Goal: Information Seeking & Learning: Learn about a topic

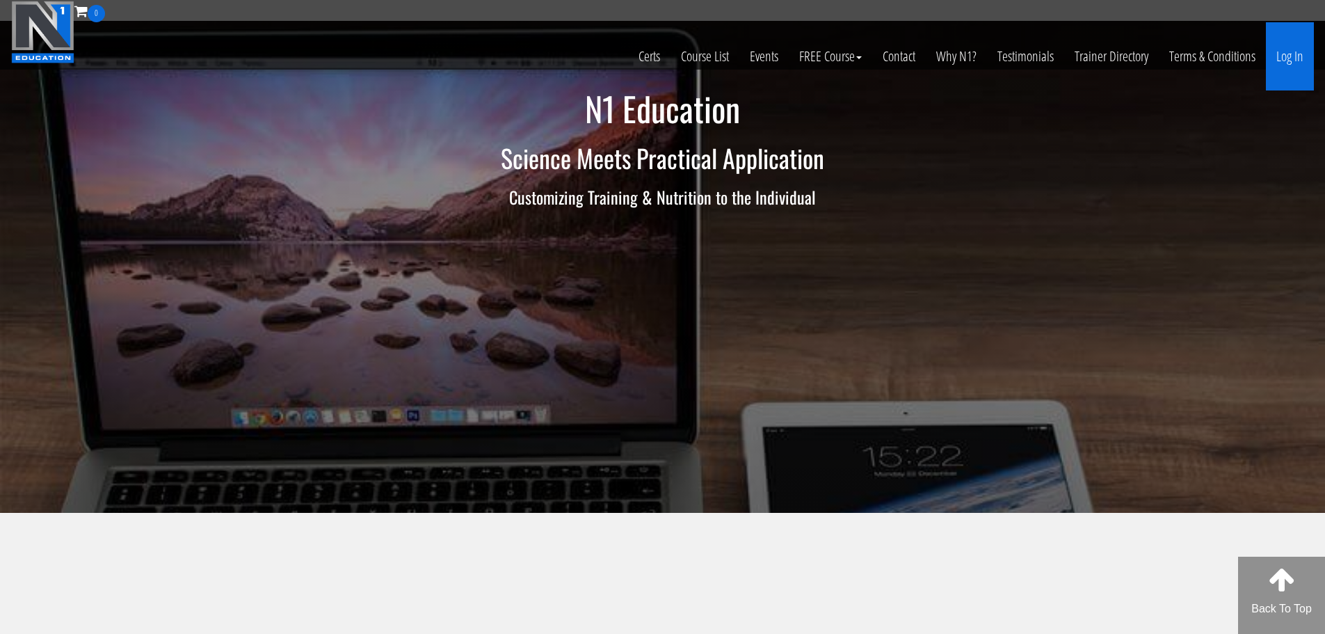
click at [1294, 63] on link "Log In" at bounding box center [1290, 56] width 48 height 68
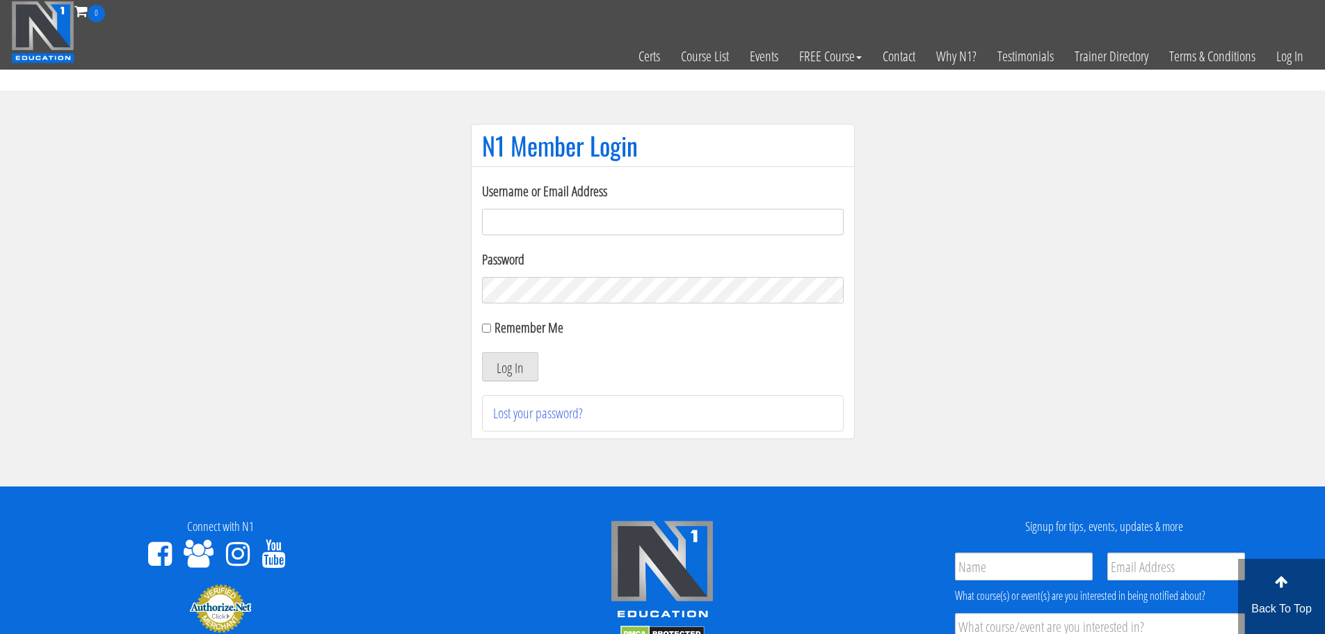
click at [623, 231] on input "Username or Email Address" at bounding box center [663, 222] width 362 height 26
type input "[EMAIL_ADDRESS][DOMAIN_NAME]"
click at [482, 352] on button "Log In" at bounding box center [510, 366] width 56 height 29
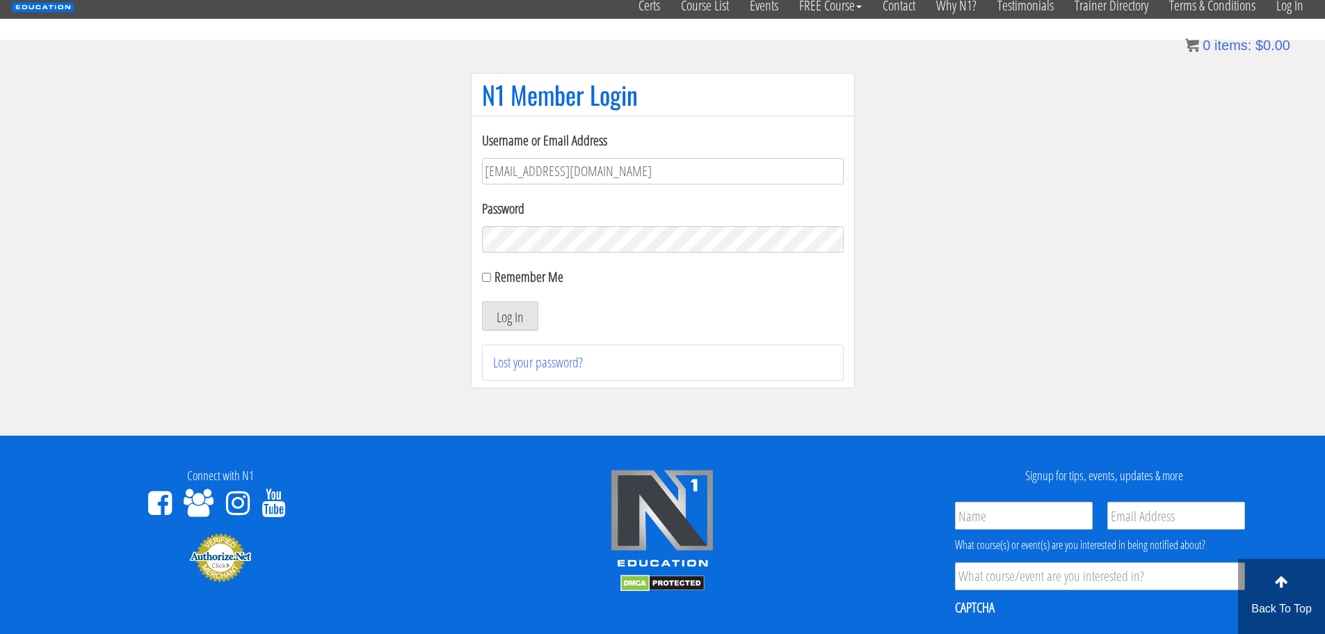
scroll to position [50, 0]
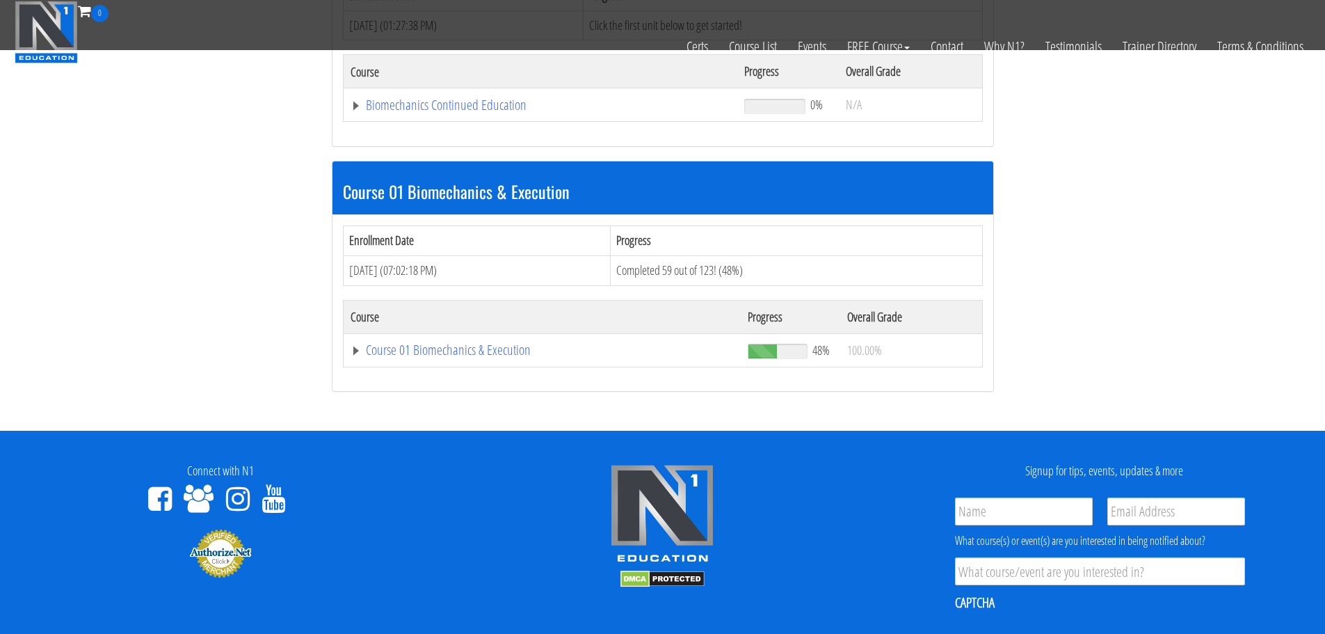
scroll to position [291, 0]
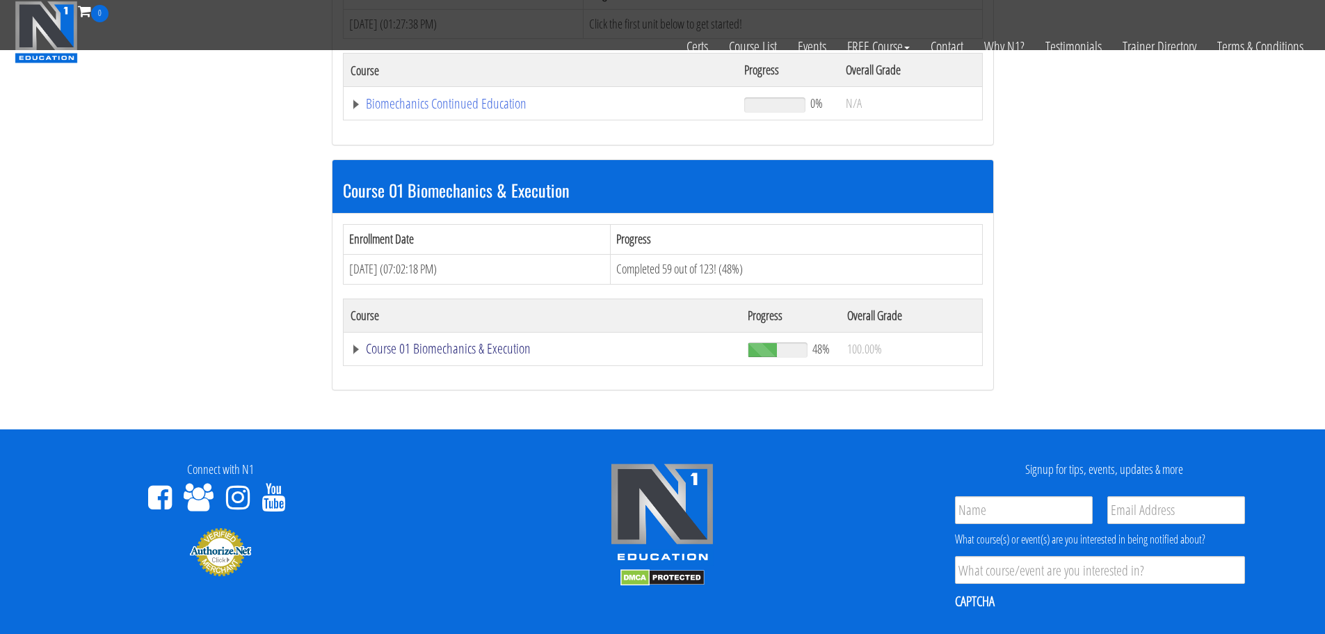
click at [444, 342] on link "Course 01 Biomechanics & Execution" at bounding box center [543, 349] width 384 height 14
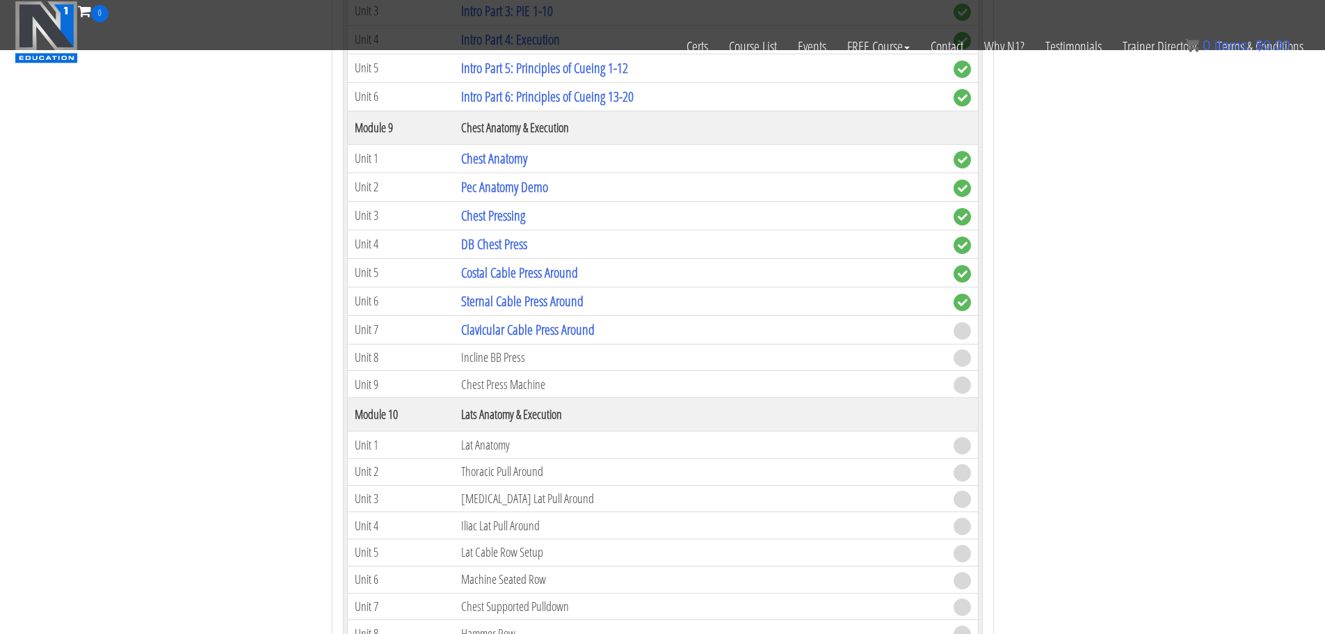
scroll to position [2358, 0]
click at [479, 333] on link "Clavicular Cable Press Around" at bounding box center [528, 328] width 134 height 19
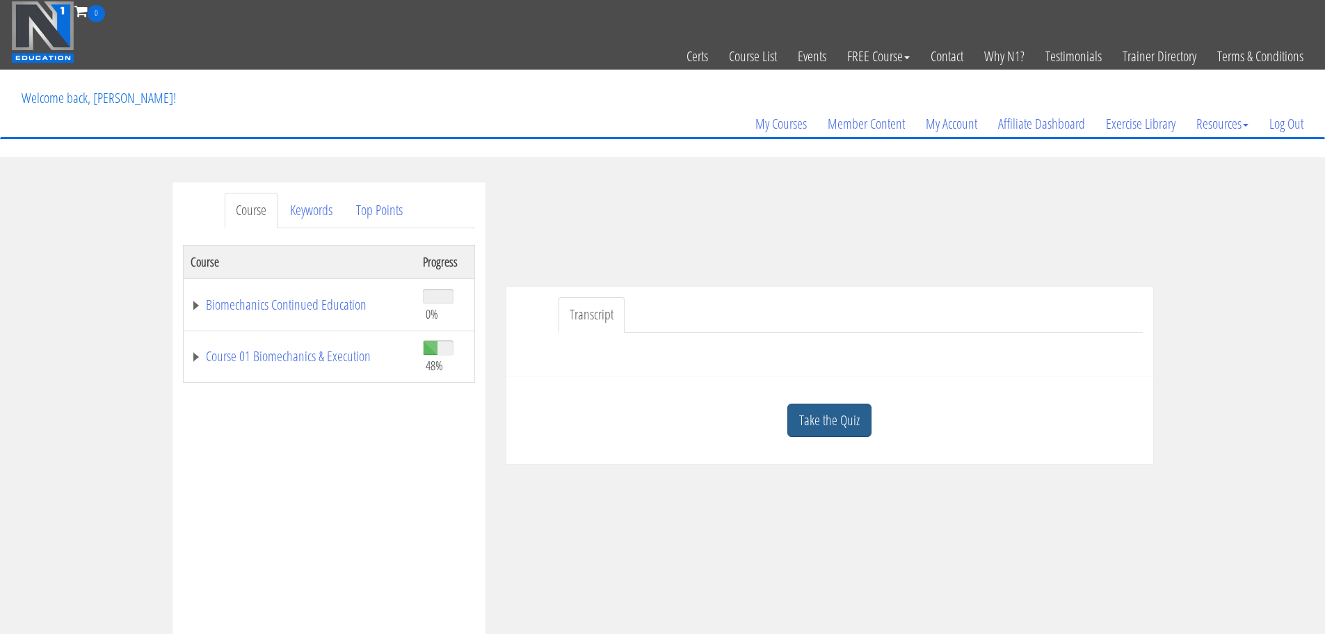
click at [855, 424] on link "Take the Quiz" at bounding box center [829, 420] width 84 height 34
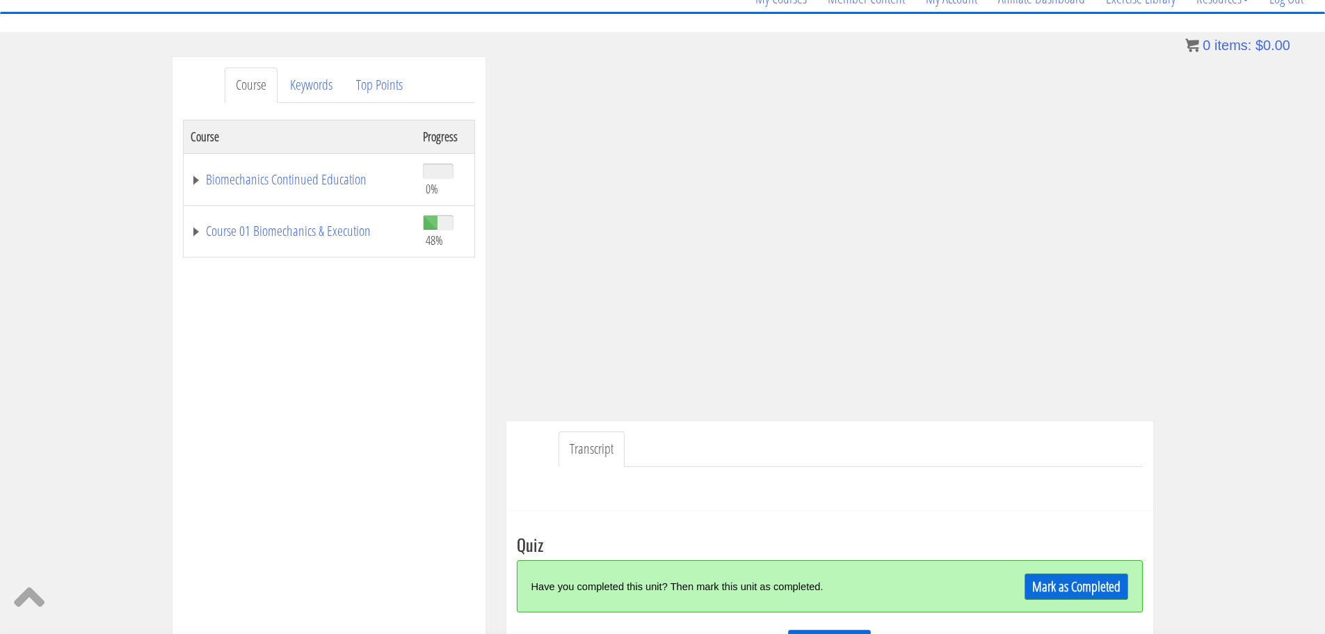
scroll to position [143, 0]
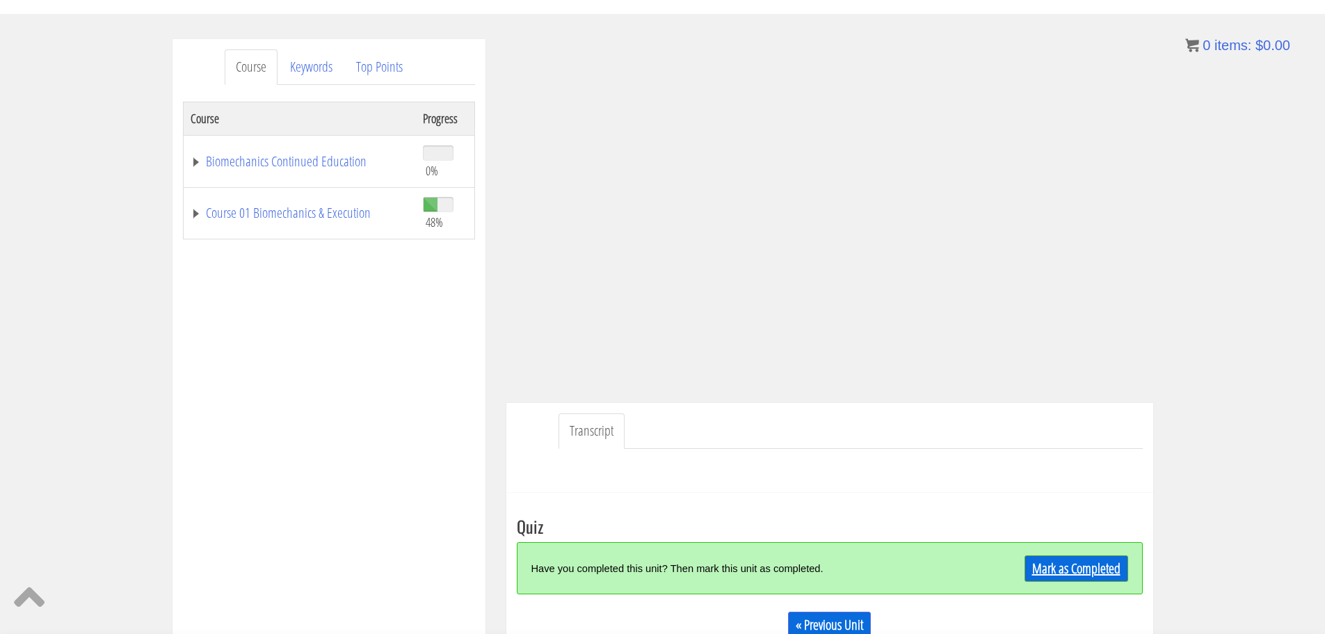
click at [1073, 569] on link "Mark as Completed" at bounding box center [1077, 568] width 104 height 26
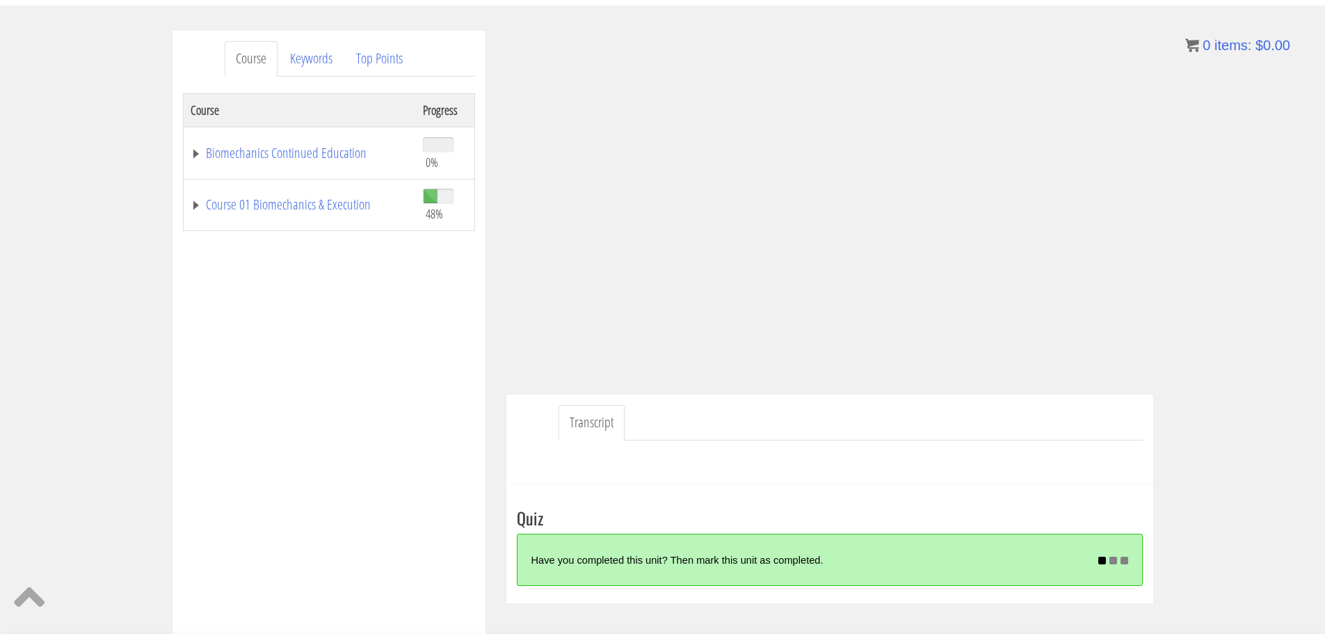
scroll to position [152, 0]
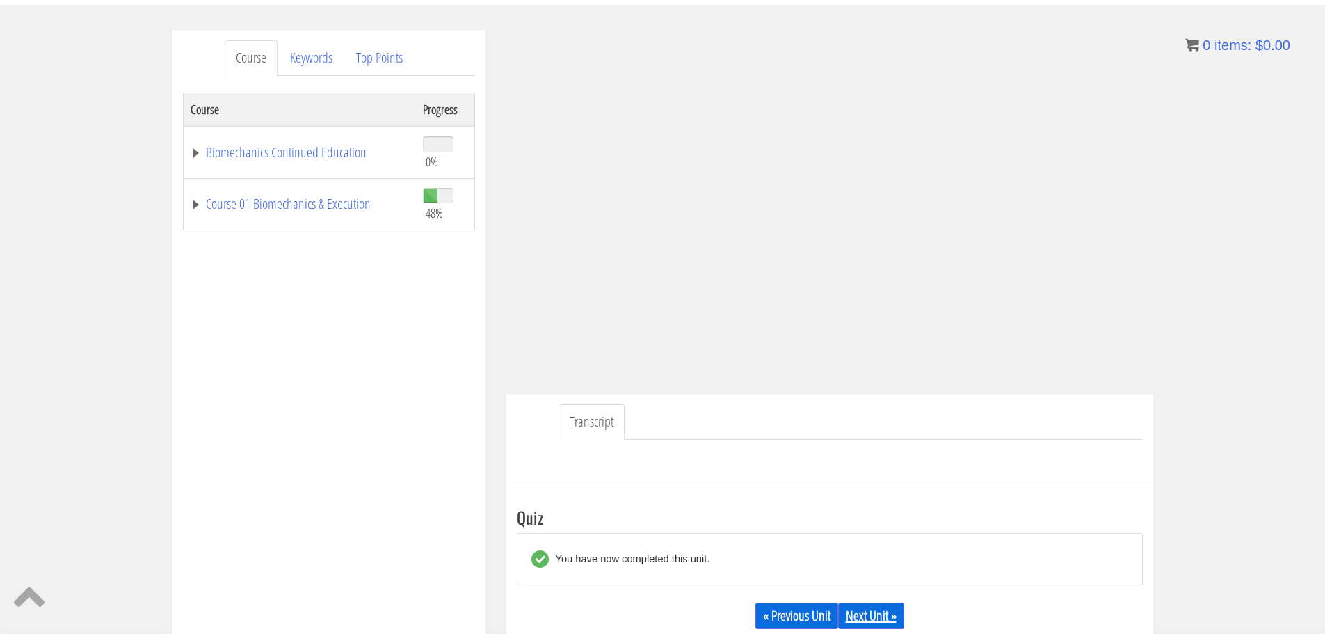
click at [870, 613] on link "Next Unit »" at bounding box center [871, 615] width 66 height 26
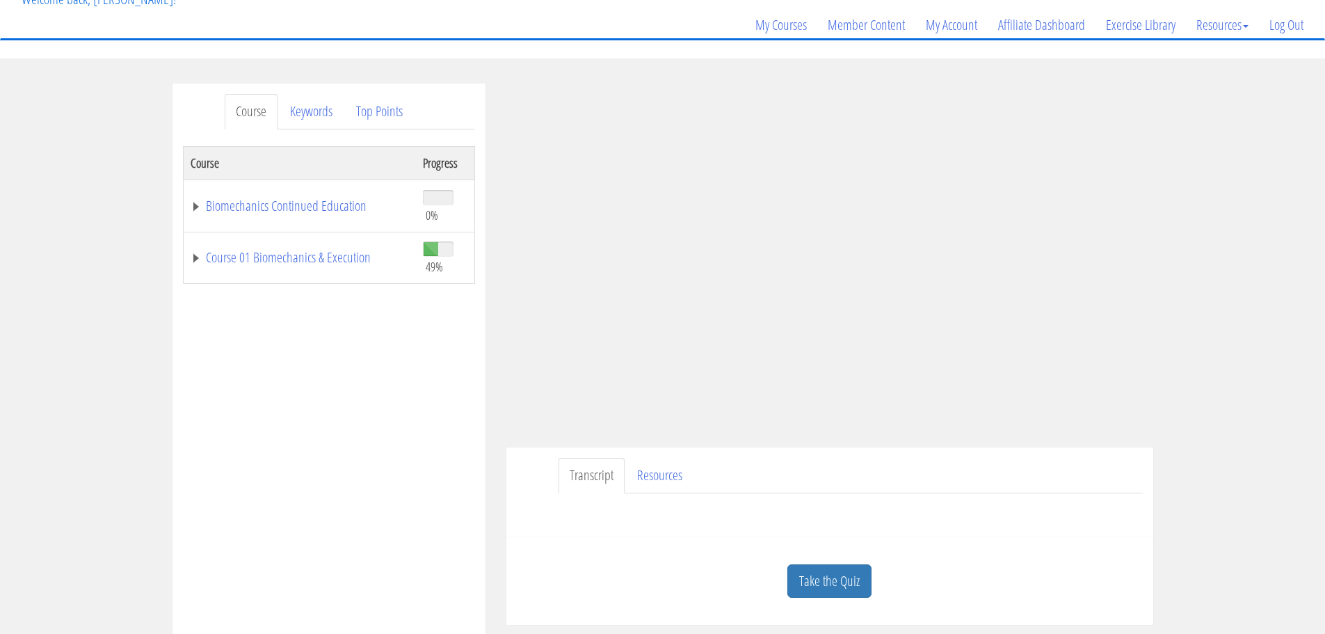
scroll to position [99, 0]
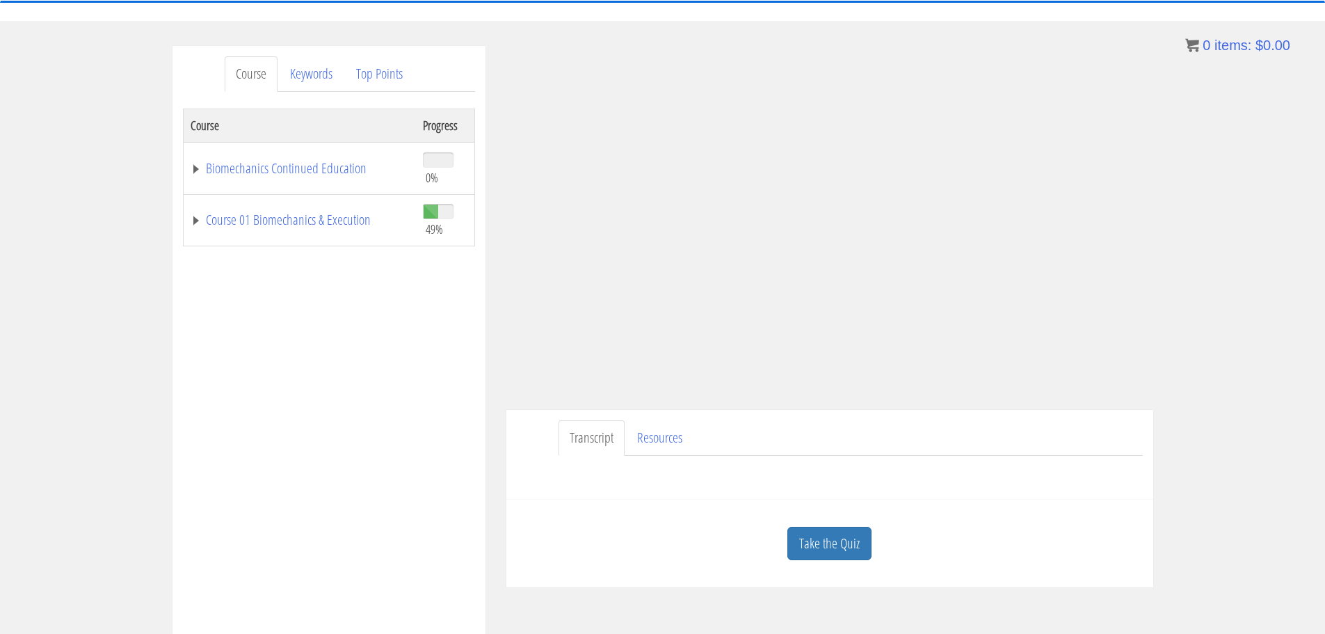
click at [870, 611] on div "Course Keywords Top Points Course Progress Biomechanics Continued Education 0% …" at bounding box center [663, 438] width 1002 height 785
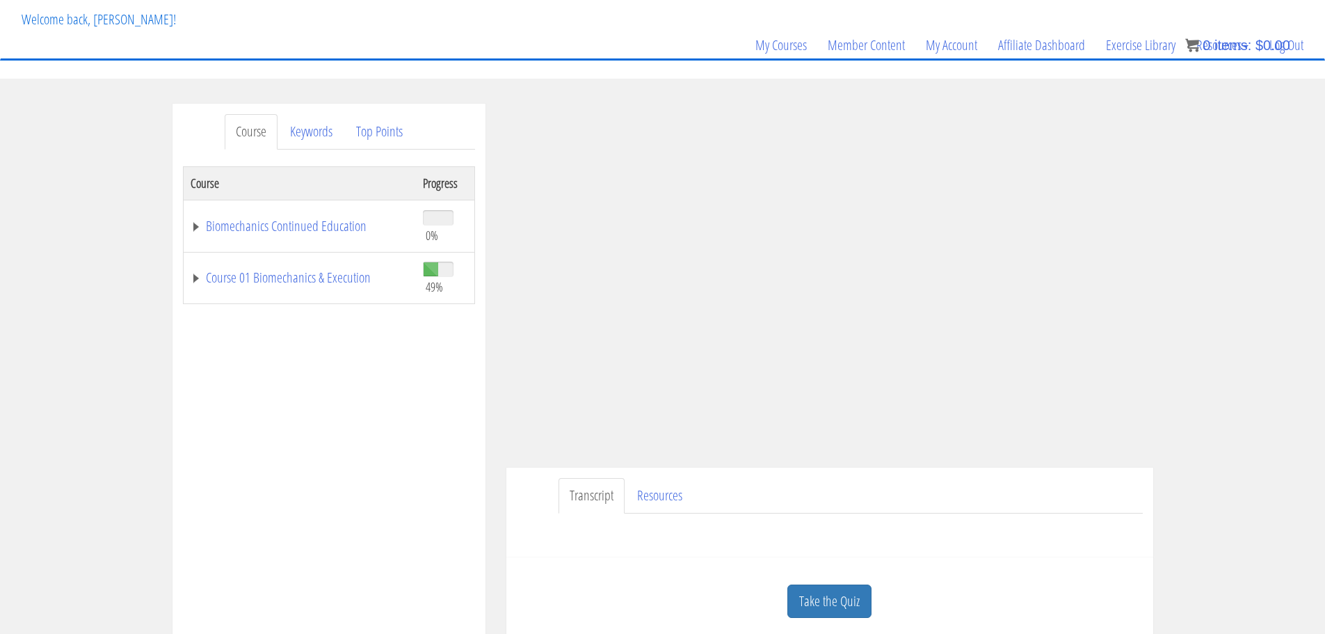
scroll to position [77, 0]
click at [338, 273] on link "Course 01 Biomechanics & Execution" at bounding box center [300, 280] width 218 height 14
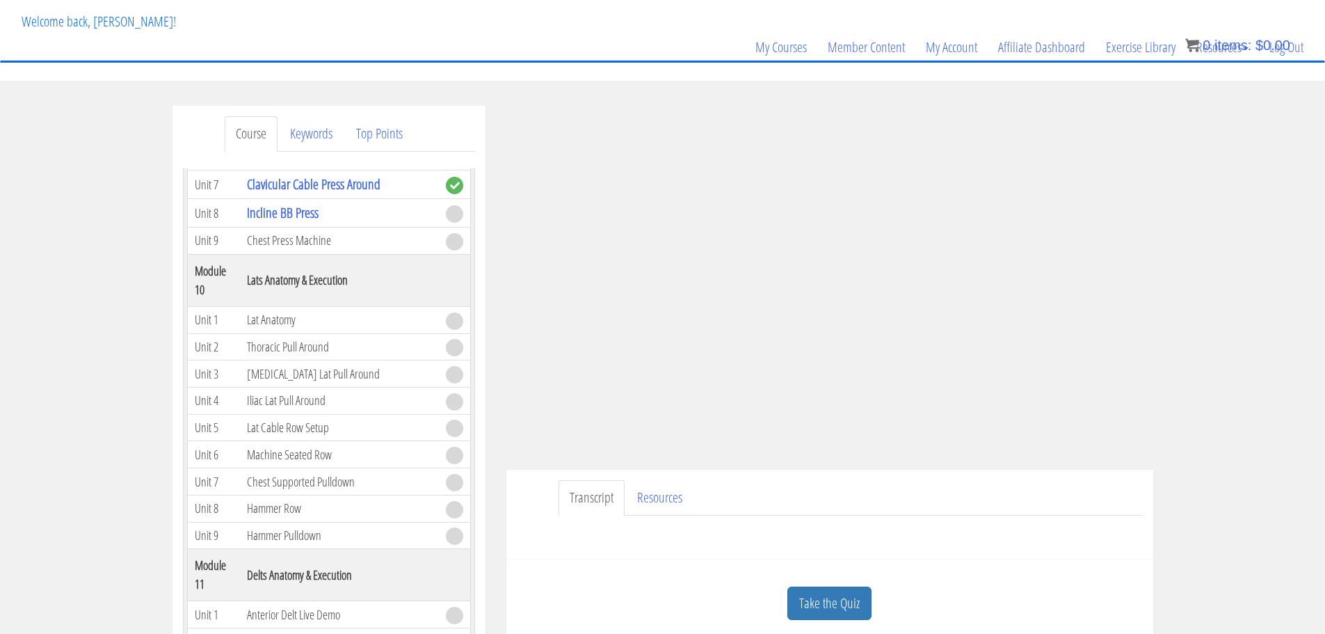
scroll to position [2458, 0]
click at [819, 604] on link "Take the Quiz" at bounding box center [829, 603] width 84 height 34
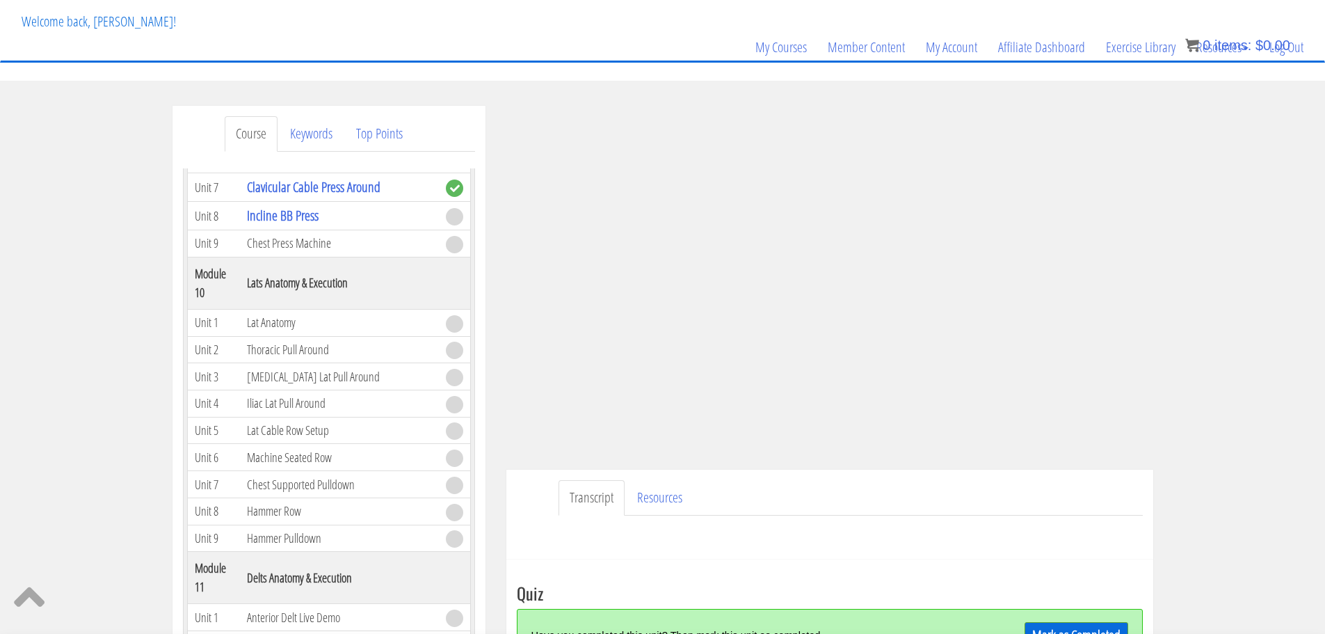
scroll to position [184, 0]
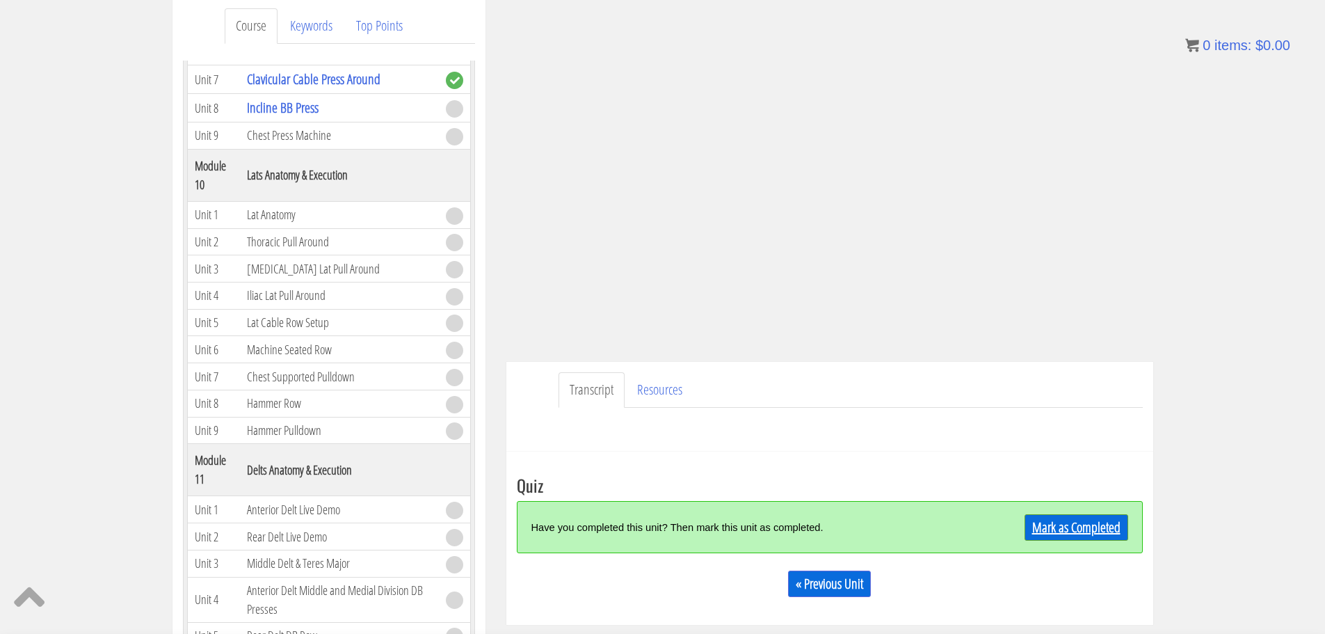
click at [1066, 534] on link "Mark as Completed" at bounding box center [1077, 527] width 104 height 26
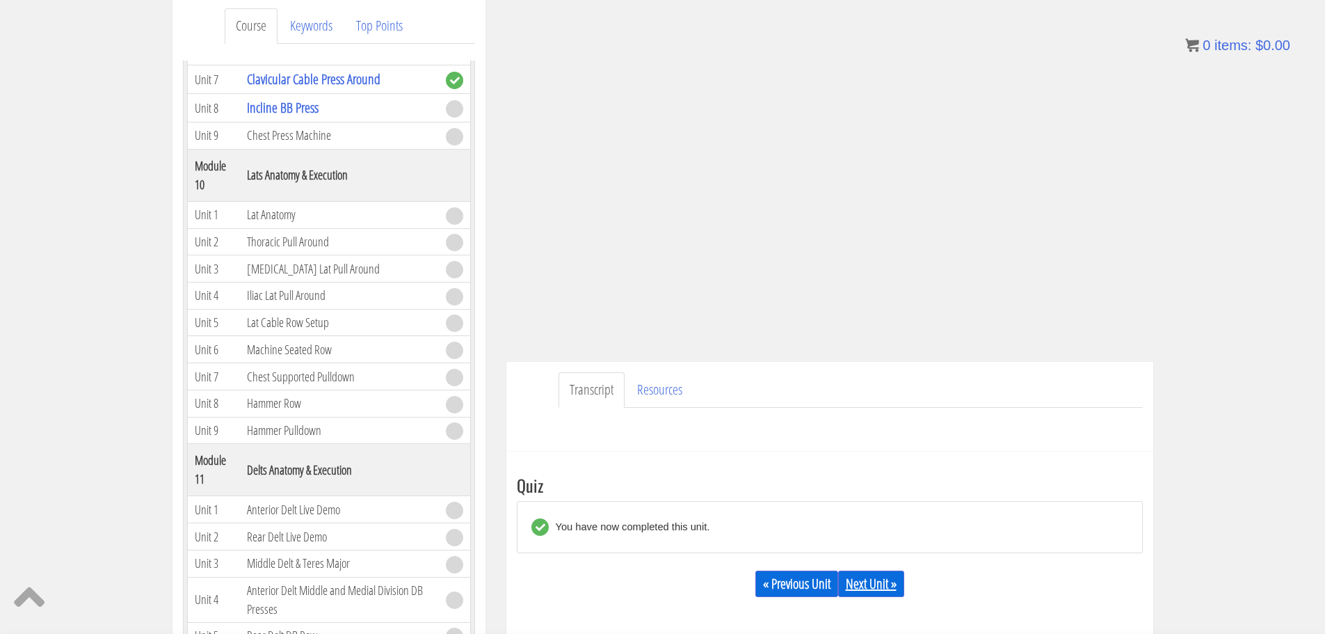
click at [887, 574] on link "Next Unit »" at bounding box center [871, 583] width 66 height 26
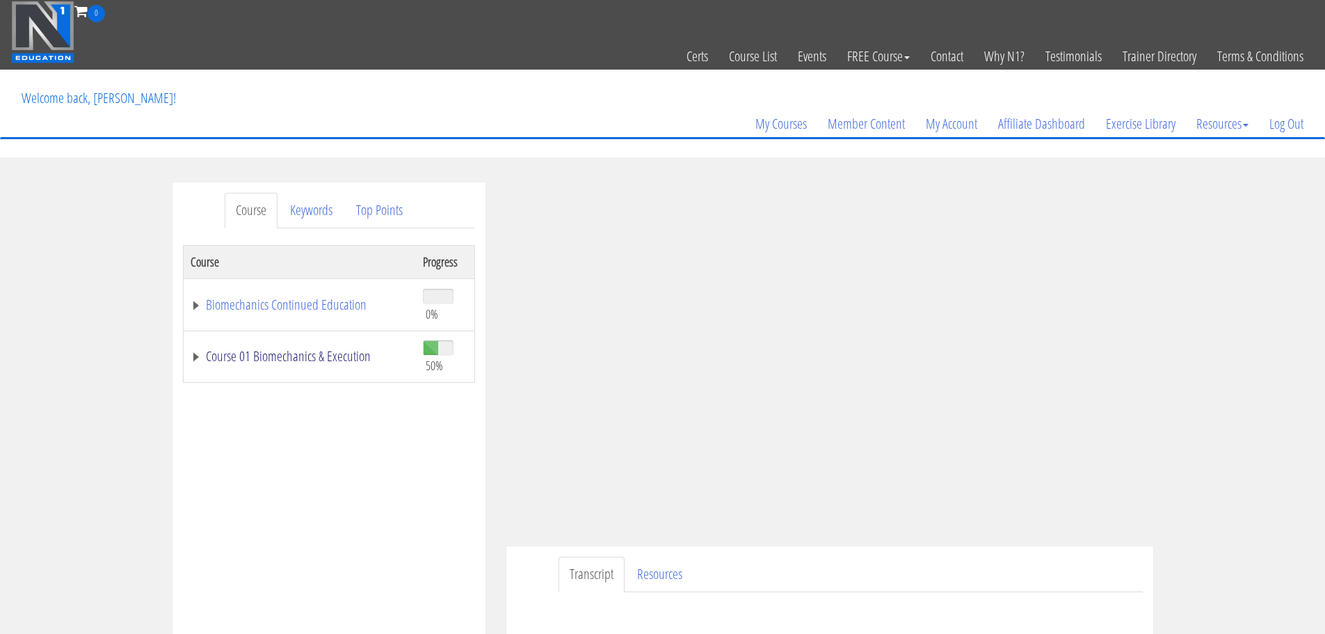
click at [326, 357] on link "Course 01 Biomechanics & Execution" at bounding box center [300, 356] width 218 height 14
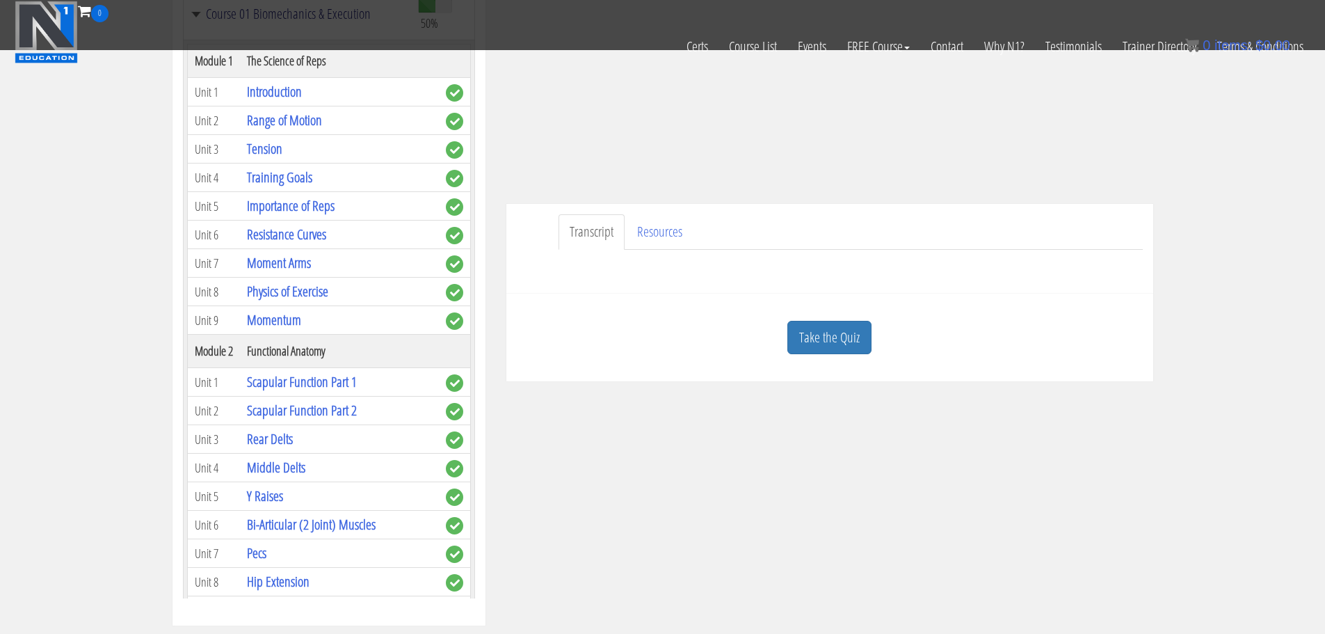
scroll to position [254, 0]
click at [850, 348] on link "Take the Quiz" at bounding box center [829, 338] width 84 height 34
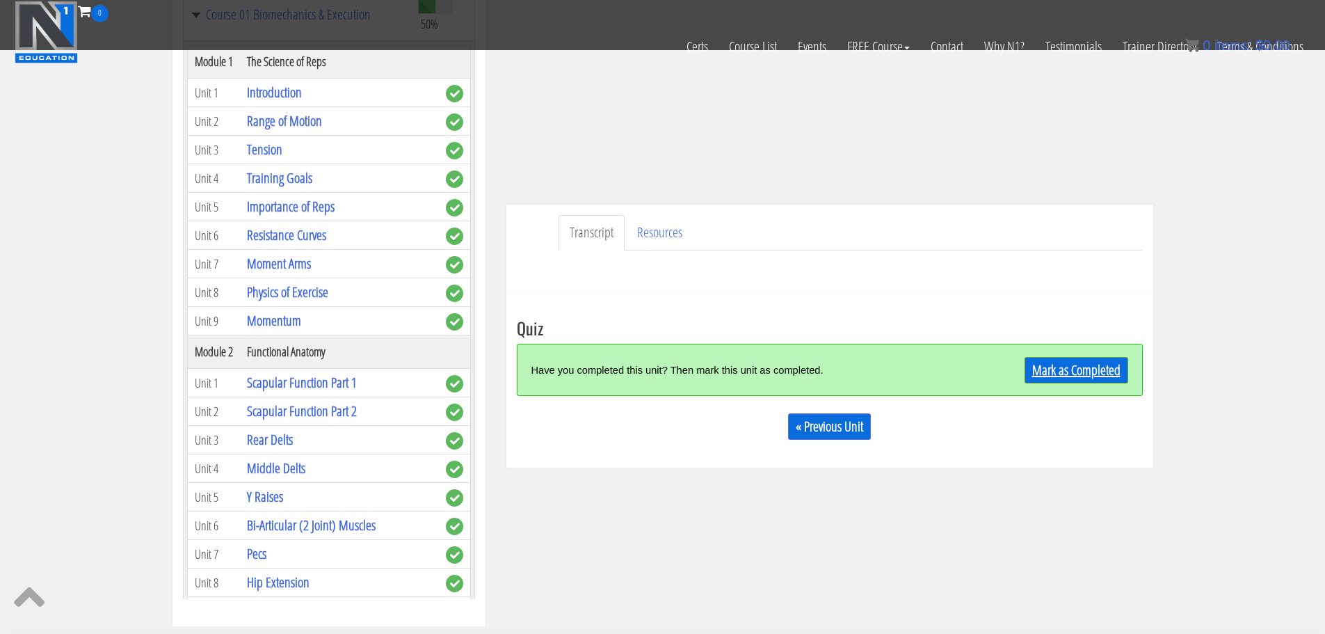
click at [1050, 362] on link "Mark as Completed" at bounding box center [1077, 370] width 104 height 26
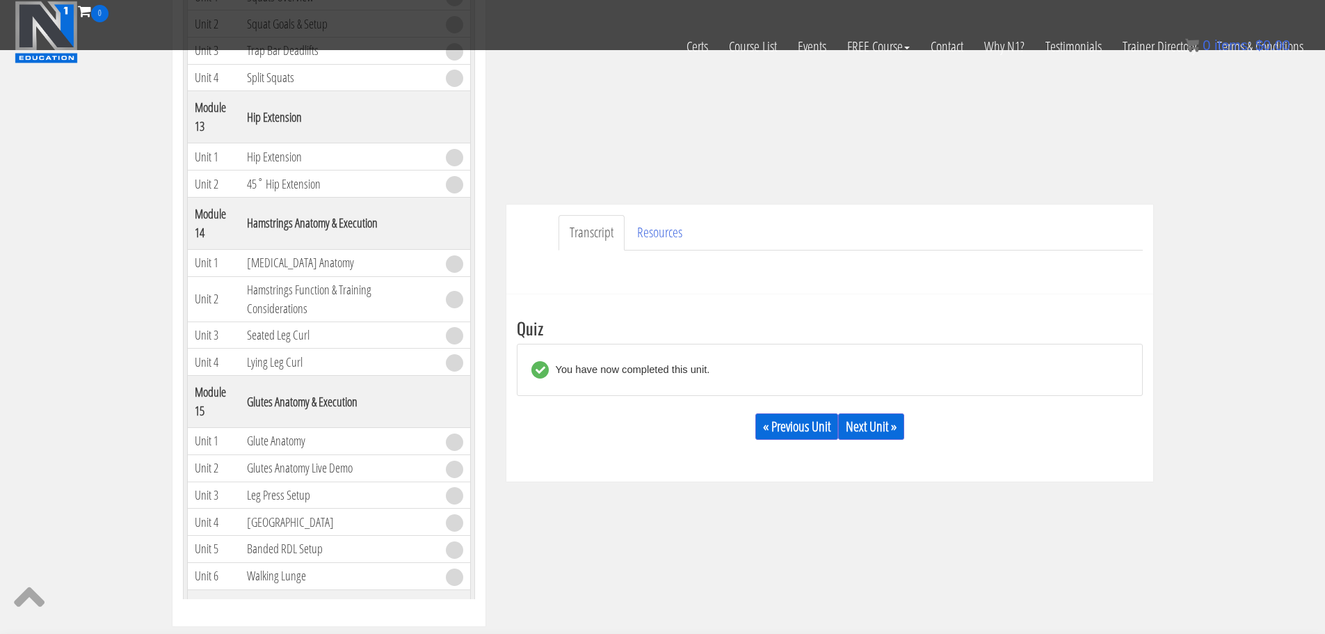
scroll to position [3219, 0]
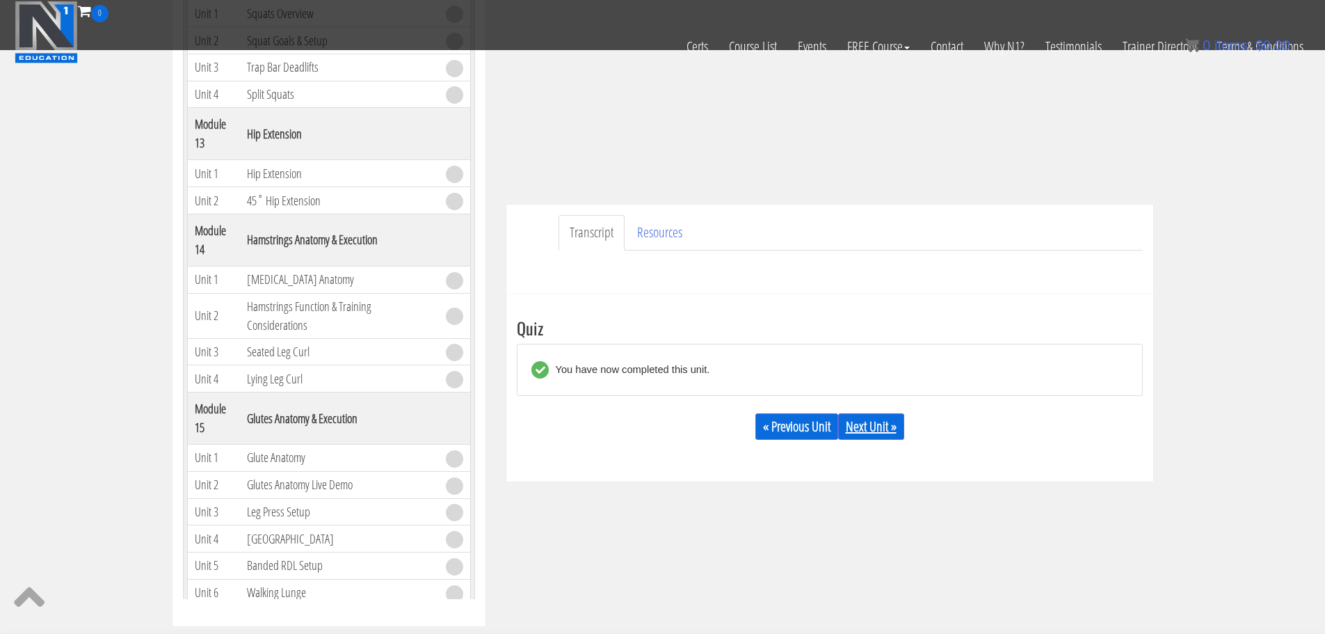
click at [888, 422] on link "Next Unit »" at bounding box center [871, 426] width 66 height 26
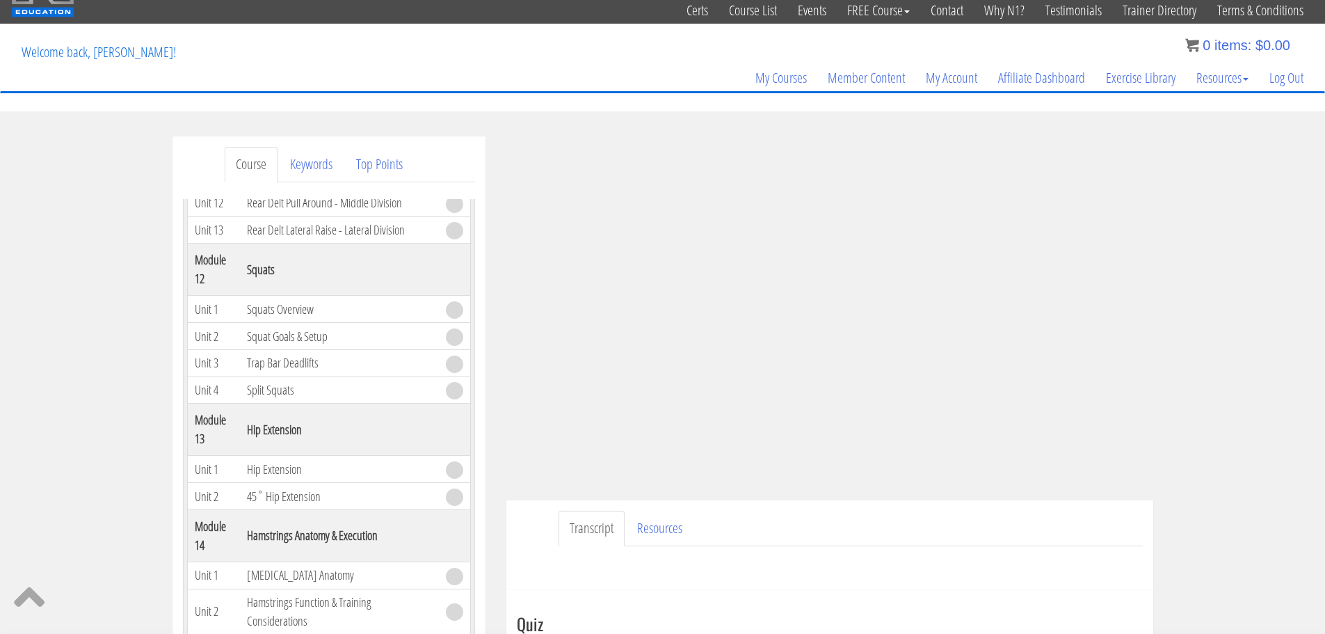
scroll to position [230, 0]
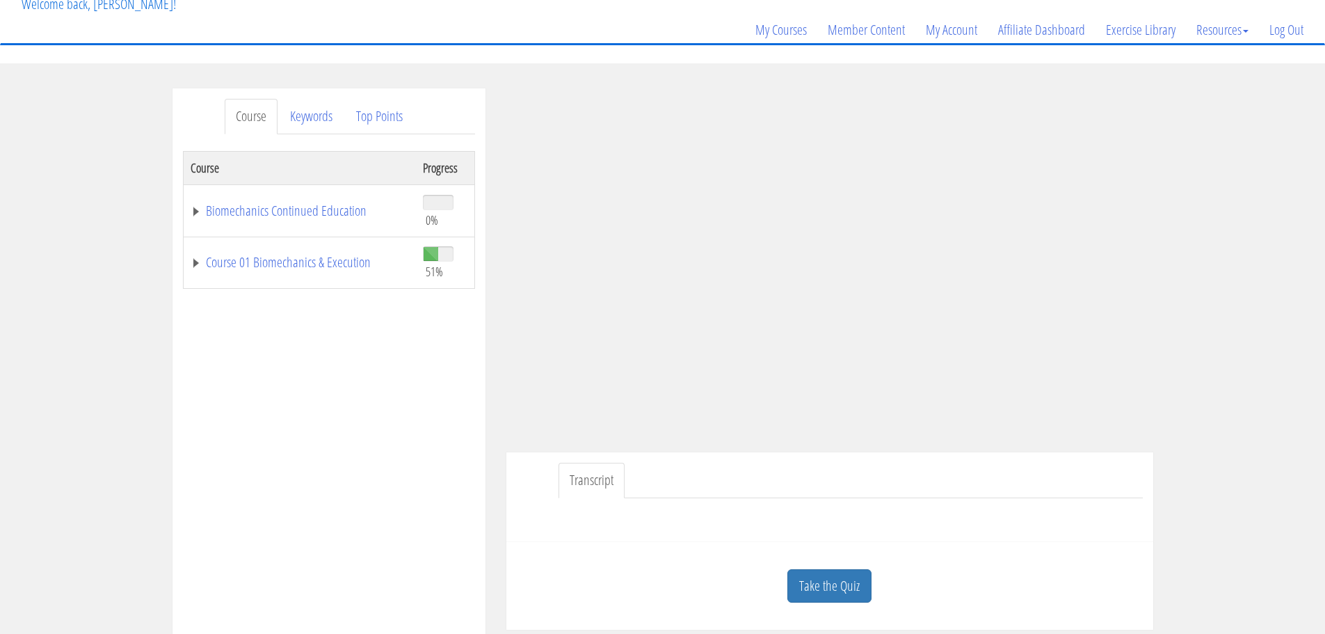
scroll to position [139, 0]
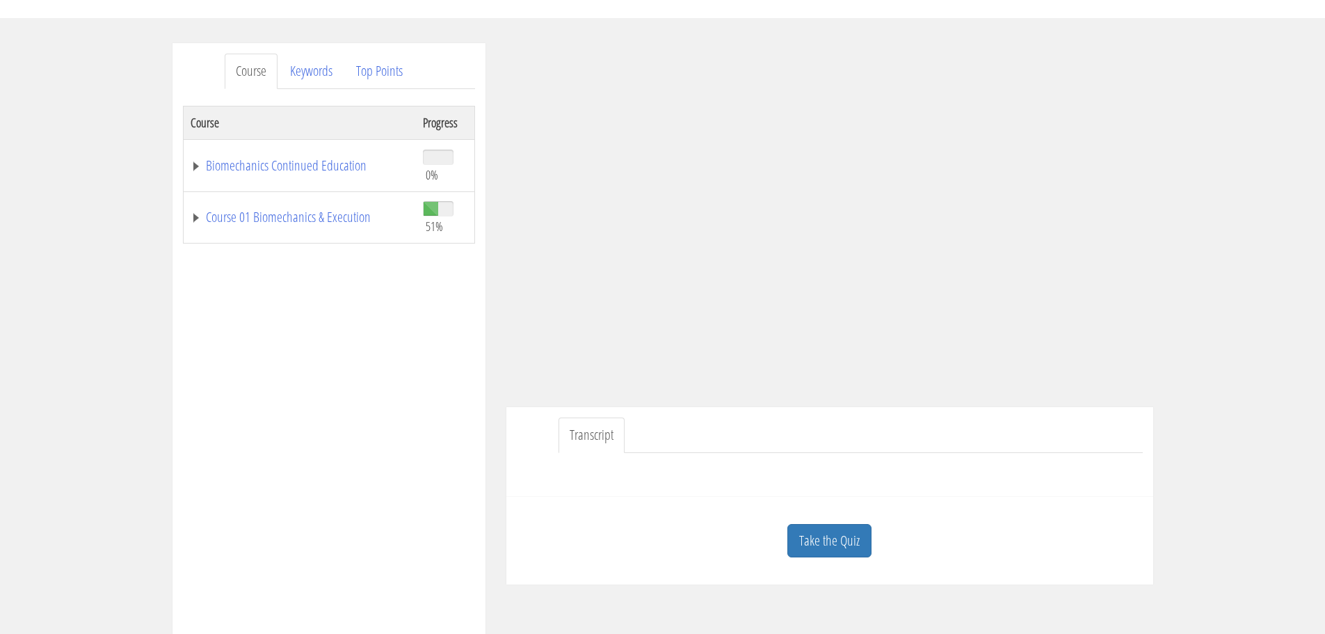
click at [847, 540] on link "Take the Quiz" at bounding box center [829, 541] width 84 height 34
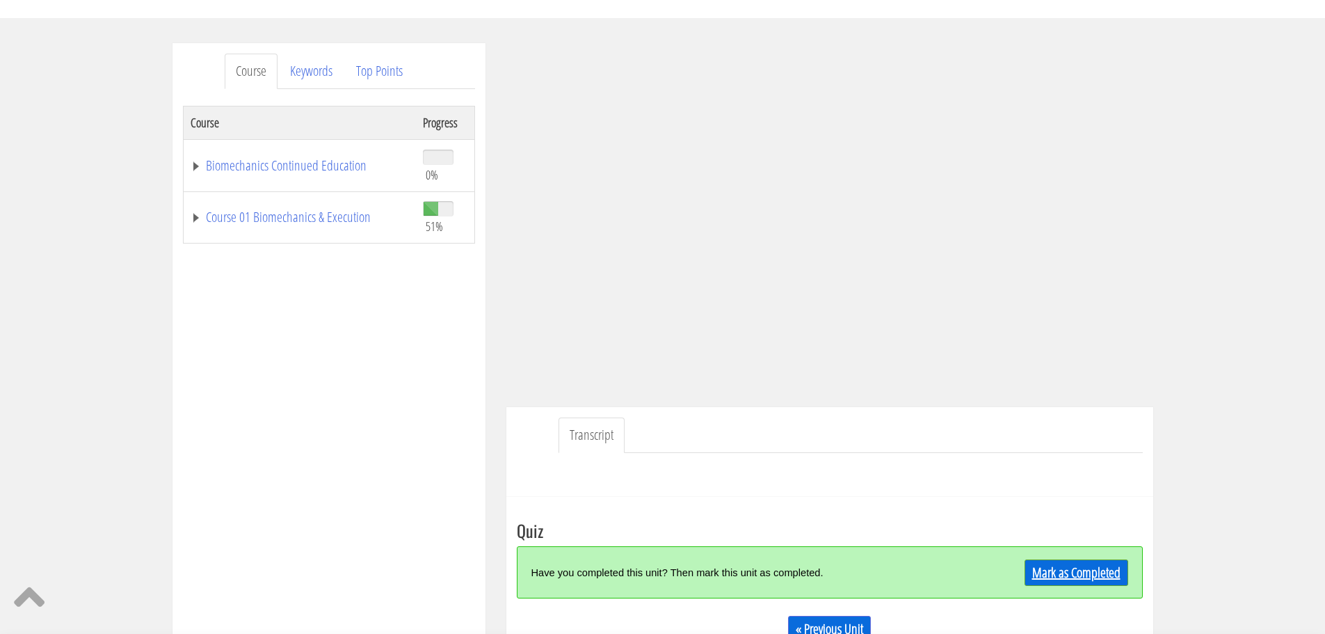
click at [1110, 571] on link "Mark as Completed" at bounding box center [1077, 572] width 104 height 26
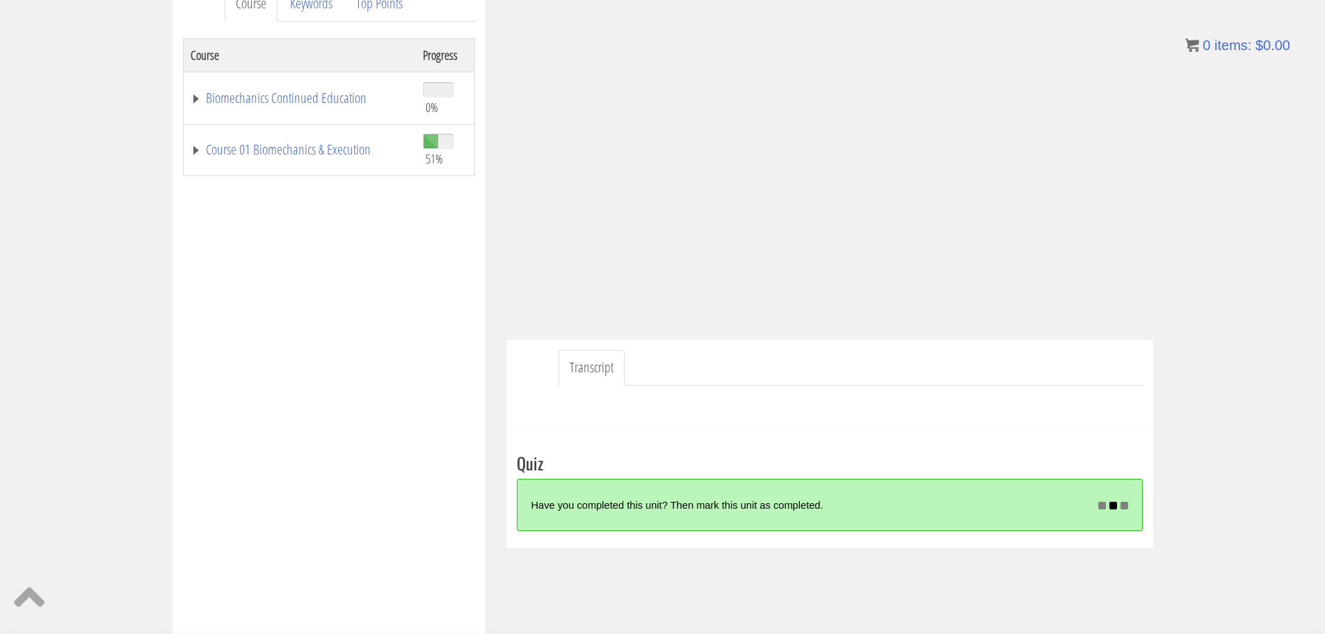
scroll to position [209, 0]
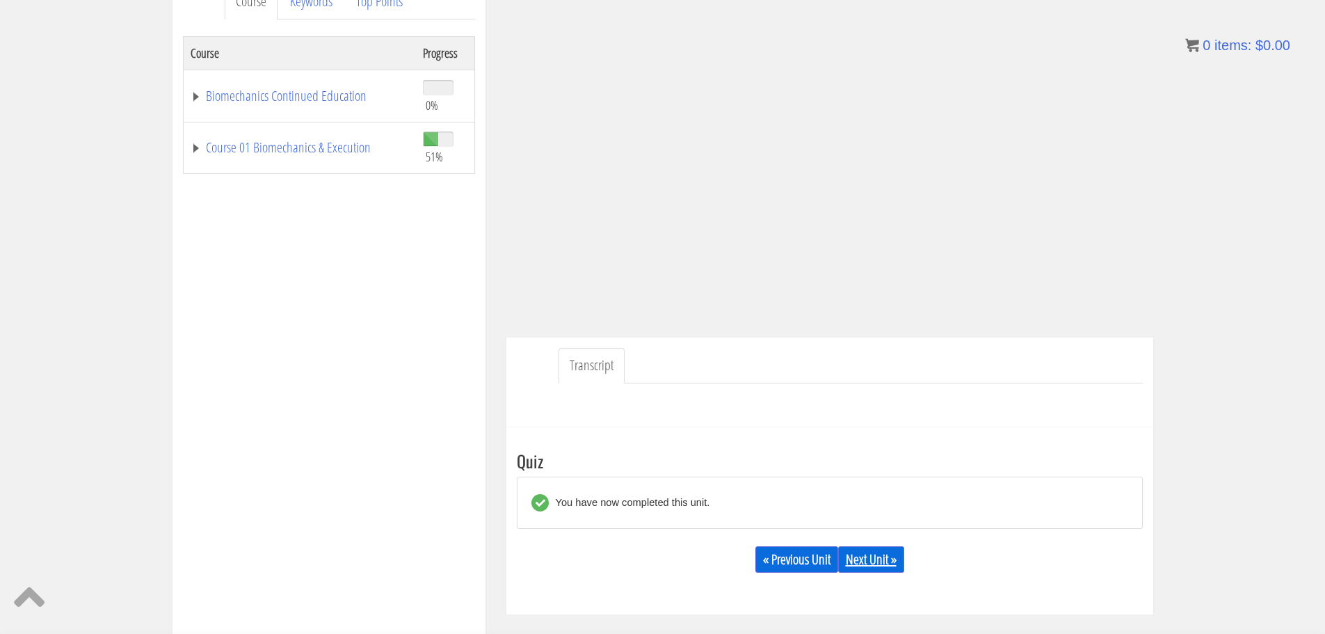
click at [886, 563] on link "Next Unit »" at bounding box center [871, 559] width 66 height 26
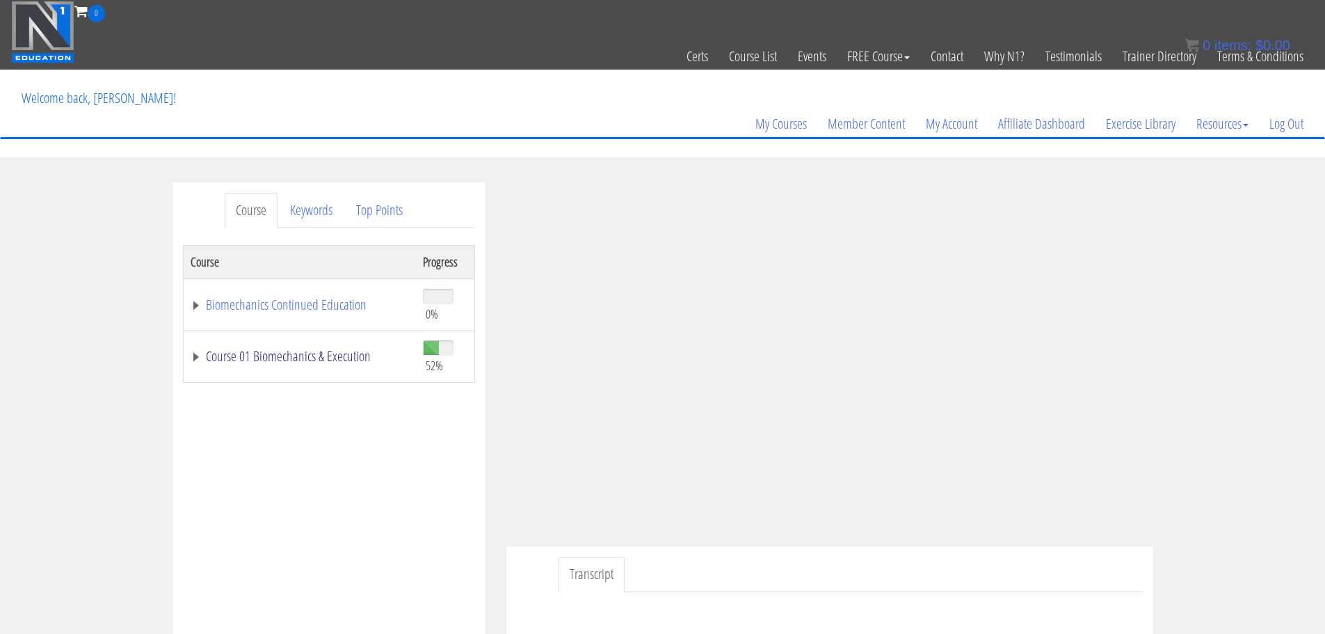
click at [250, 351] on link "Course 01 Biomechanics & Execution" at bounding box center [300, 356] width 218 height 14
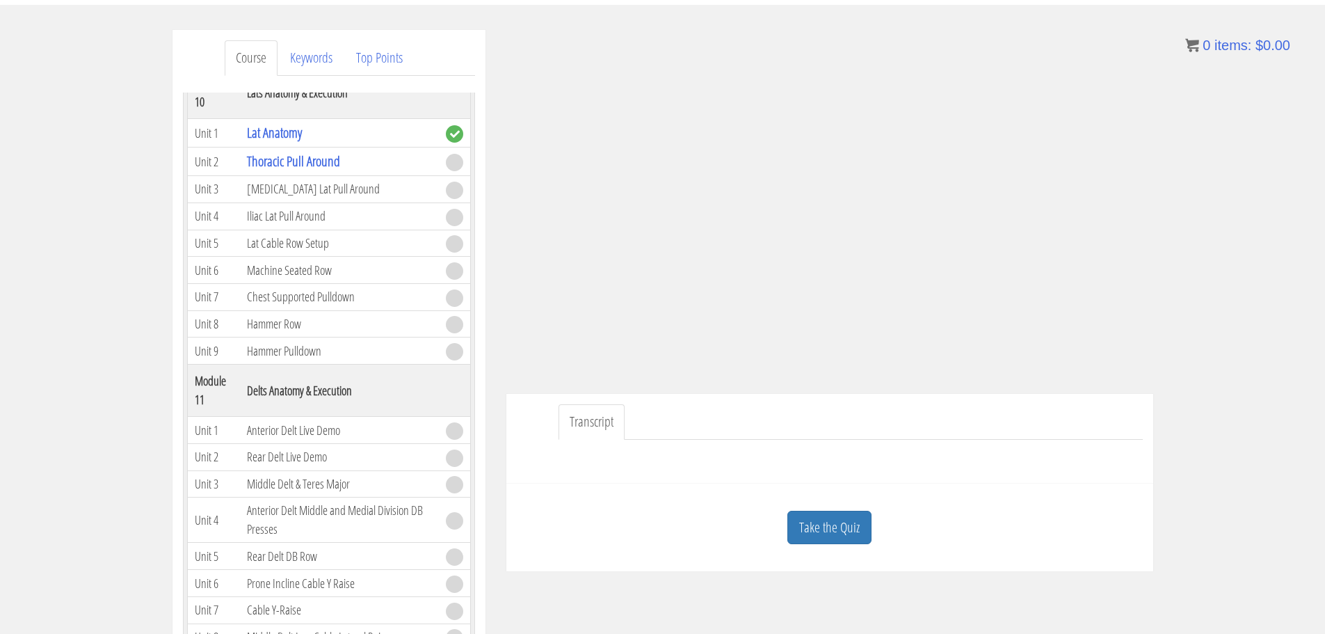
scroll to position [209, 0]
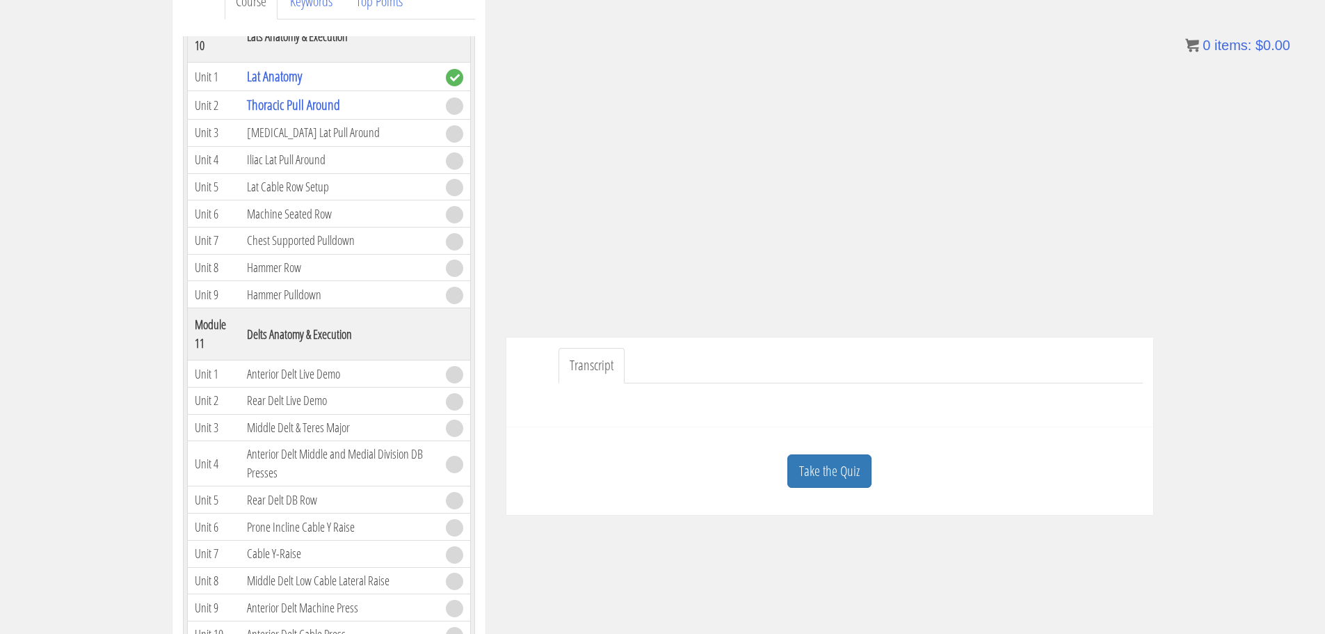
click at [831, 473] on link "Take the Quiz" at bounding box center [829, 471] width 84 height 34
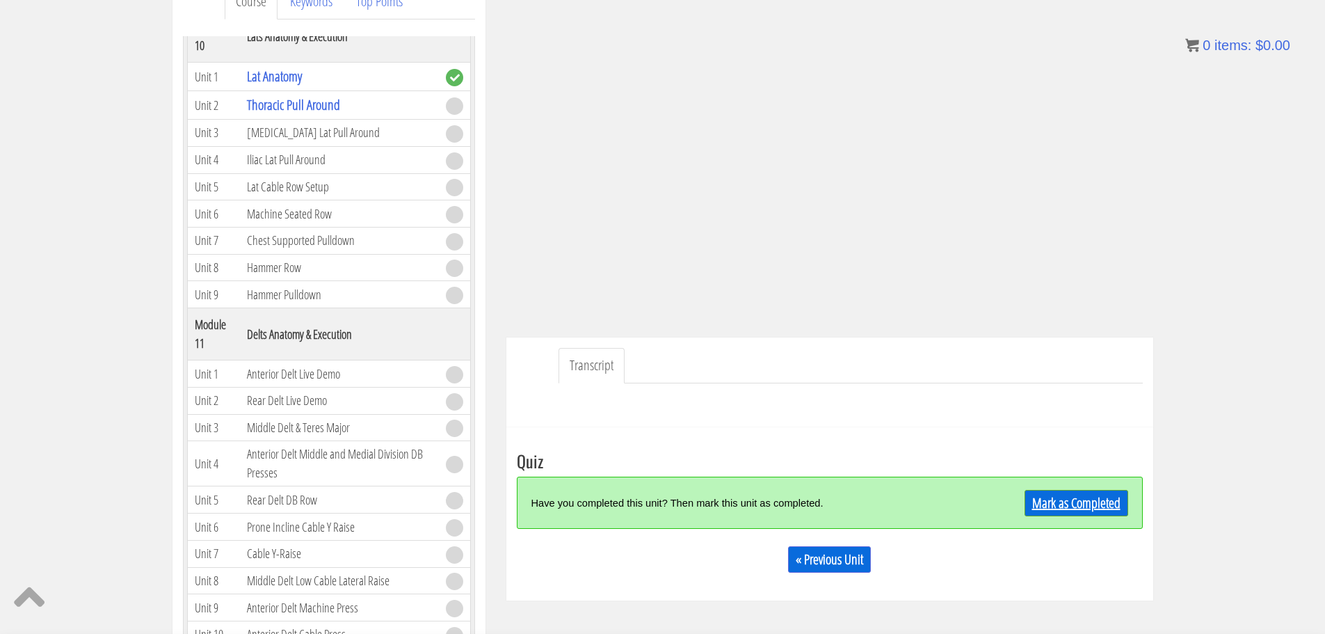
click at [1056, 497] on link "Mark as Completed" at bounding box center [1077, 503] width 104 height 26
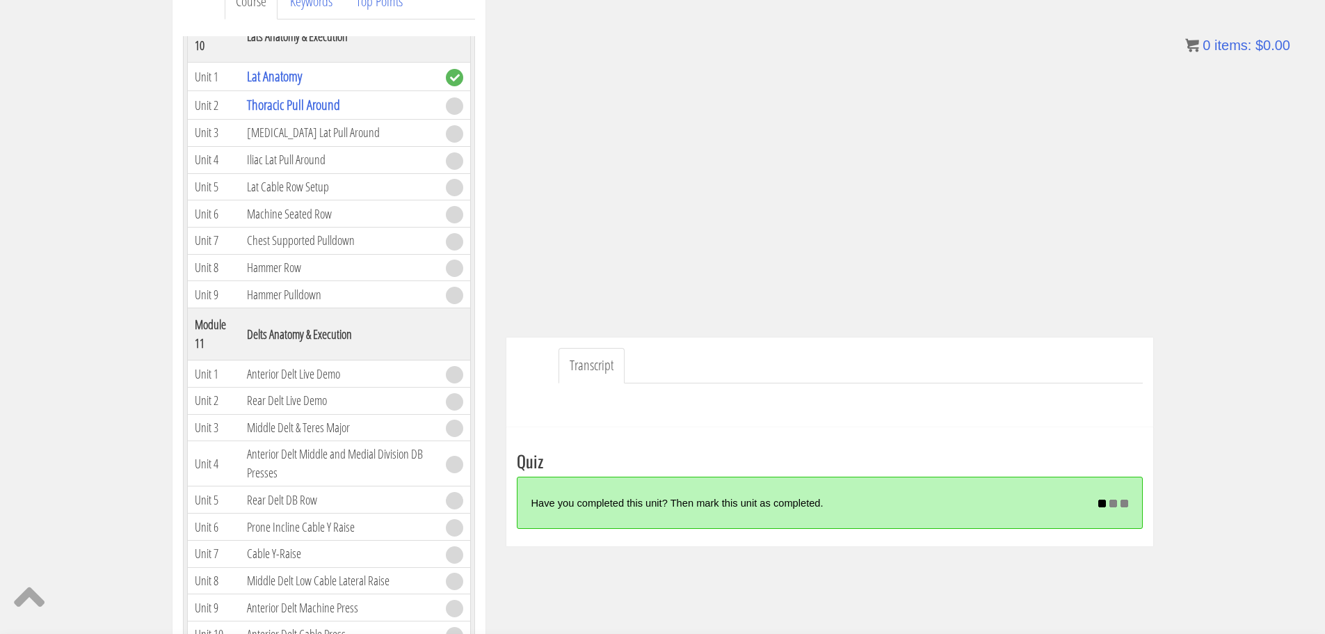
click at [1005, 420] on div "Transcript" at bounding box center [829, 382] width 647 height 90
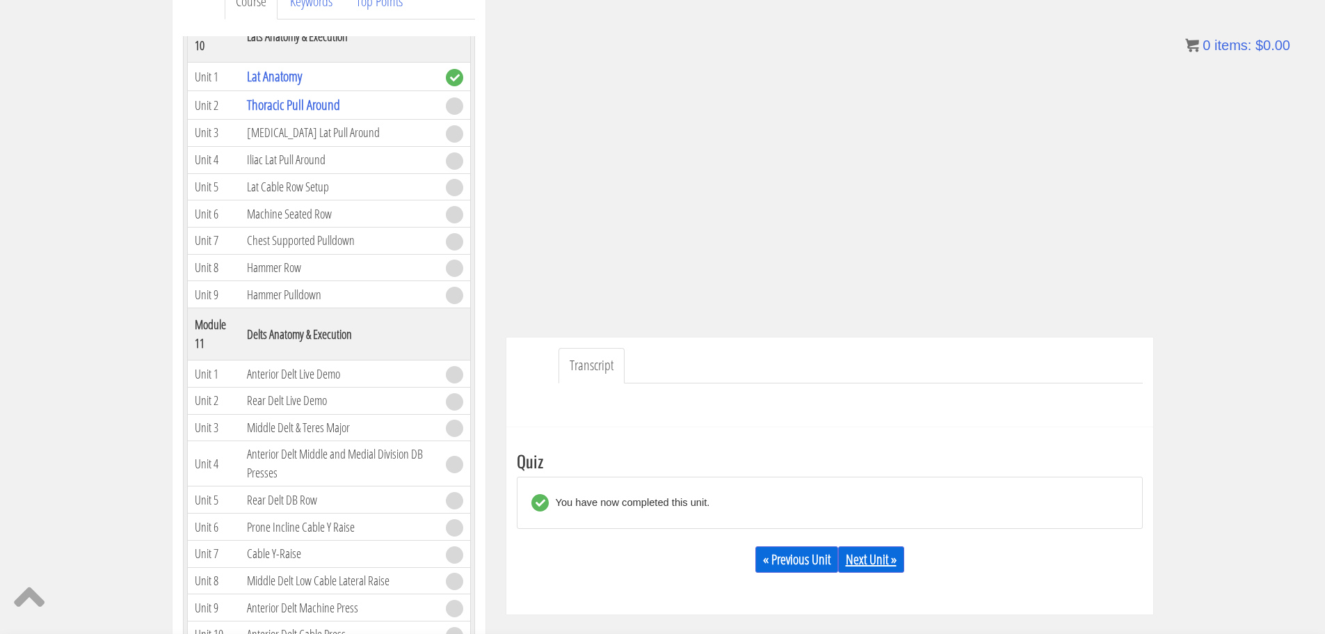
click at [869, 561] on link "Next Unit »" at bounding box center [871, 559] width 66 height 26
click at [874, 559] on link "Next Unit »" at bounding box center [871, 559] width 66 height 26
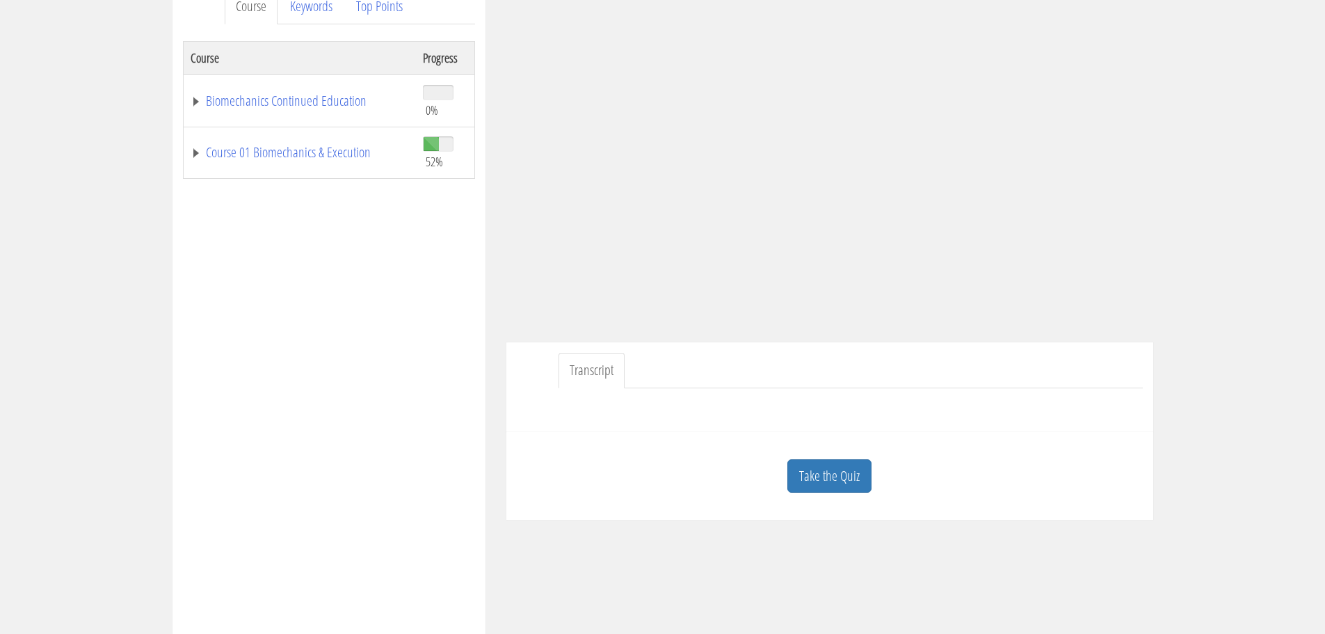
scroll to position [209, 0]
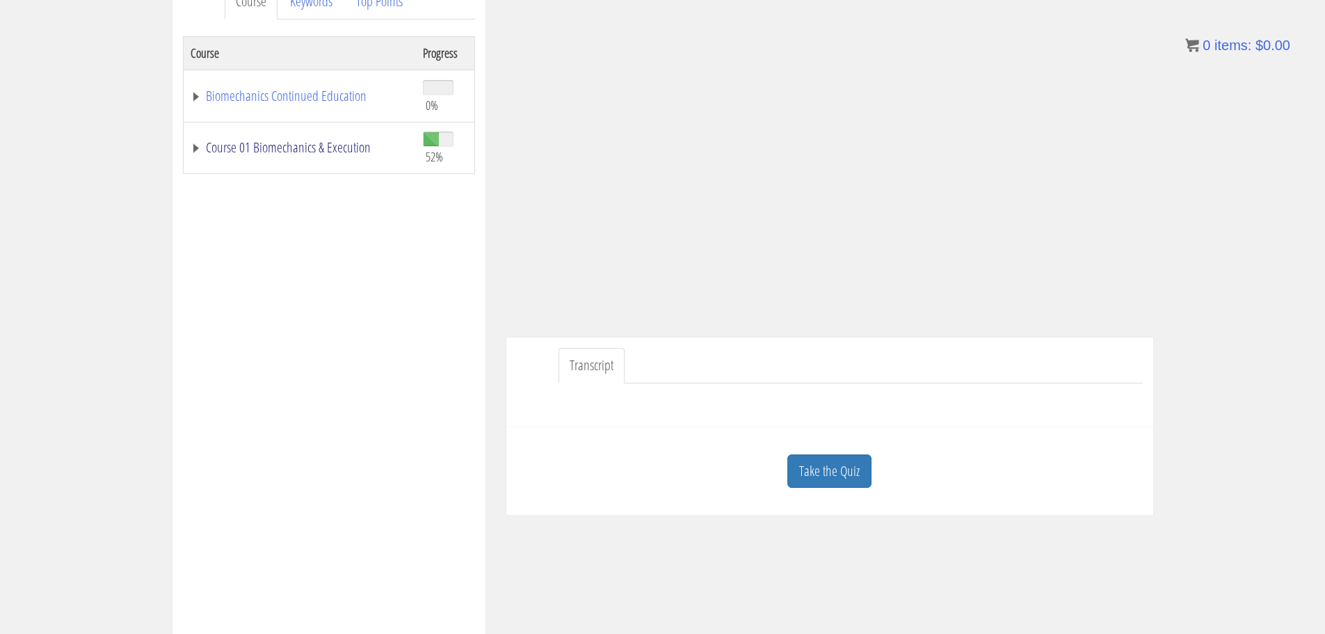
click at [252, 154] on link "Course 01 Biomechanics & Execution" at bounding box center [300, 148] width 218 height 14
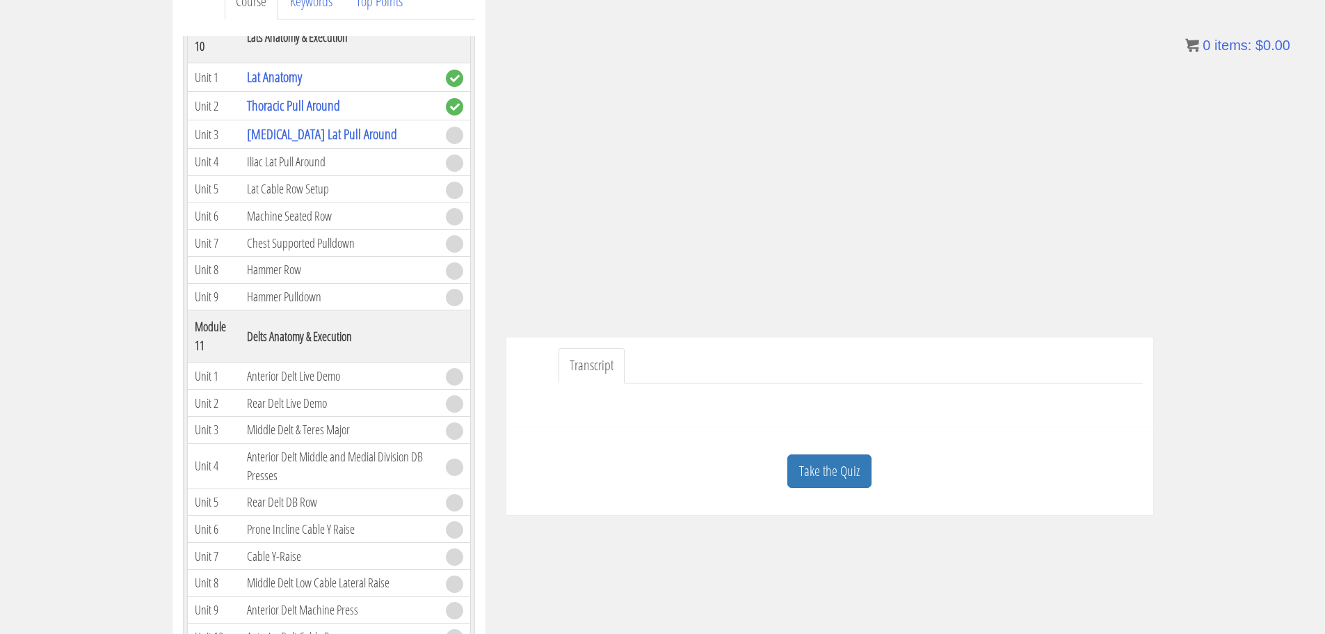
scroll to position [2574, 0]
click at [824, 478] on link "Take the Quiz" at bounding box center [829, 471] width 84 height 34
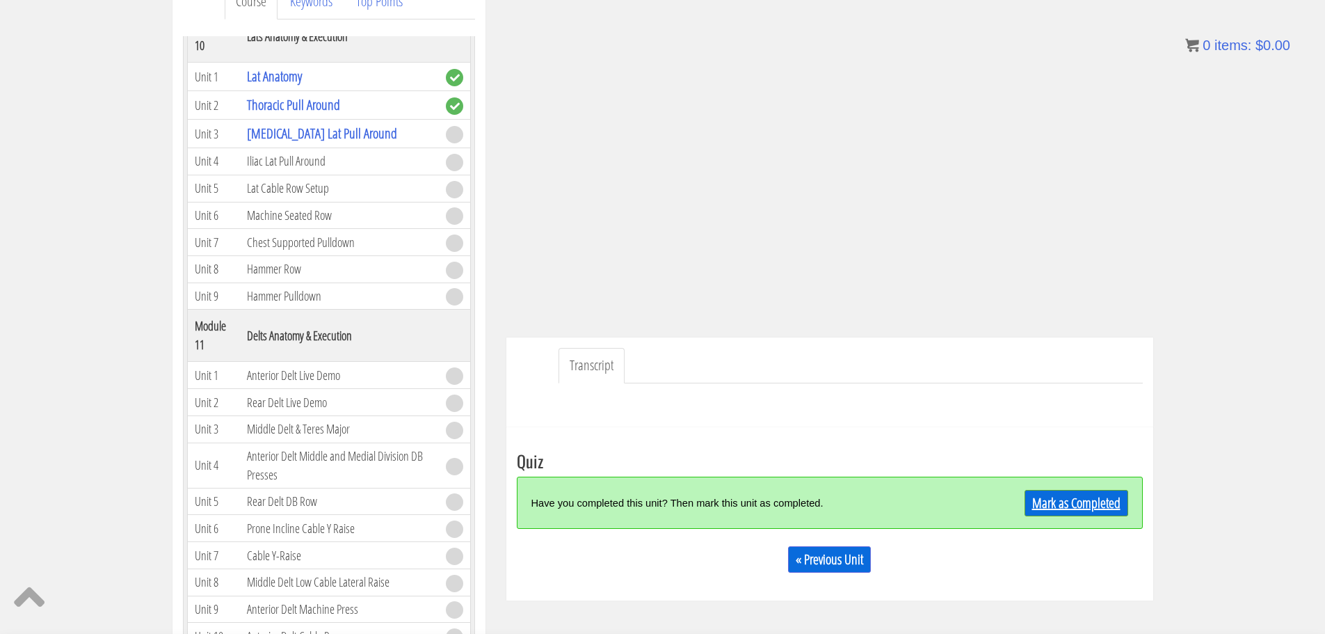
click at [1110, 510] on link "Mark as Completed" at bounding box center [1077, 503] width 104 height 26
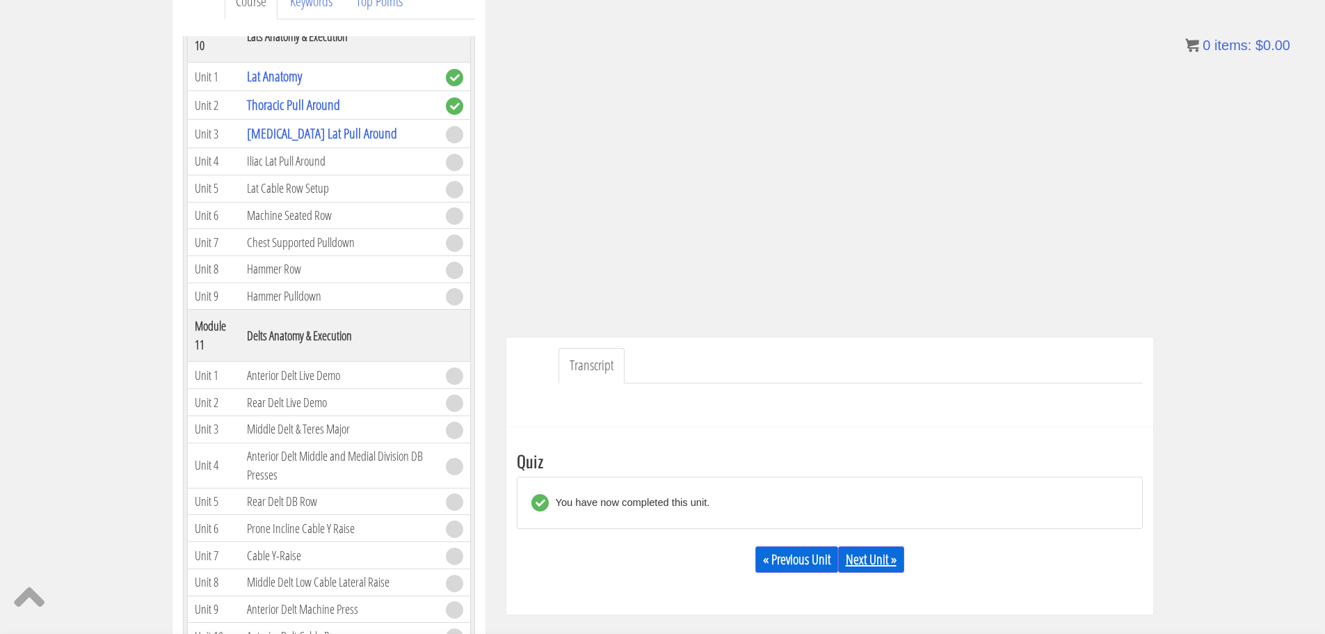
click at [876, 556] on link "Next Unit »" at bounding box center [871, 559] width 66 height 26
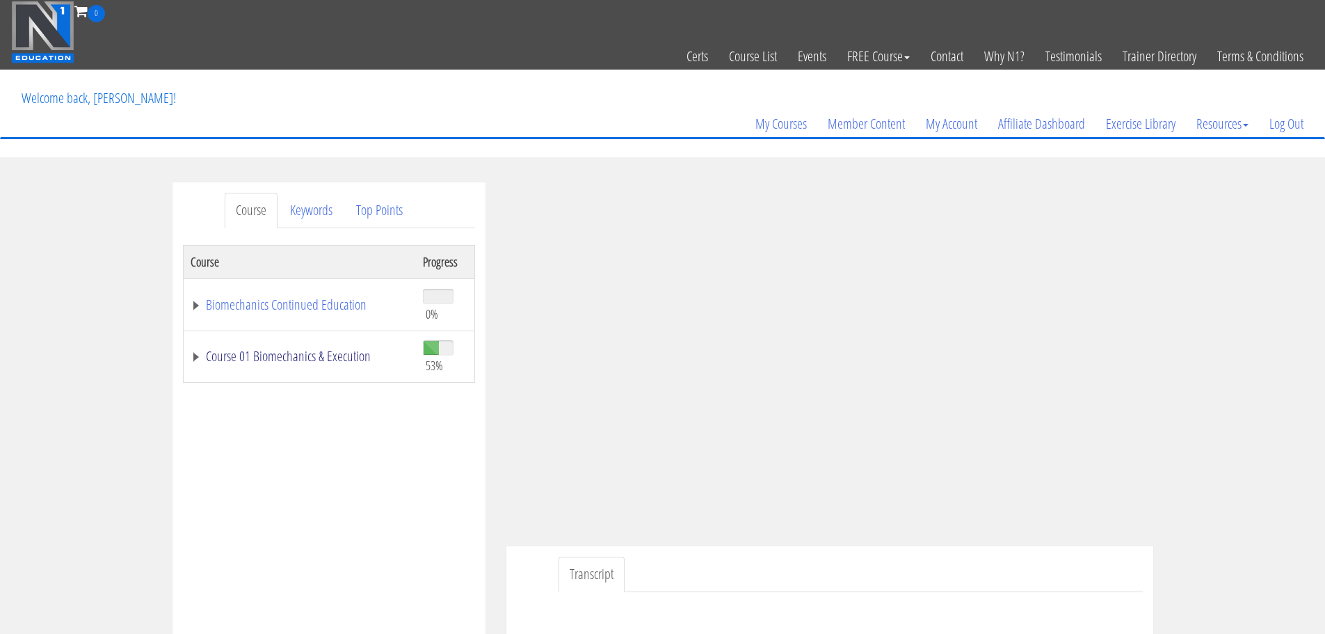
click at [335, 363] on link "Course 01 Biomechanics & Execution" at bounding box center [300, 356] width 218 height 14
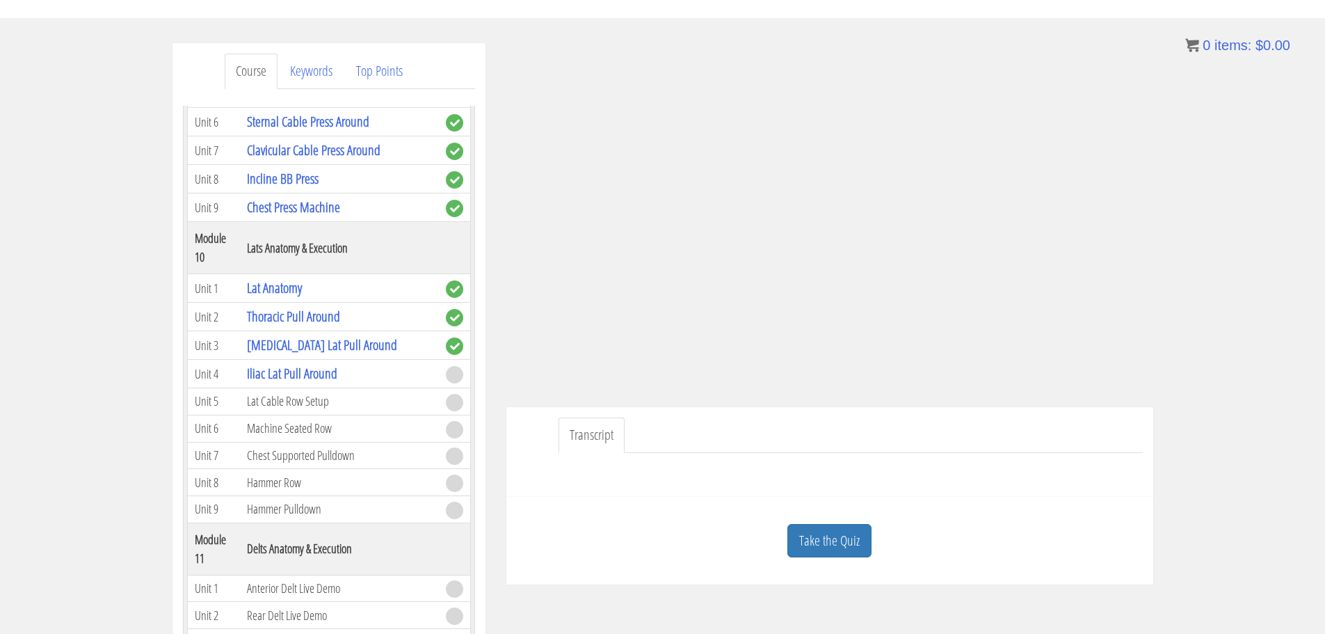
scroll to position [2435, 0]
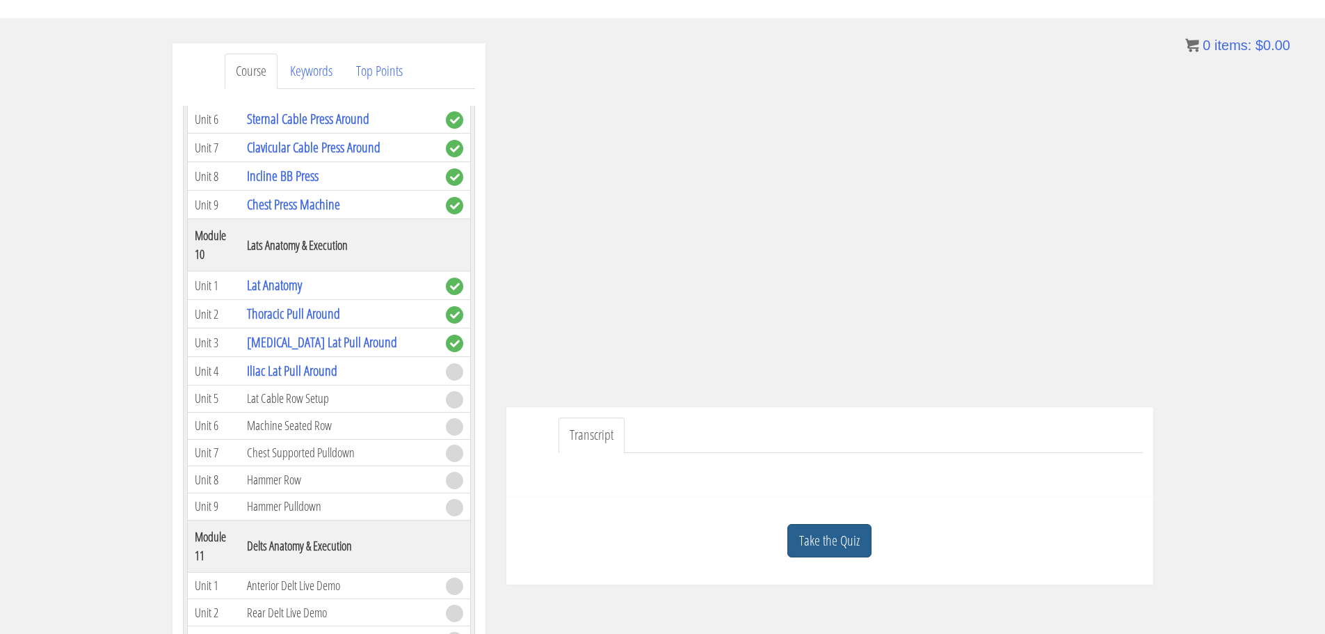
click at [842, 538] on link "Take the Quiz" at bounding box center [829, 541] width 84 height 34
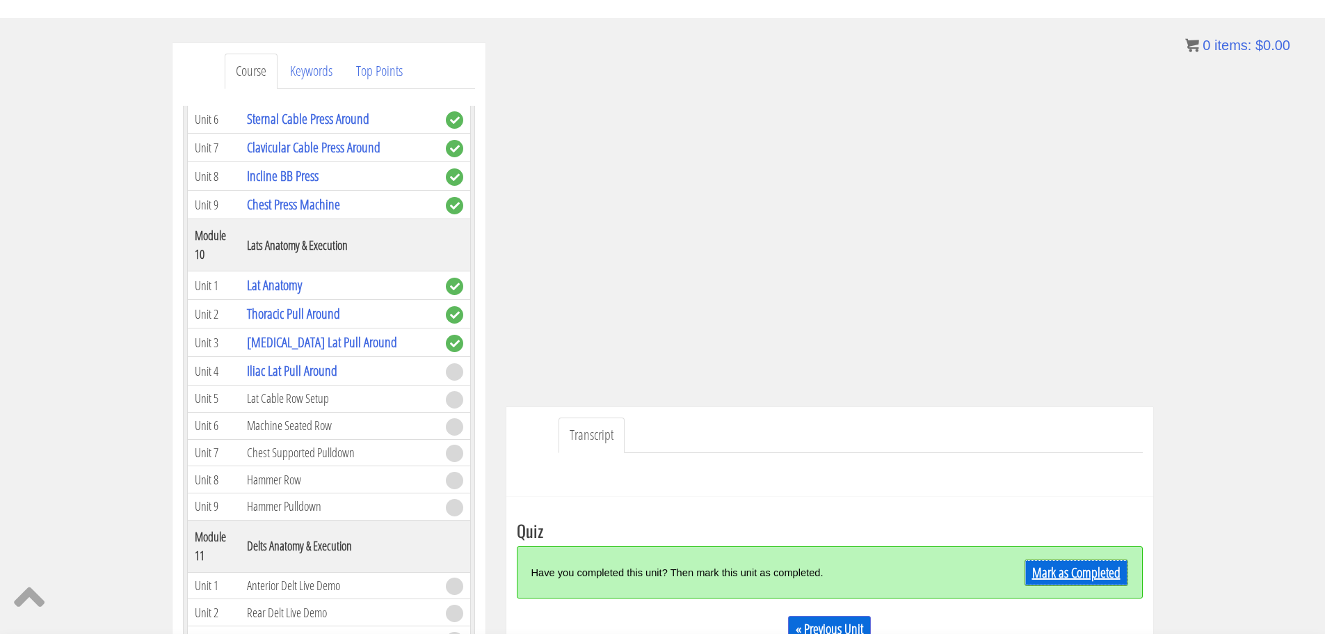
click at [1068, 559] on div "Mark as Completed" at bounding box center [1050, 572] width 157 height 30
click at [1062, 572] on link "Mark as Completed" at bounding box center [1077, 572] width 104 height 26
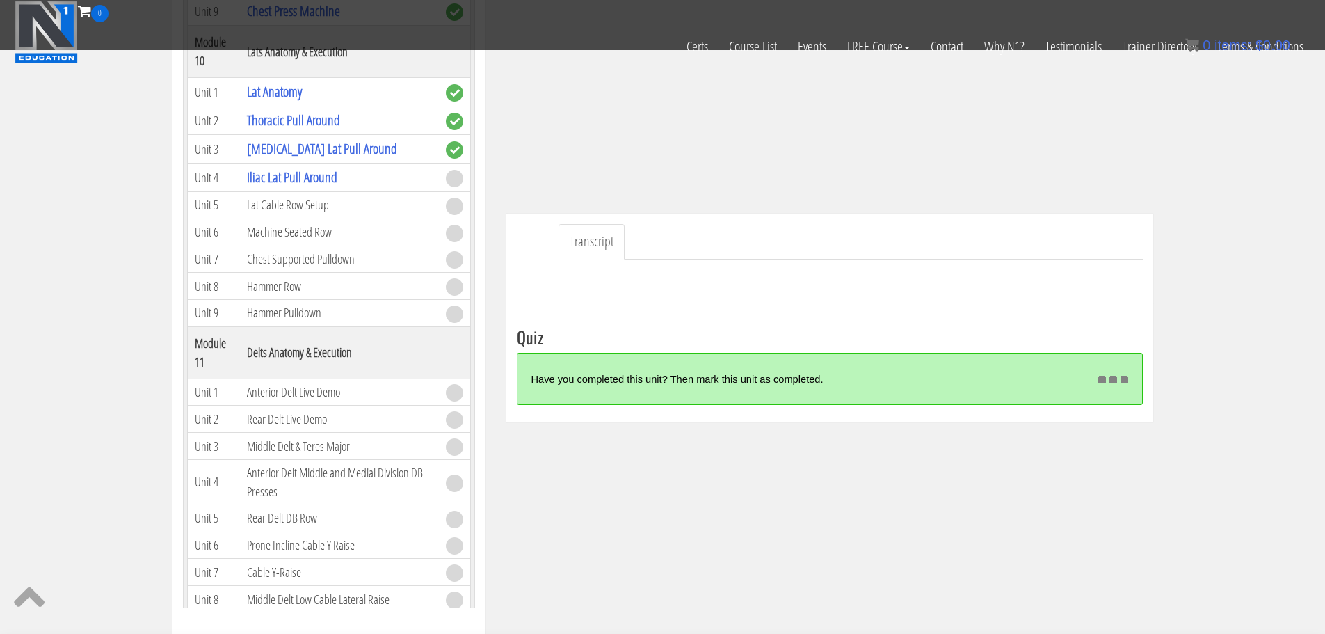
scroll to position [278, 0]
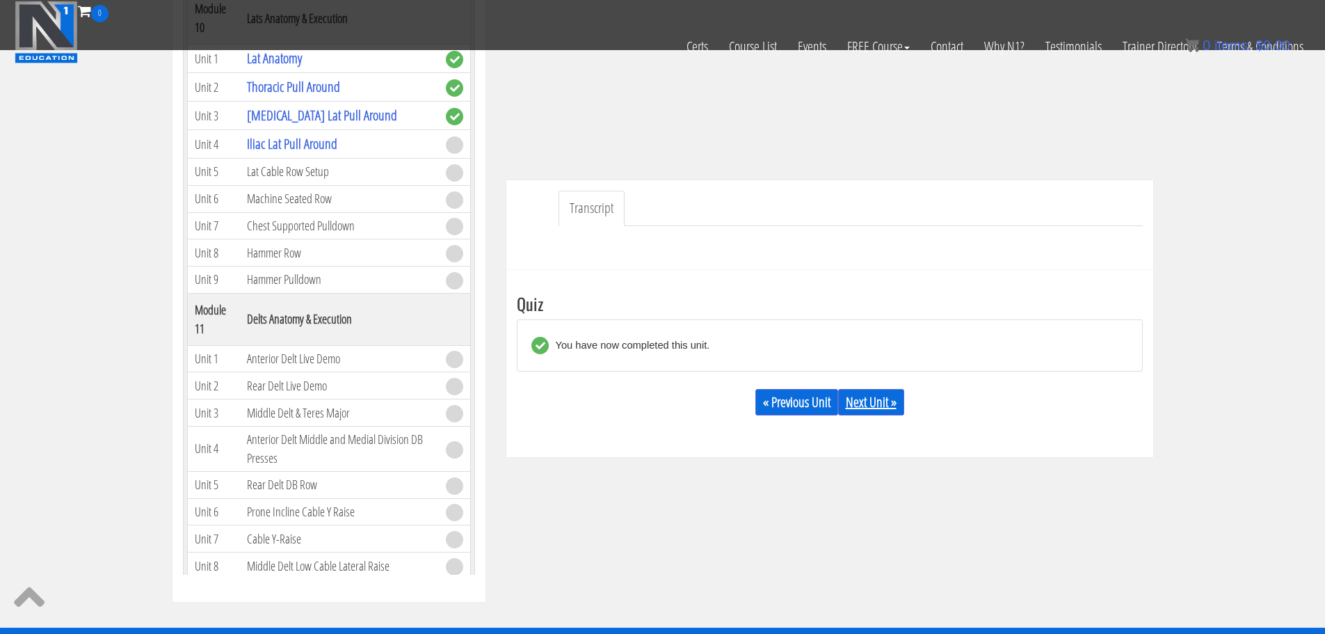
click at [863, 408] on link "Next Unit »" at bounding box center [871, 402] width 66 height 26
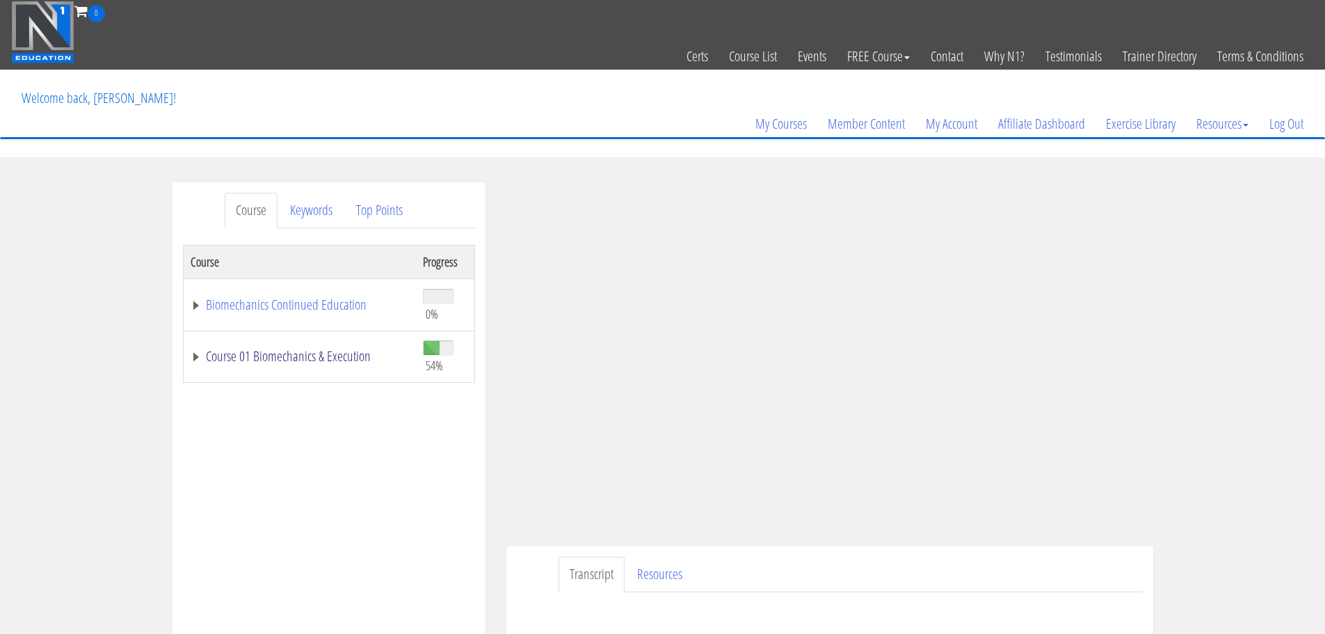
click at [349, 354] on link "Course 01 Biomechanics & Execution" at bounding box center [300, 356] width 218 height 14
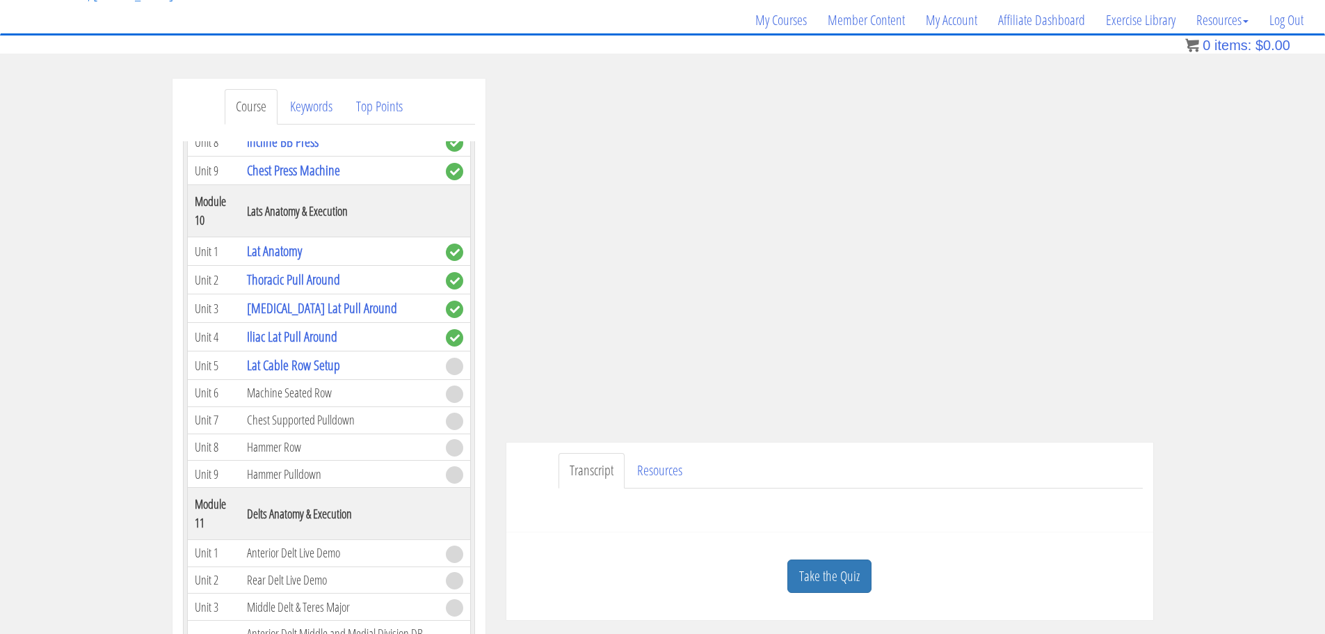
scroll to position [139, 0]
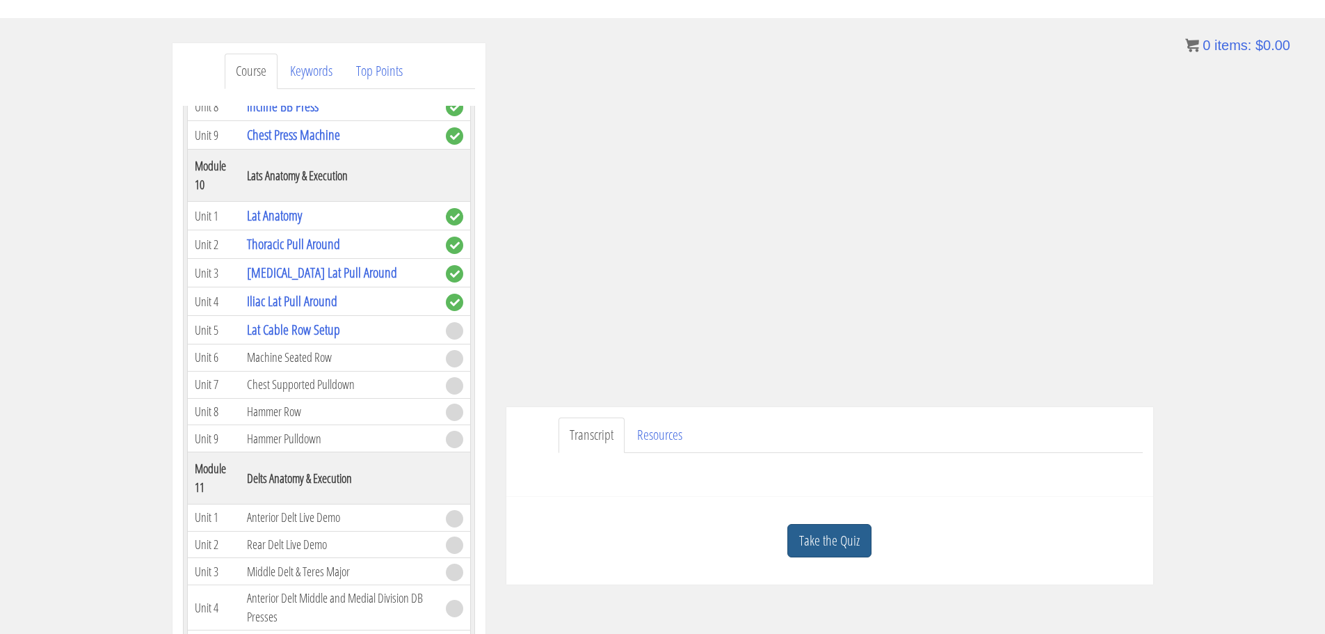
click at [863, 525] on link "Take the Quiz" at bounding box center [829, 541] width 84 height 34
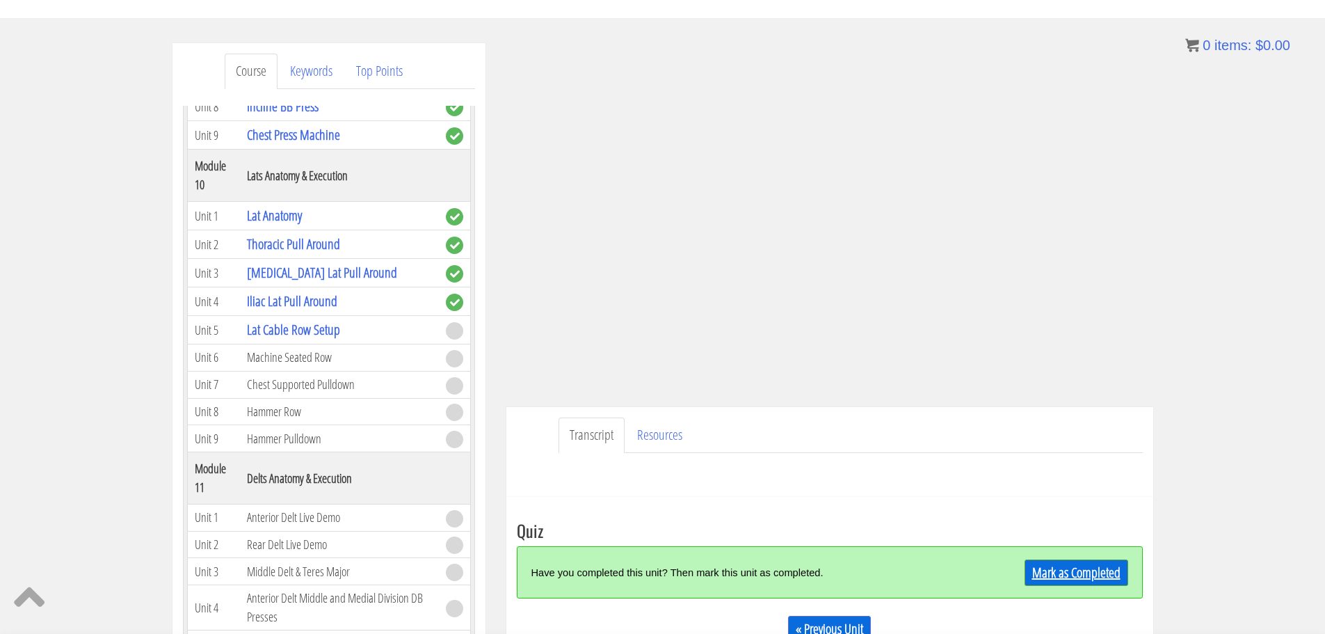
click at [1058, 562] on link "Mark as Completed" at bounding box center [1077, 572] width 104 height 26
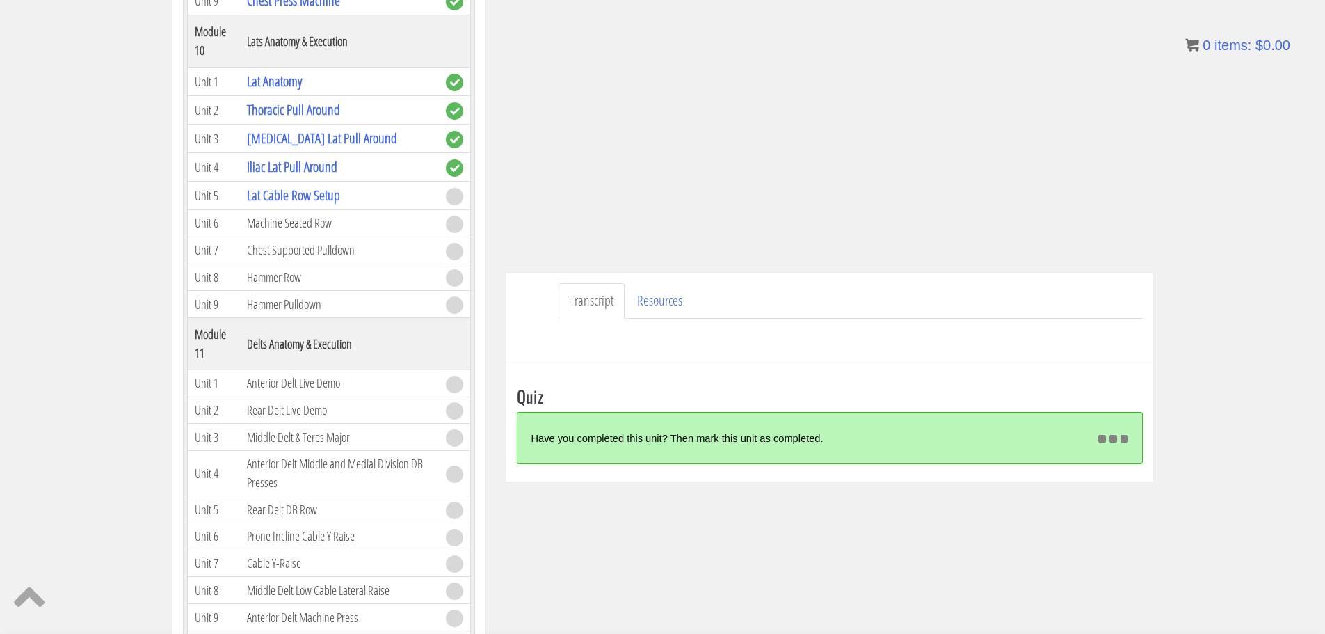
scroll to position [278, 0]
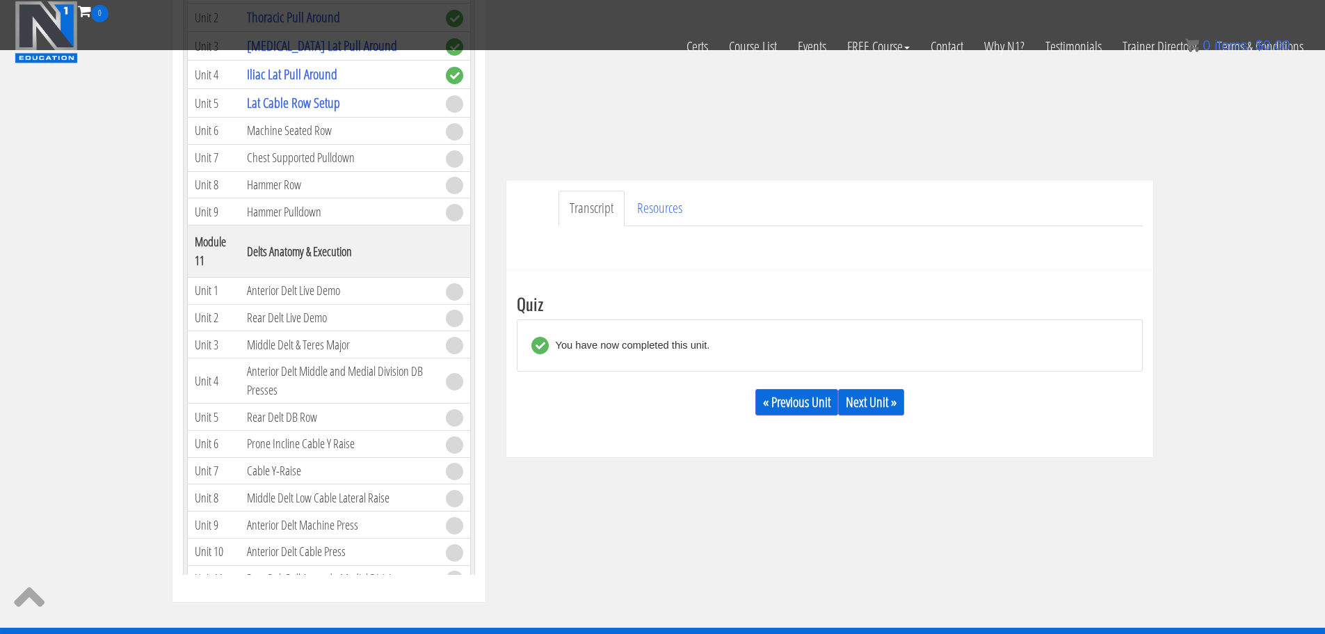
click at [873, 380] on div "« Previous Unit Next Unit »" at bounding box center [830, 401] width 626 height 47
click at [876, 395] on link "Next Unit »" at bounding box center [871, 402] width 66 height 26
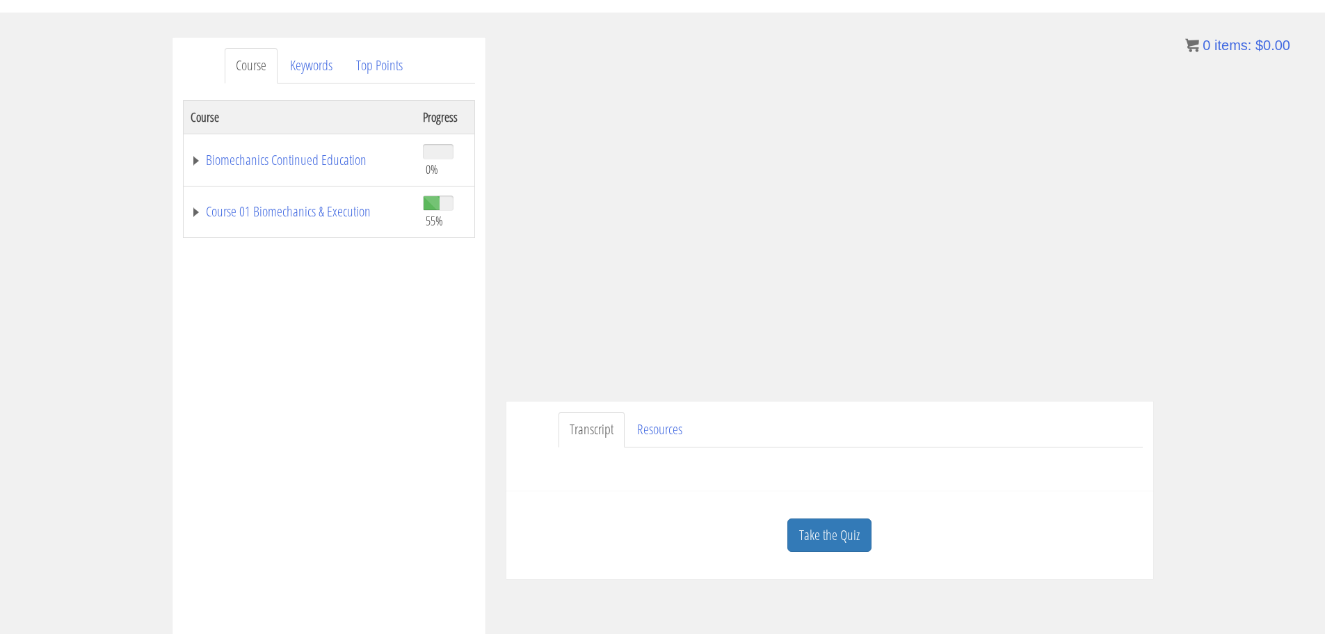
scroll to position [139, 0]
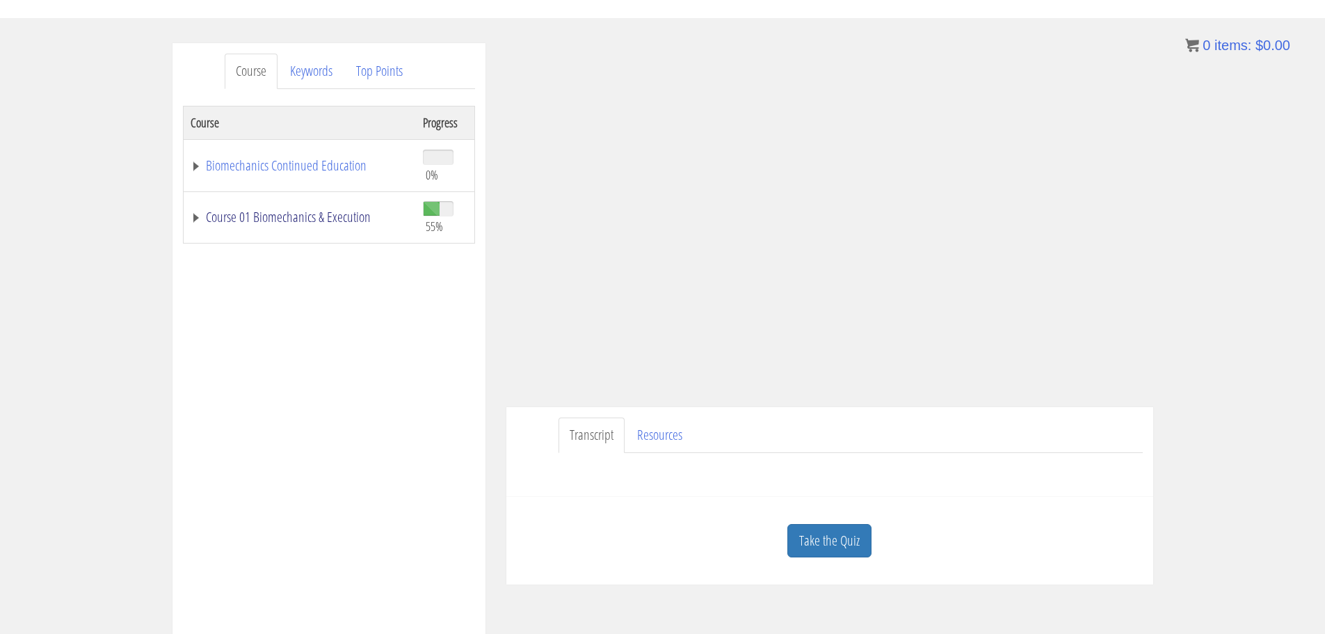
click at [325, 218] on link "Course 01 Biomechanics & Execution" at bounding box center [300, 217] width 218 height 14
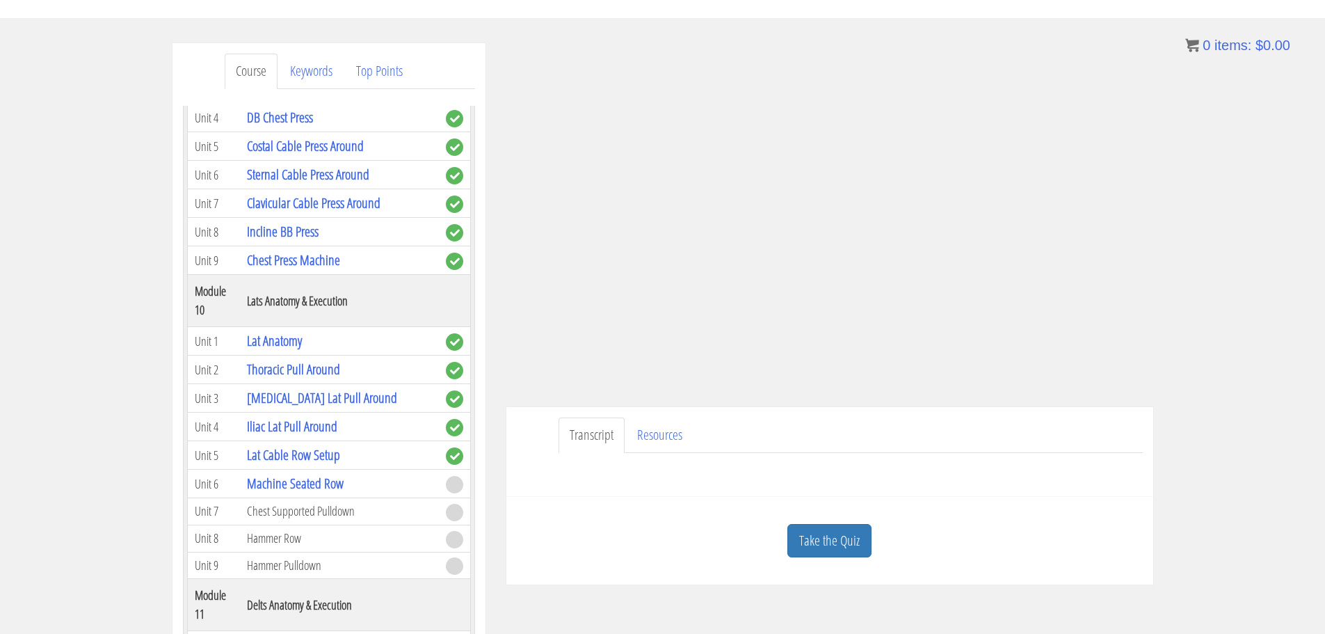
scroll to position [2643, 0]
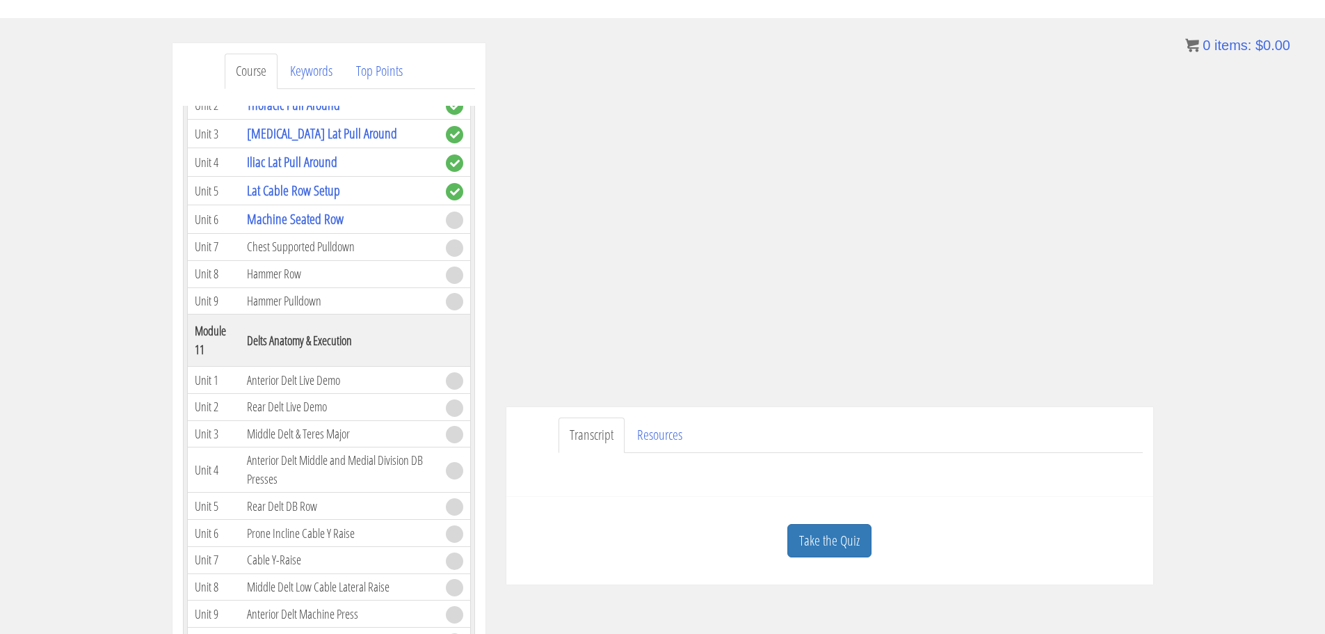
click at [1260, 166] on div "Course Keywords Top Points Course Progress Biomechanics Continued Education 0% …" at bounding box center [662, 436] width 1325 height 786
click at [842, 529] on link "Take the Quiz" at bounding box center [829, 541] width 84 height 34
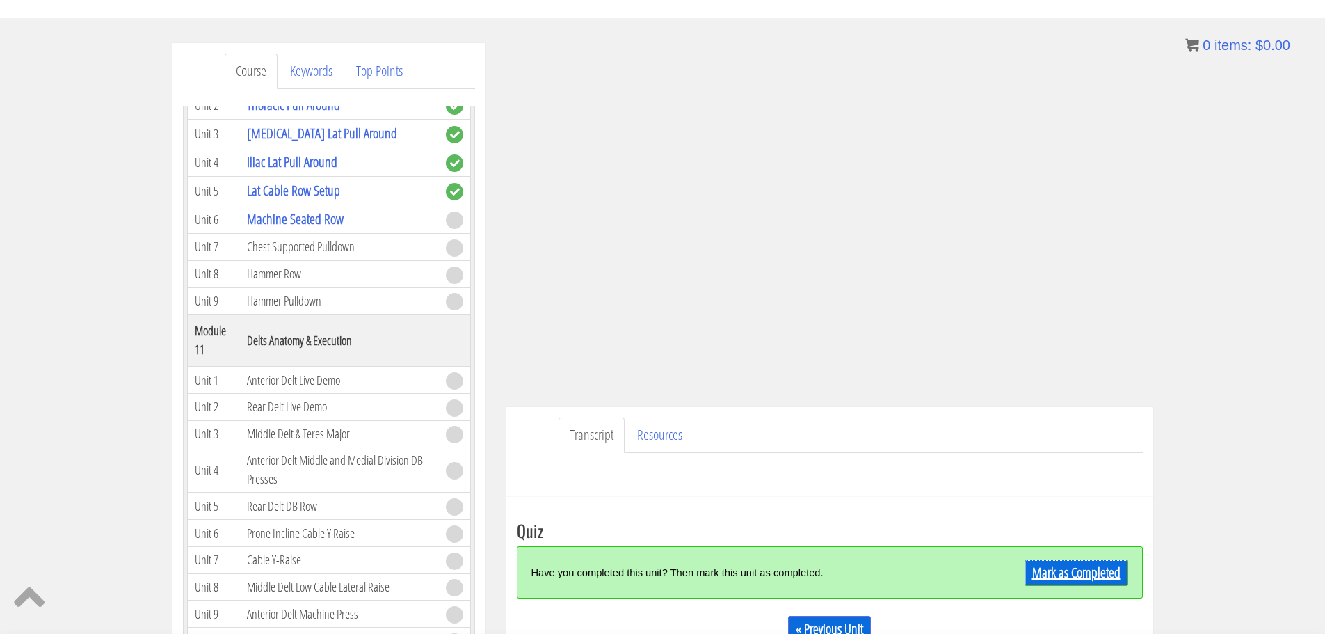
click at [1059, 571] on link "Mark as Completed" at bounding box center [1077, 572] width 104 height 26
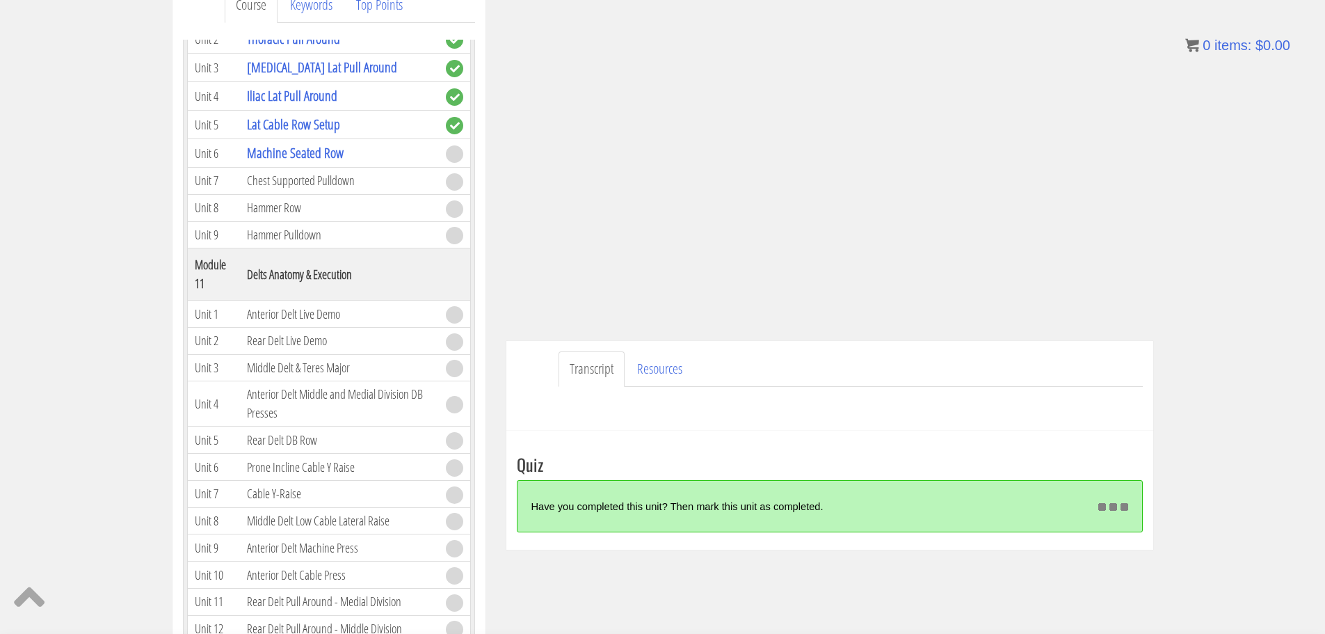
scroll to position [209, 0]
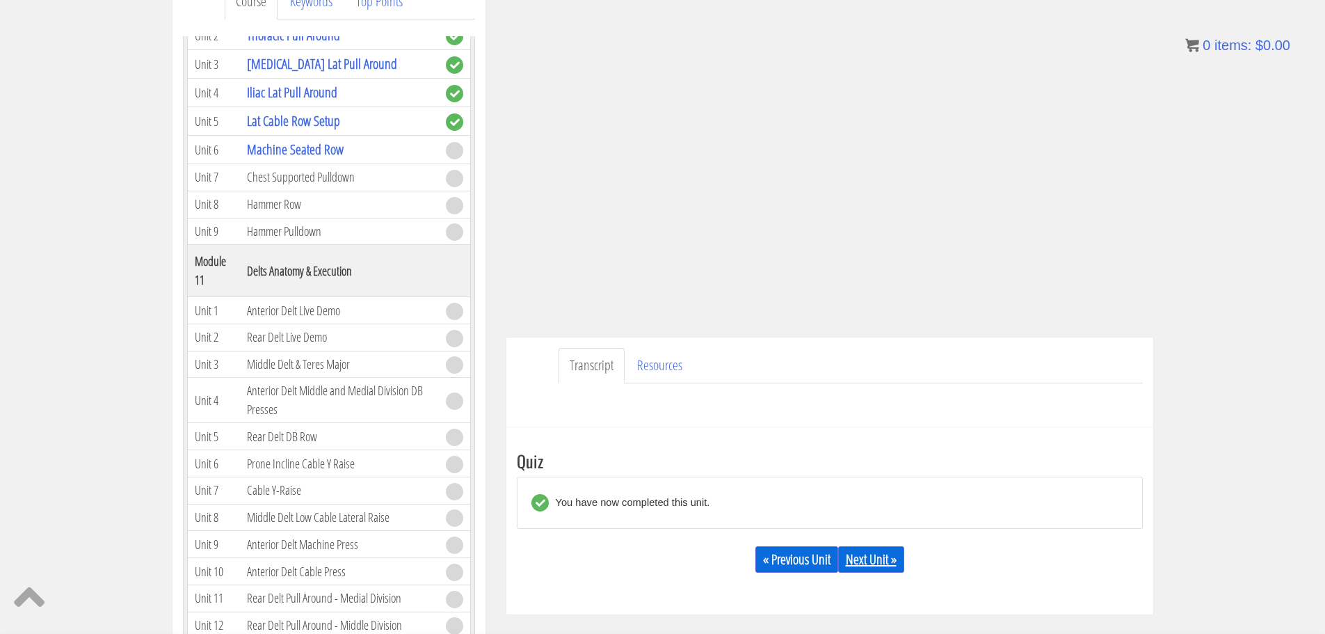
click at [892, 553] on link "Next Unit »" at bounding box center [871, 559] width 66 height 26
click at [860, 560] on link "Next Unit »" at bounding box center [871, 559] width 66 height 26
click at [891, 560] on link "Next Unit »" at bounding box center [871, 559] width 66 height 26
click at [874, 558] on link "Next Unit »" at bounding box center [871, 559] width 66 height 26
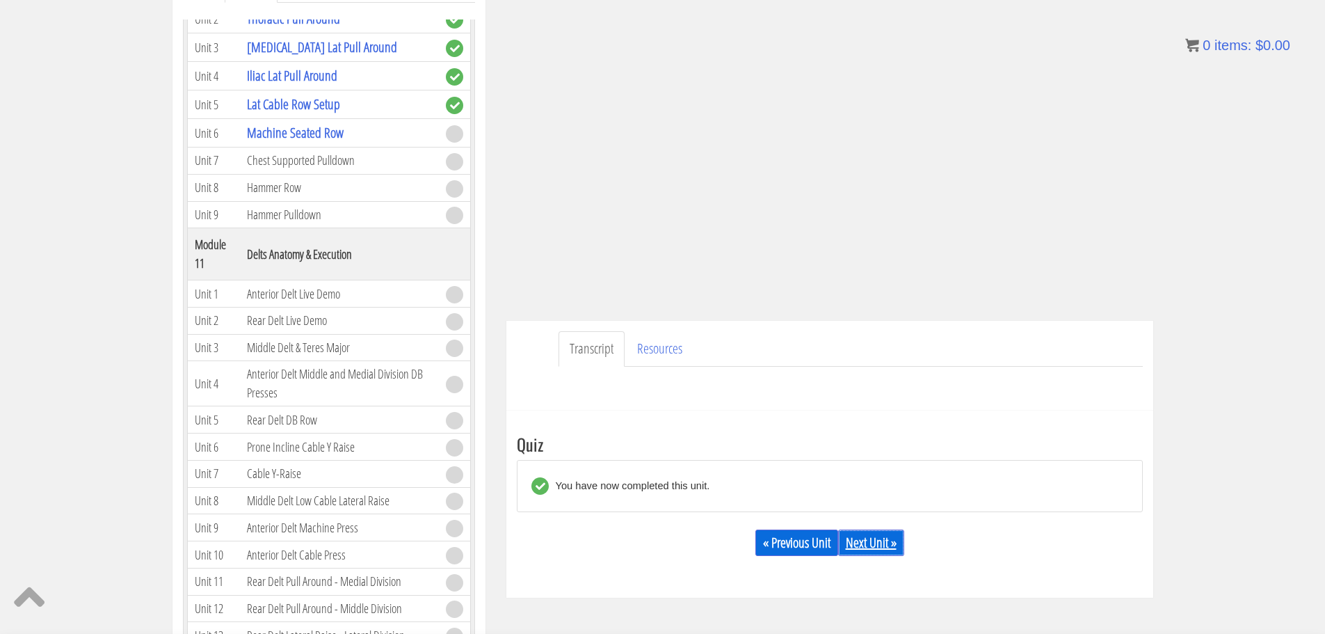
scroll to position [228, 0]
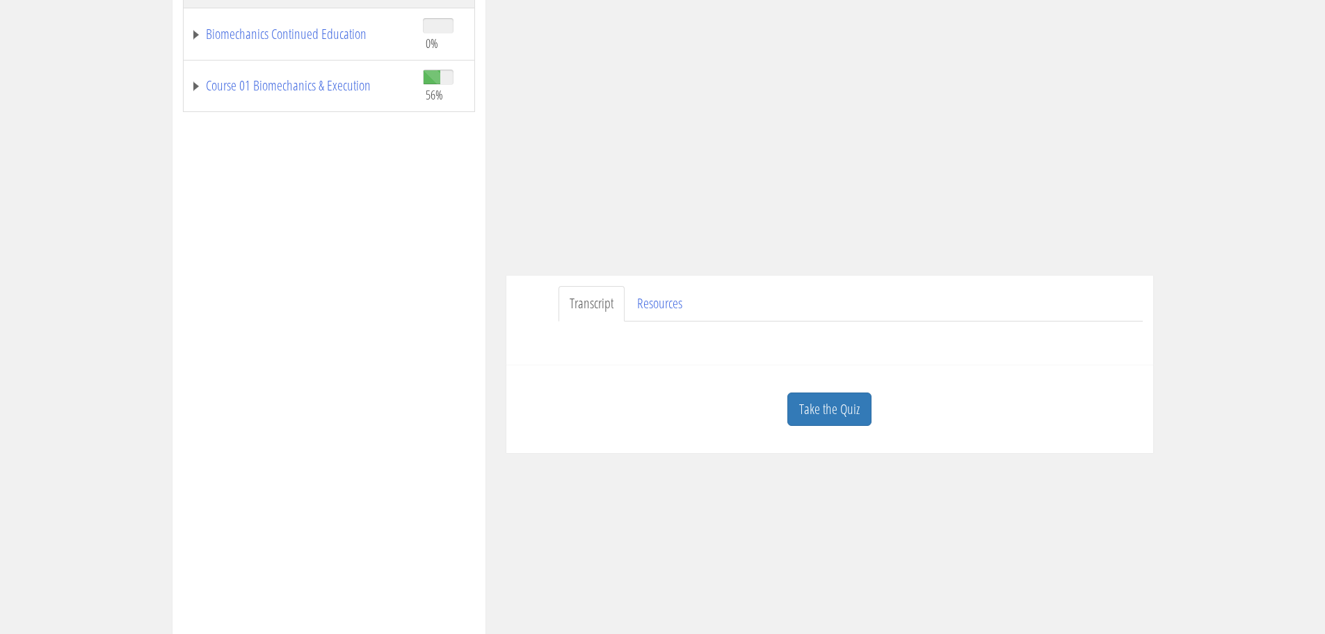
scroll to position [348, 0]
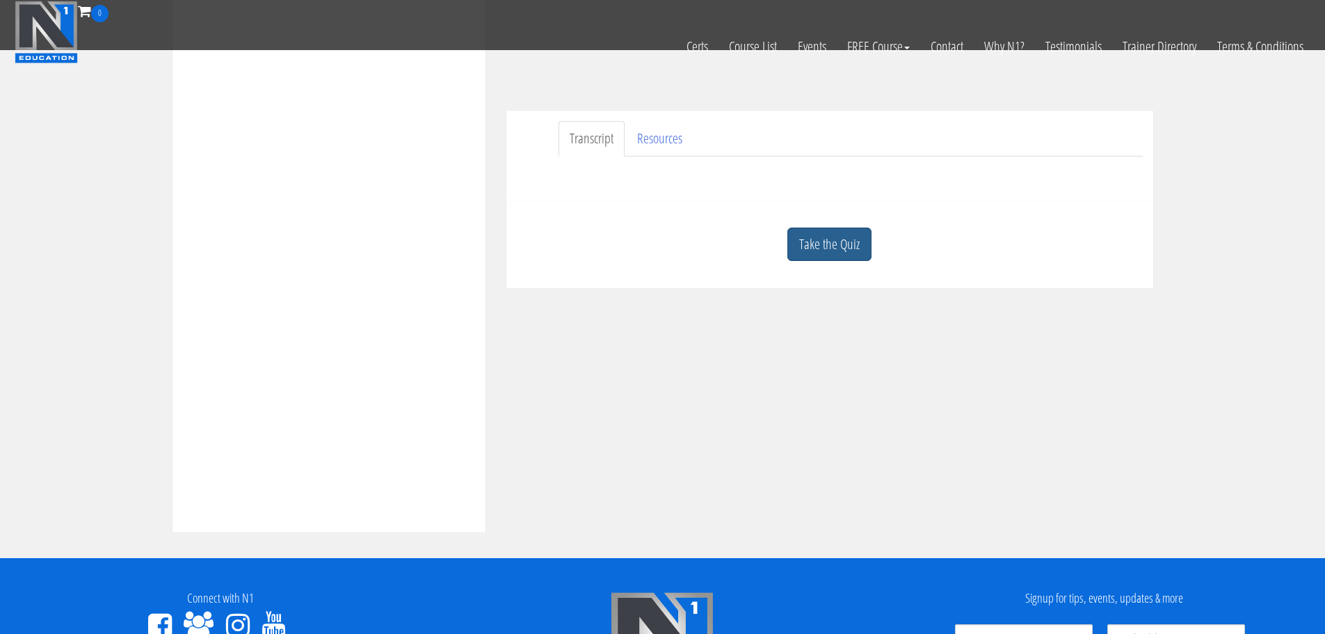
click at [855, 245] on link "Take the Quiz" at bounding box center [829, 244] width 84 height 34
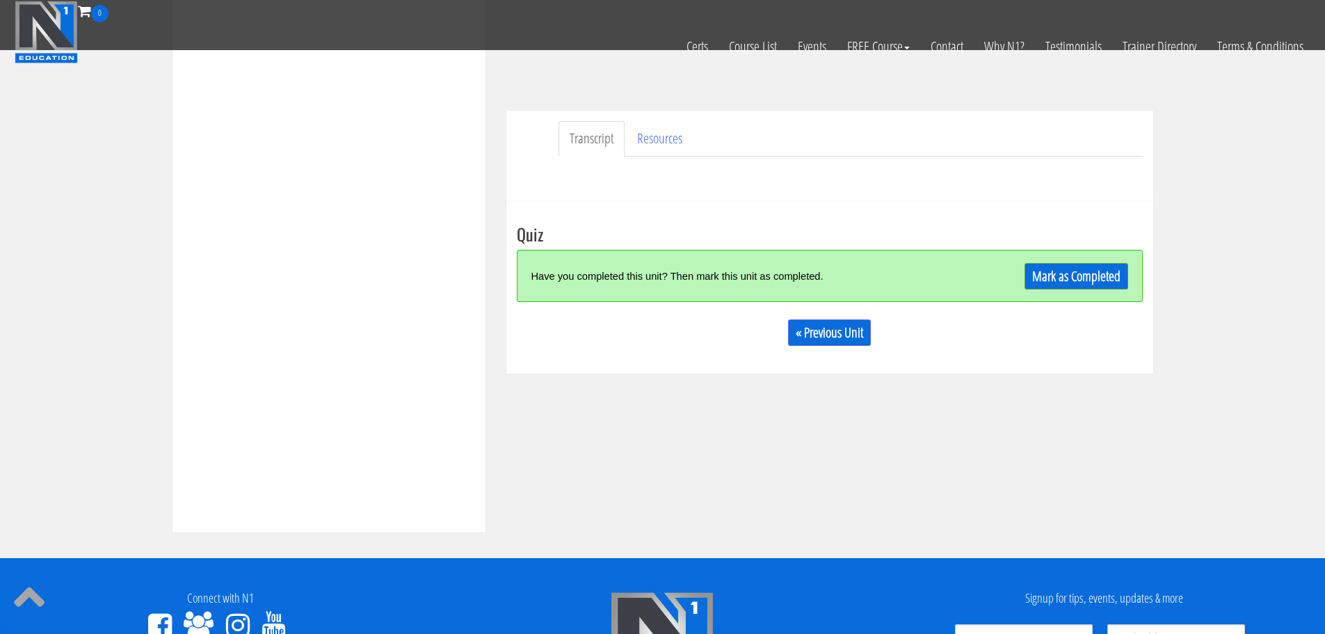
click at [1072, 261] on div "Mark as Completed" at bounding box center [1050, 276] width 157 height 30
drag, startPoint x: 1071, startPoint y: 266, endPoint x: 1062, endPoint y: 269, distance: 9.3
click at [1069, 267] on link "Mark as Completed" at bounding box center [1077, 276] width 104 height 26
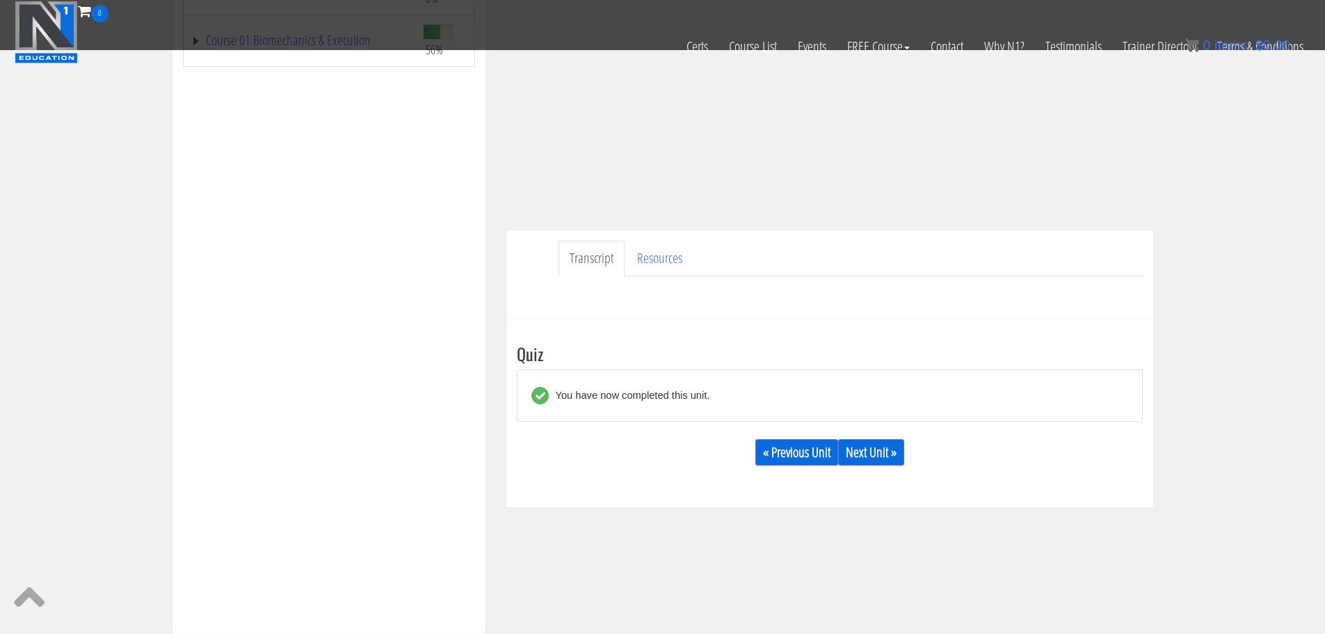
scroll to position [248, 0]
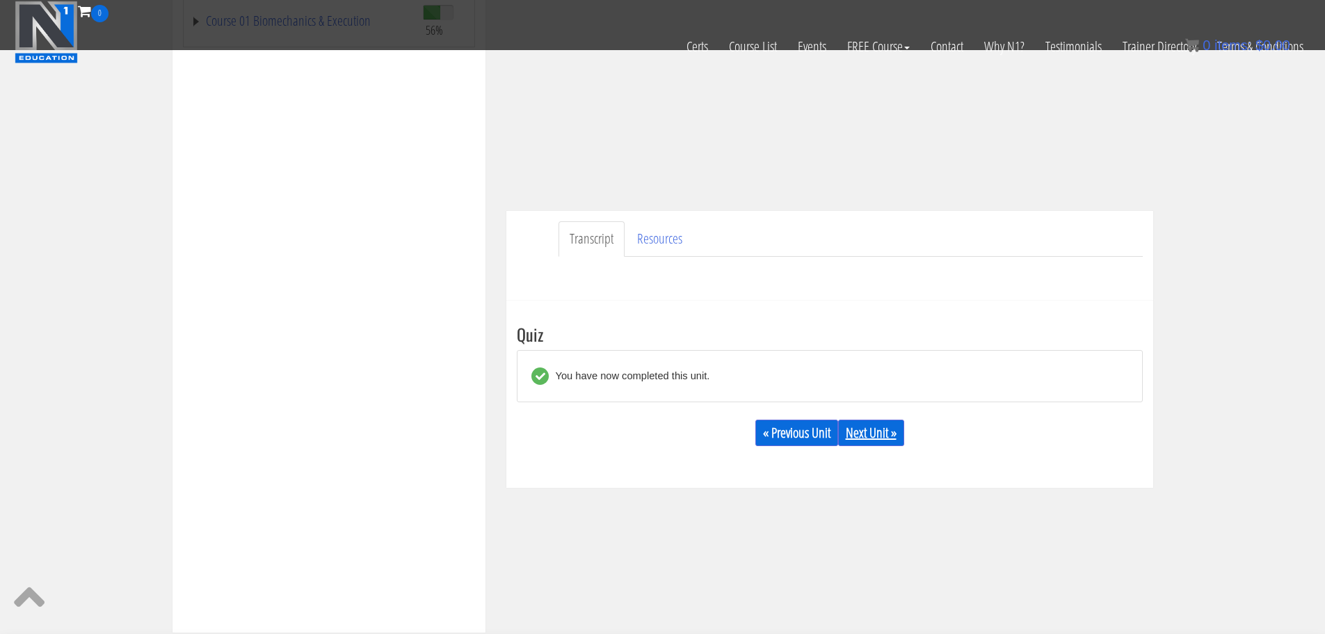
click at [872, 428] on link "Next Unit »" at bounding box center [871, 432] width 66 height 26
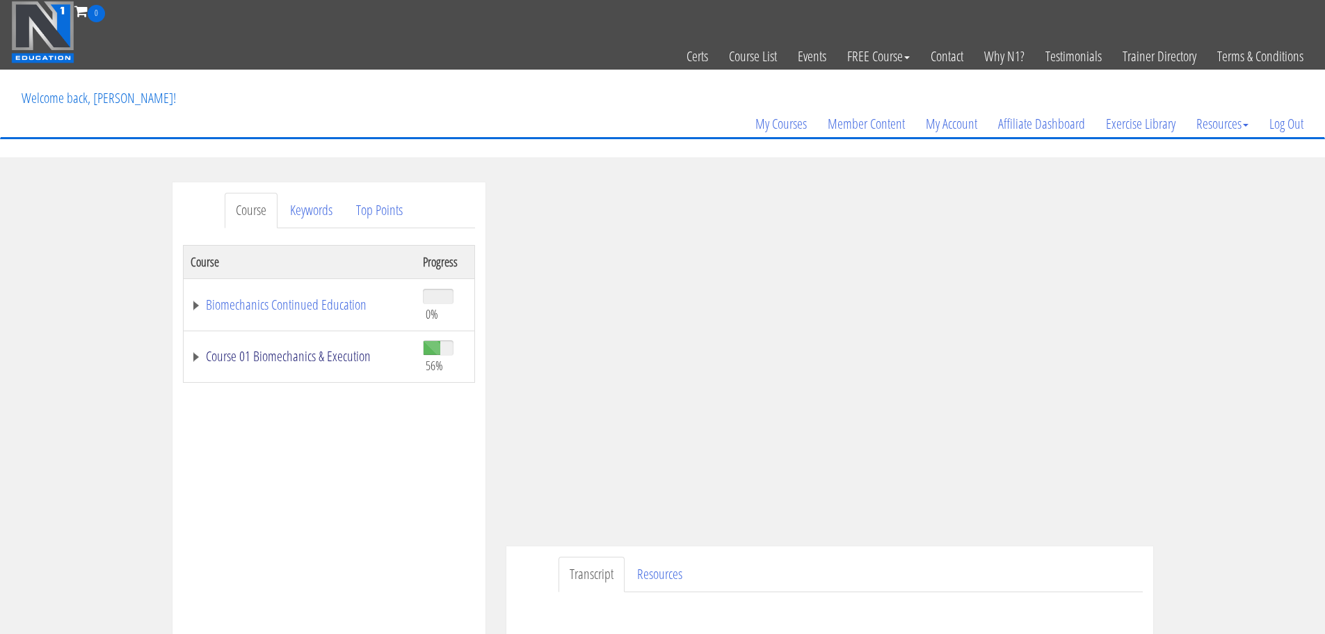
click at [285, 351] on link "Course 01 Biomechanics & Execution" at bounding box center [300, 356] width 218 height 14
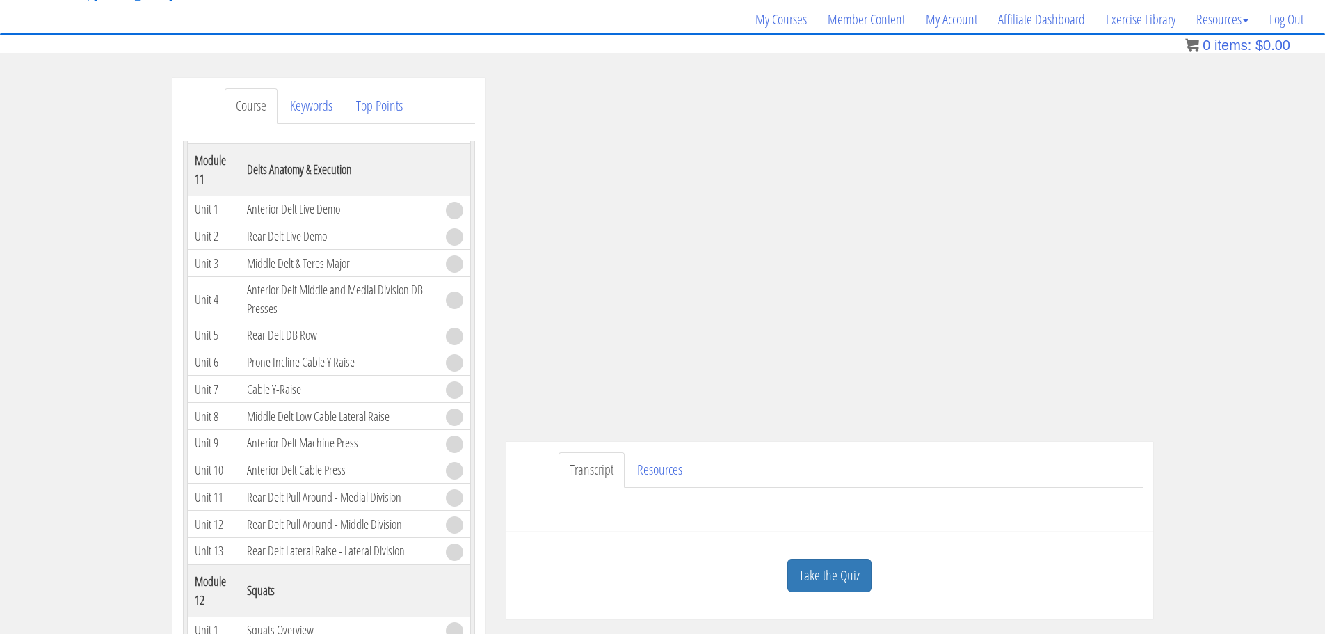
scroll to position [139, 0]
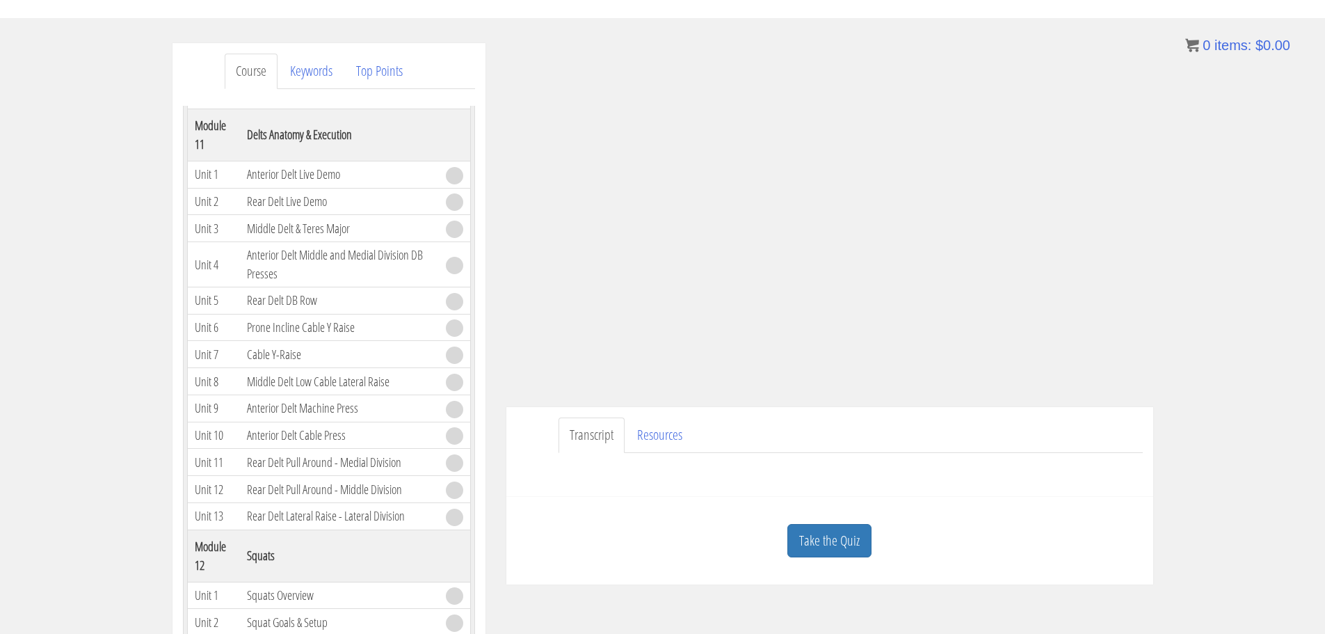
click at [838, 530] on link "Take the Quiz" at bounding box center [829, 541] width 84 height 34
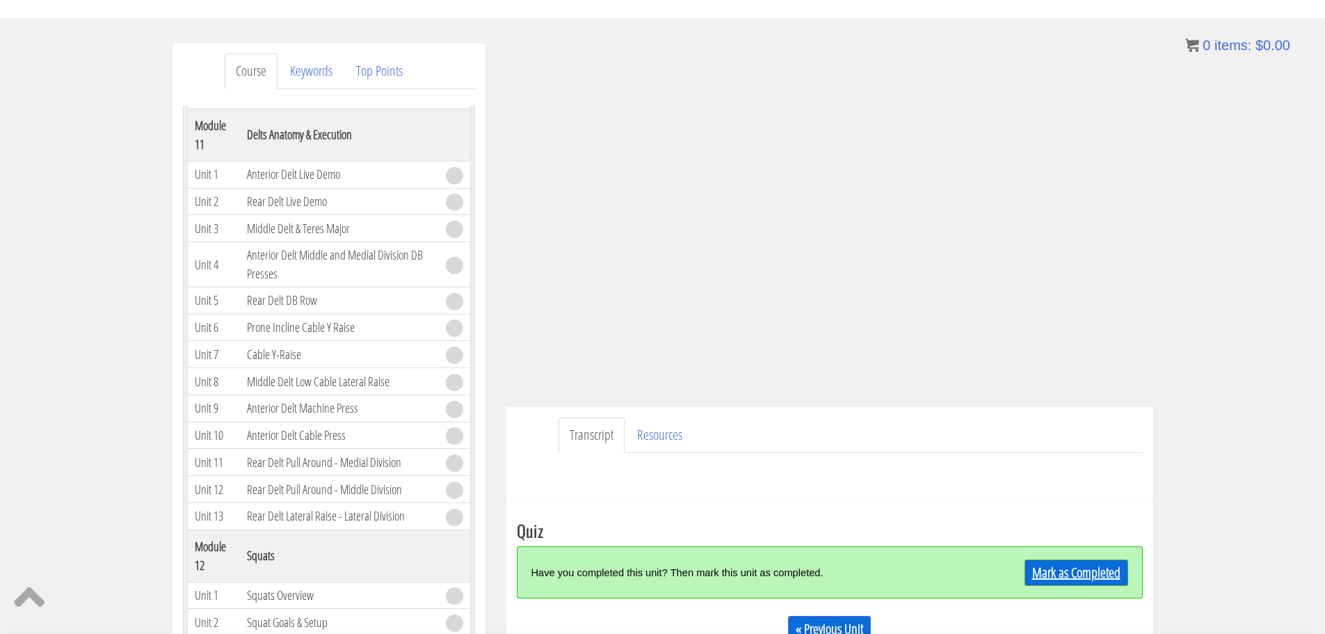
click at [1068, 560] on div "Have you completed this unit? Then mark this unit as completed. Mark as Complet…" at bounding box center [830, 572] width 626 height 52
click at [1069, 562] on link "Mark as Completed" at bounding box center [1077, 572] width 104 height 26
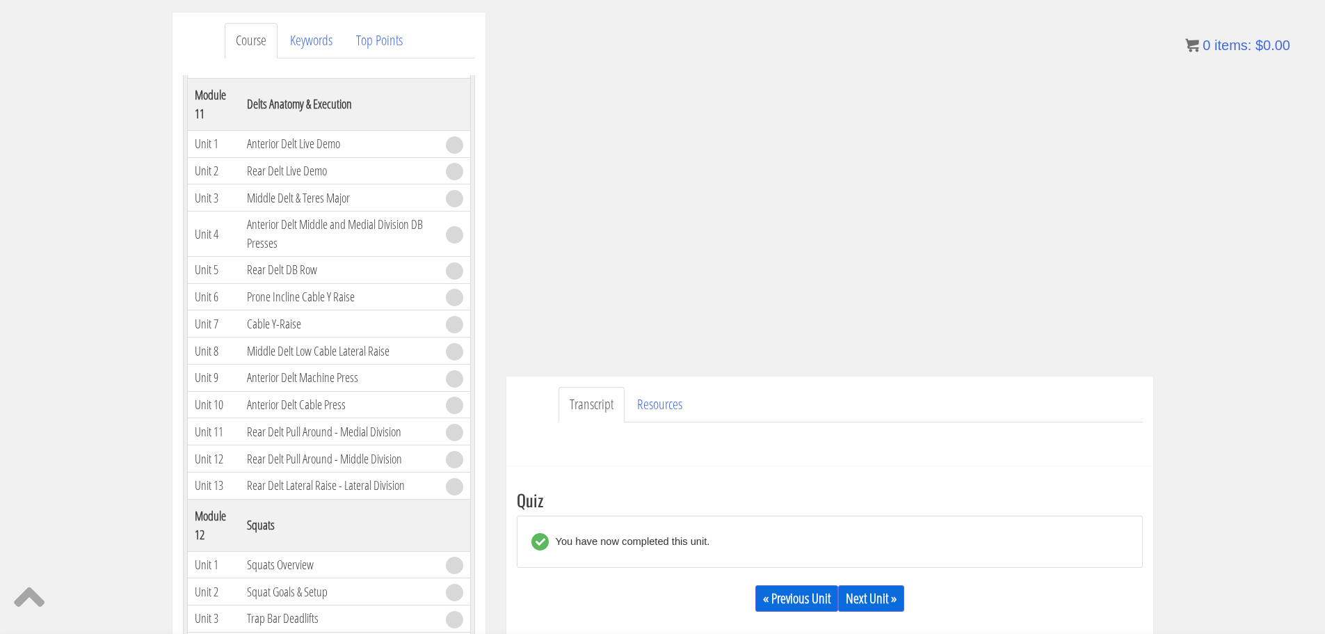
scroll to position [209, 0]
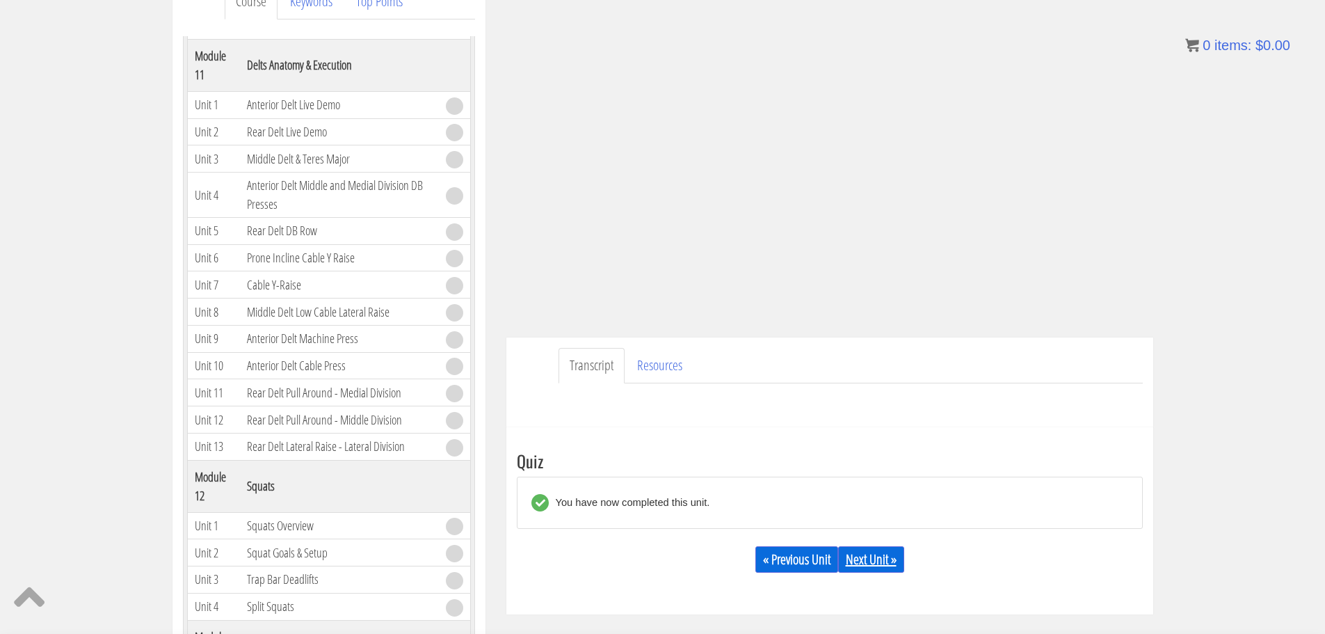
click at [890, 563] on link "Next Unit »" at bounding box center [871, 559] width 66 height 26
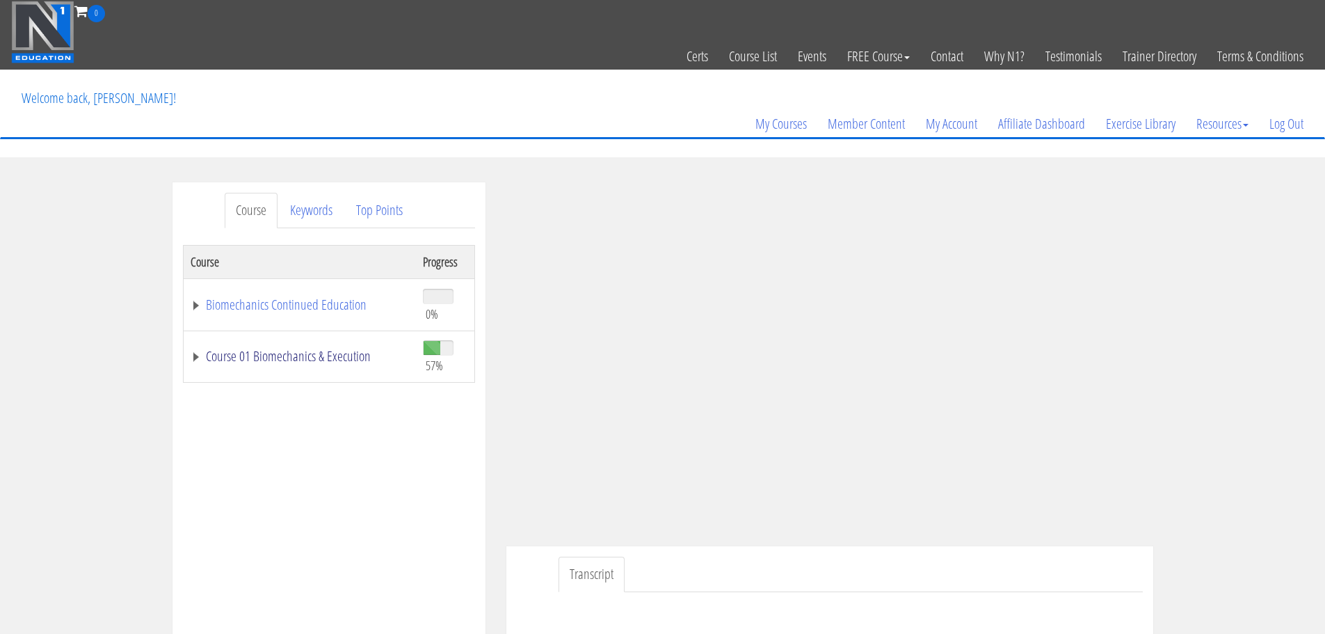
click at [335, 351] on link "Course 01 Biomechanics & Execution" at bounding box center [300, 356] width 218 height 14
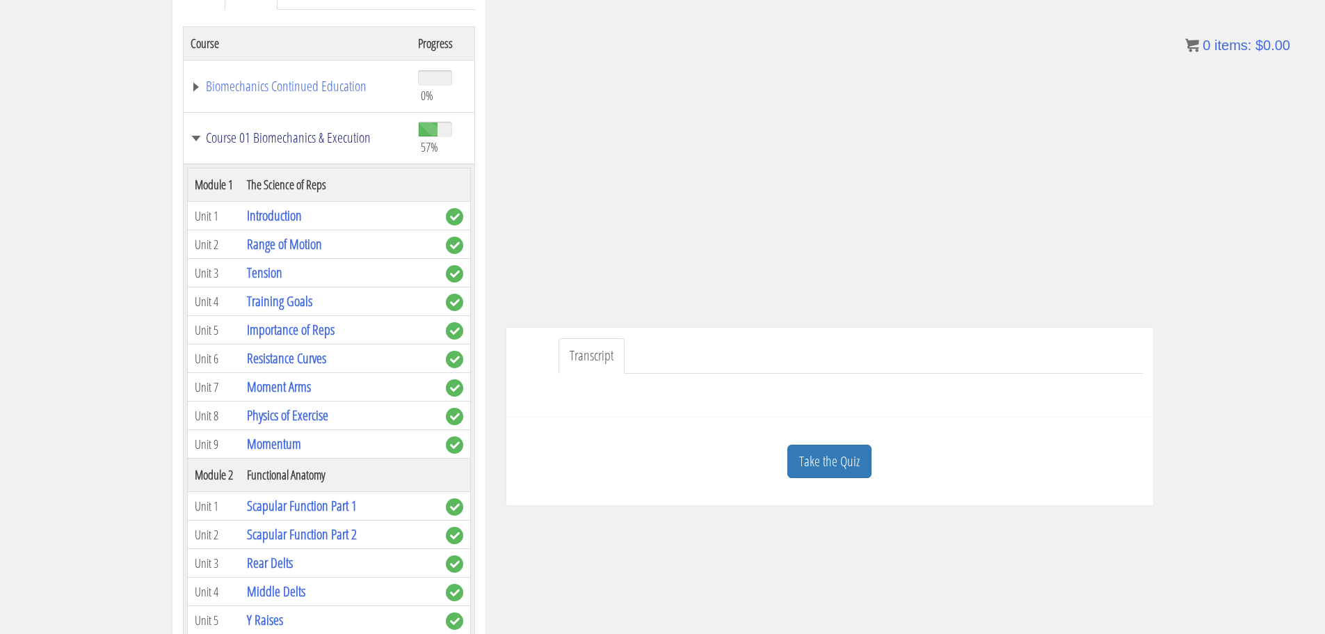
scroll to position [228, 0]
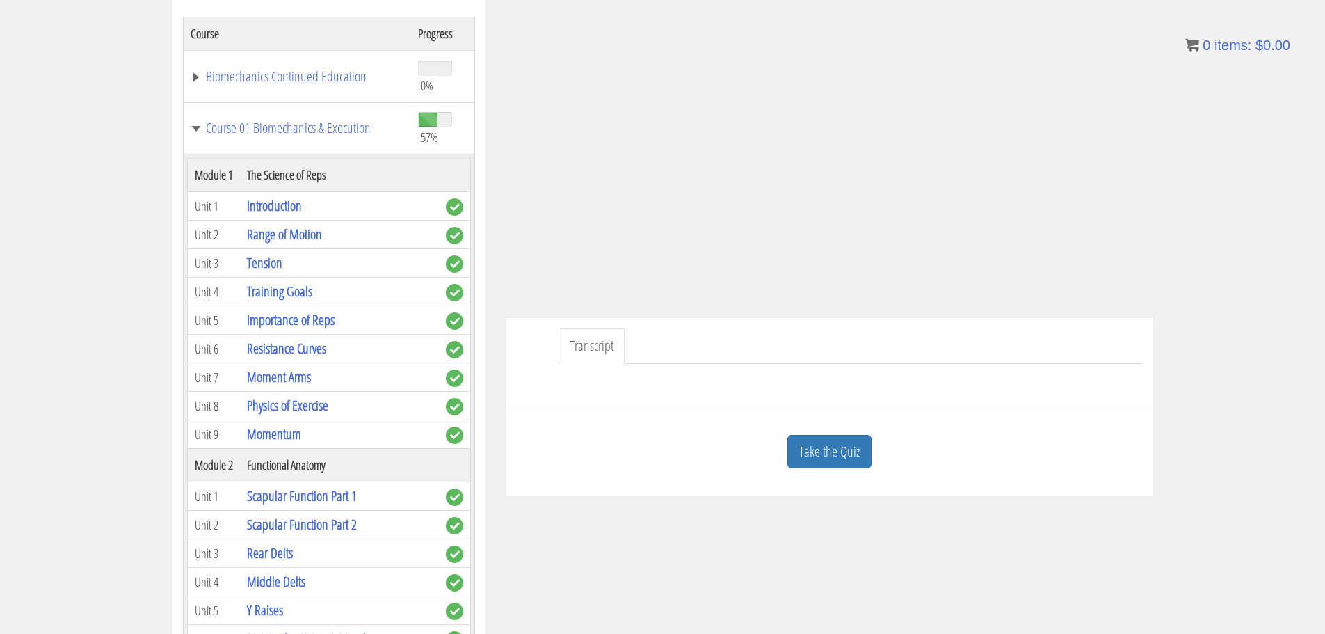
drag, startPoint x: 850, startPoint y: 440, endPoint x: 879, endPoint y: 442, distance: 29.3
click at [851, 441] on link "Take the Quiz" at bounding box center [829, 452] width 84 height 34
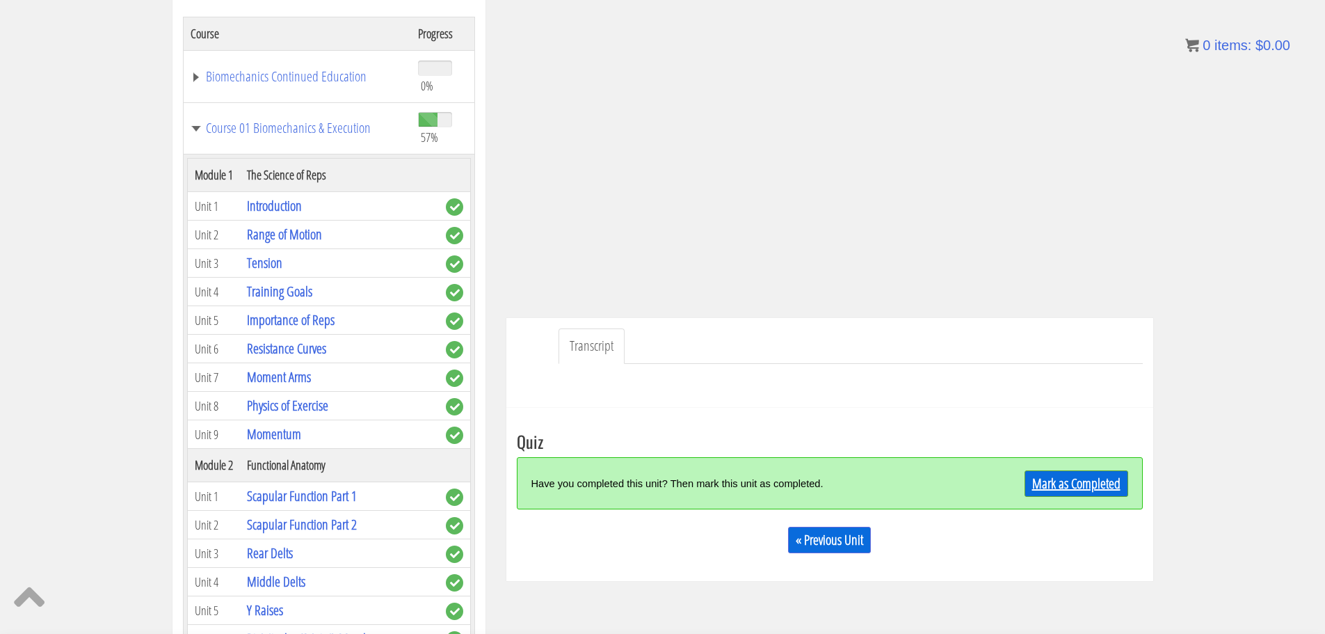
click at [1045, 476] on link "Mark as Completed" at bounding box center [1077, 483] width 104 height 26
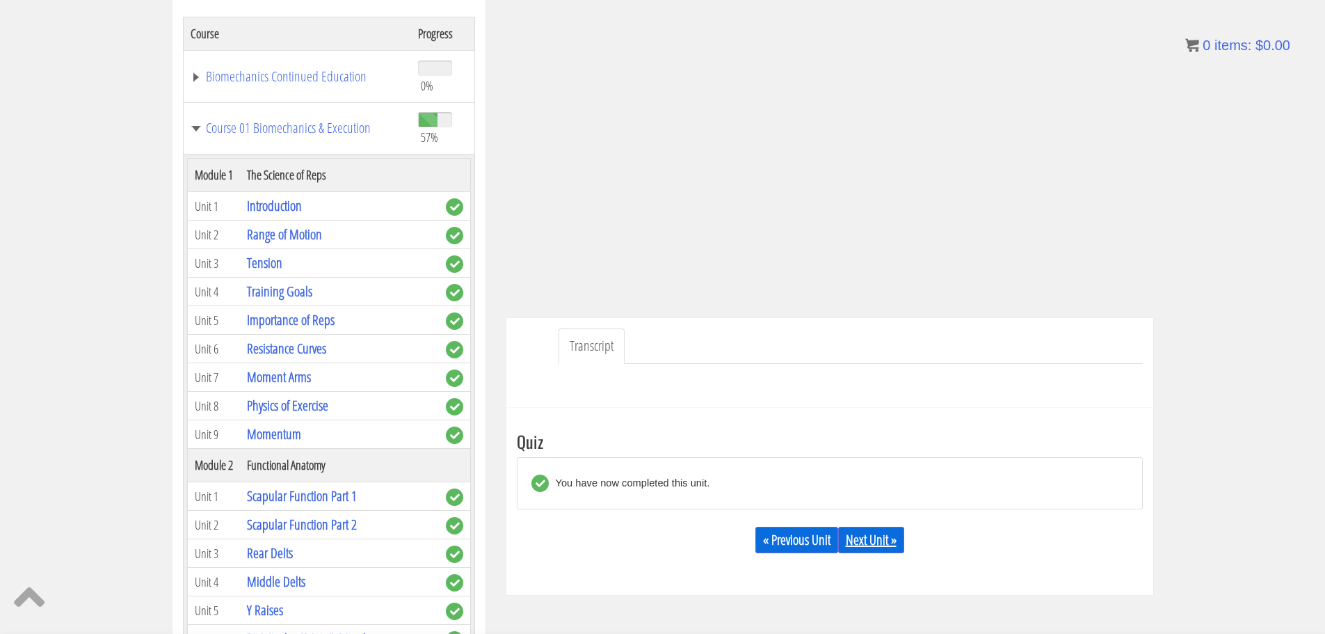
click at [860, 531] on link "Next Unit »" at bounding box center [871, 540] width 66 height 26
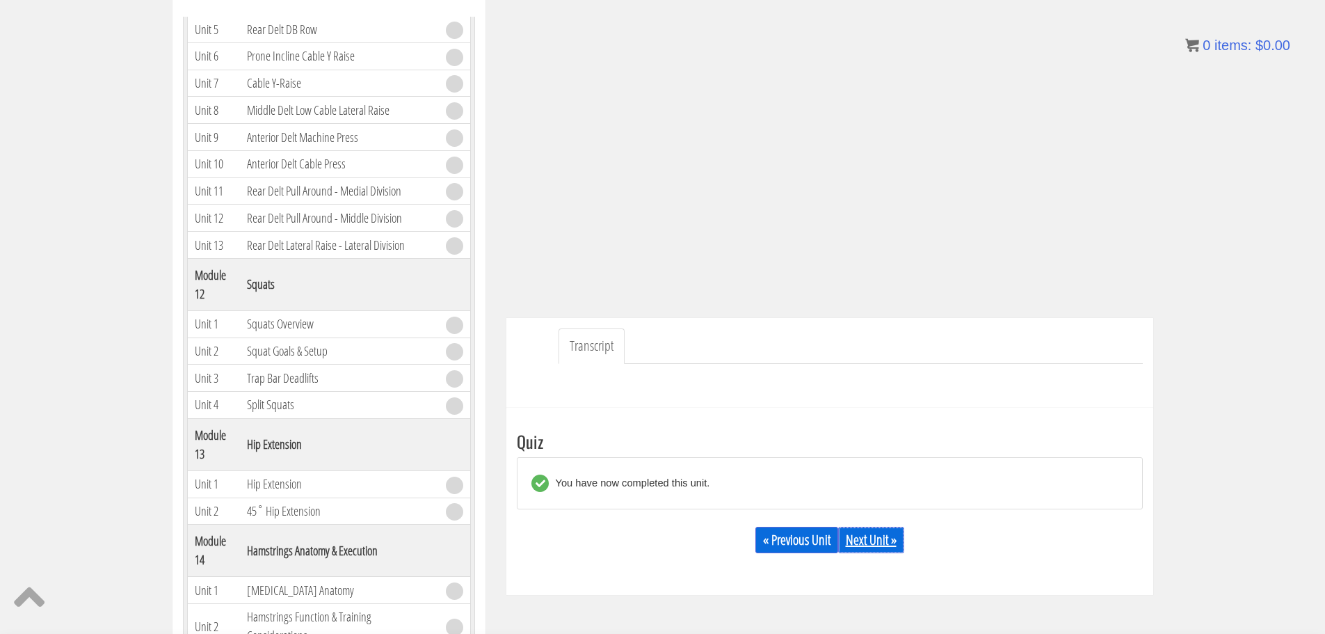
scroll to position [3130, 0]
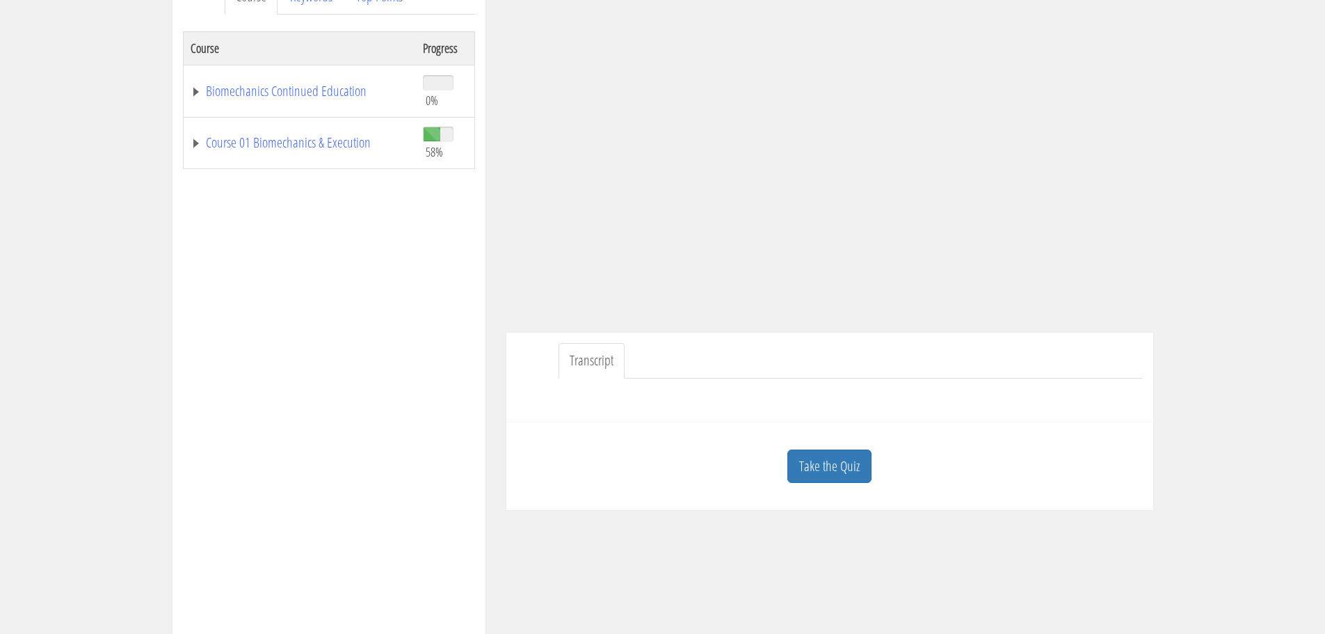
scroll to position [278, 0]
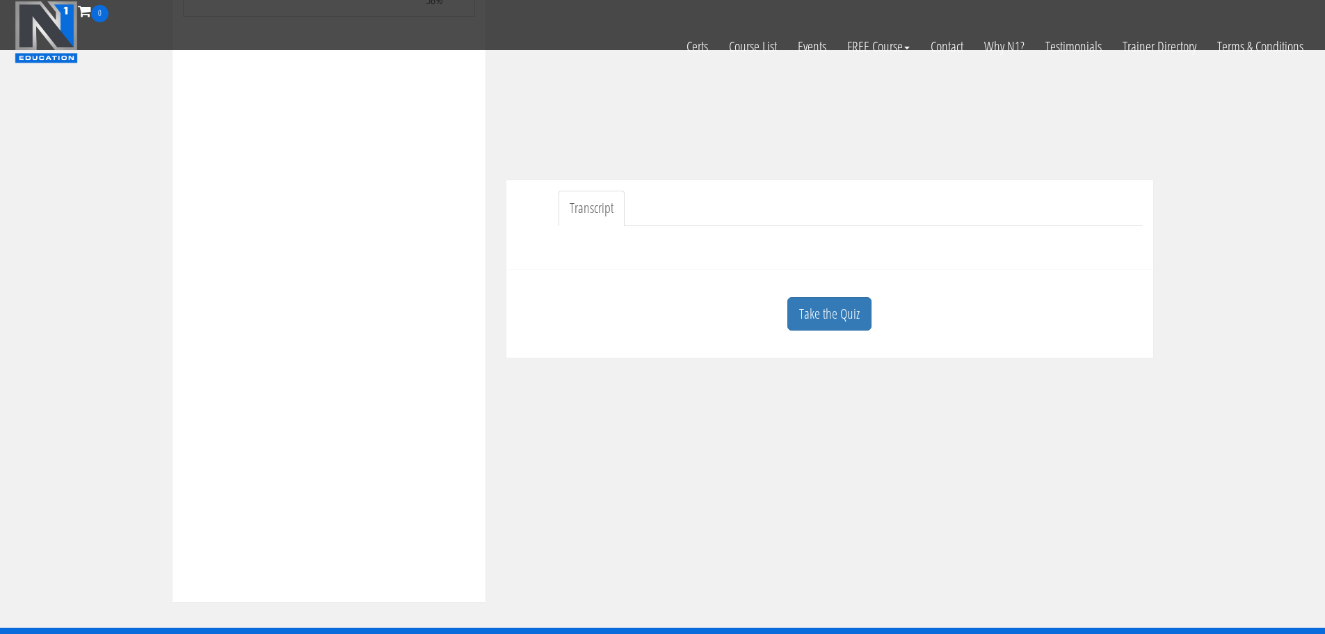
click at [849, 317] on link "Take the Quiz" at bounding box center [829, 314] width 84 height 34
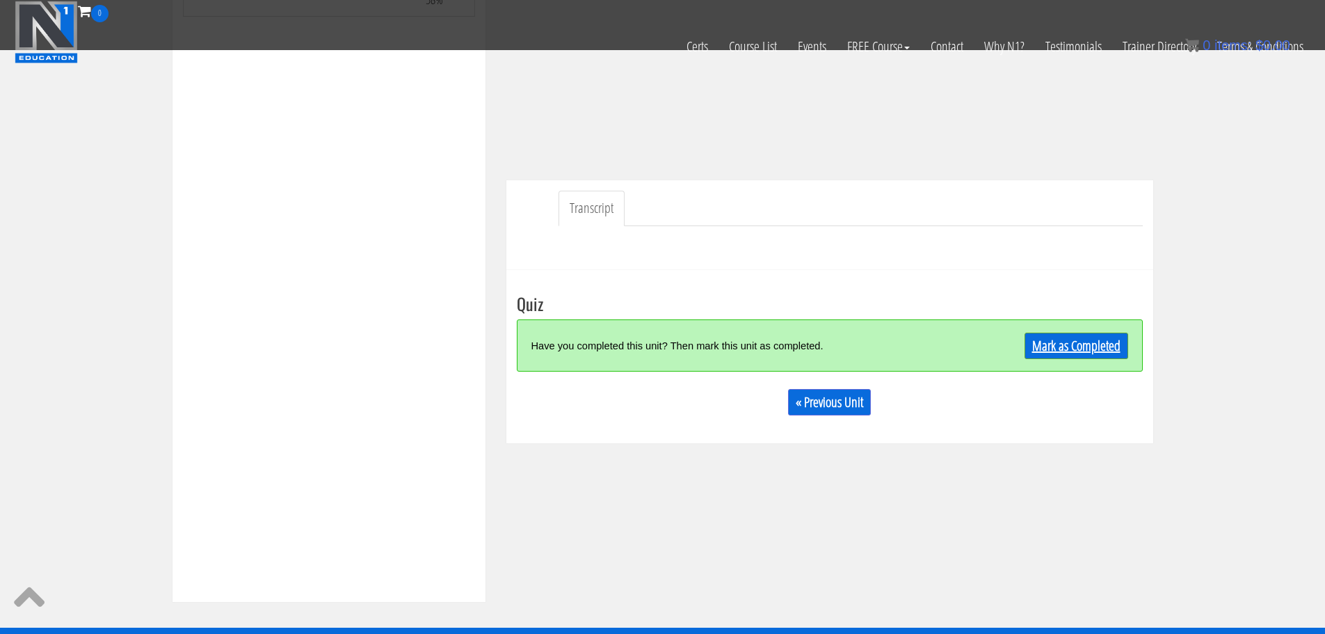
click at [1045, 340] on link "Mark as Completed" at bounding box center [1077, 346] width 104 height 26
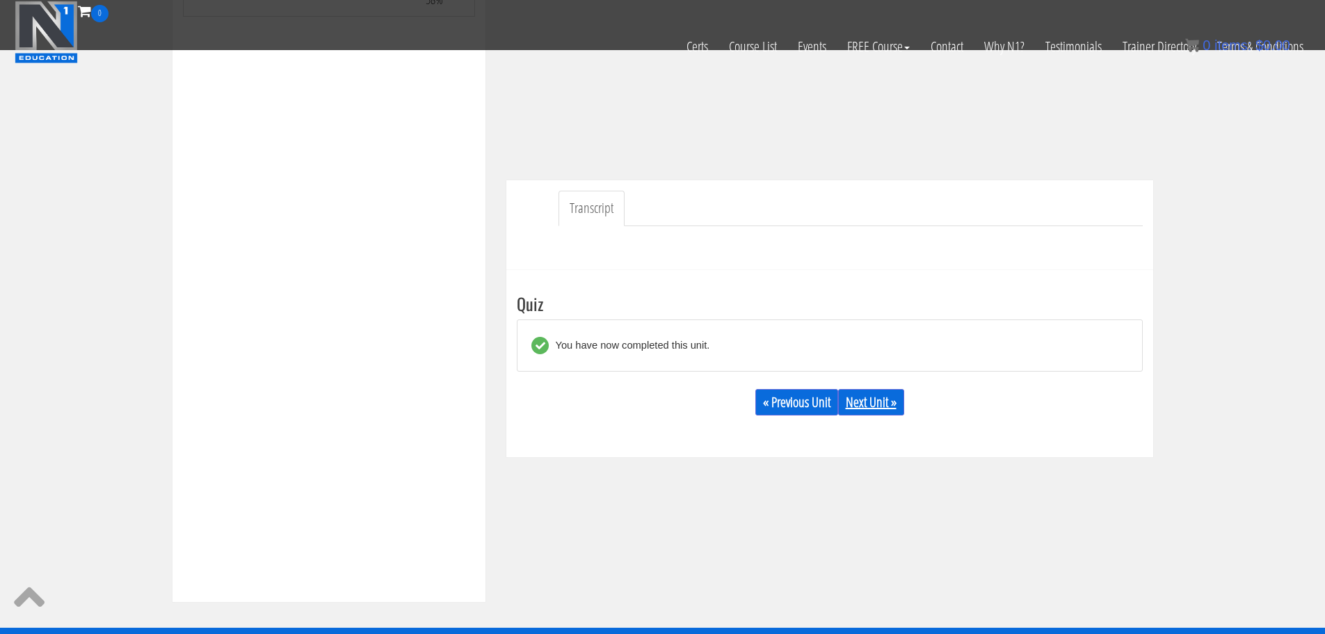
click at [878, 398] on link "Next Unit »" at bounding box center [871, 402] width 66 height 26
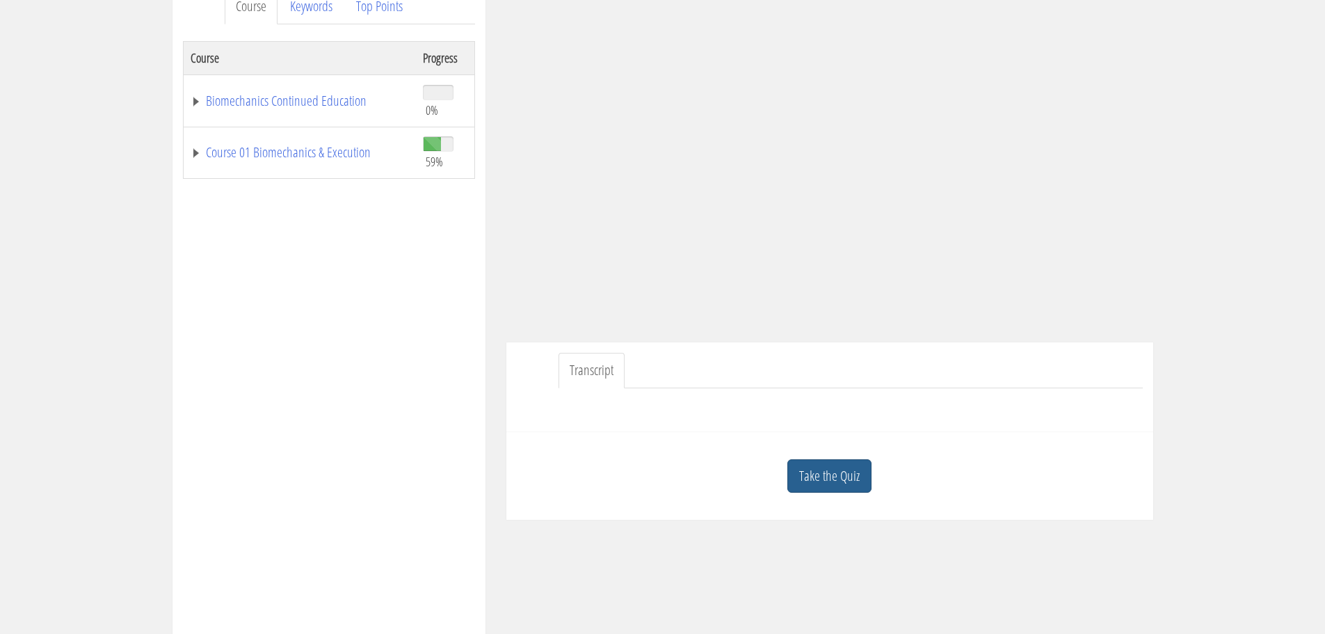
scroll to position [209, 0]
drag, startPoint x: 843, startPoint y: 469, endPoint x: 851, endPoint y: 466, distance: 8.1
click at [842, 470] on link "Take the Quiz" at bounding box center [829, 471] width 84 height 34
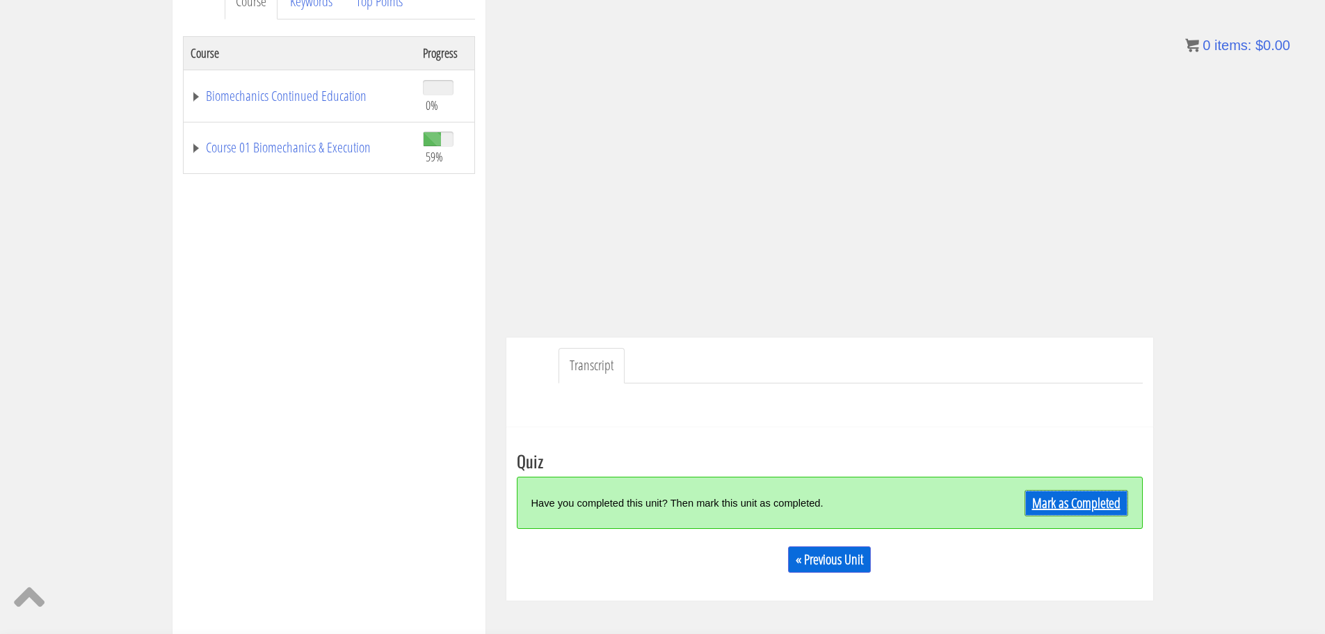
drag, startPoint x: 1053, startPoint y: 505, endPoint x: 948, endPoint y: 520, distance: 106.1
click at [1052, 506] on link "Mark as Completed" at bounding box center [1077, 503] width 104 height 26
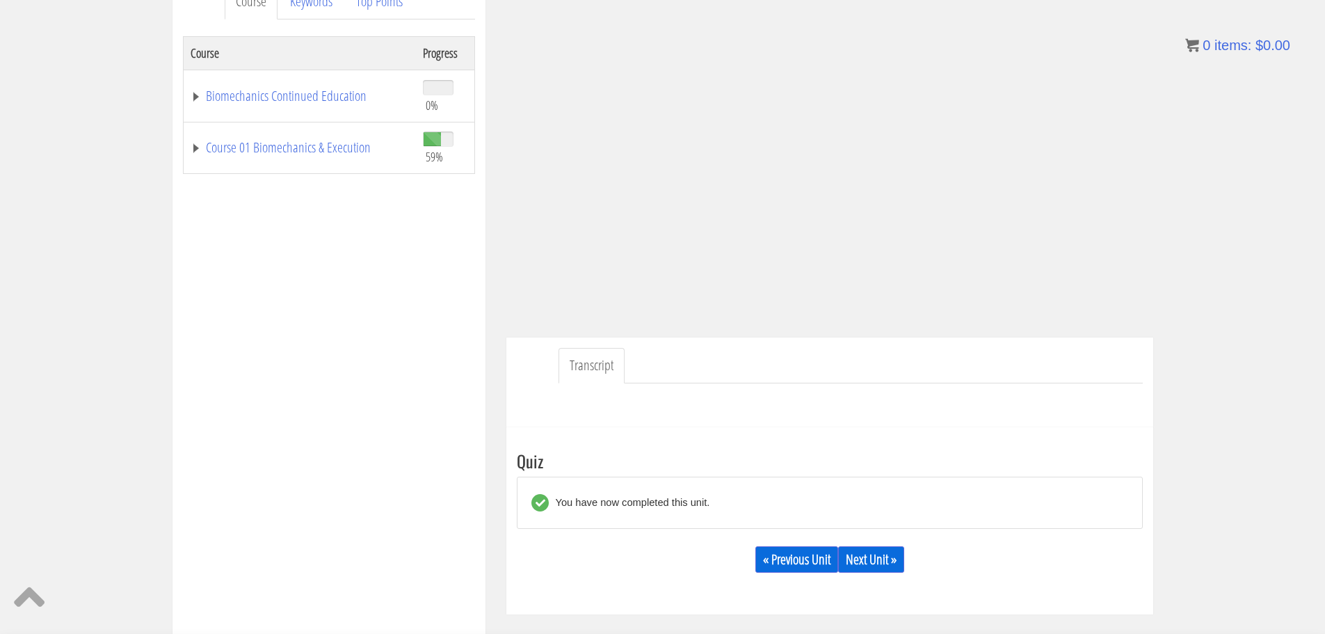
click at [883, 543] on div "« Previous Unit Next Unit »" at bounding box center [830, 559] width 626 height 47
drag, startPoint x: 865, startPoint y: 556, endPoint x: 884, endPoint y: 547, distance: 21.8
click at [865, 556] on link "Next Unit »" at bounding box center [871, 559] width 66 height 26
click at [888, 559] on link "Next Unit »" at bounding box center [871, 559] width 66 height 26
click at [879, 561] on link "Next Unit »" at bounding box center [871, 559] width 66 height 26
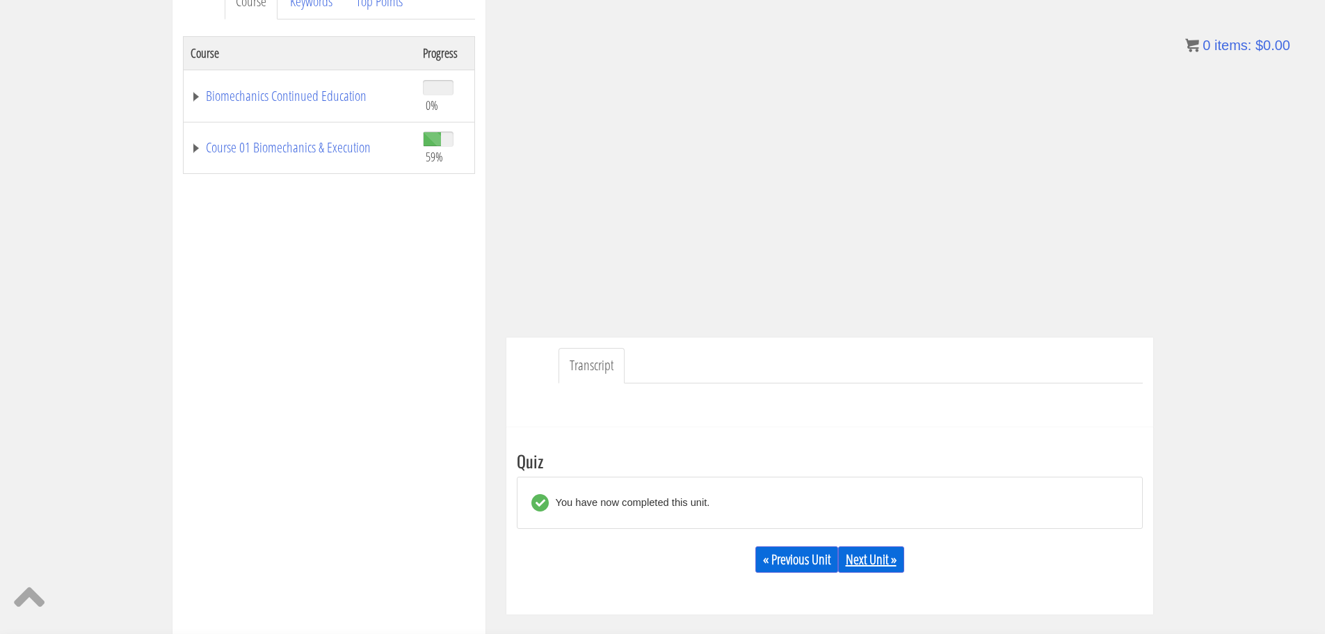
click at [881, 559] on link "Next Unit »" at bounding box center [871, 559] width 66 height 26
click at [317, 137] on td "Course 01 Biomechanics & Execution" at bounding box center [299, 148] width 233 height 52
click at [303, 152] on link "Course 01 Biomechanics & Execution" at bounding box center [300, 148] width 218 height 14
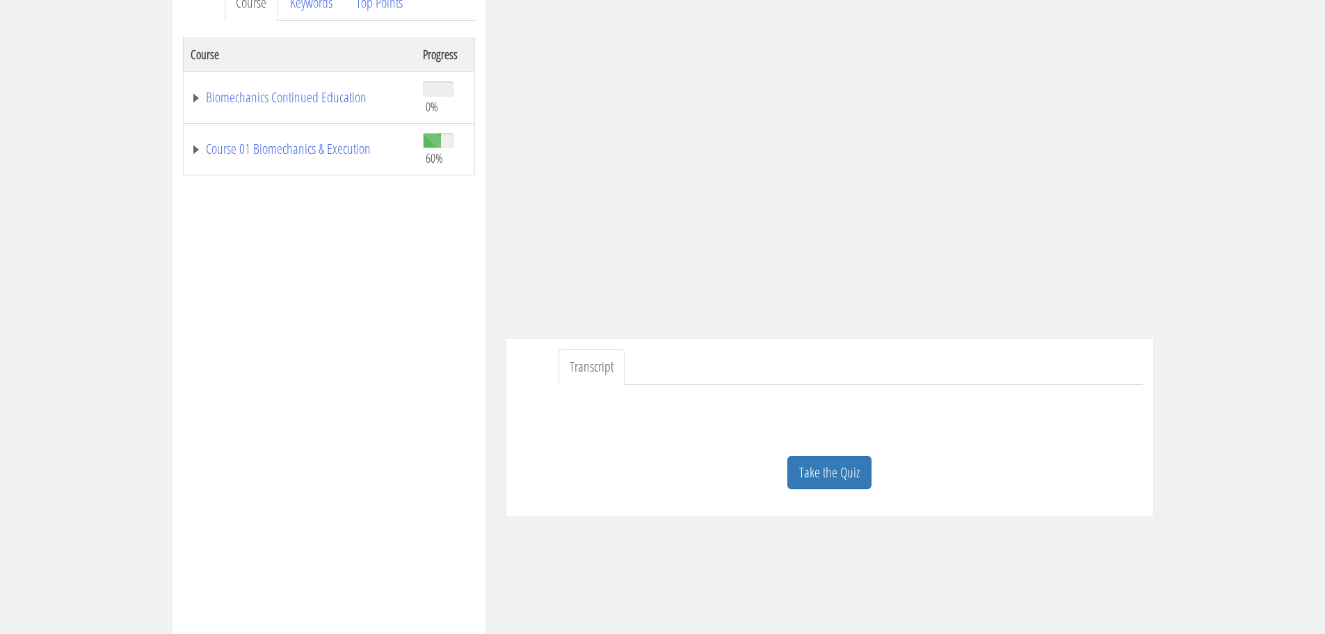
scroll to position [278, 0]
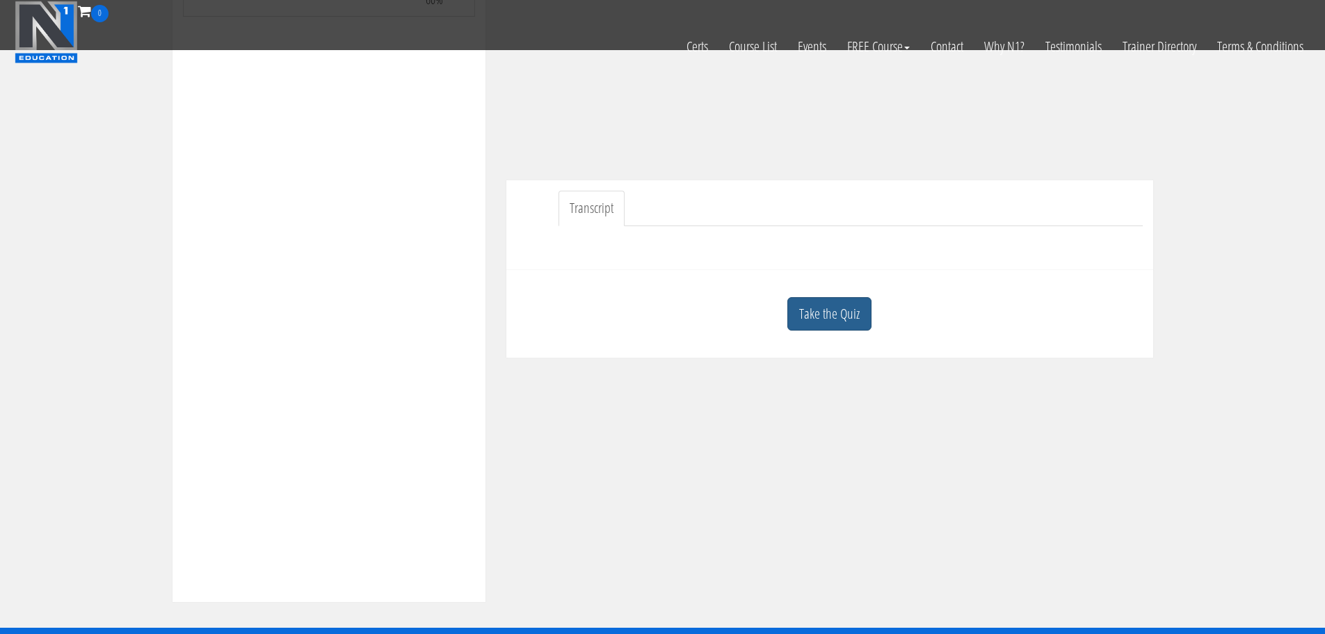
click at [842, 325] on link "Take the Quiz" at bounding box center [829, 314] width 84 height 34
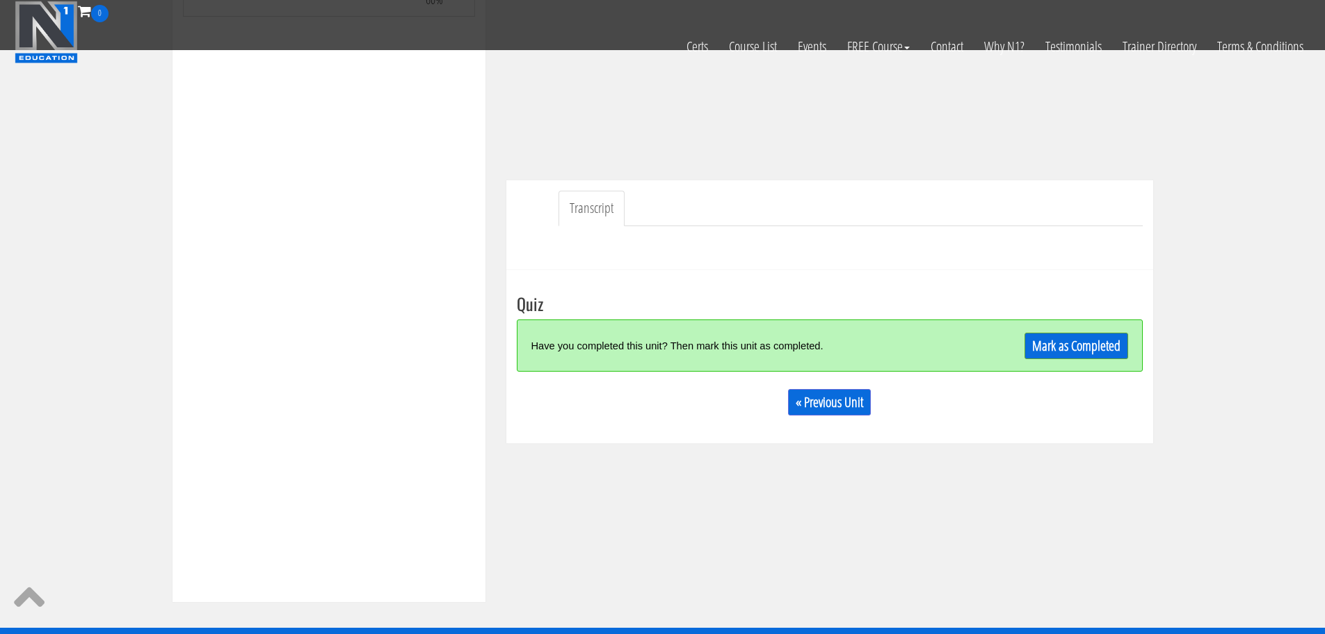
click at [1053, 360] on div "Mark as Completed" at bounding box center [1050, 345] width 157 height 30
click at [1039, 348] on link "Mark as Completed" at bounding box center [1077, 346] width 104 height 26
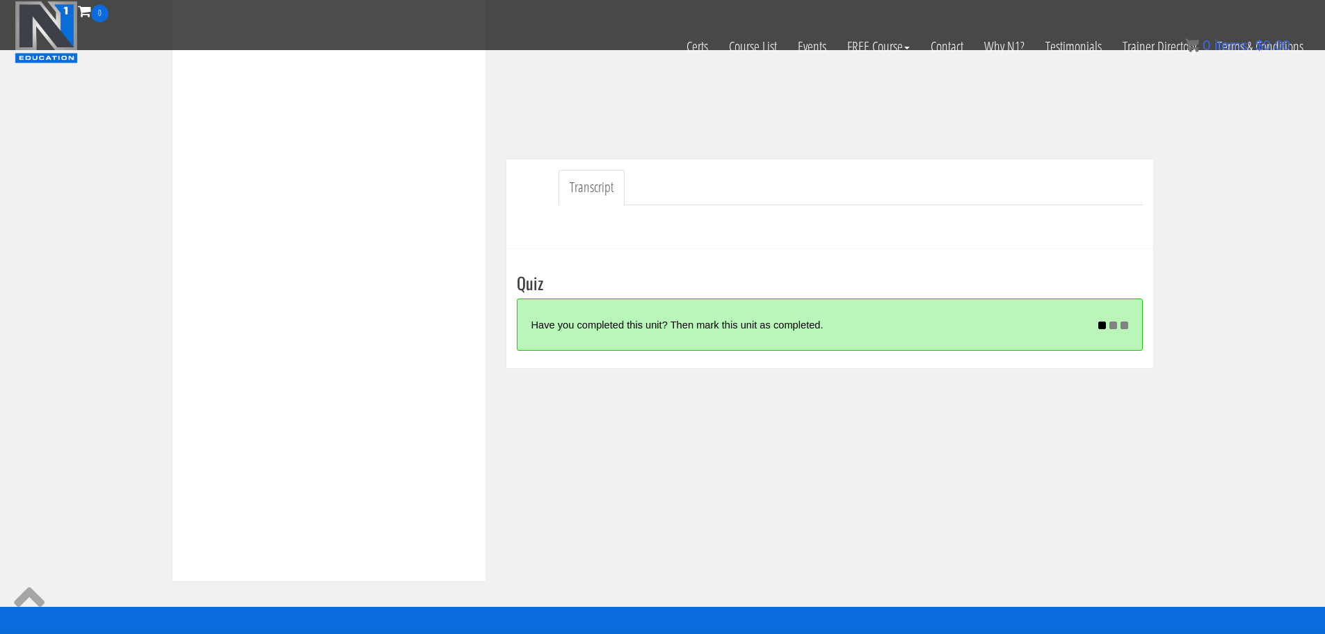
scroll to position [279, 0]
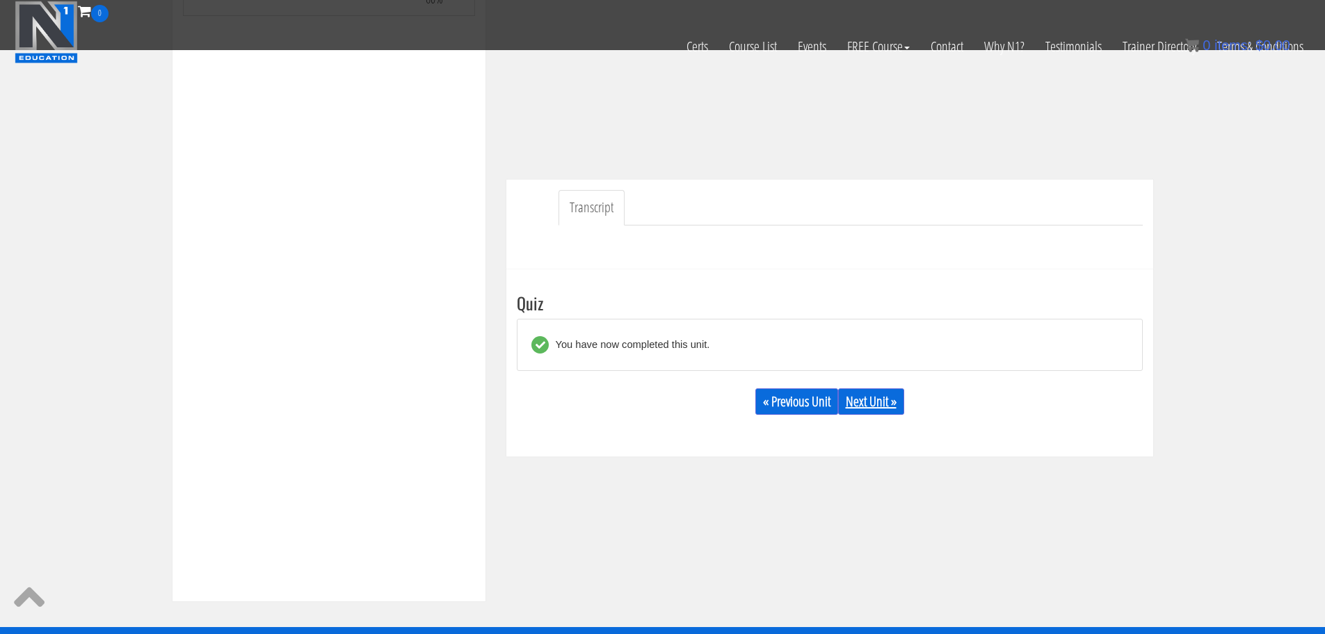
click at [867, 401] on link "Next Unit »" at bounding box center [871, 401] width 66 height 26
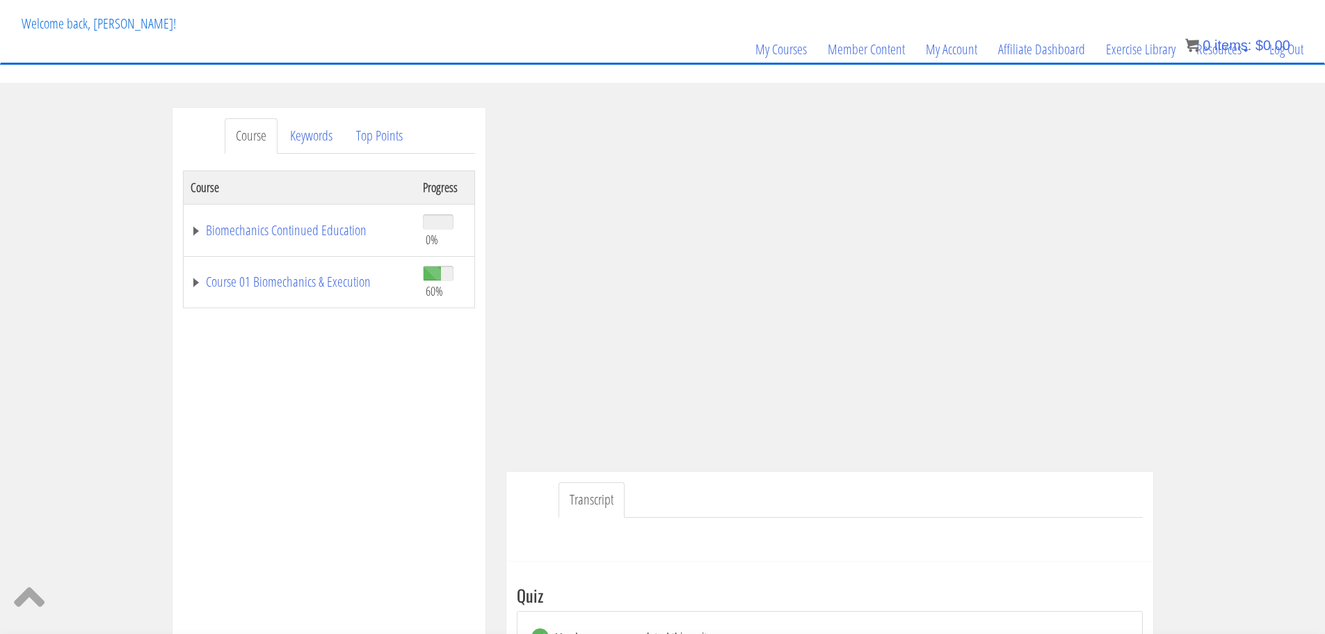
scroll to position [74, 0]
click at [288, 295] on td "Course 01 Biomechanics & Execution" at bounding box center [299, 283] width 233 height 52
click at [291, 289] on link "Course 01 Biomechanics & Execution" at bounding box center [300, 282] width 218 height 14
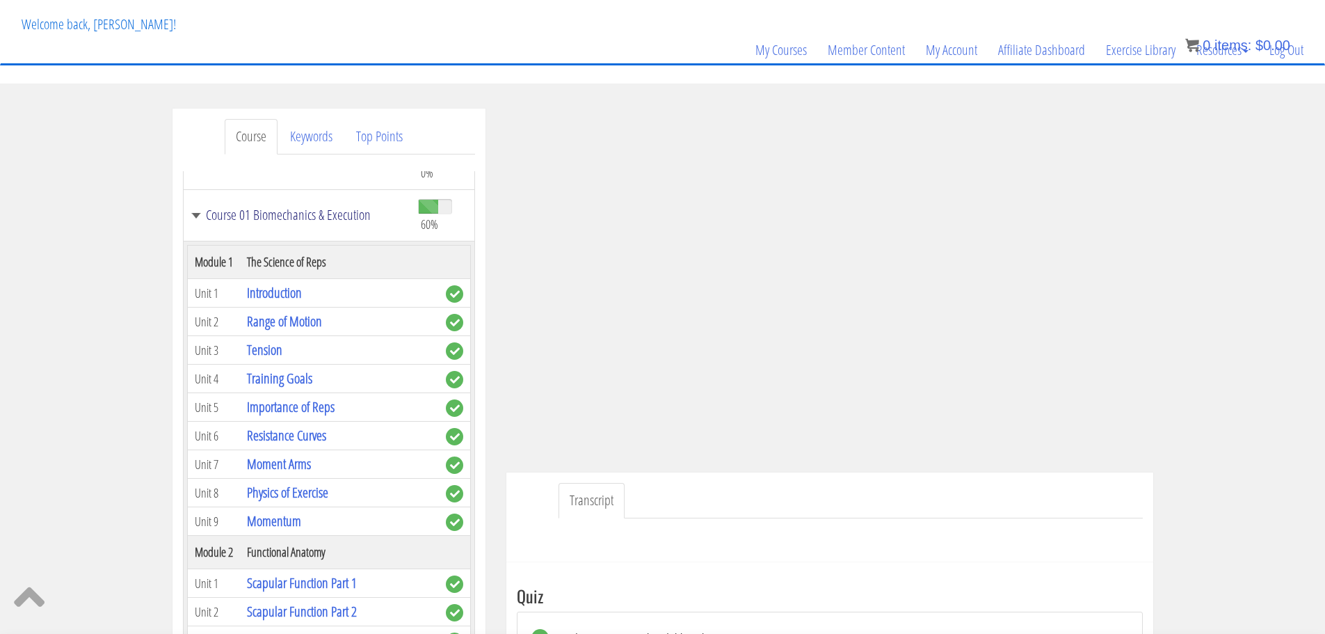
scroll to position [266, 0]
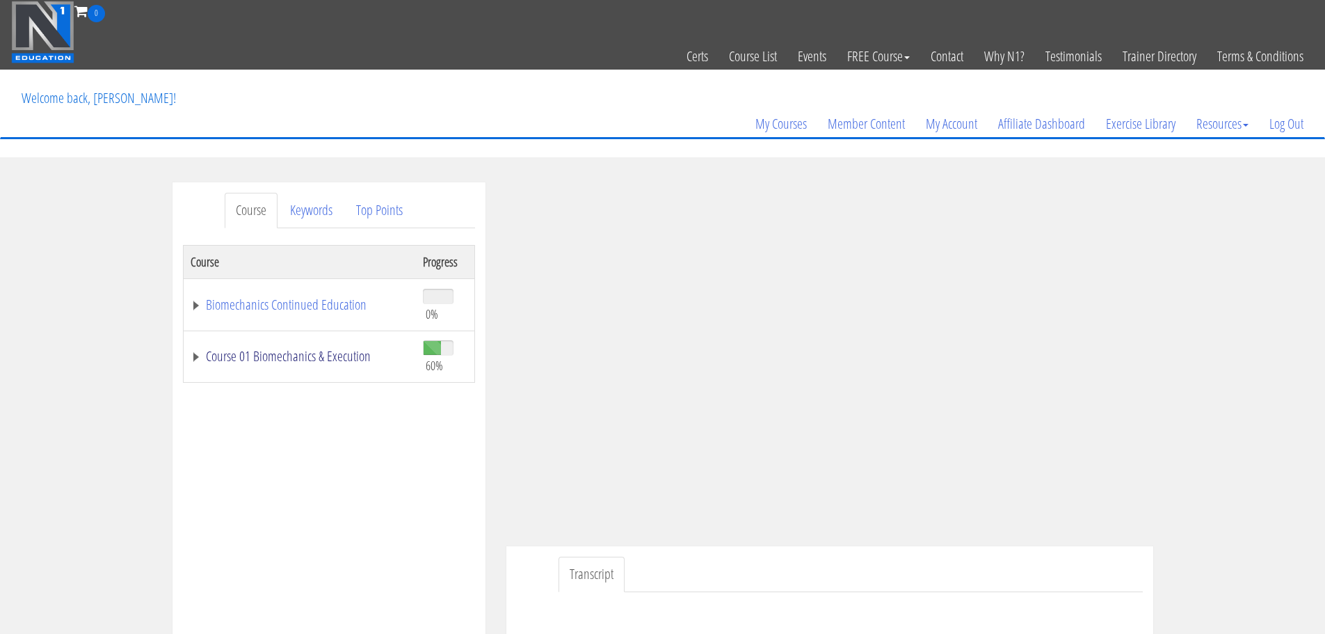
click at [333, 361] on link "Course 01 Biomechanics & Execution" at bounding box center [300, 356] width 218 height 14
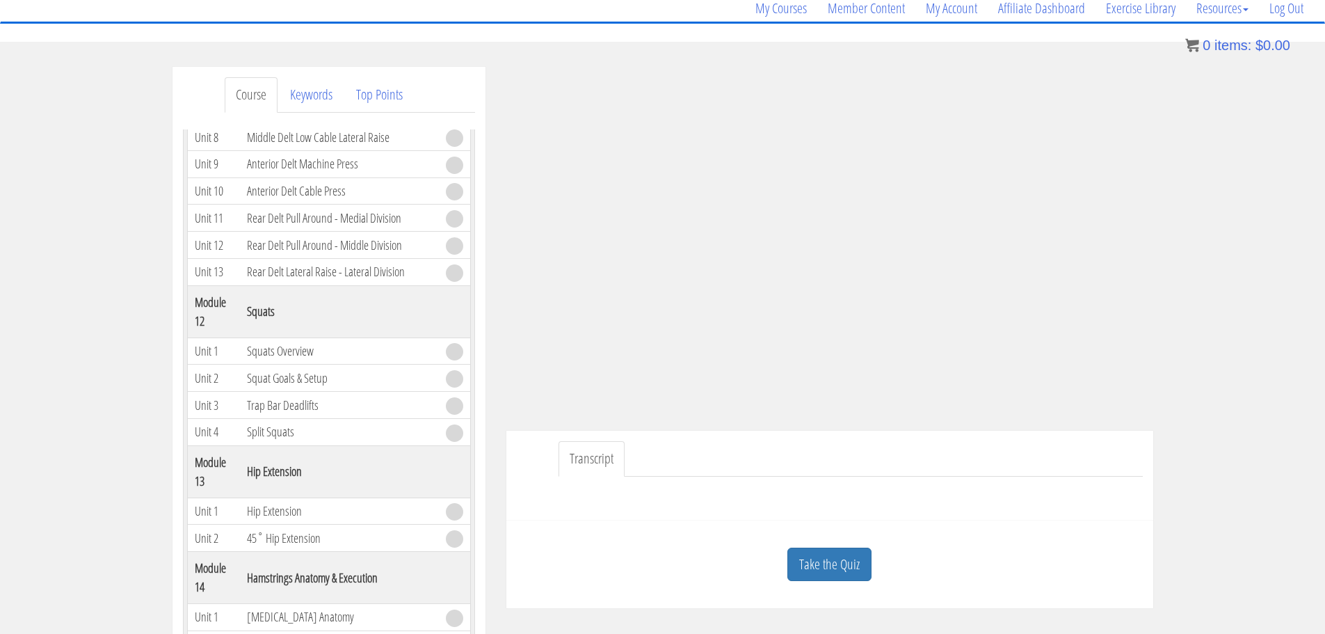
scroll to position [139, 0]
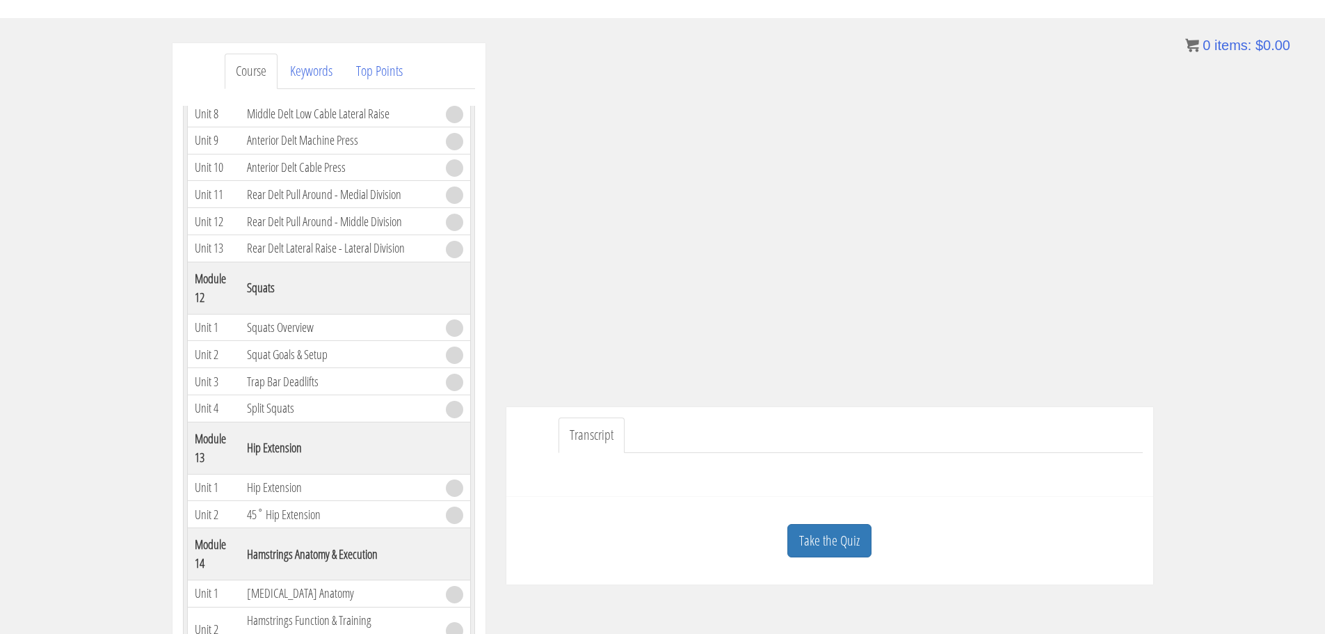
drag, startPoint x: 847, startPoint y: 533, endPoint x: 882, endPoint y: 531, distance: 34.8
click at [848, 534] on link "Take the Quiz" at bounding box center [829, 541] width 84 height 34
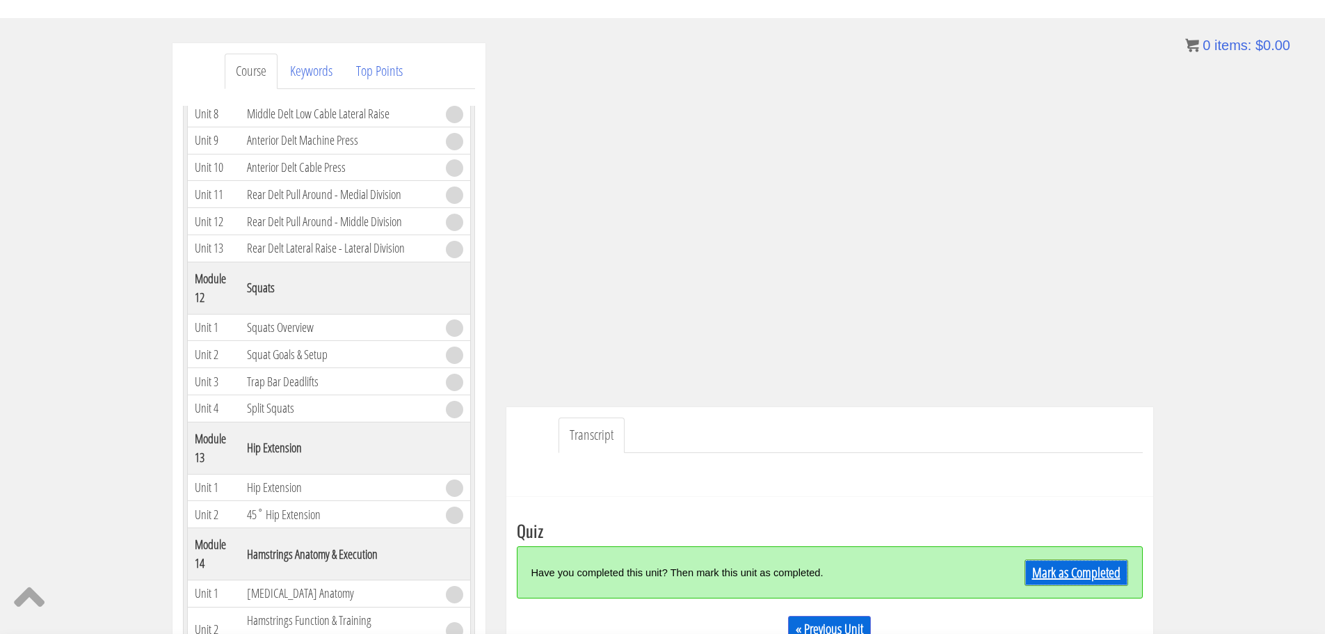
drag, startPoint x: 1097, startPoint y: 563, endPoint x: 1087, endPoint y: 562, distance: 9.8
click at [1096, 564] on link "Mark as Completed" at bounding box center [1077, 572] width 104 height 26
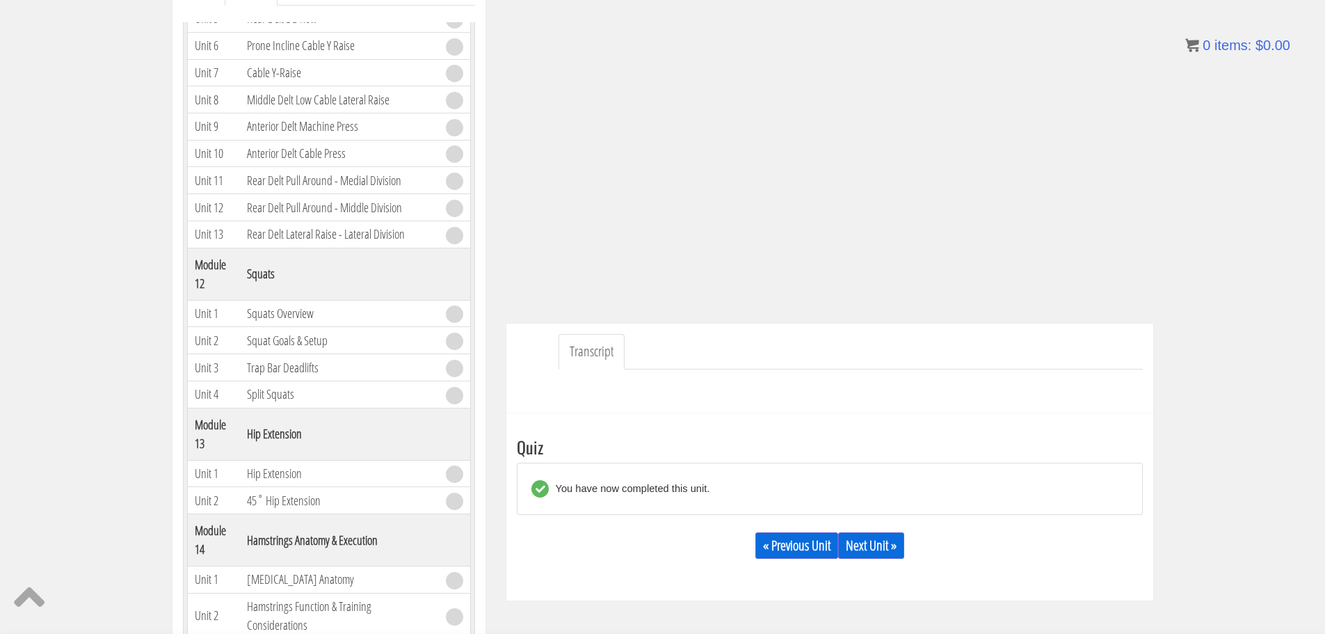
scroll to position [228, 0]
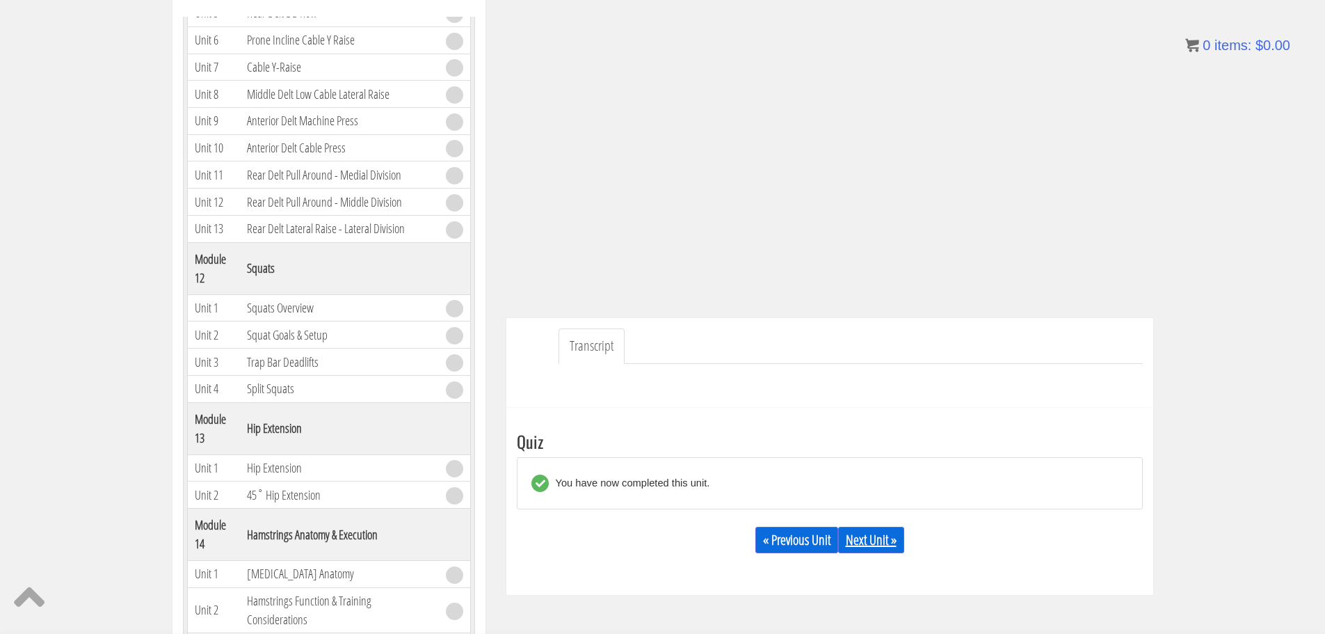
click at [883, 538] on link "Next Unit »" at bounding box center [871, 540] width 66 height 26
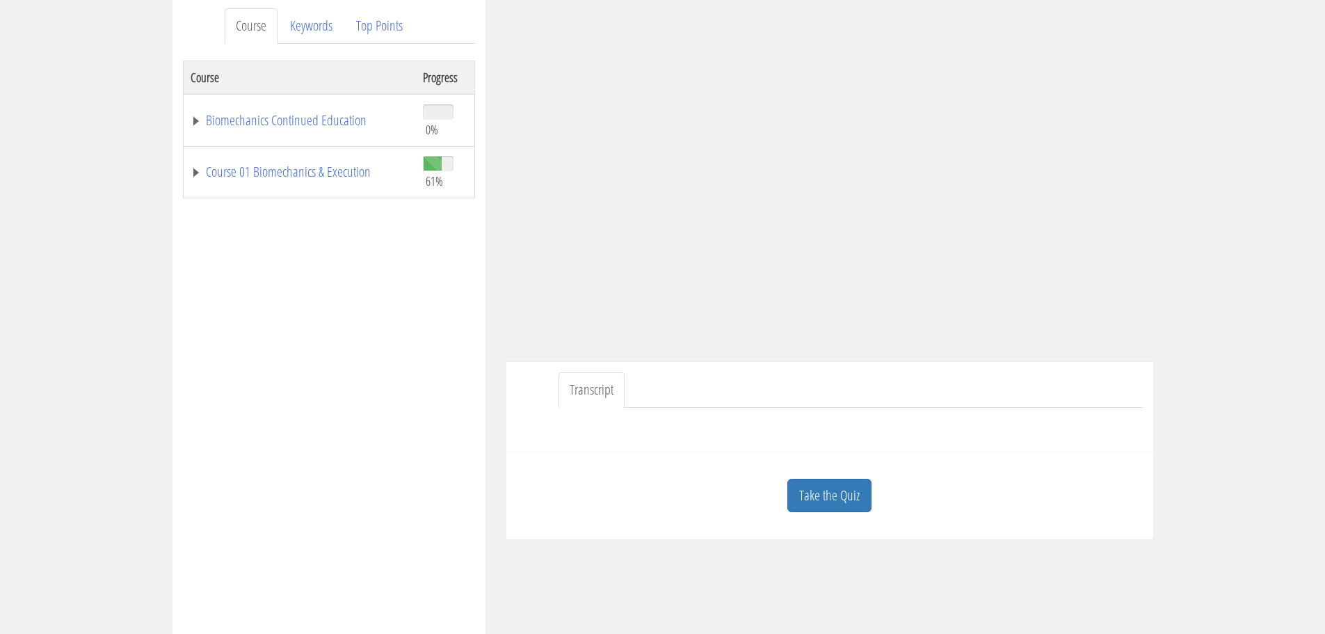
scroll to position [209, 0]
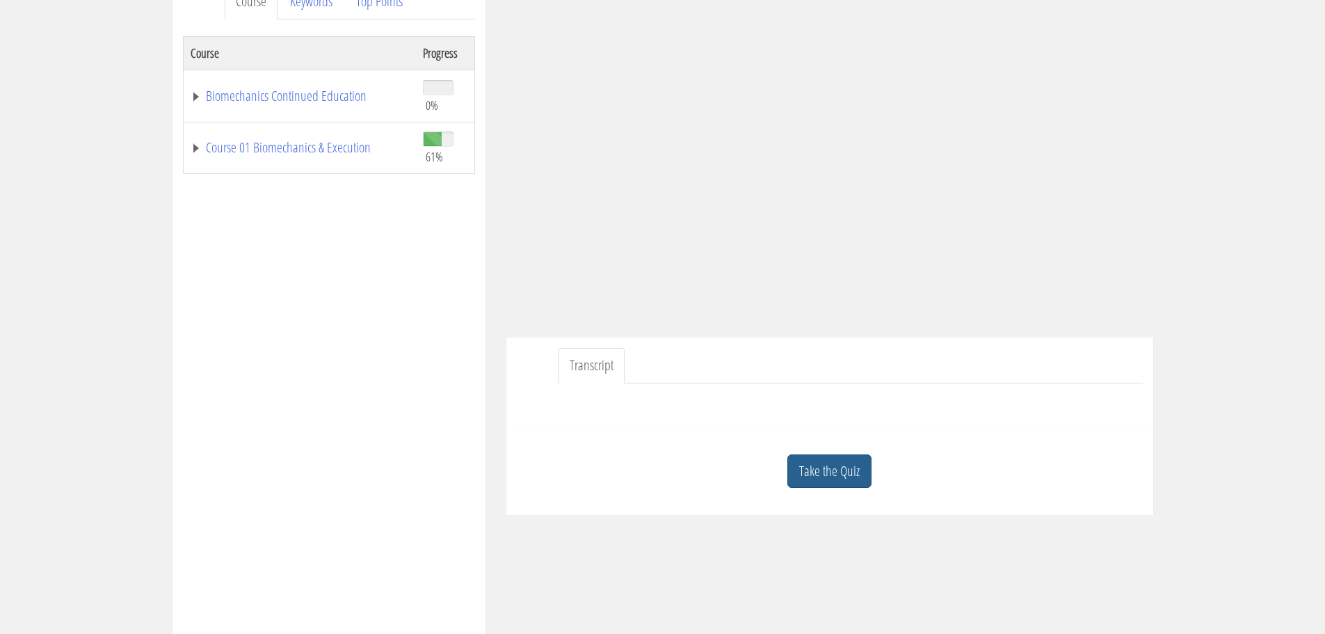
click at [857, 473] on link "Take the Quiz" at bounding box center [829, 471] width 84 height 34
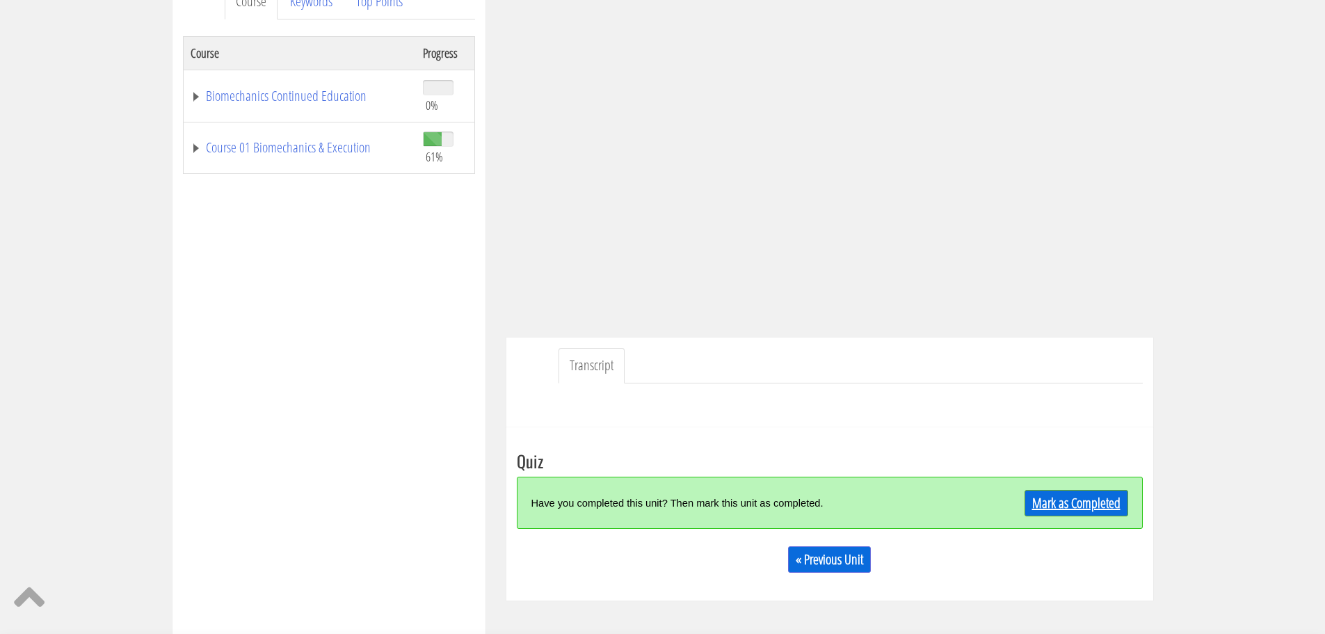
click at [1051, 508] on link "Mark as Completed" at bounding box center [1077, 503] width 104 height 26
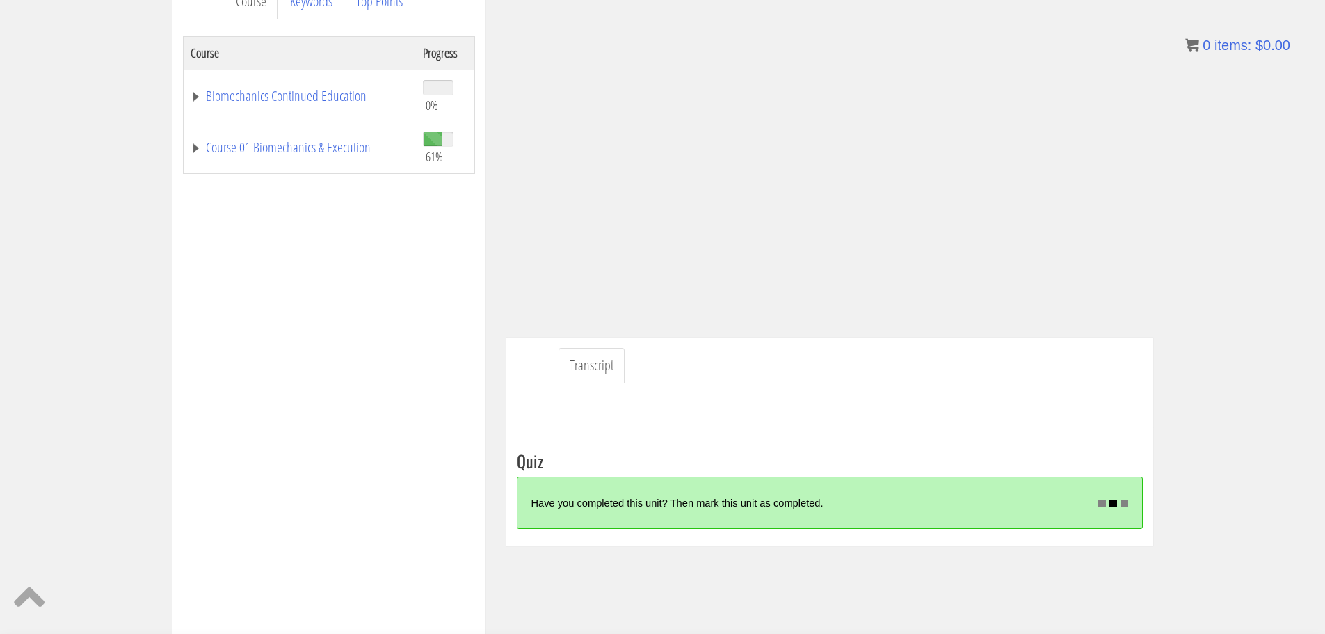
click at [324, 158] on td "Course 01 Biomechanics & Execution" at bounding box center [299, 148] width 233 height 52
click at [323, 154] on link "Course 01 Biomechanics & Execution" at bounding box center [300, 148] width 218 height 14
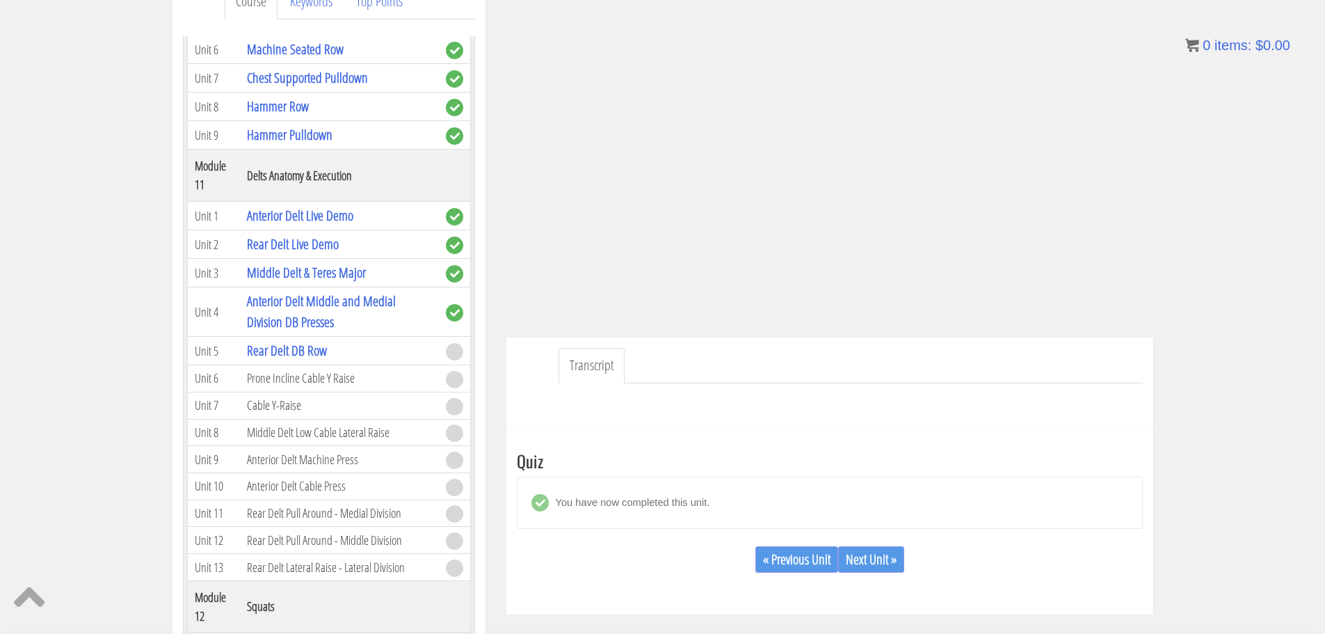
scroll to position [2991, 0]
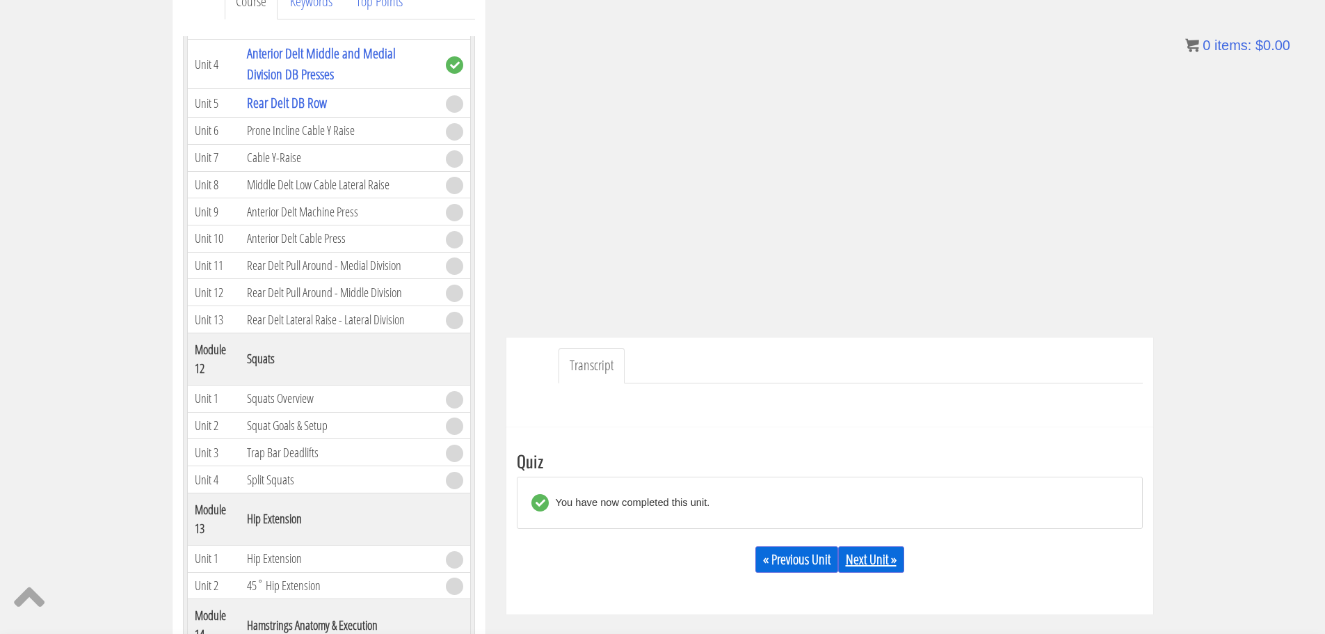
click at [884, 555] on link "Next Unit »" at bounding box center [871, 559] width 66 height 26
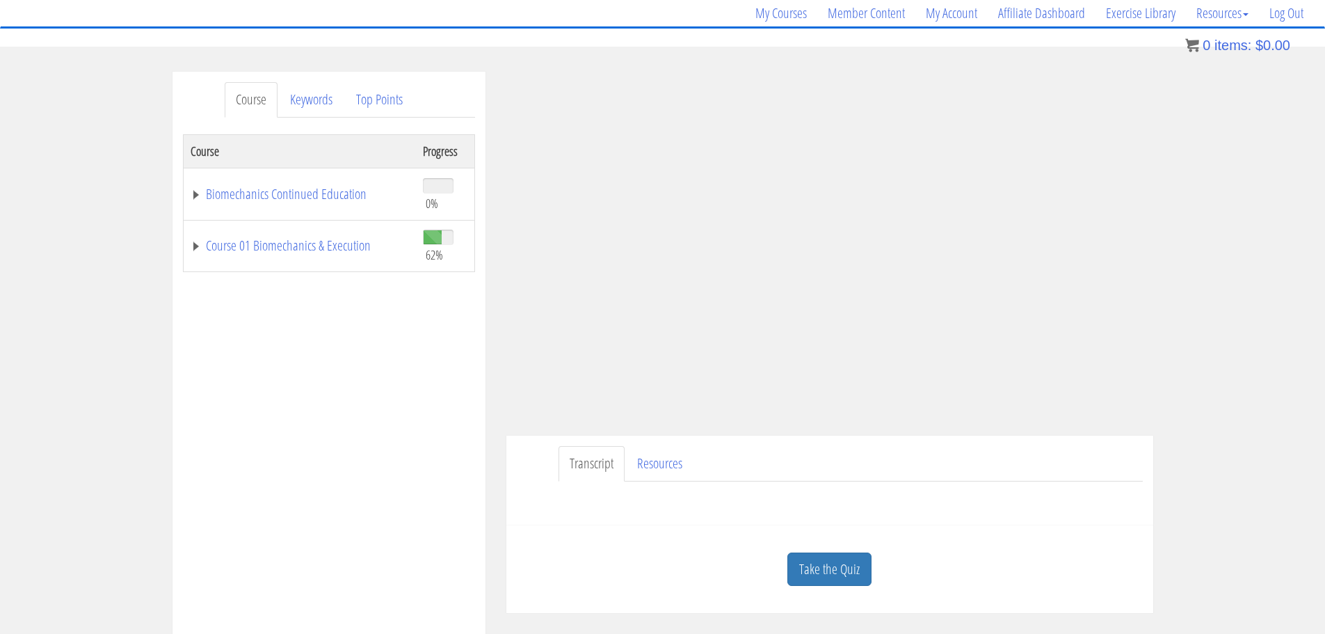
scroll to position [139, 0]
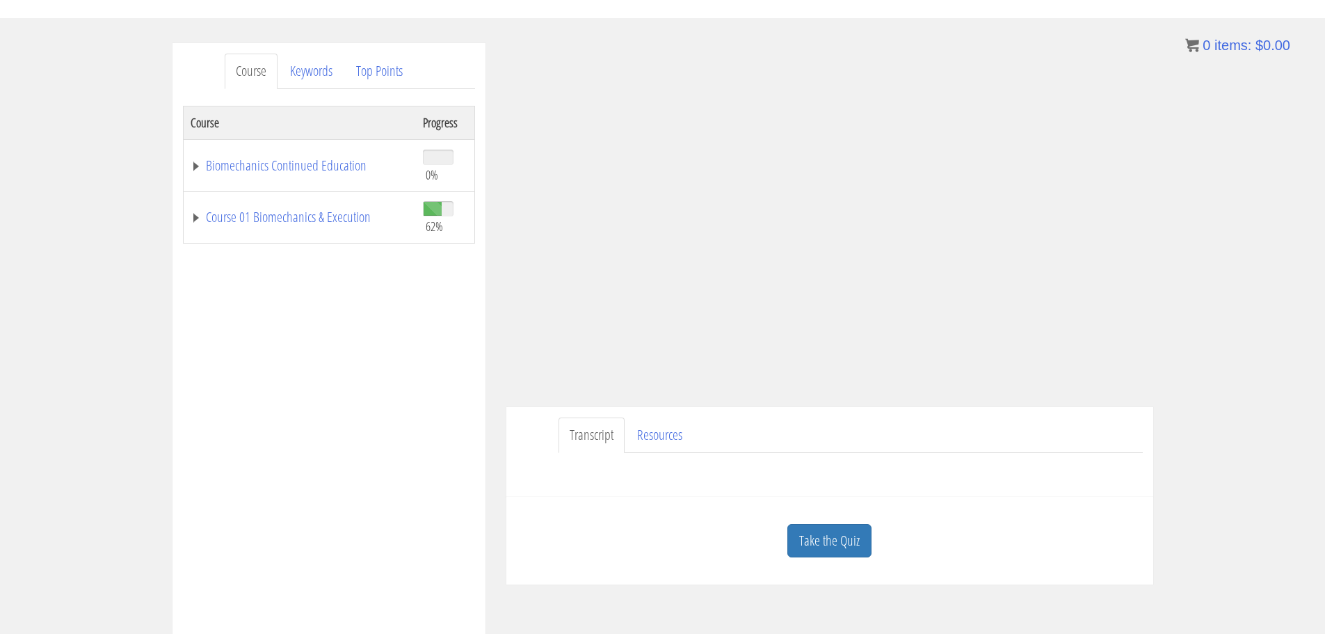
click at [850, 539] on link "Take the Quiz" at bounding box center [829, 541] width 84 height 34
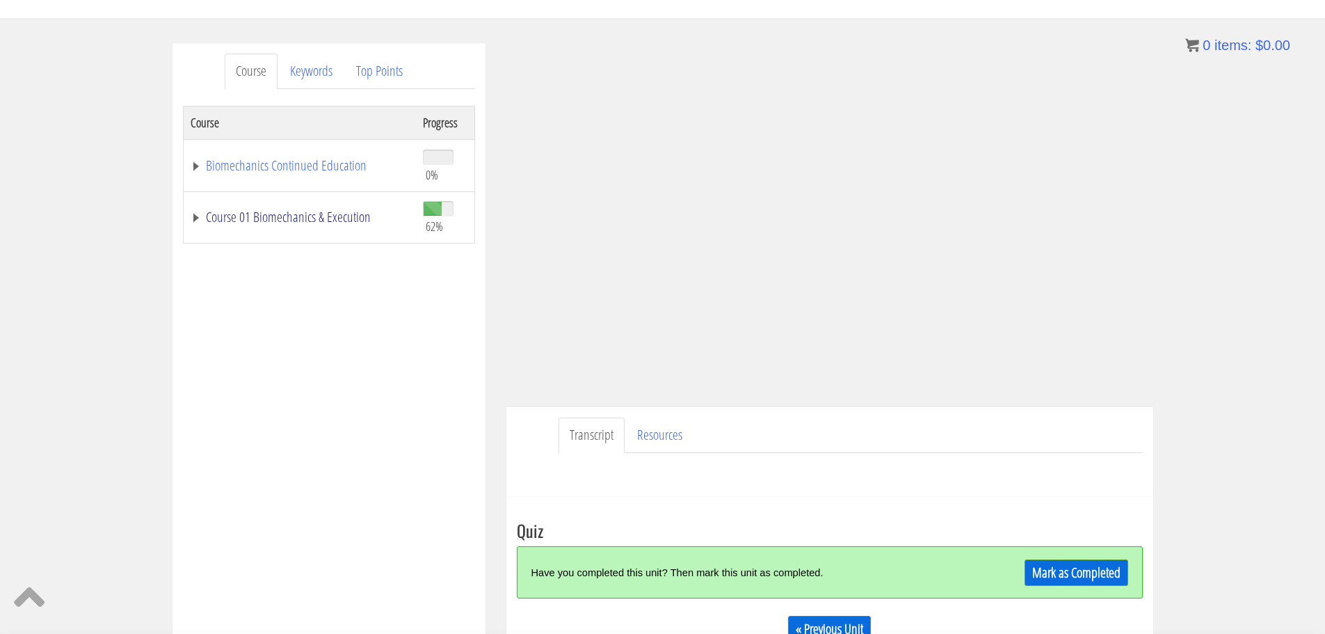
click at [339, 219] on link "Course 01 Biomechanics & Execution" at bounding box center [300, 217] width 218 height 14
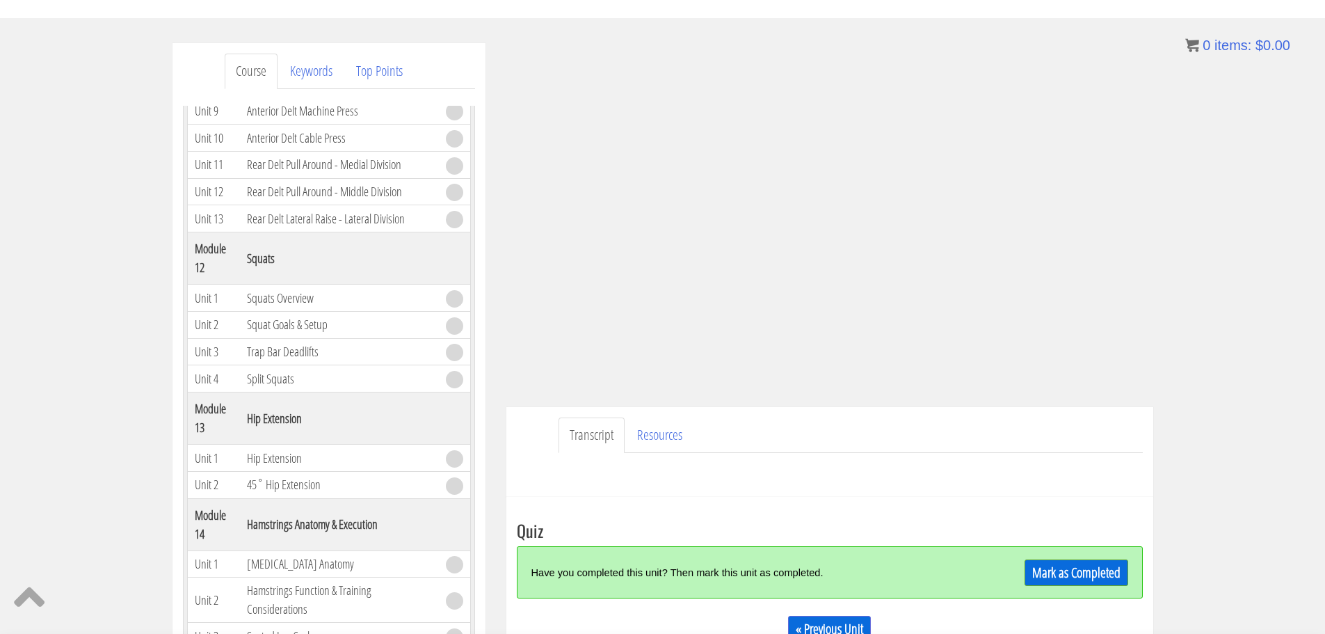
scroll to position [3166, 0]
click at [1095, 565] on link "Mark as Completed" at bounding box center [1077, 572] width 104 height 26
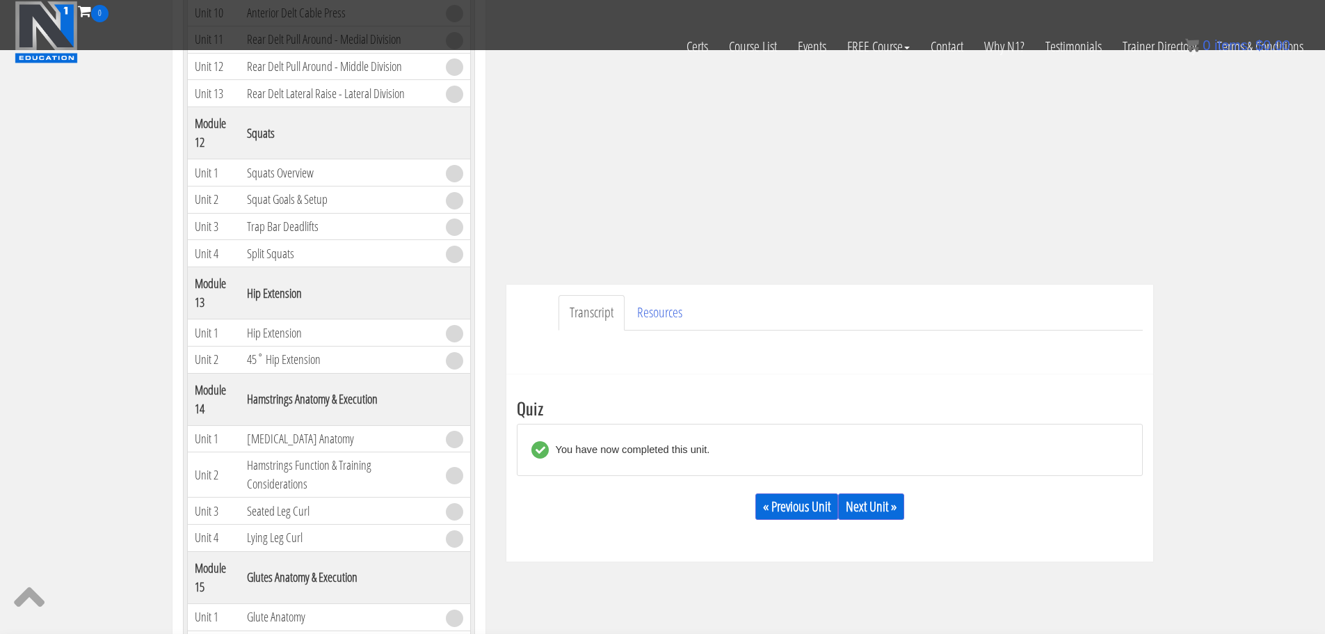
scroll to position [348, 0]
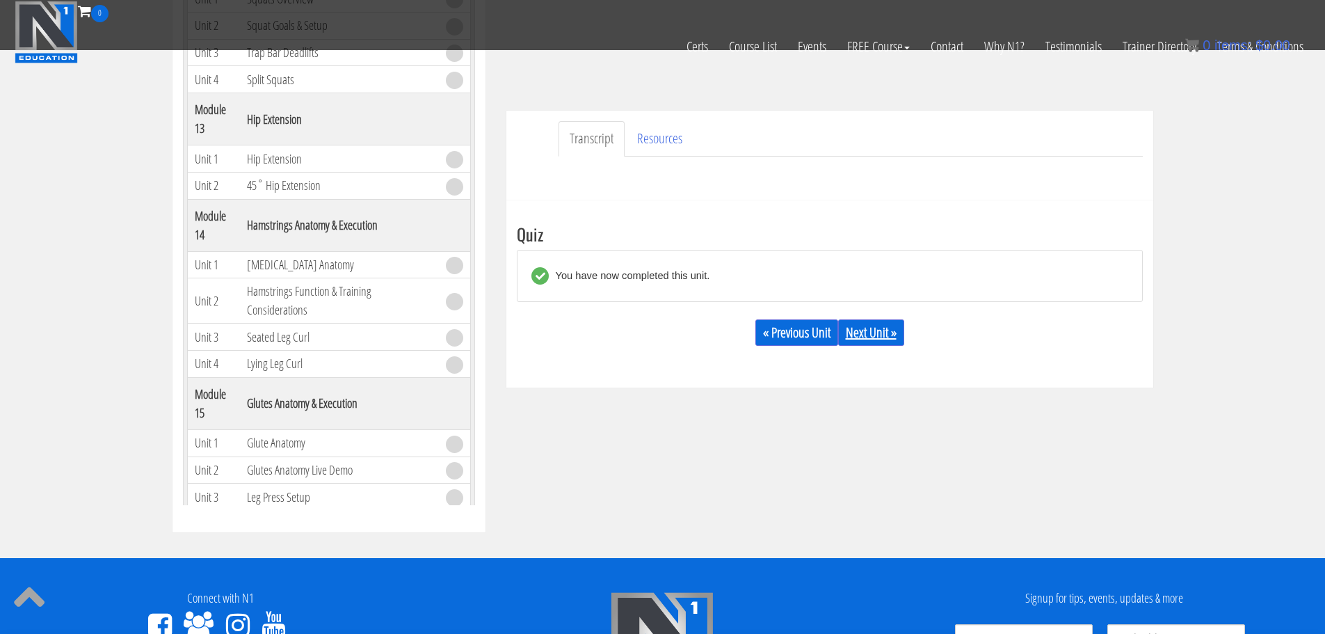
click at [878, 335] on link "Next Unit »" at bounding box center [871, 332] width 66 height 26
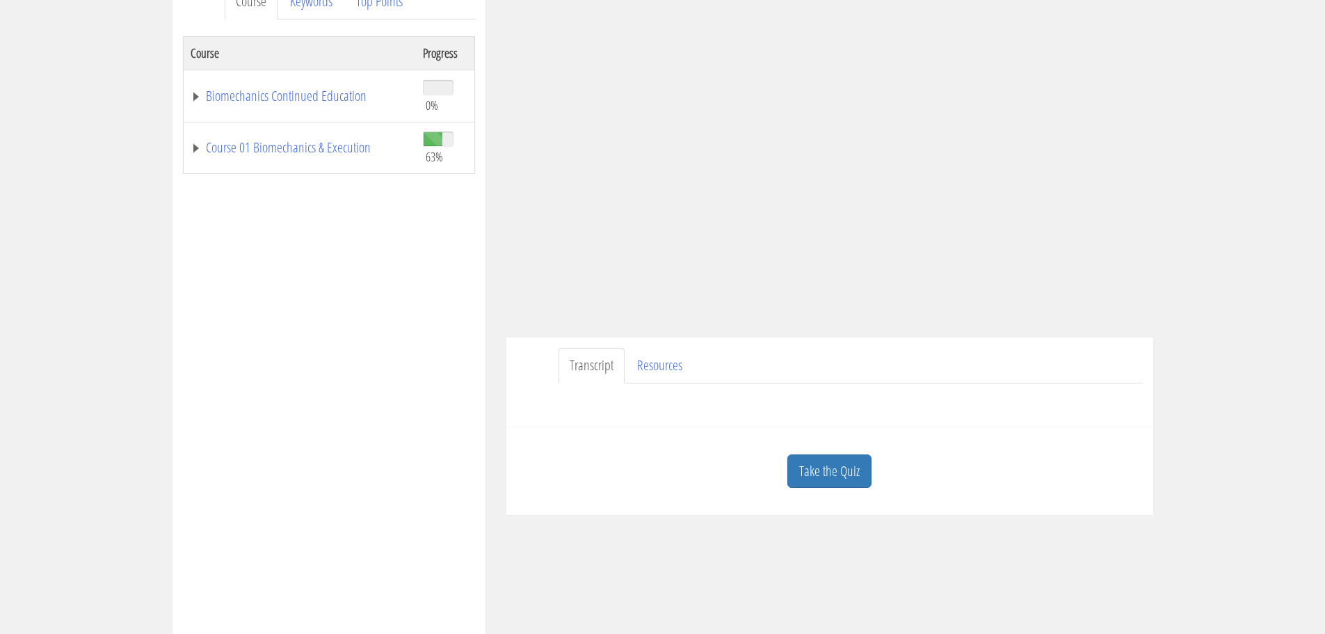
click at [817, 459] on link "Take the Quiz" at bounding box center [829, 471] width 84 height 34
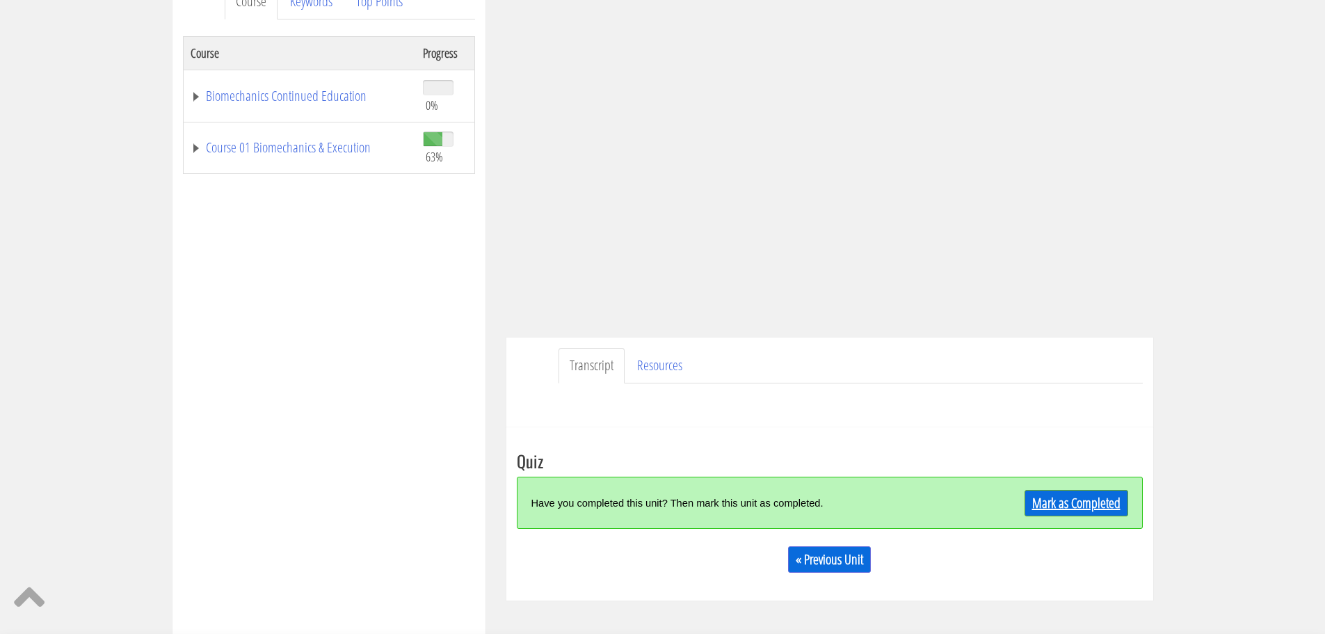
click at [1083, 495] on link "Mark as Completed" at bounding box center [1077, 503] width 104 height 26
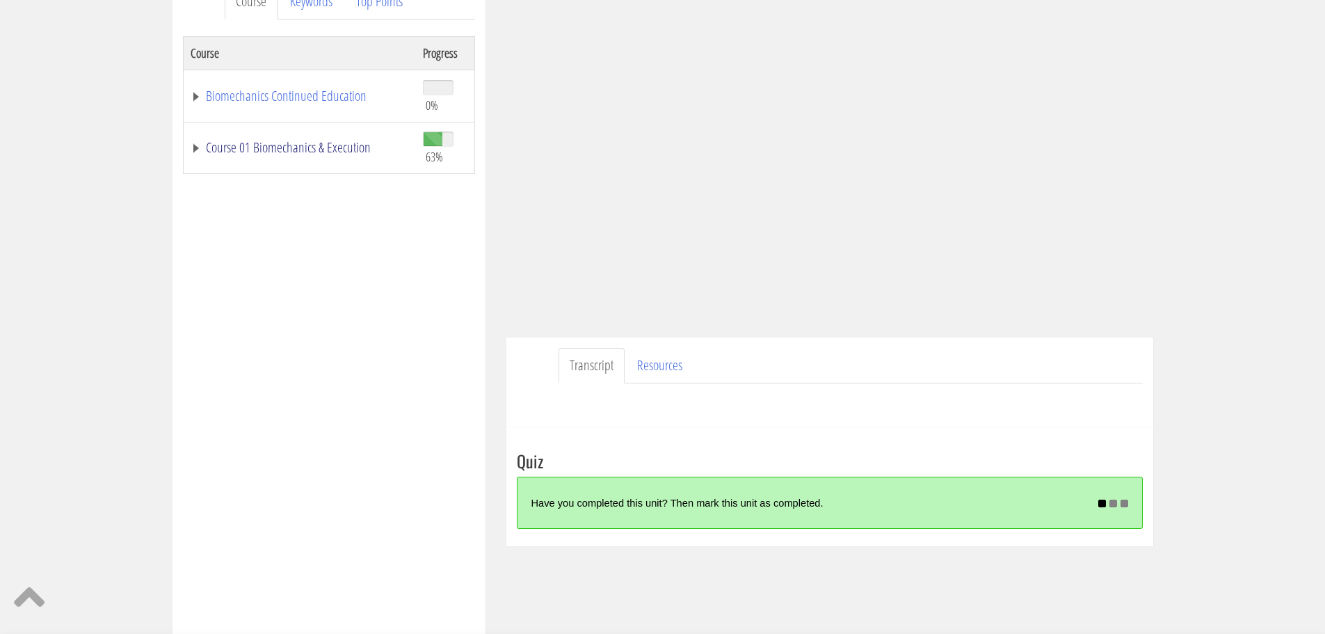
click at [310, 145] on link "Course 01 Biomechanics & Execution" at bounding box center [300, 148] width 218 height 14
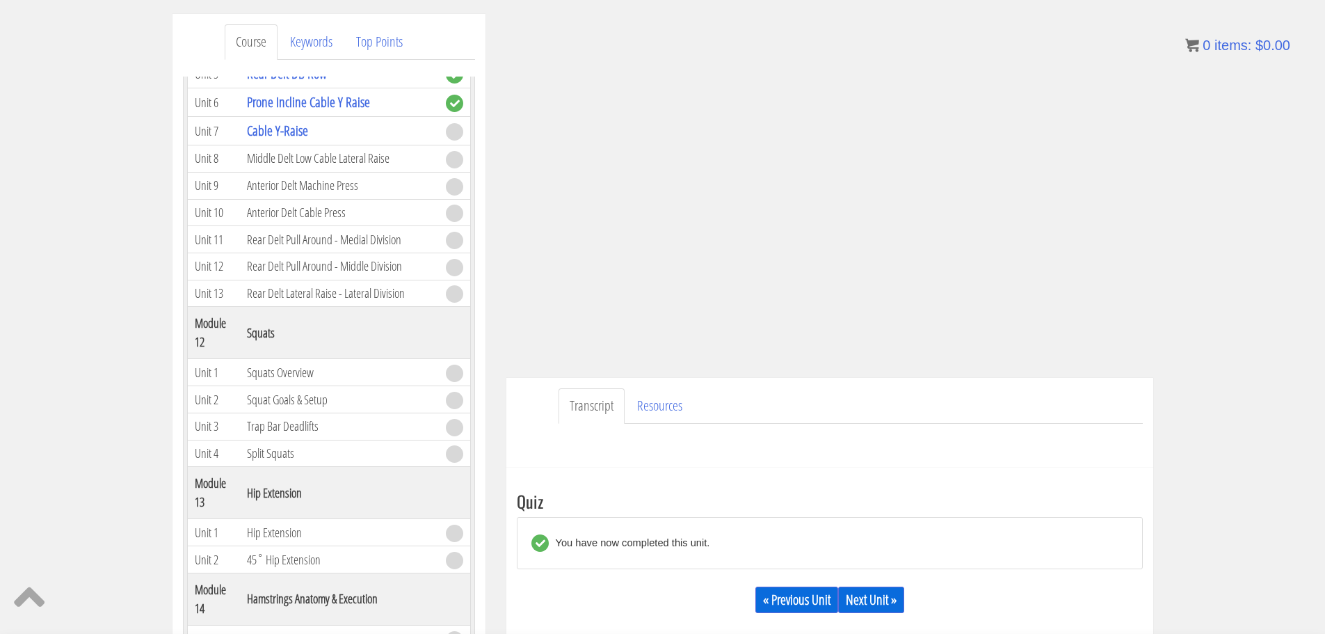
scroll to position [211, 0]
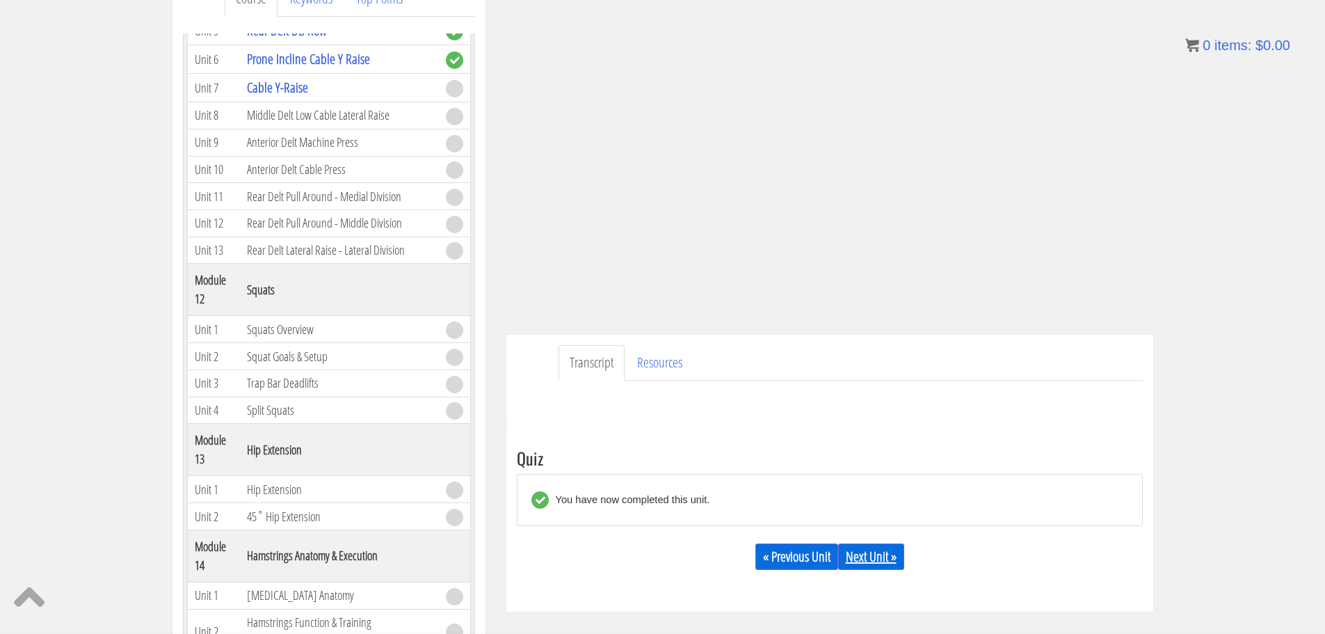
drag, startPoint x: 879, startPoint y: 561, endPoint x: 883, endPoint y: 553, distance: 9.7
click at [879, 559] on link "Next Unit »" at bounding box center [871, 556] width 66 height 26
click at [888, 550] on link "Next Unit »" at bounding box center [871, 556] width 66 height 26
click at [887, 554] on link "Next Unit »" at bounding box center [871, 556] width 66 height 26
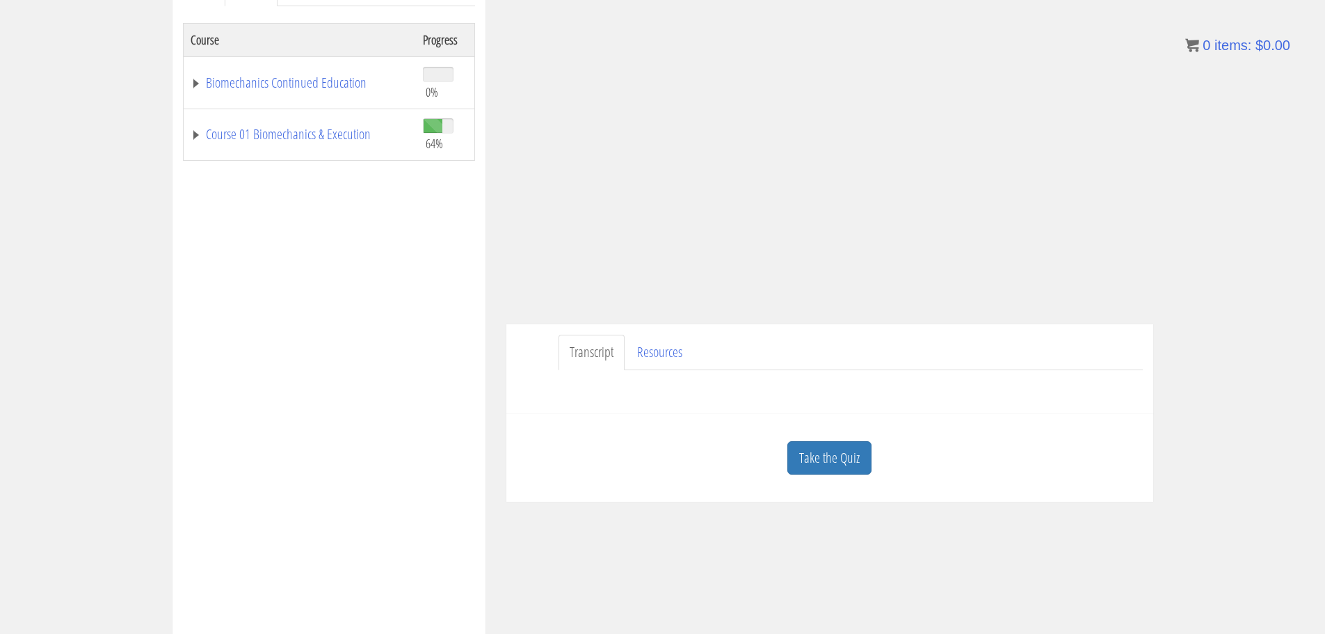
scroll to position [278, 0]
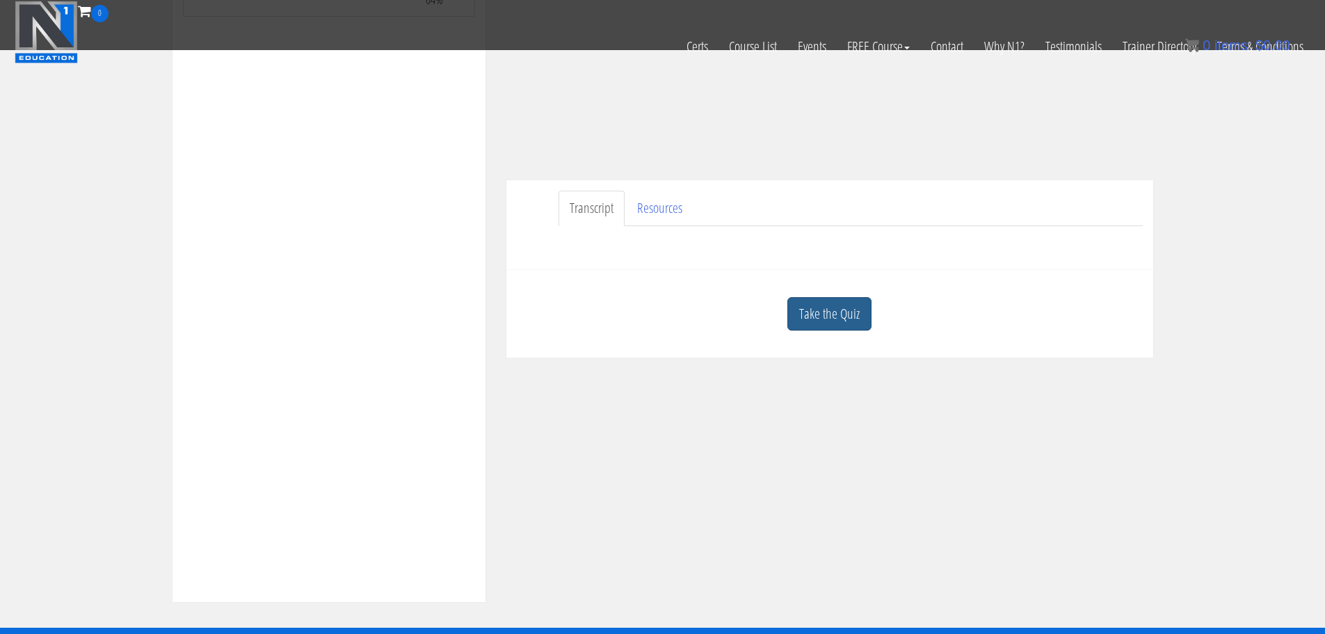
click at [851, 317] on link "Take the Quiz" at bounding box center [829, 314] width 84 height 34
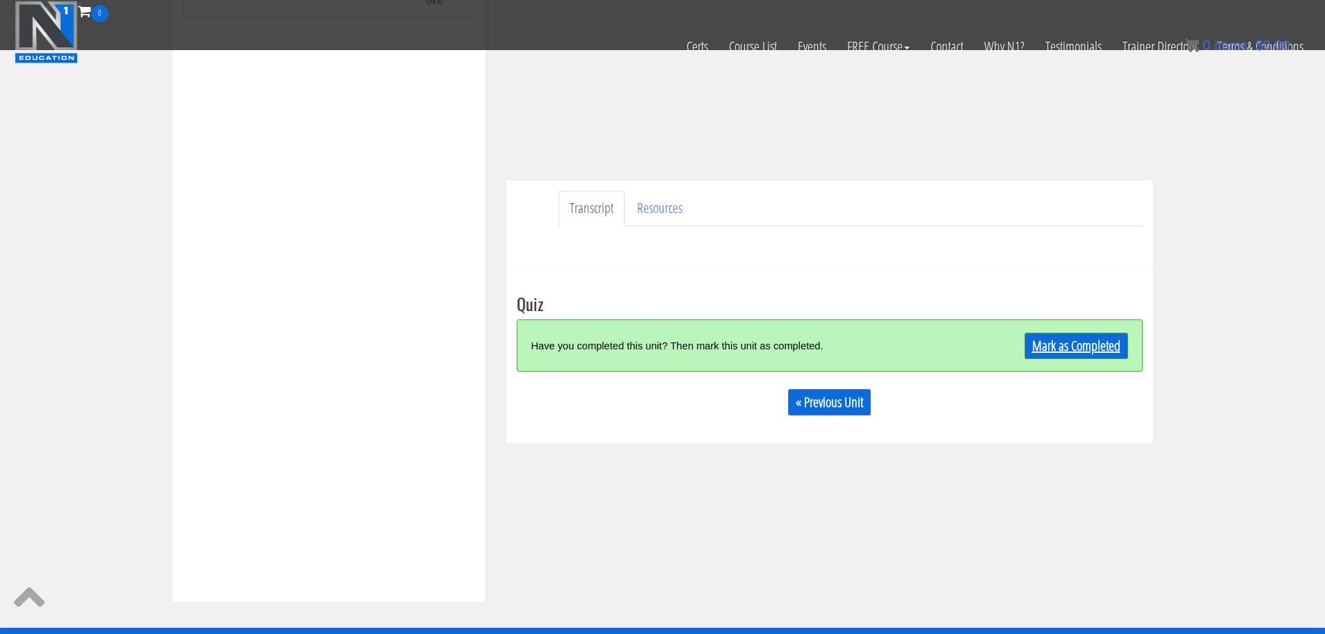
click at [1047, 331] on div "Have you completed this unit? Then mark this unit as completed. Mark as Complet…" at bounding box center [830, 345] width 626 height 52
click at [1052, 337] on link "Mark as Completed" at bounding box center [1077, 346] width 104 height 26
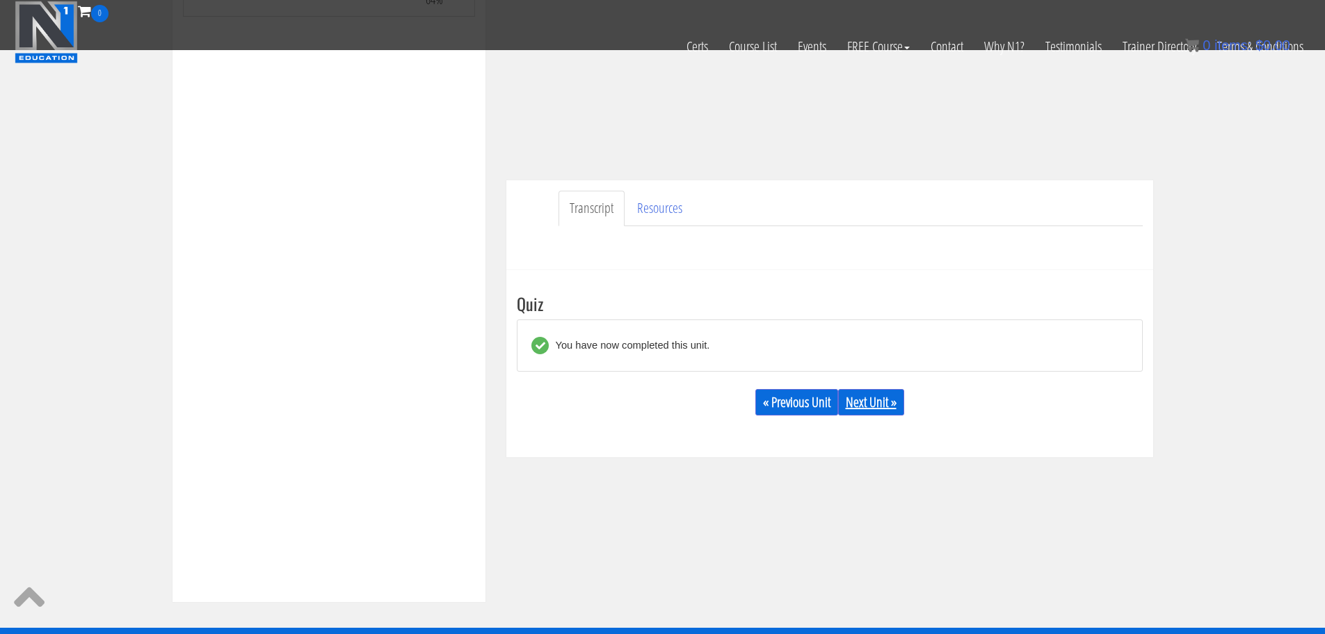
click at [877, 406] on link "Next Unit »" at bounding box center [871, 402] width 66 height 26
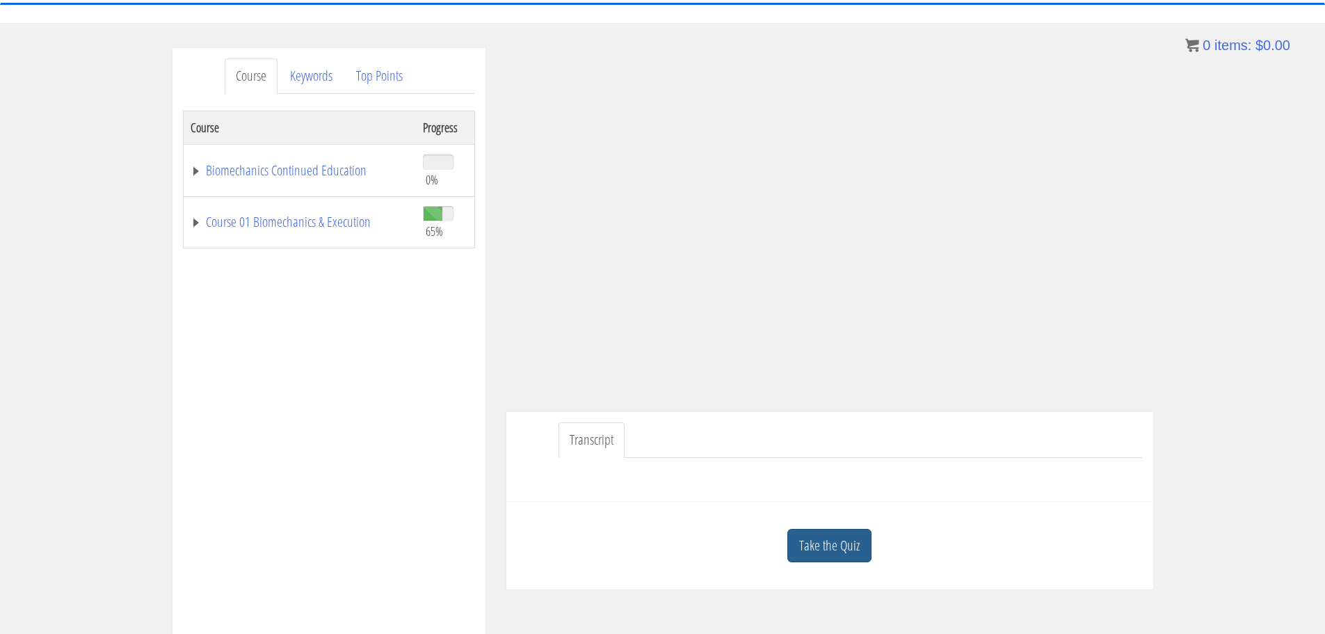
scroll to position [139, 0]
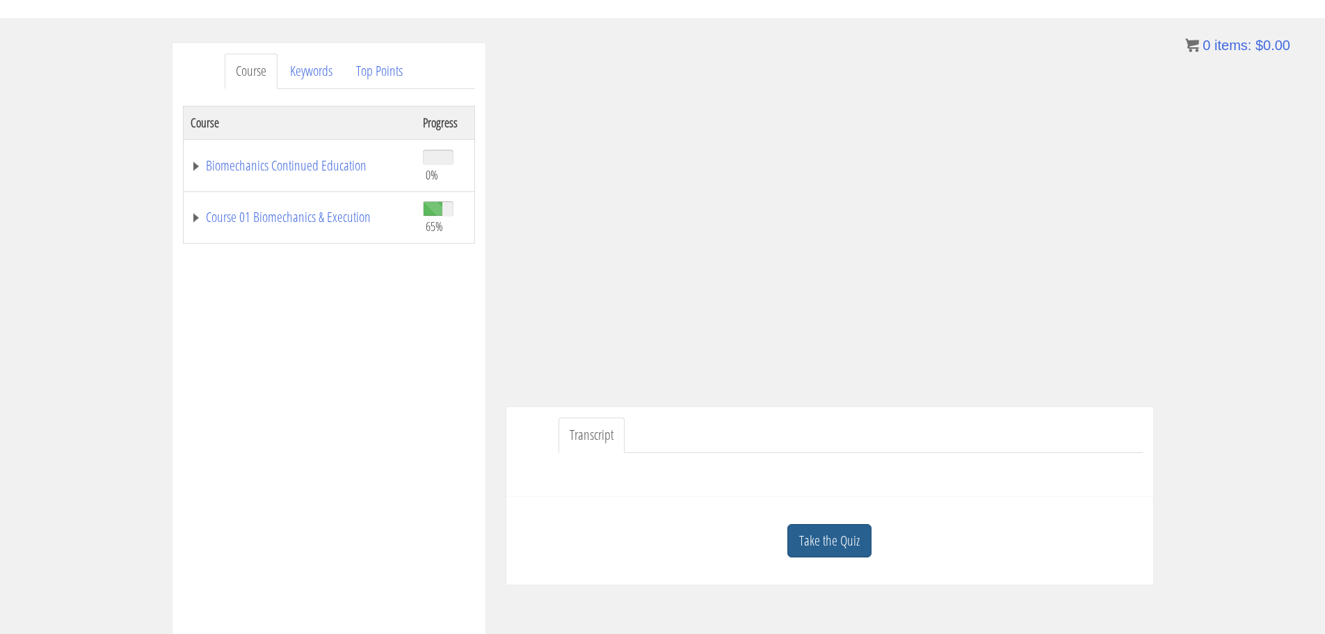
click at [833, 536] on link "Take the Quiz" at bounding box center [829, 541] width 84 height 34
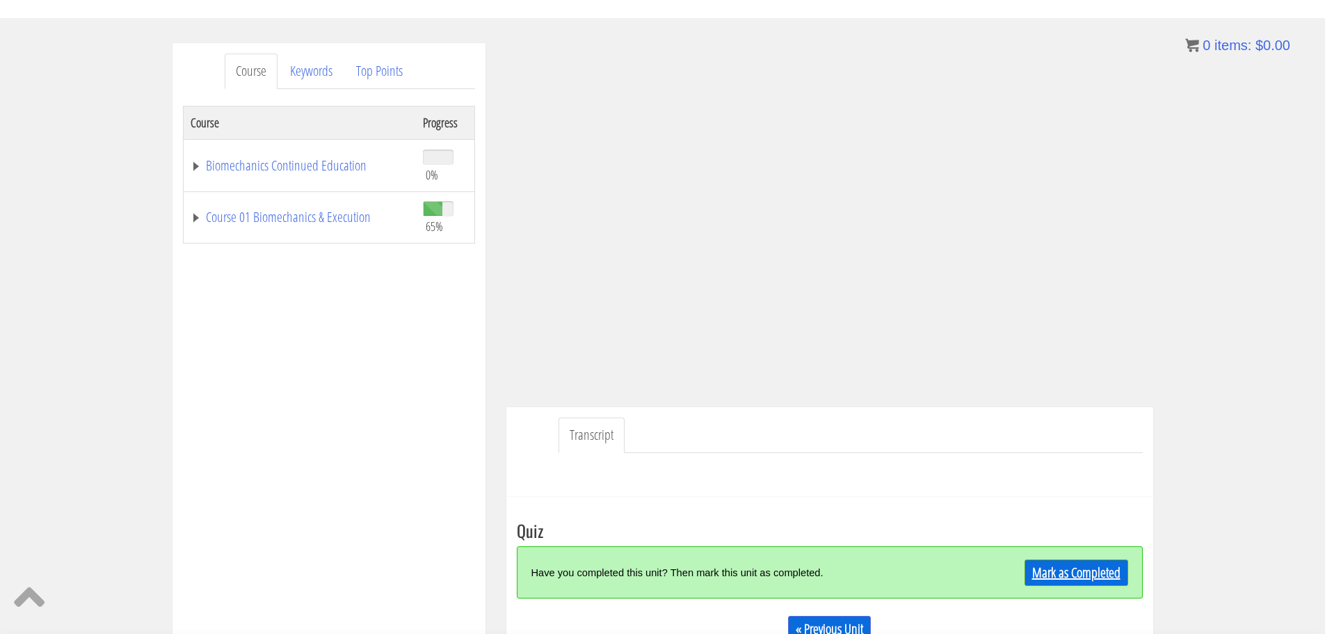
click at [1043, 567] on link "Mark as Completed" at bounding box center [1077, 572] width 104 height 26
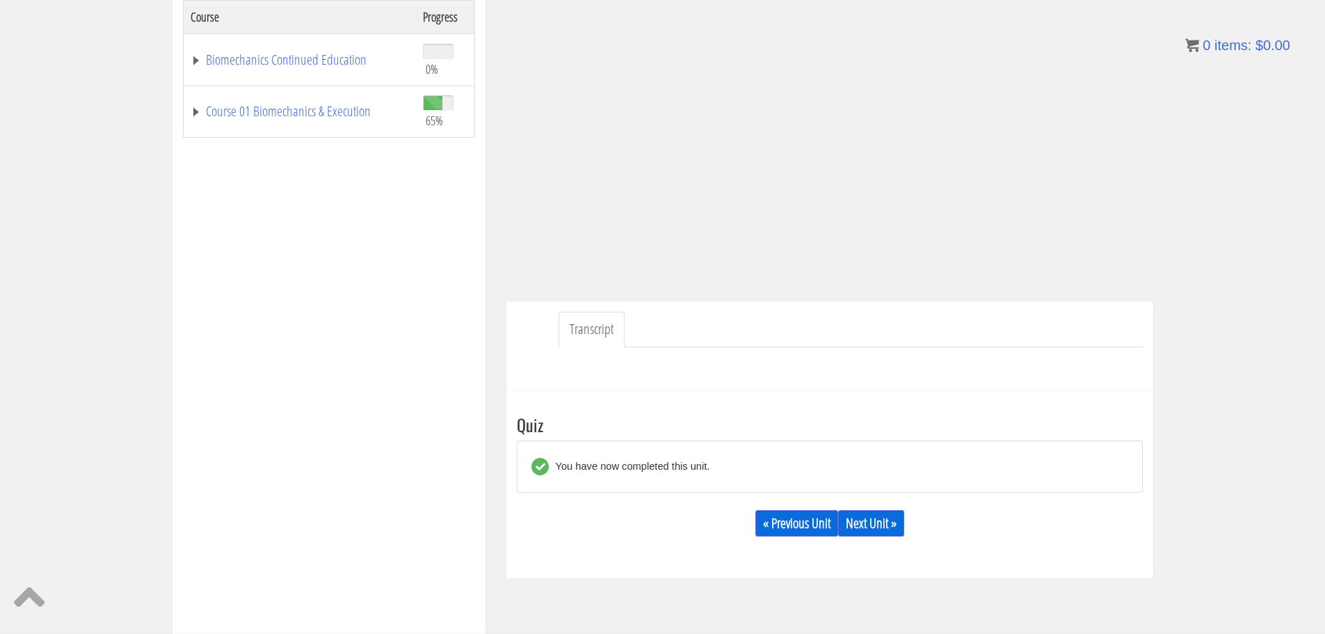
scroll to position [278, 0]
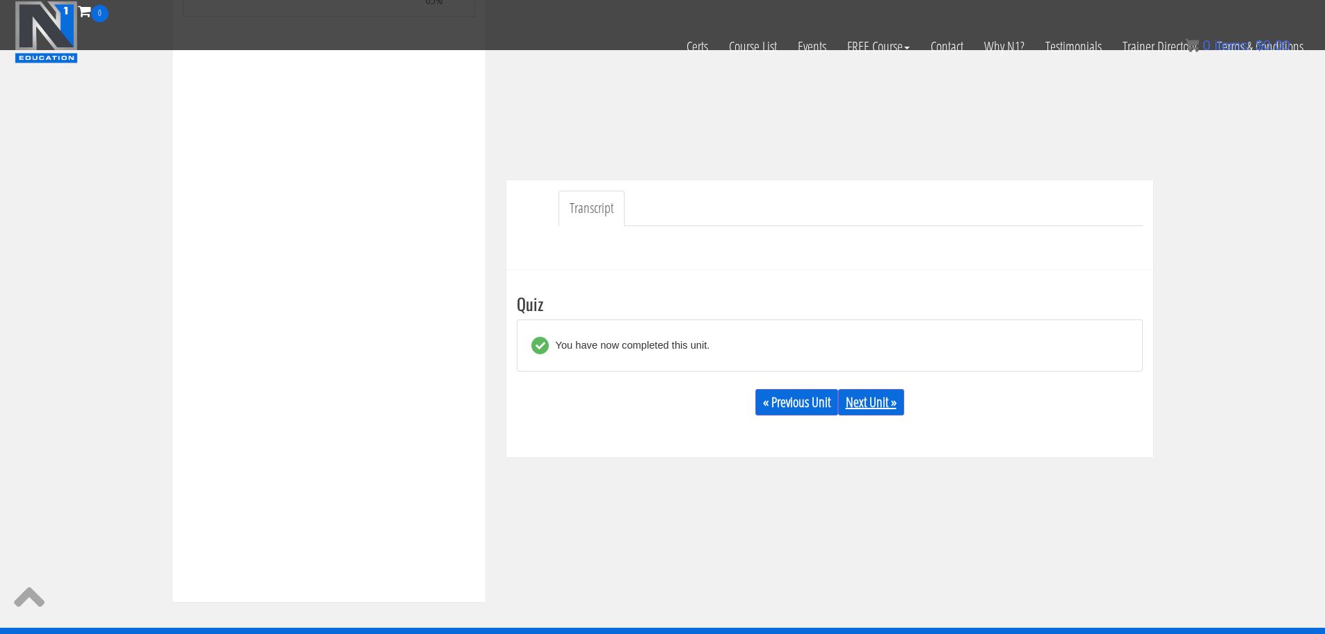
click at [886, 397] on link "Next Unit »" at bounding box center [871, 402] width 66 height 26
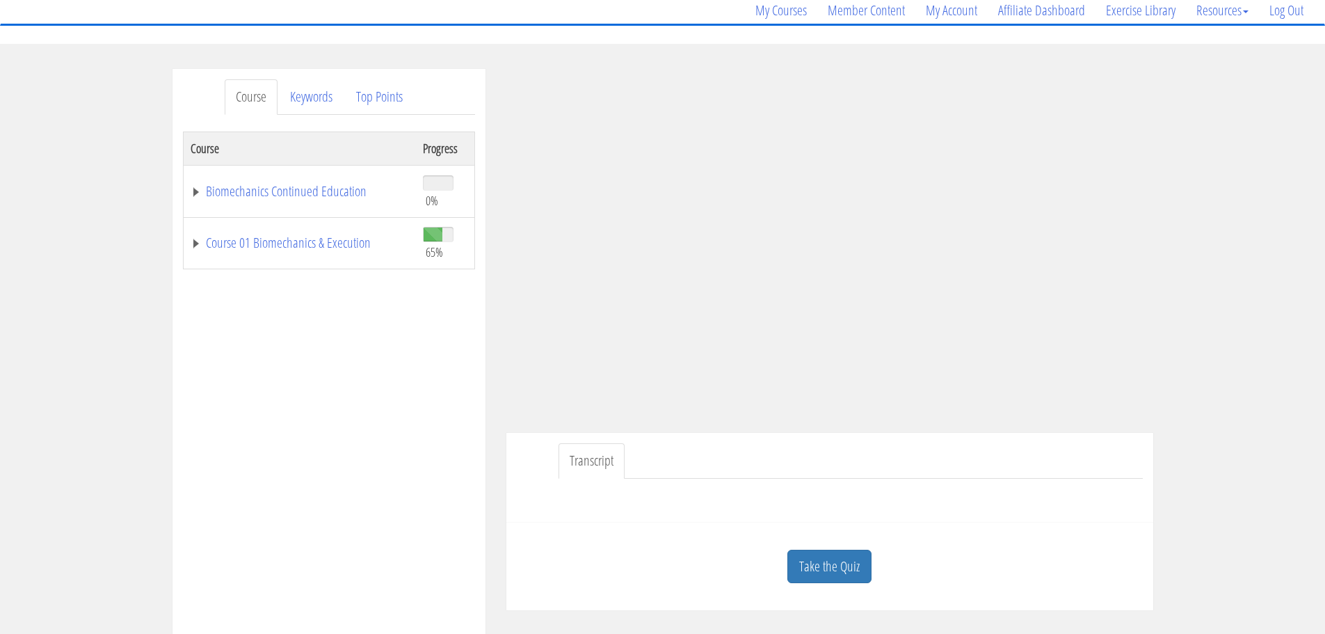
scroll to position [139, 0]
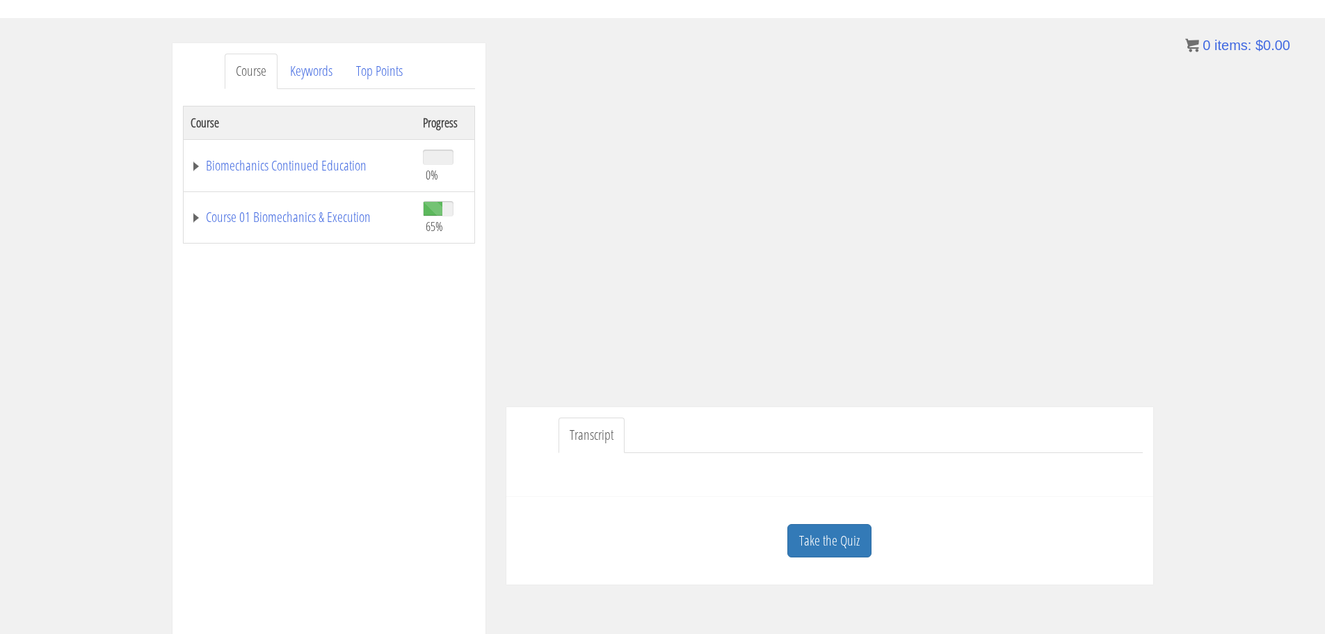
click at [862, 547] on link "Take the Quiz" at bounding box center [829, 541] width 84 height 34
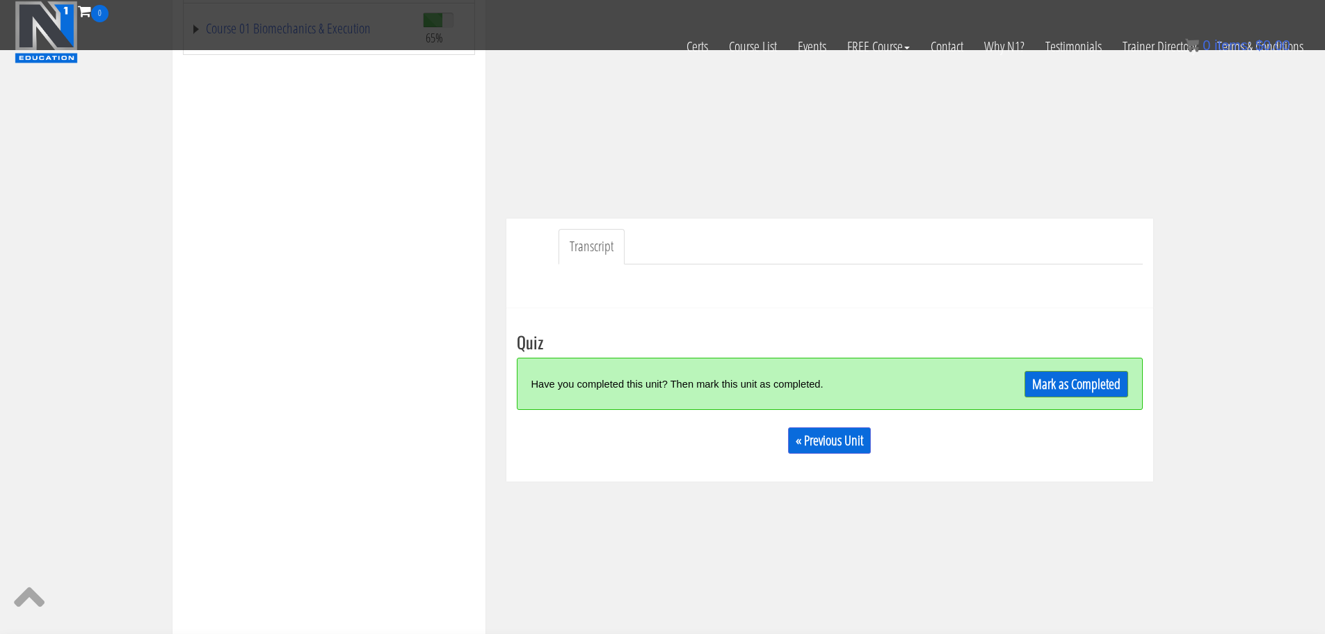
scroll to position [278, 0]
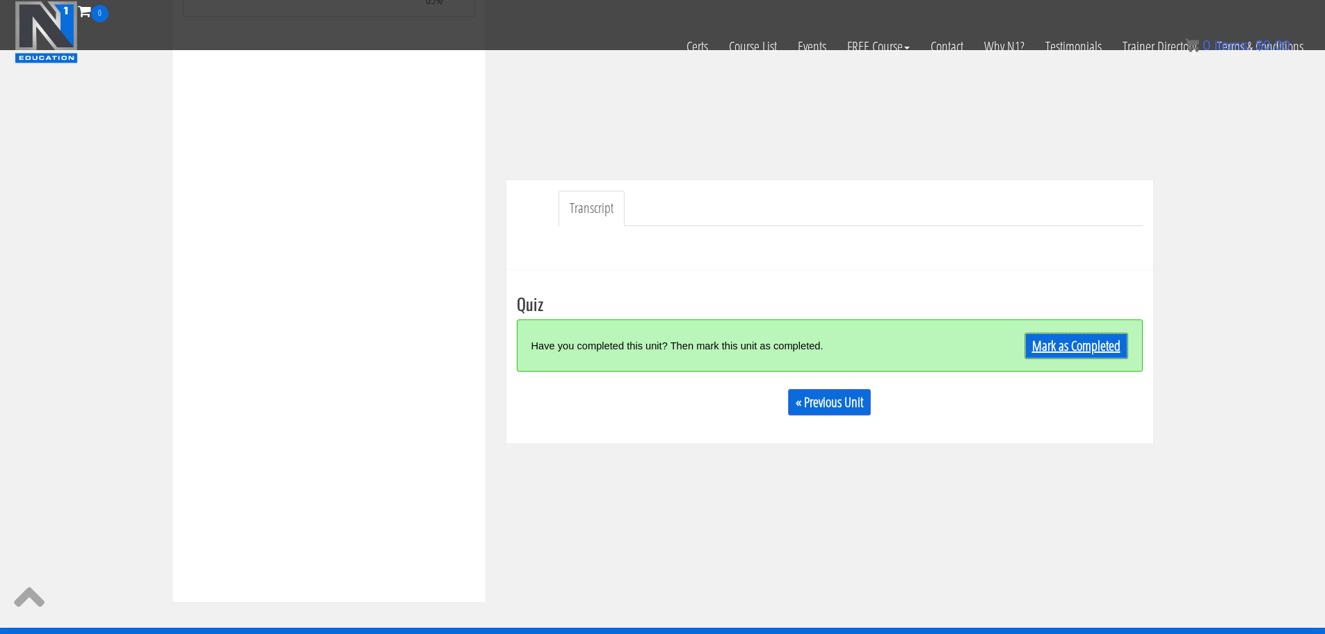
click at [1088, 344] on link "Mark as Completed" at bounding box center [1077, 346] width 104 height 26
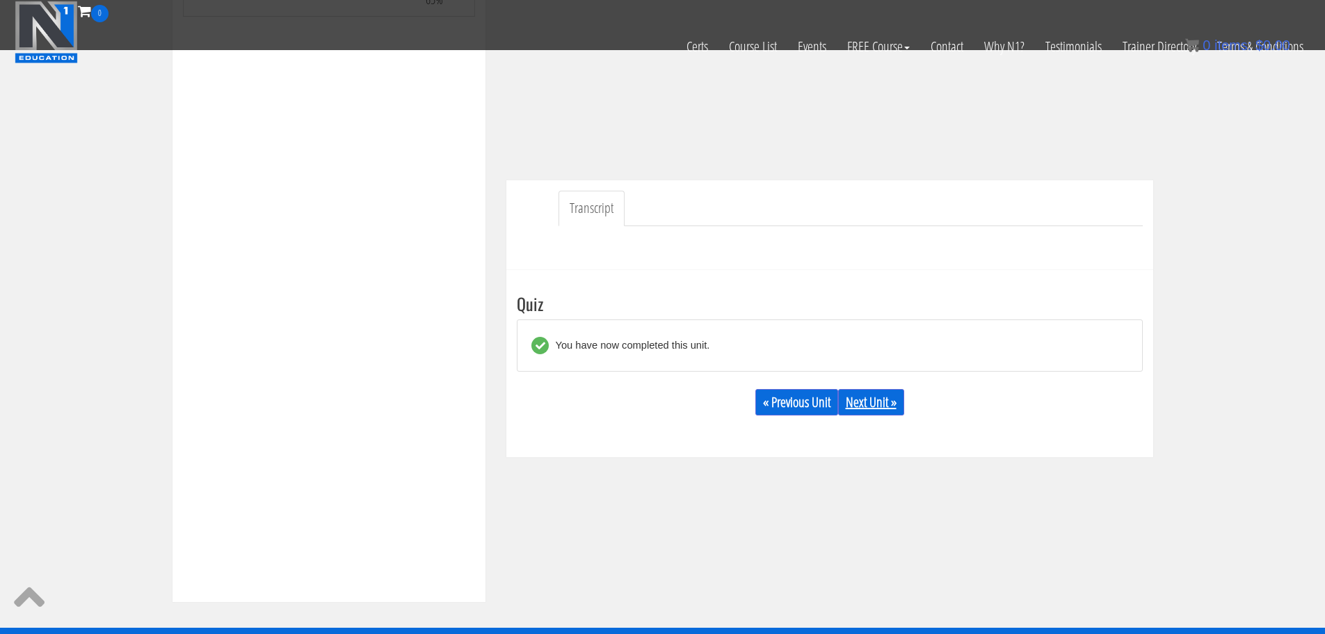
click at [873, 412] on link "Next Unit »" at bounding box center [871, 402] width 66 height 26
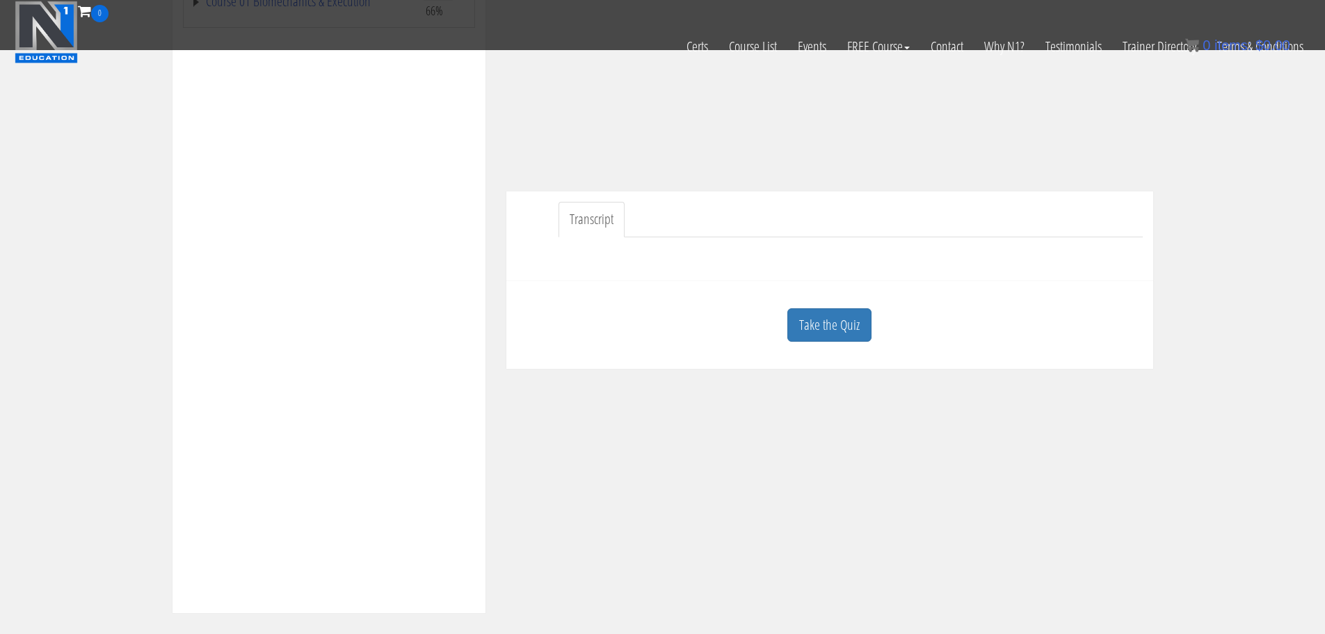
scroll to position [278, 0]
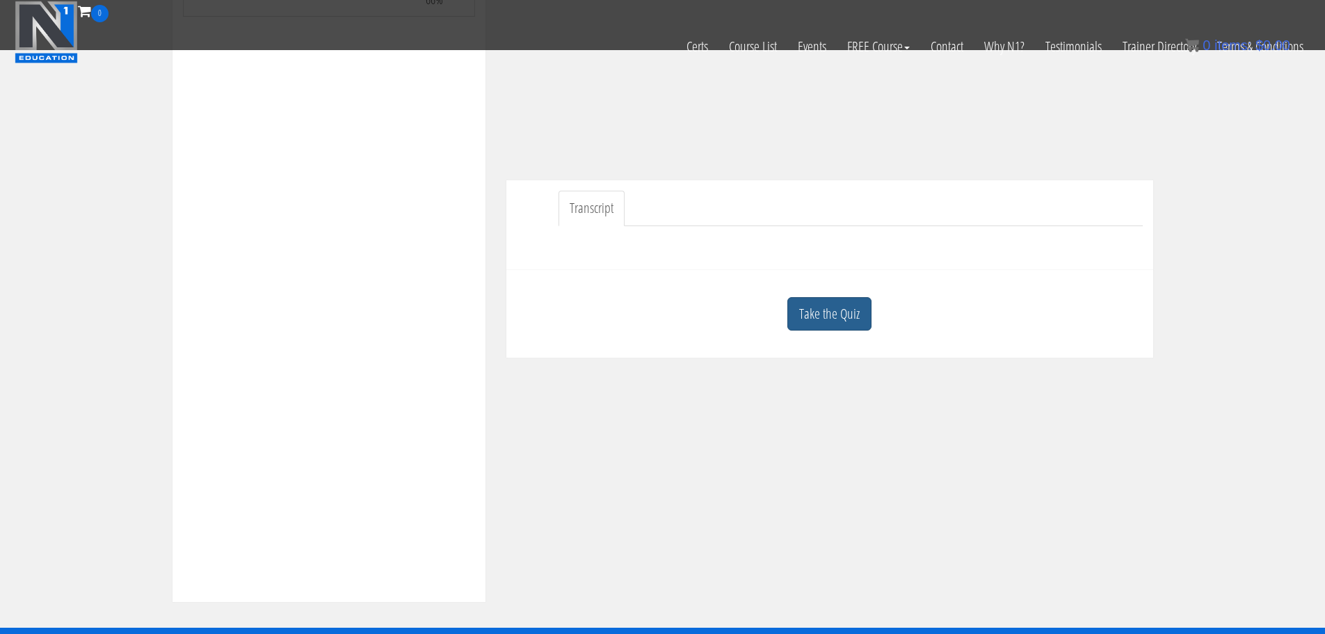
click at [835, 323] on link "Take the Quiz" at bounding box center [829, 314] width 84 height 34
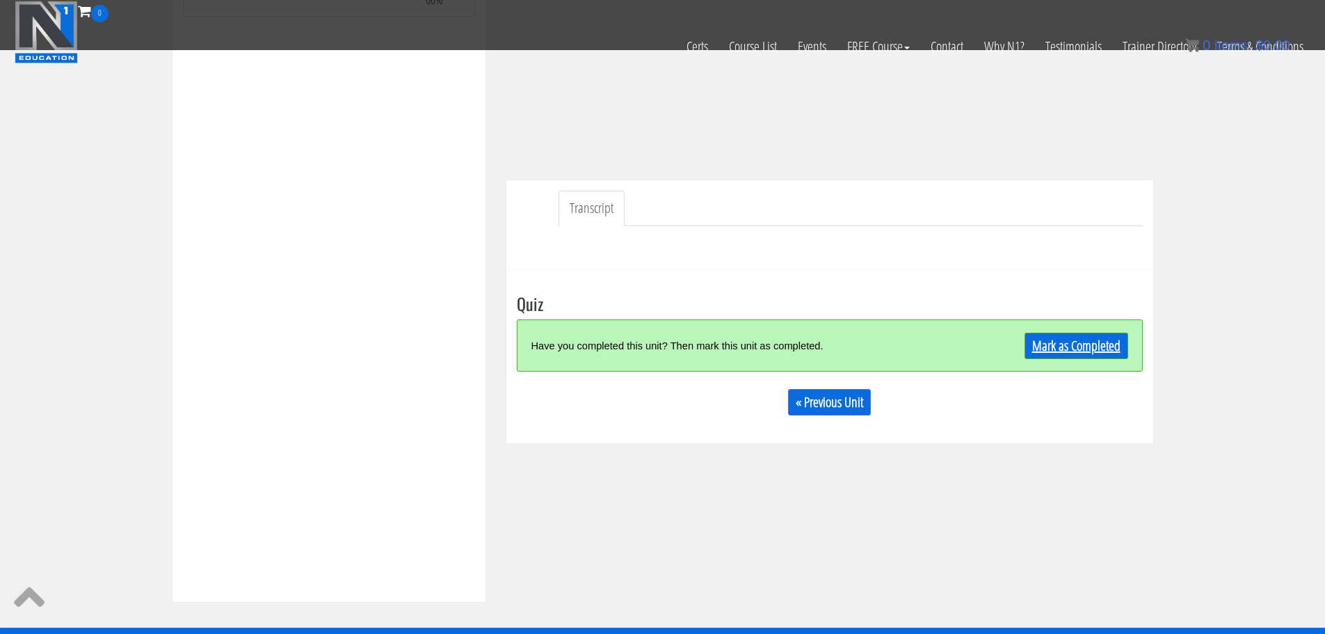
click at [1057, 349] on link "Mark as Completed" at bounding box center [1077, 346] width 104 height 26
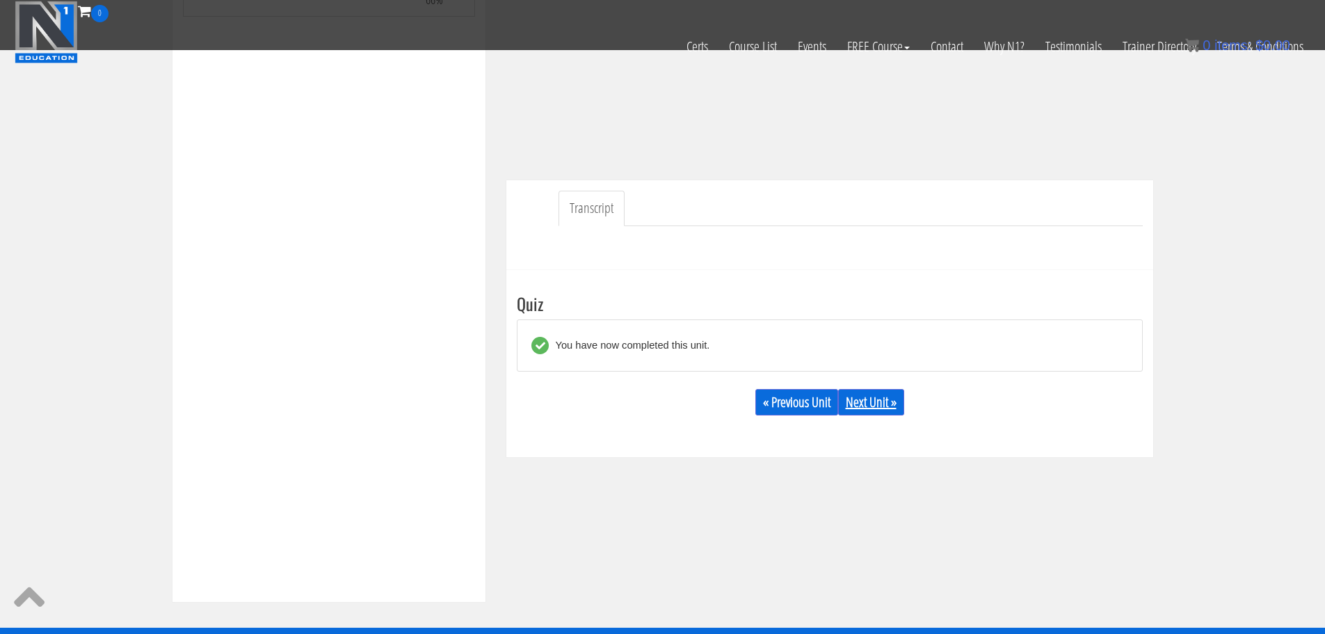
click at [883, 406] on link "Next Unit »" at bounding box center [871, 402] width 66 height 26
click at [870, 409] on link "Next Unit »" at bounding box center [871, 402] width 66 height 26
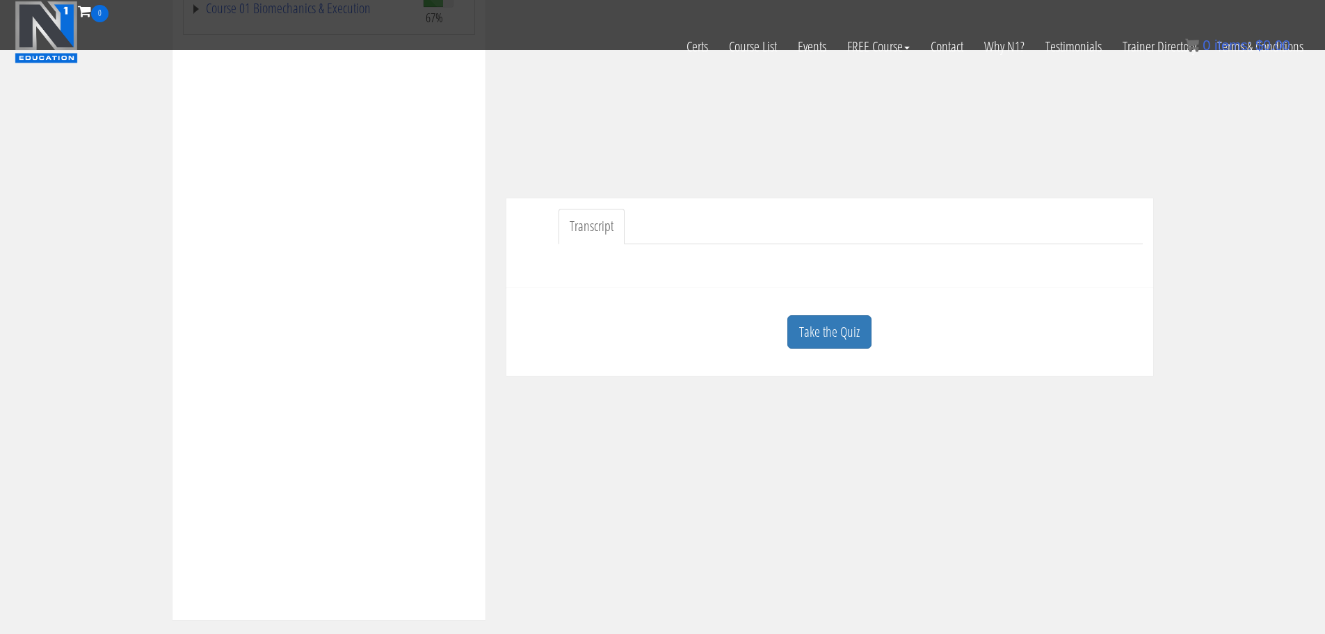
scroll to position [278, 0]
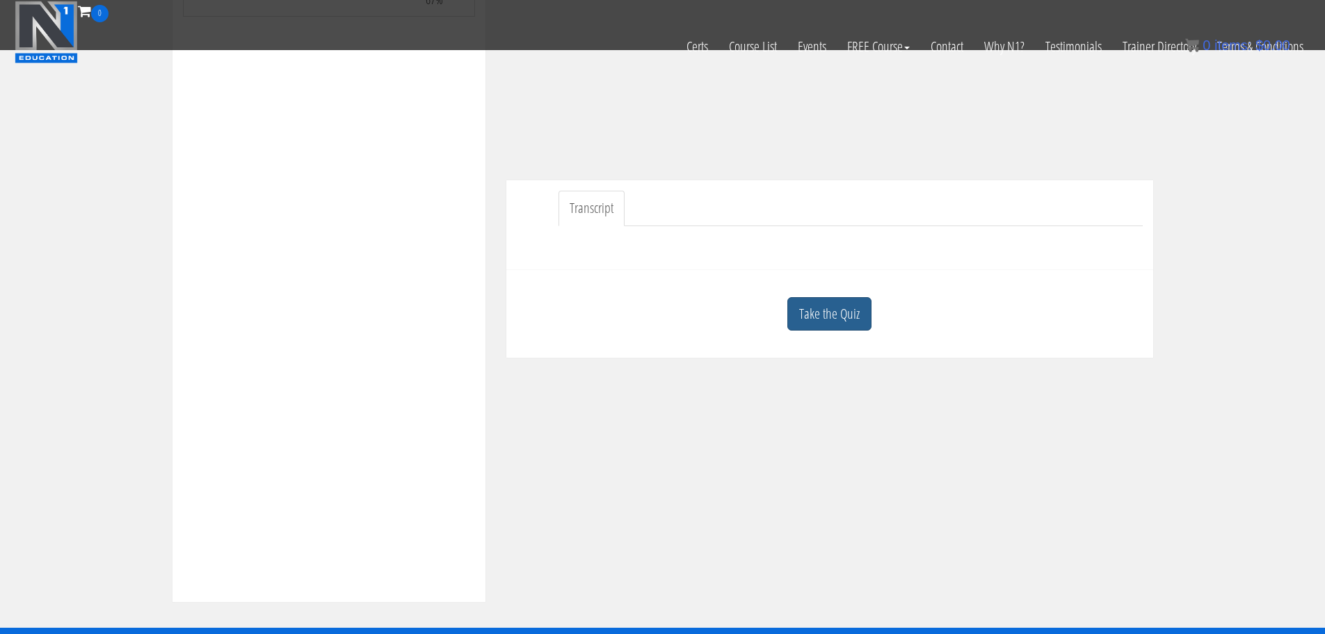
click at [841, 318] on link "Take the Quiz" at bounding box center [829, 314] width 84 height 34
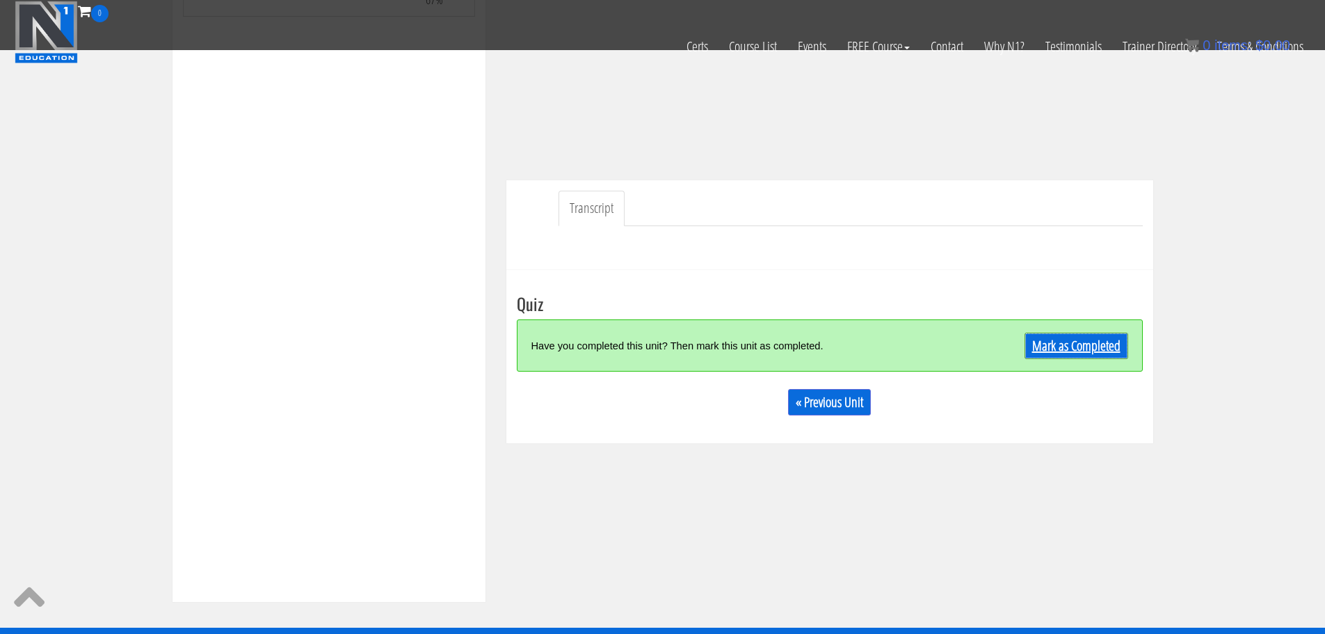
drag, startPoint x: 1100, startPoint y: 346, endPoint x: 1080, endPoint y: 341, distance: 20.3
click at [1100, 346] on link "Mark as Completed" at bounding box center [1077, 346] width 104 height 26
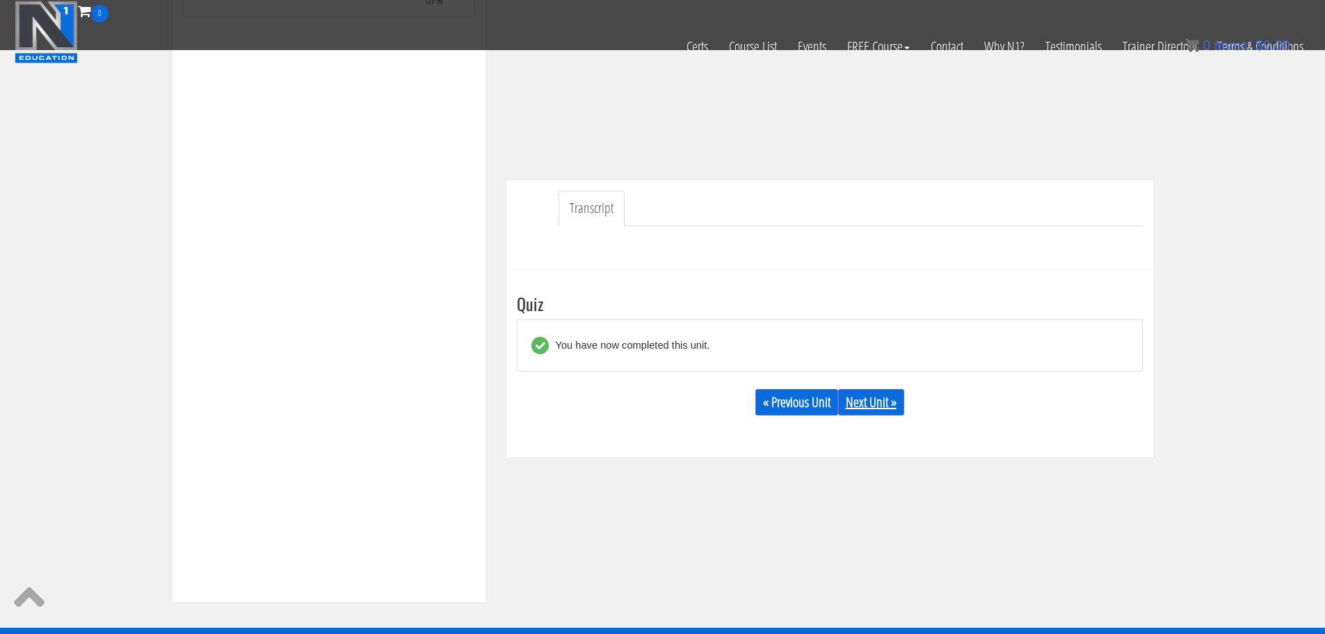
click at [872, 403] on link "Next Unit »" at bounding box center [871, 402] width 66 height 26
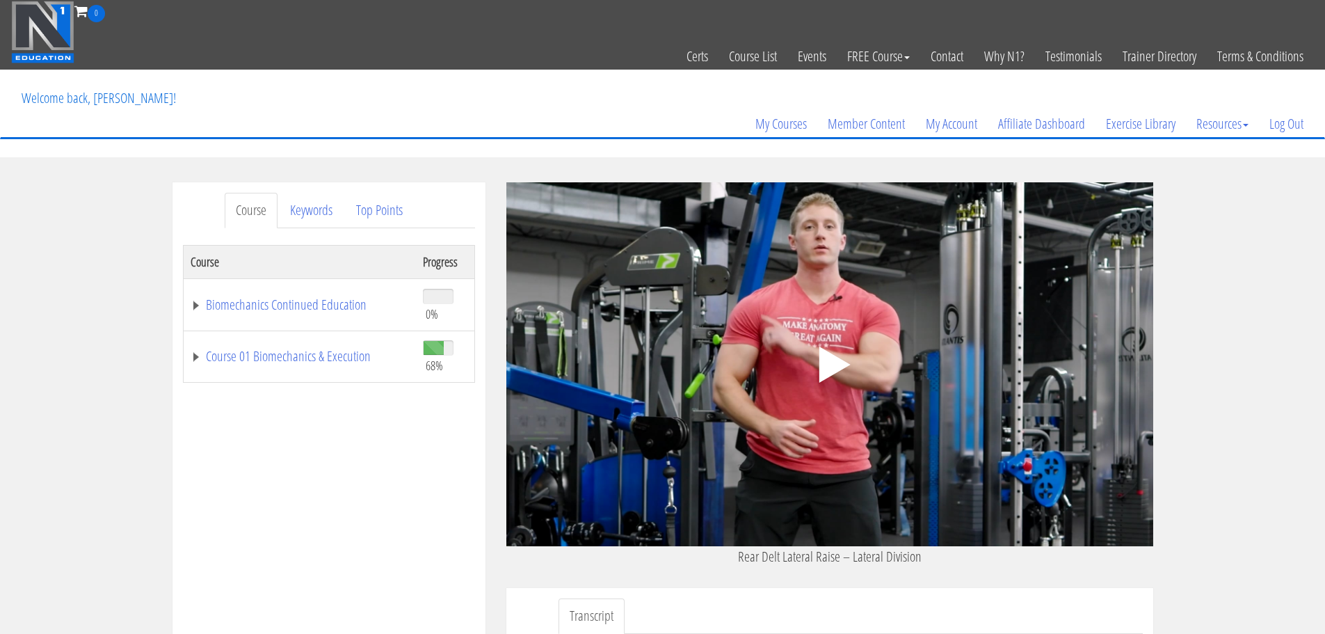
drag, startPoint x: 822, startPoint y: 346, endPoint x: 831, endPoint y: 355, distance: 13.3
click at [824, 351] on icon ".fp-color-play{opacity:0.65;}.controlbutton{fill:#fff;}" at bounding box center [830, 365] width 88 height 88
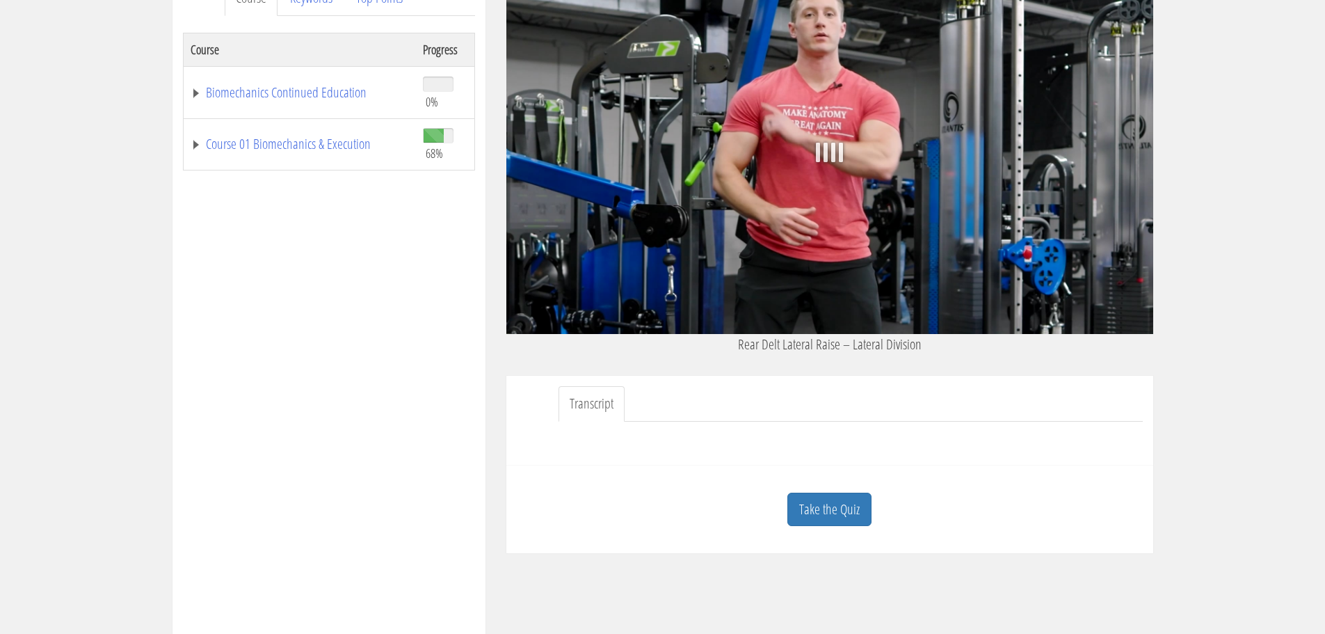
scroll to position [278, 0]
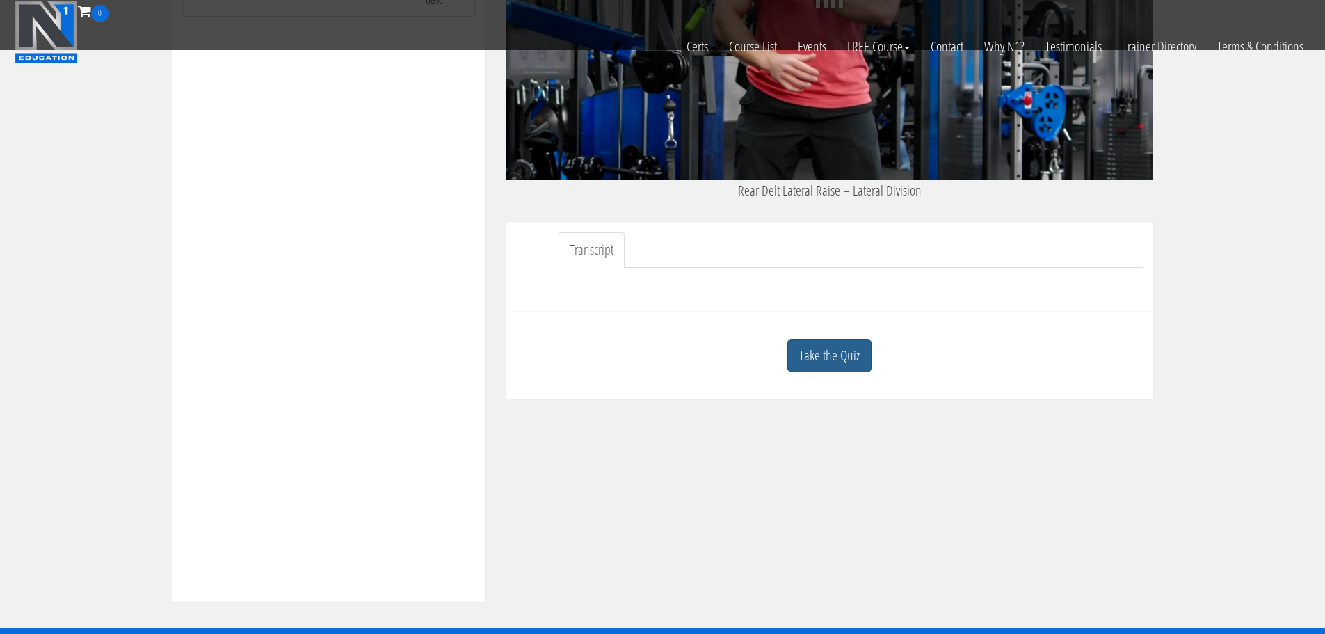
click at [860, 367] on link "Take the Quiz" at bounding box center [829, 356] width 84 height 34
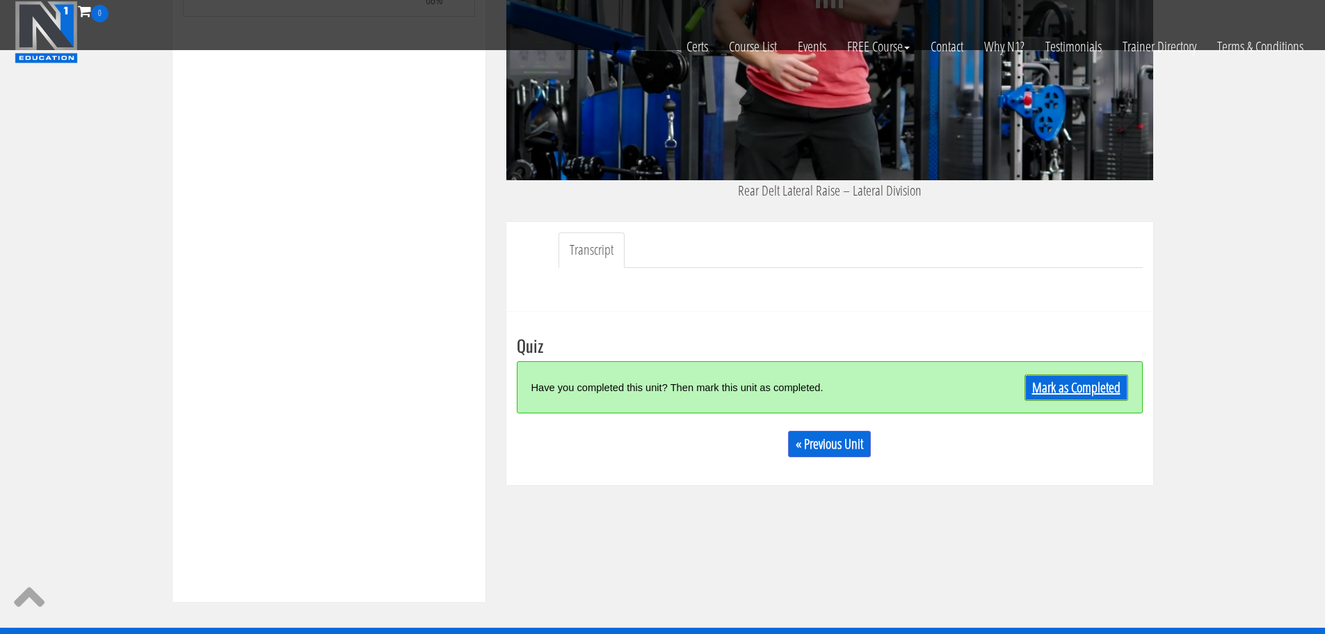
drag, startPoint x: 1052, startPoint y: 379, endPoint x: 1044, endPoint y: 380, distance: 8.4
click at [1053, 379] on link "Mark as Completed" at bounding box center [1077, 387] width 104 height 26
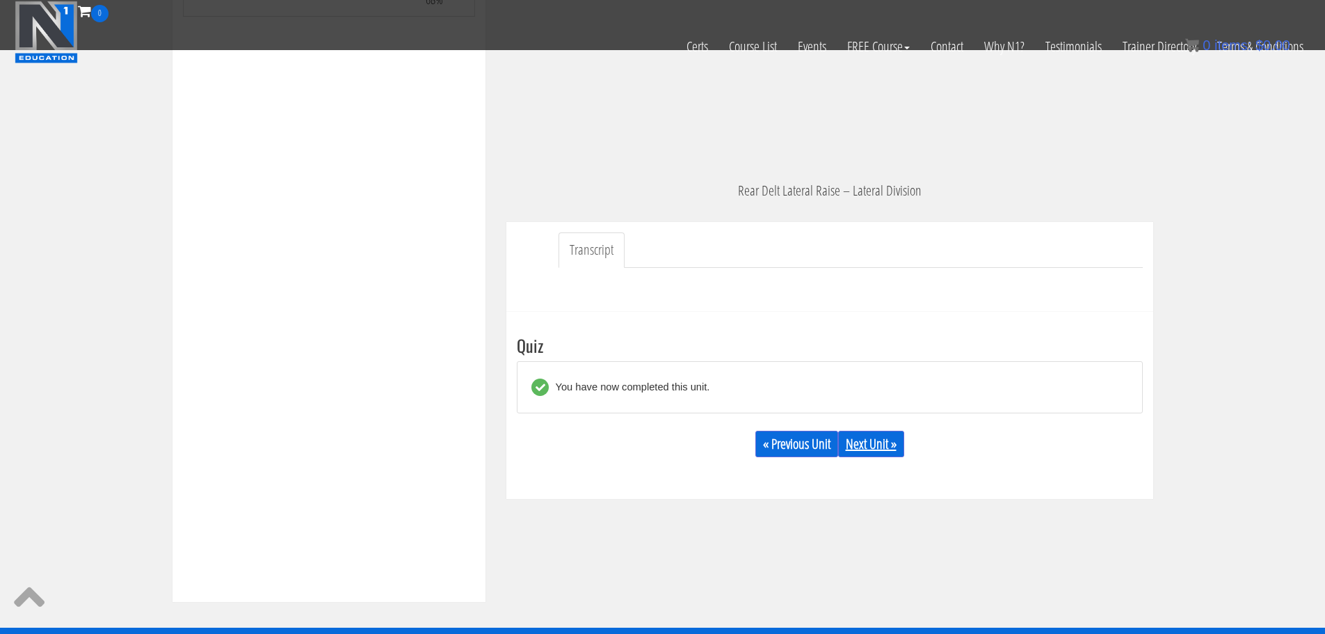
click at [875, 451] on link "Next Unit »" at bounding box center [871, 444] width 66 height 26
click at [863, 438] on link "Next Unit »" at bounding box center [871, 444] width 66 height 26
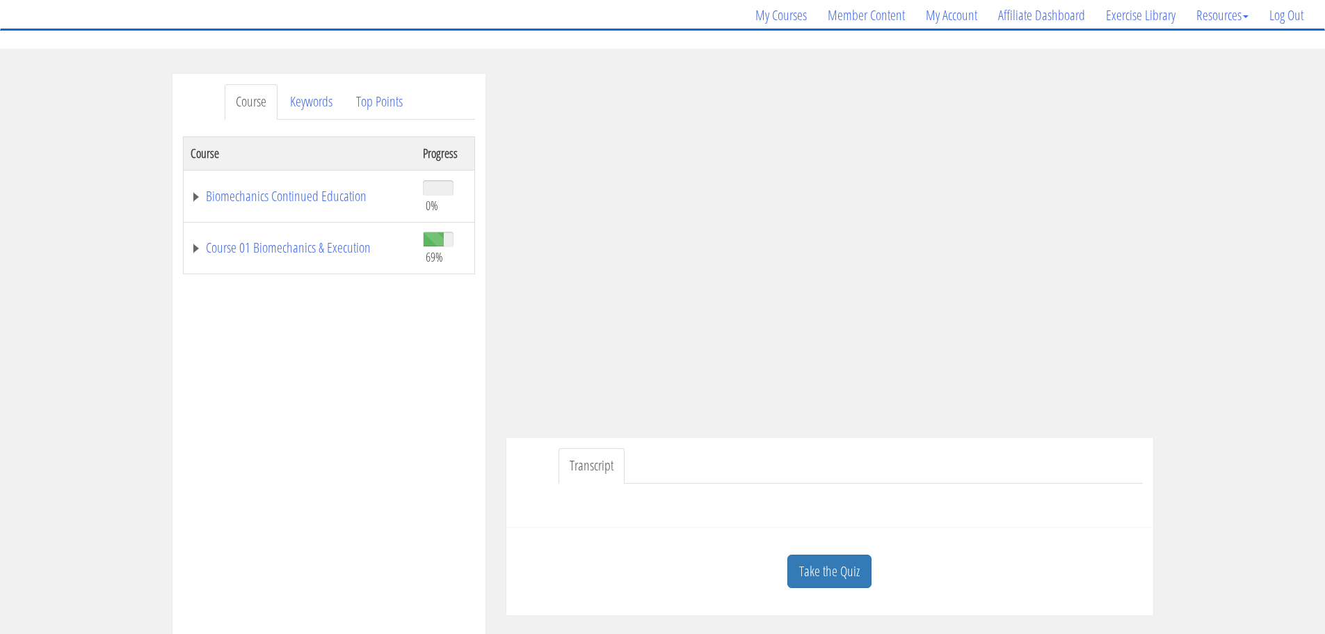
scroll to position [209, 0]
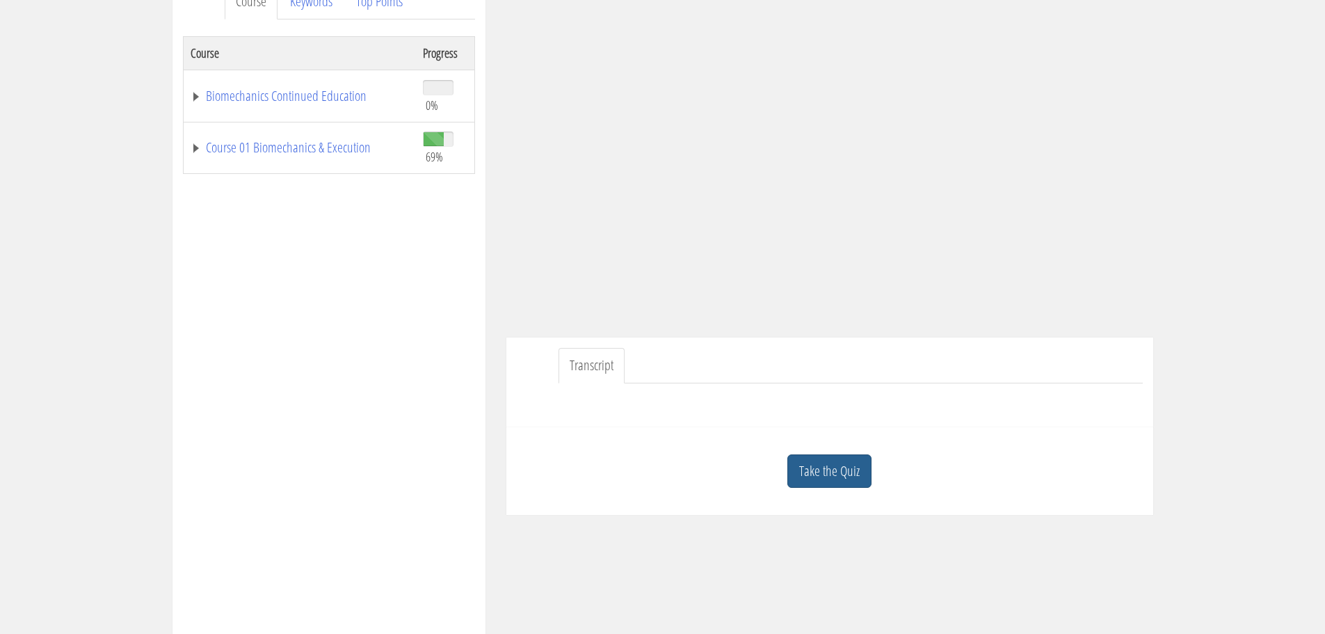
click at [844, 463] on link "Take the Quiz" at bounding box center [829, 471] width 84 height 34
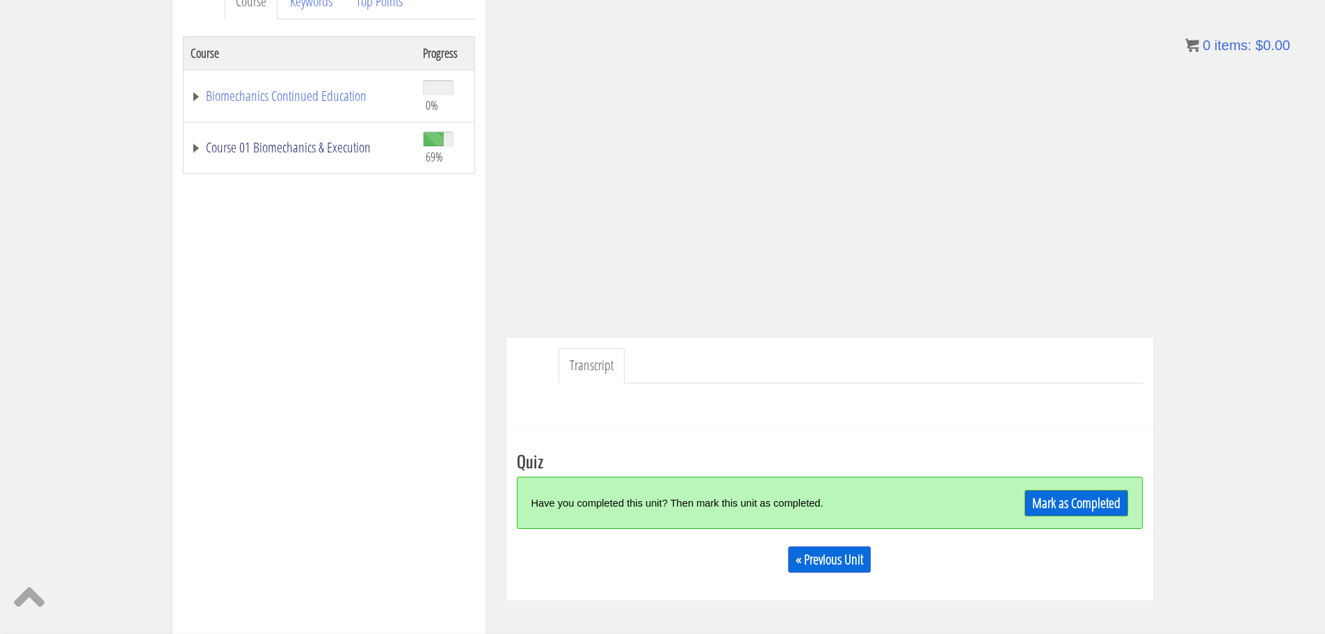
click at [318, 142] on link "Course 01 Biomechanics & Execution" at bounding box center [300, 148] width 218 height 14
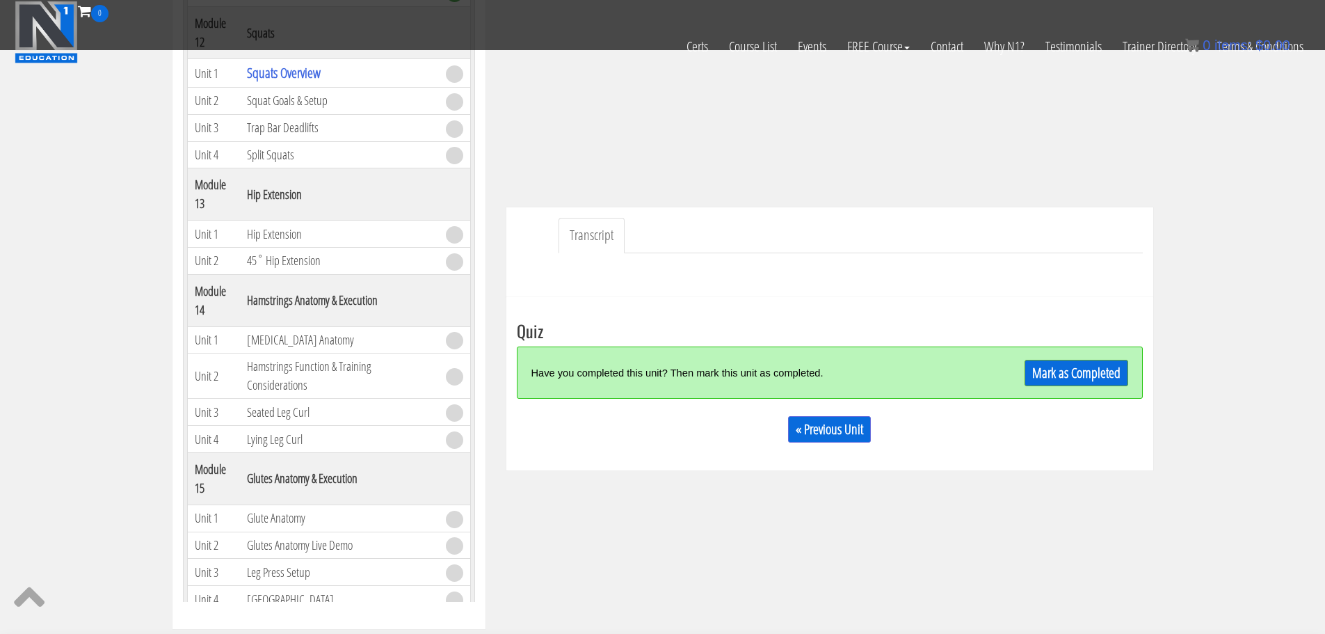
scroll to position [278, 0]
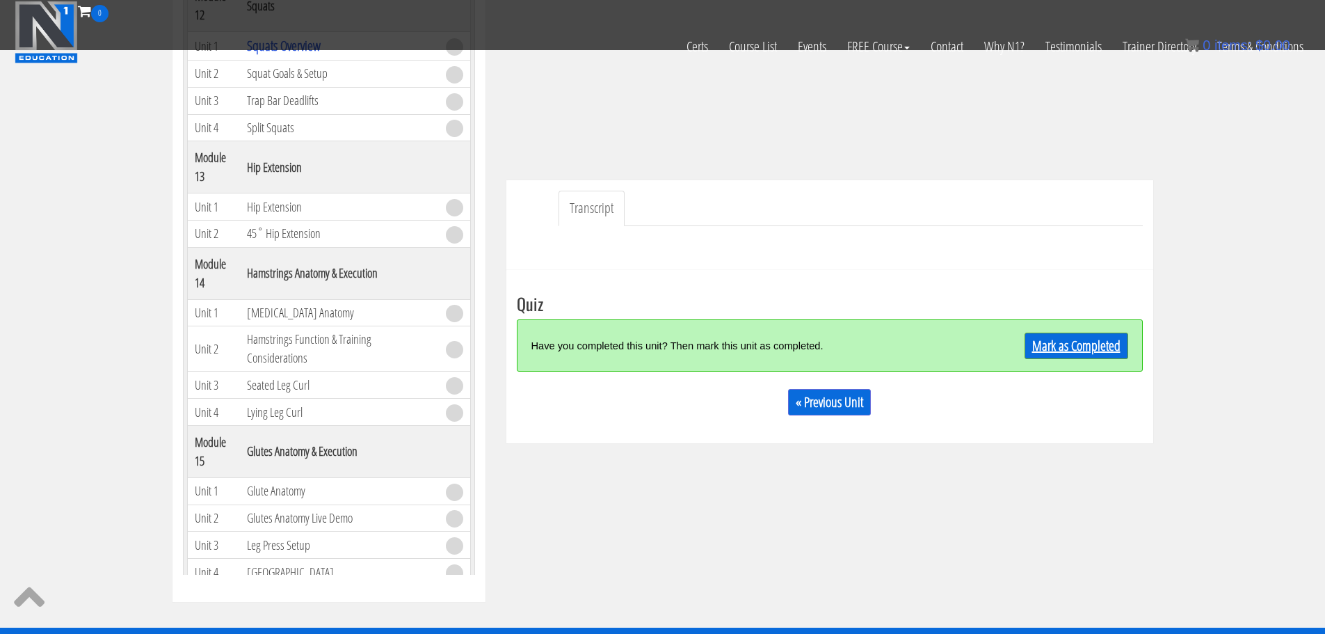
click at [1097, 352] on link "Mark as Completed" at bounding box center [1077, 346] width 104 height 26
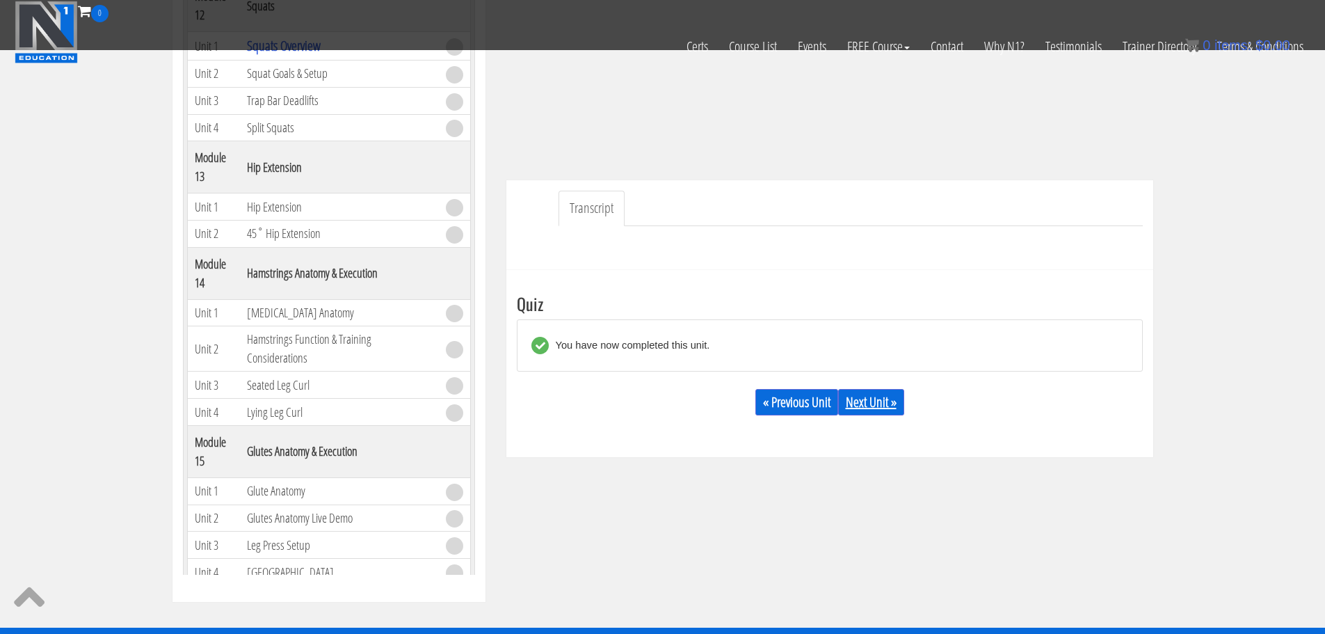
click at [867, 399] on link "Next Unit »" at bounding box center [871, 402] width 66 height 26
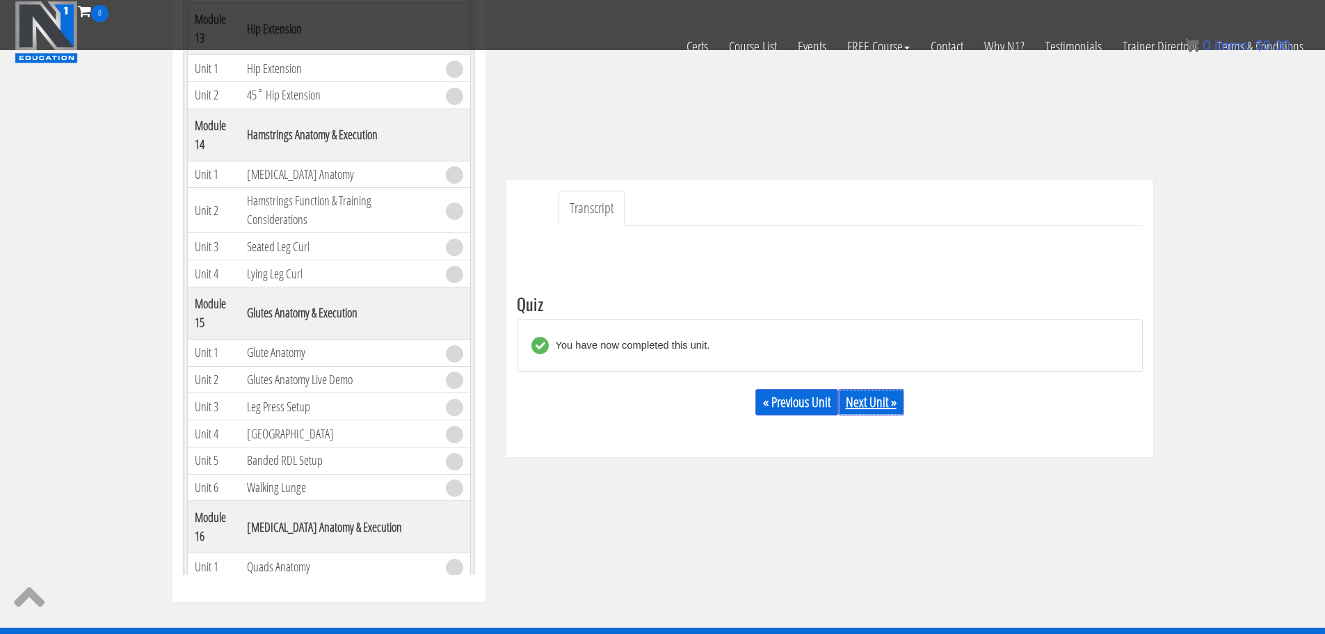
scroll to position [3339, 0]
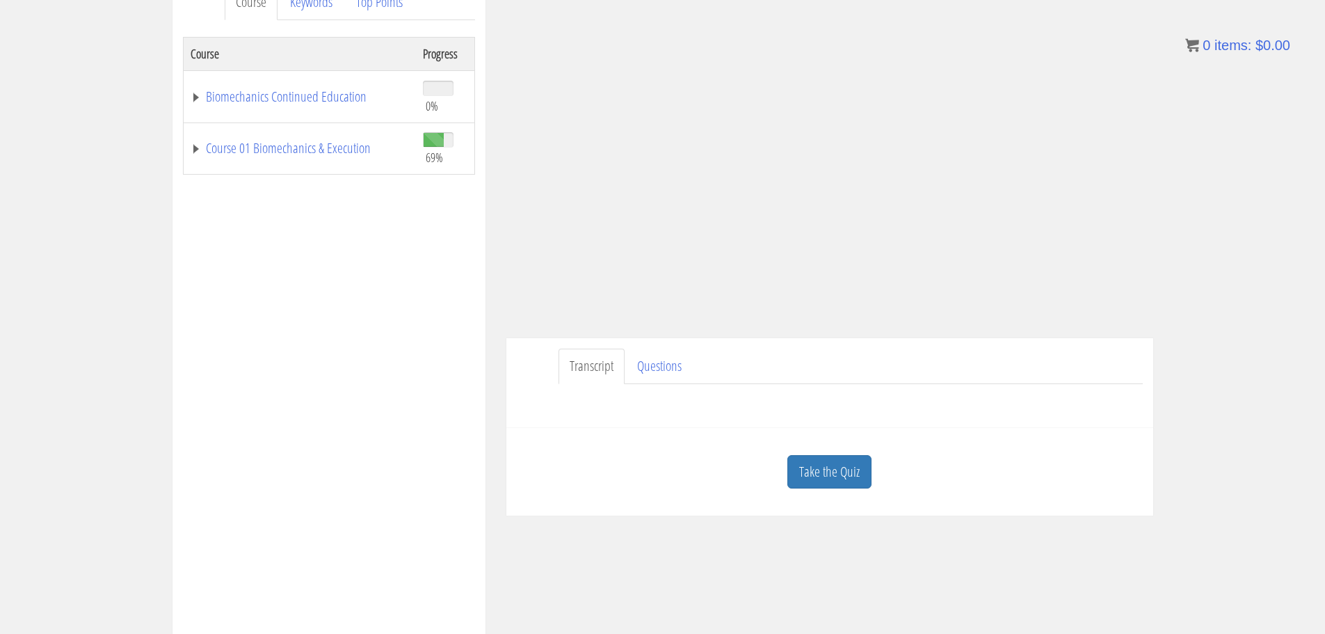
scroll to position [278, 0]
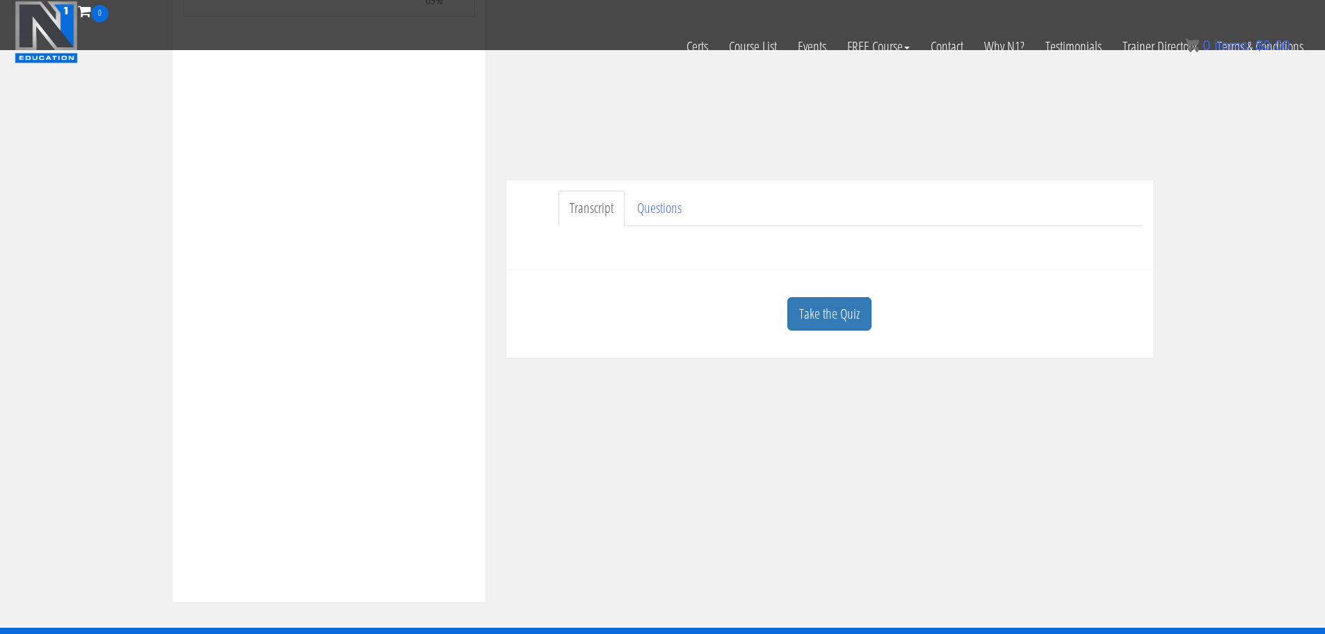
click at [840, 308] on link "Take the Quiz" at bounding box center [829, 314] width 84 height 34
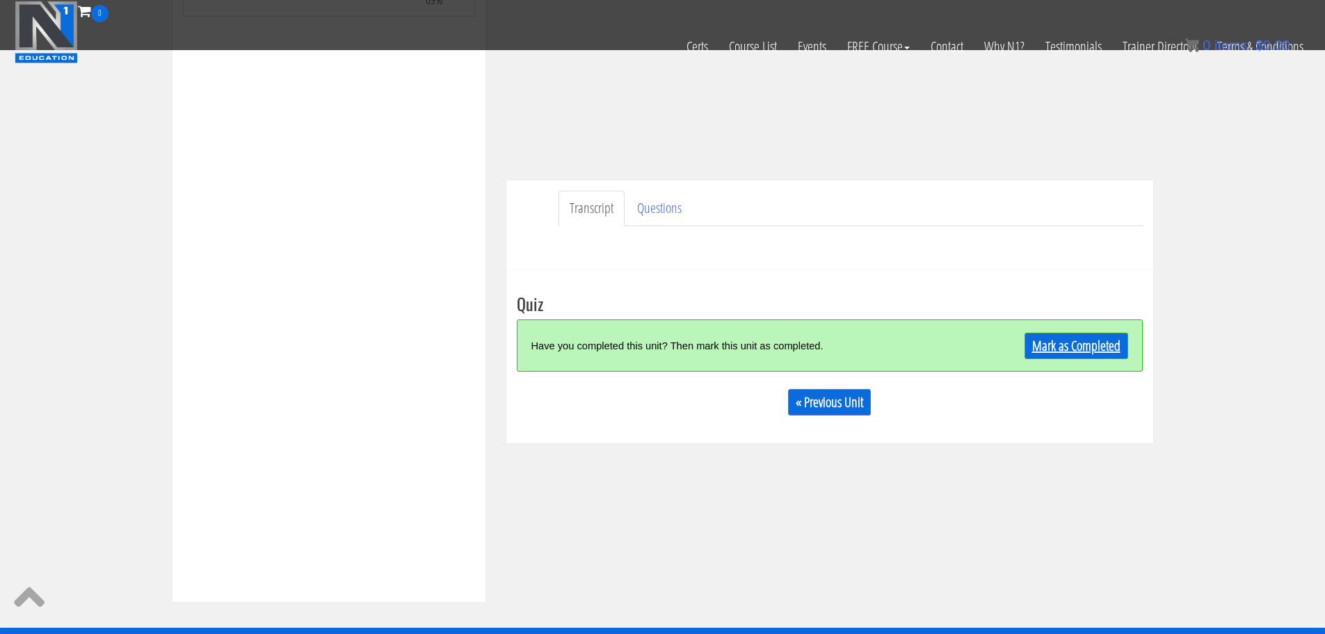
click at [1059, 353] on link "Mark as Completed" at bounding box center [1077, 346] width 104 height 26
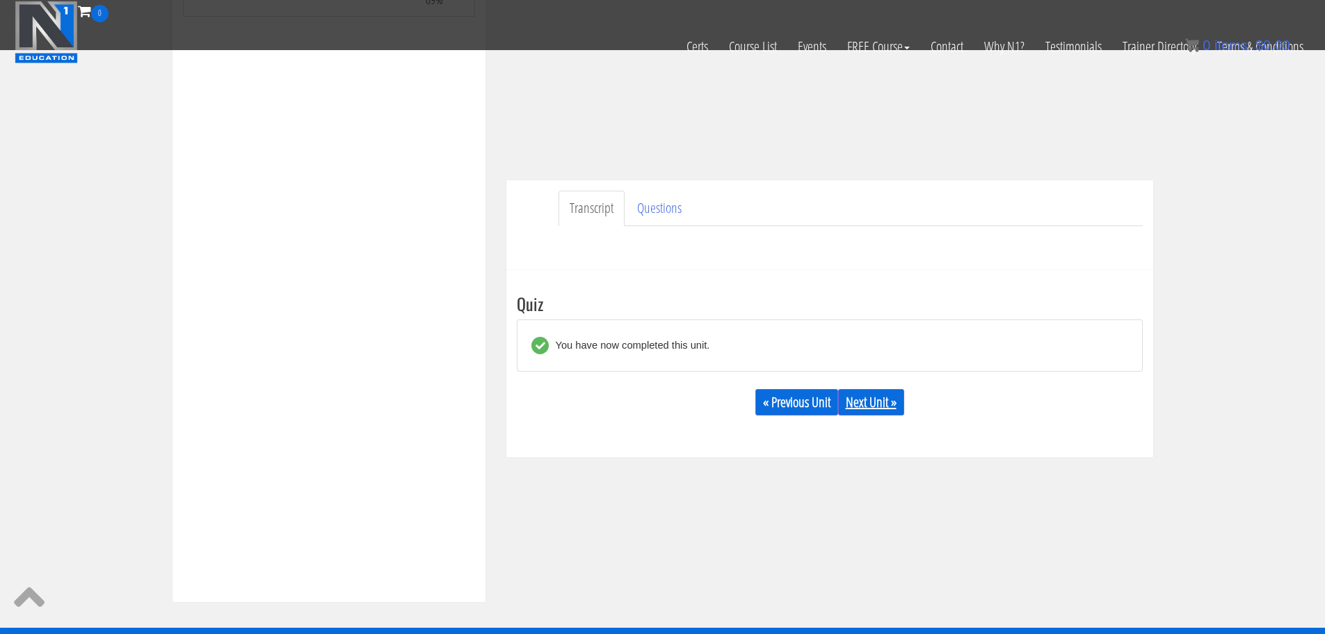
click at [886, 404] on link "Next Unit »" at bounding box center [871, 402] width 66 height 26
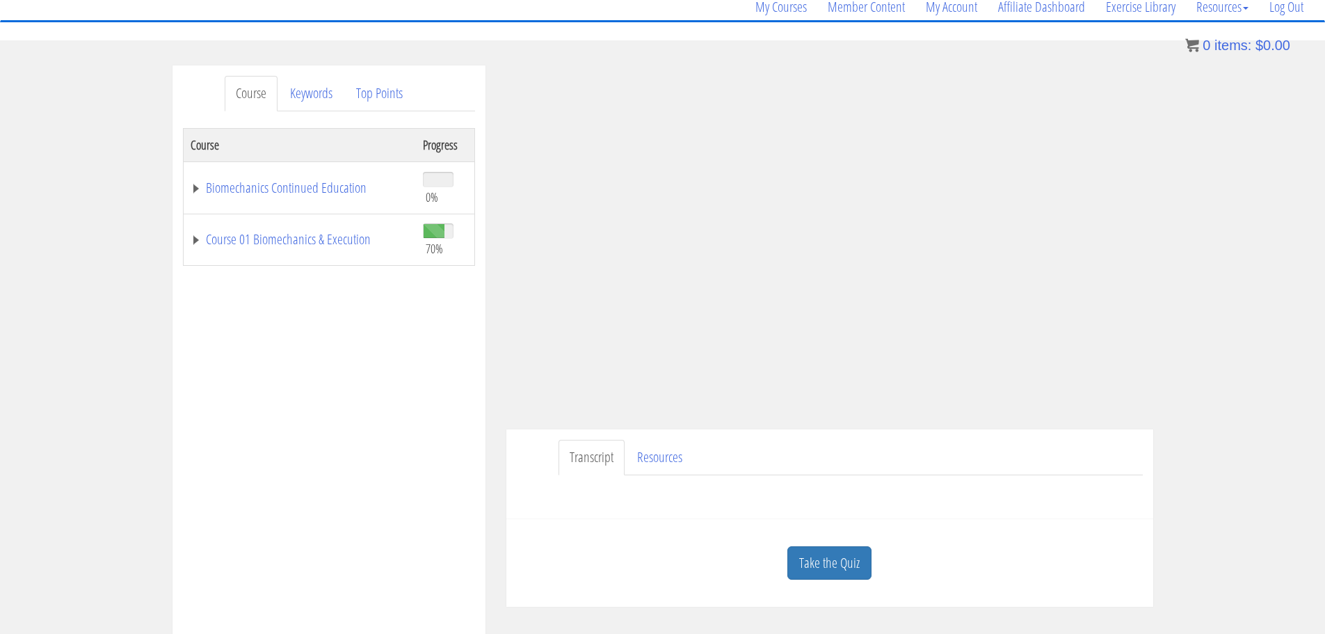
scroll to position [139, 0]
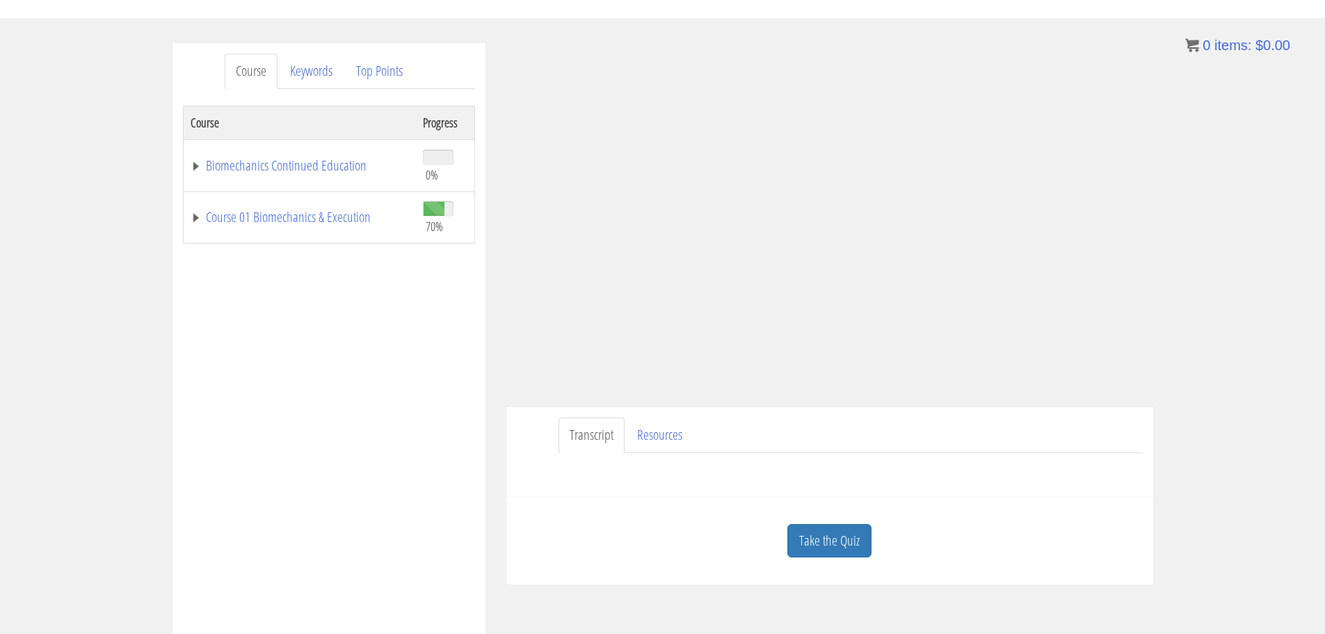
click at [846, 533] on link "Take the Quiz" at bounding box center [829, 541] width 84 height 34
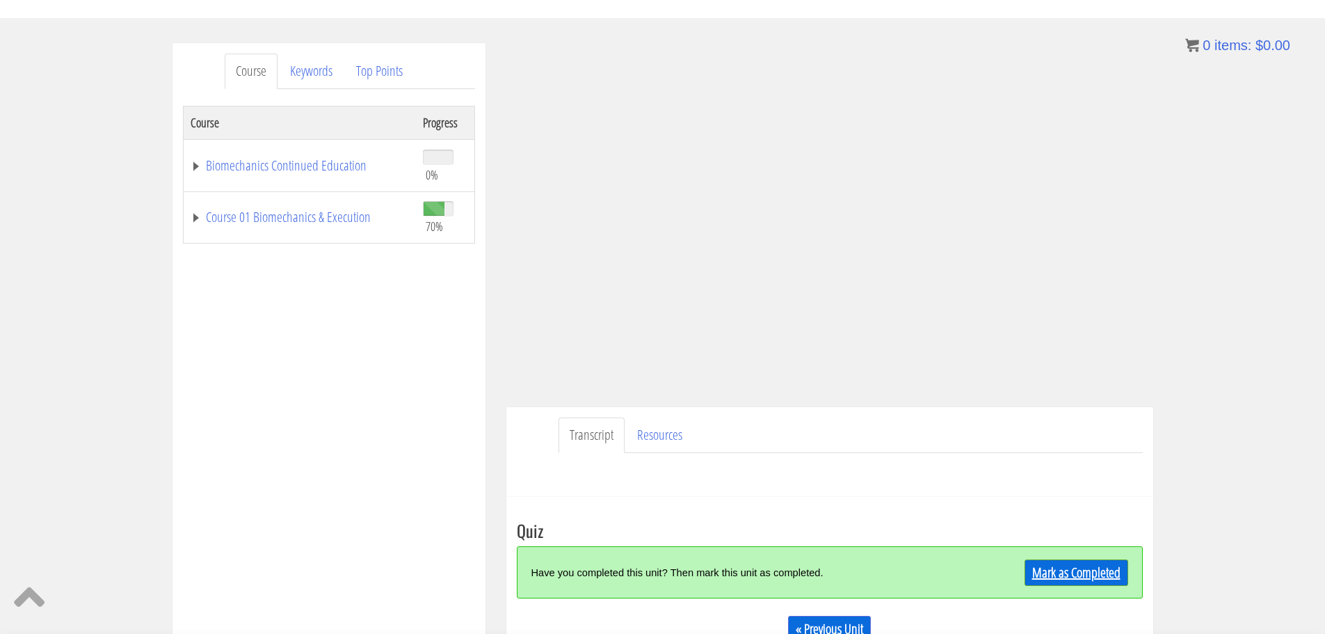
click at [1055, 568] on link "Mark as Completed" at bounding box center [1077, 572] width 104 height 26
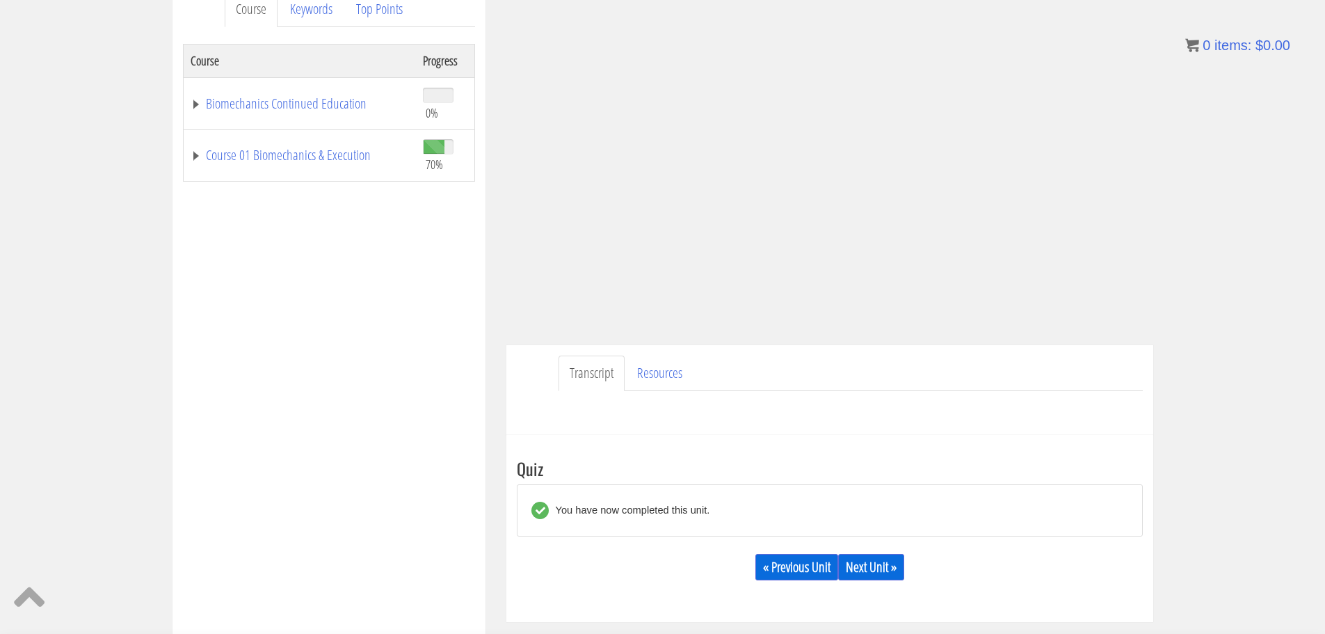
scroll to position [278, 0]
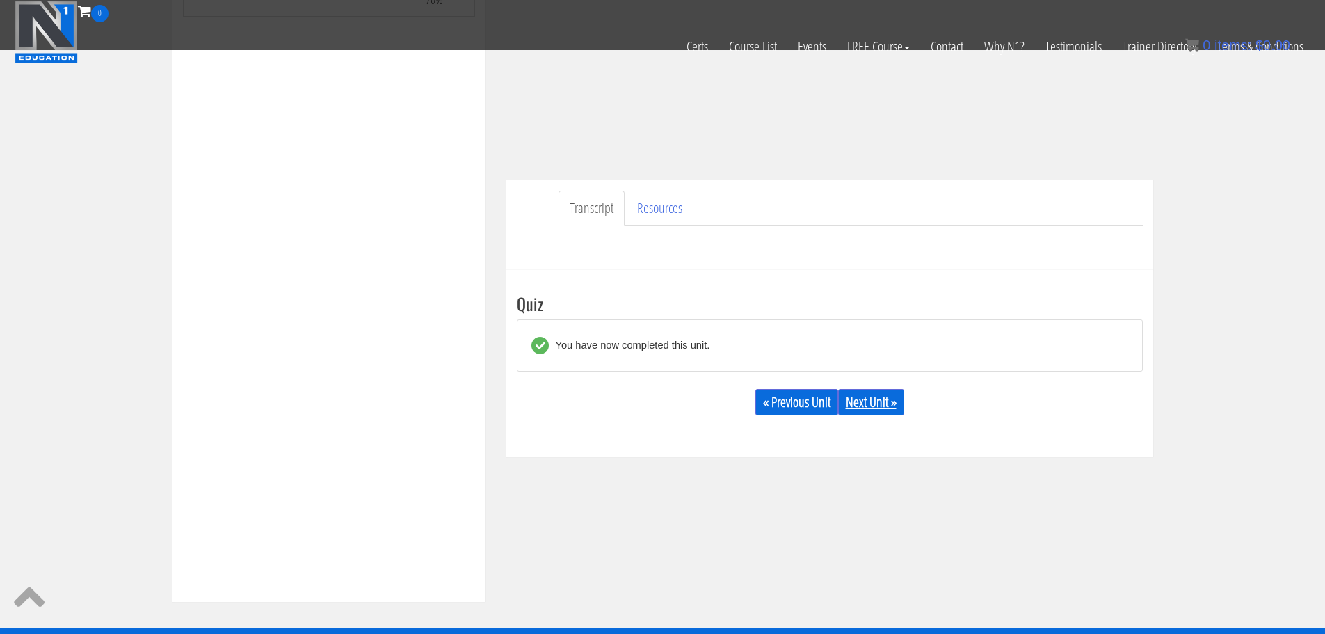
click at [881, 406] on link "Next Unit »" at bounding box center [871, 402] width 66 height 26
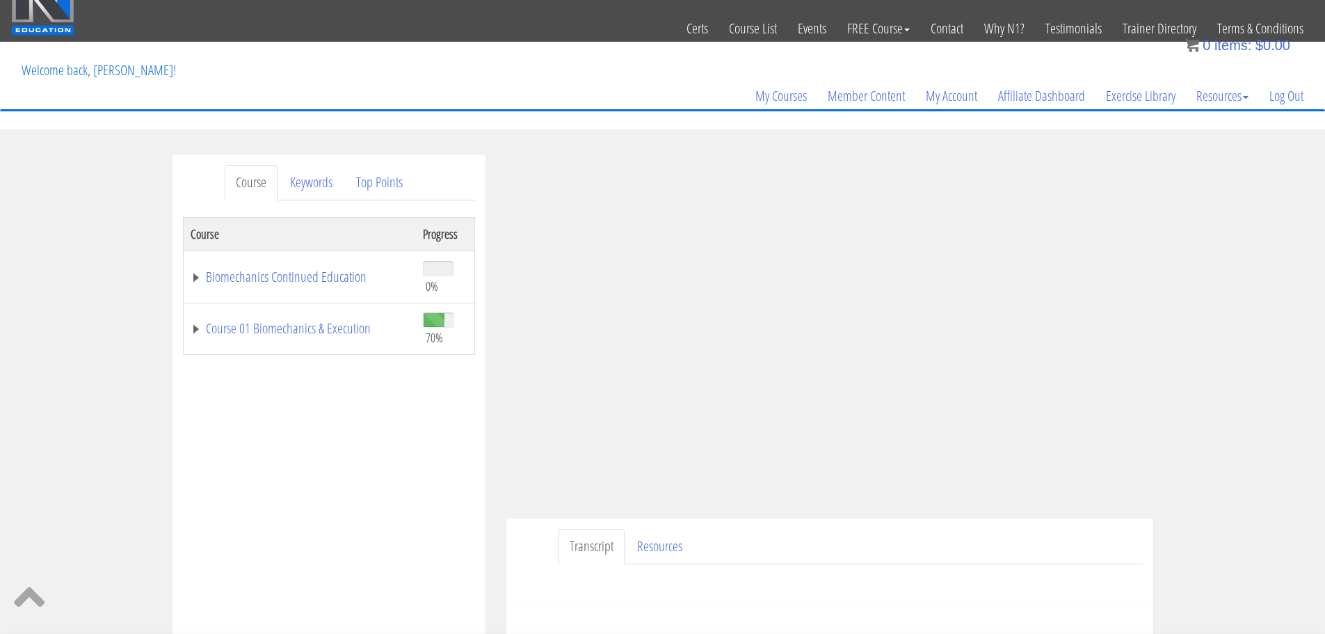
scroll to position [22, 0]
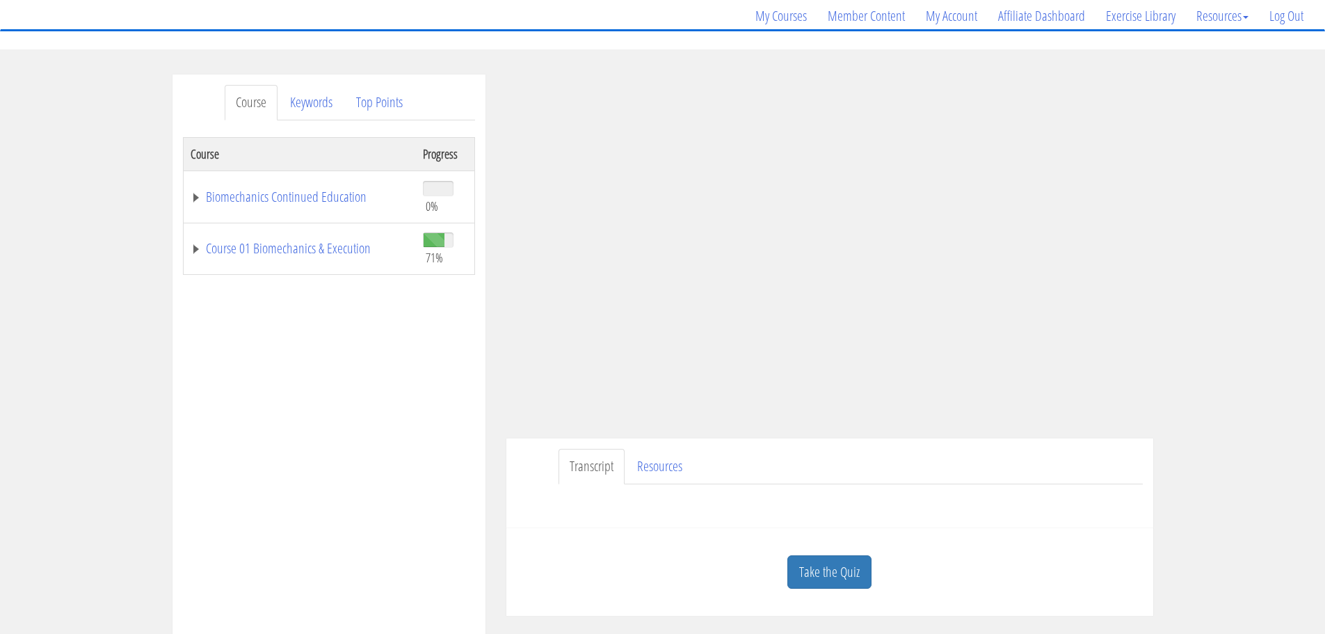
scroll to position [139, 0]
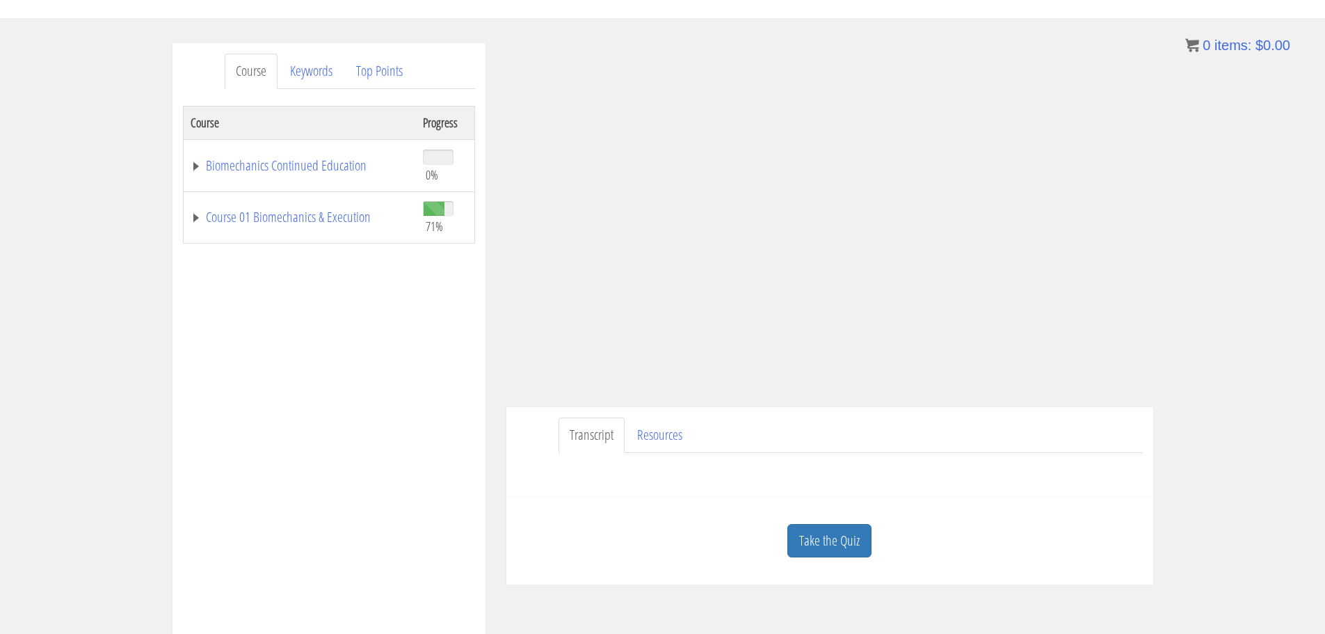
drag, startPoint x: 832, startPoint y: 550, endPoint x: 842, endPoint y: 550, distance: 10.5
click at [835, 550] on link "Take the Quiz" at bounding box center [829, 541] width 84 height 34
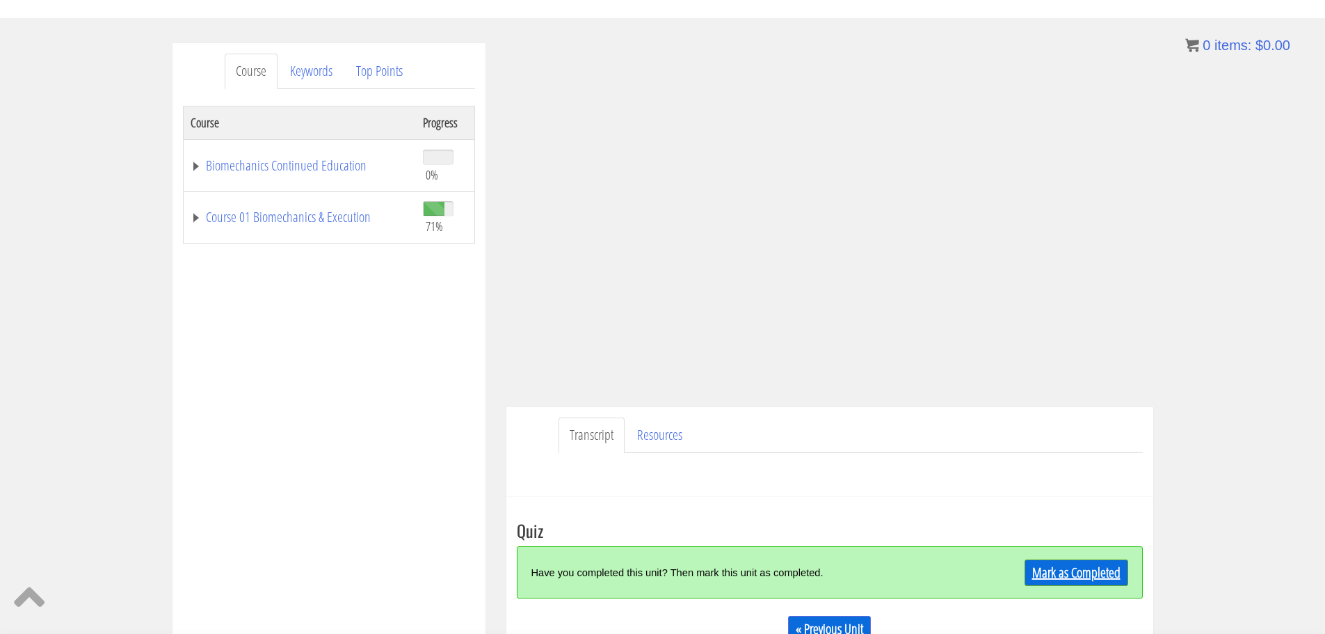
click at [1052, 566] on link "Mark as Completed" at bounding box center [1077, 572] width 104 height 26
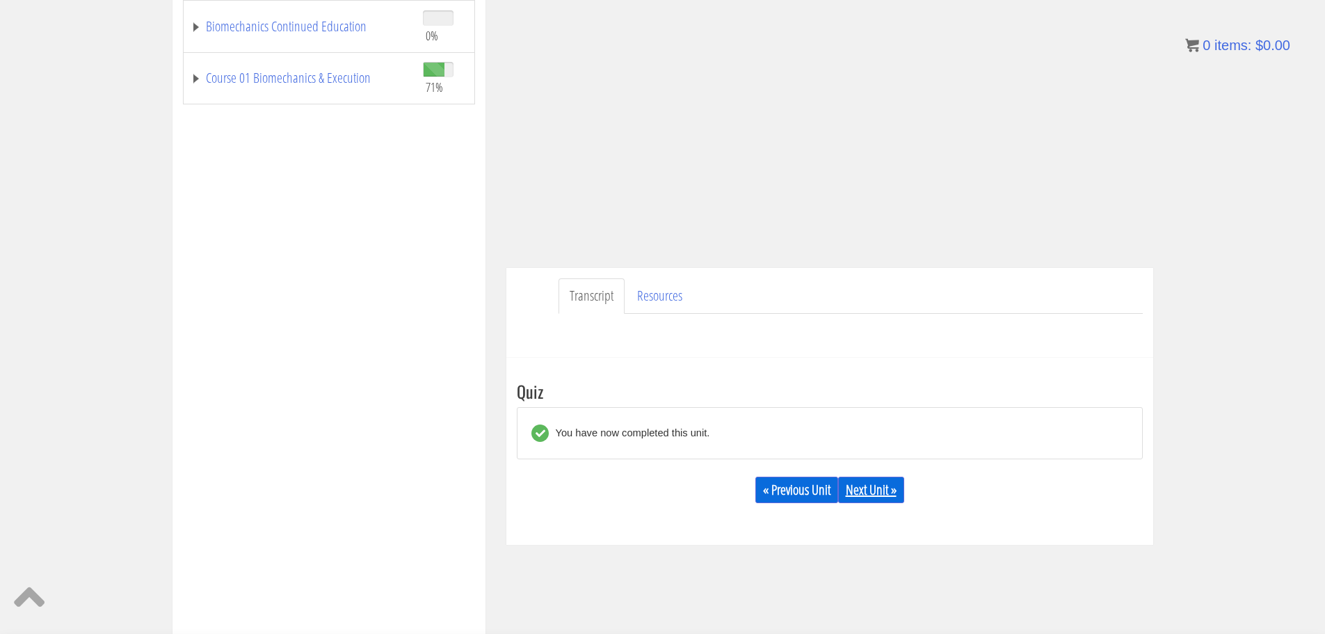
scroll to position [298, 0]
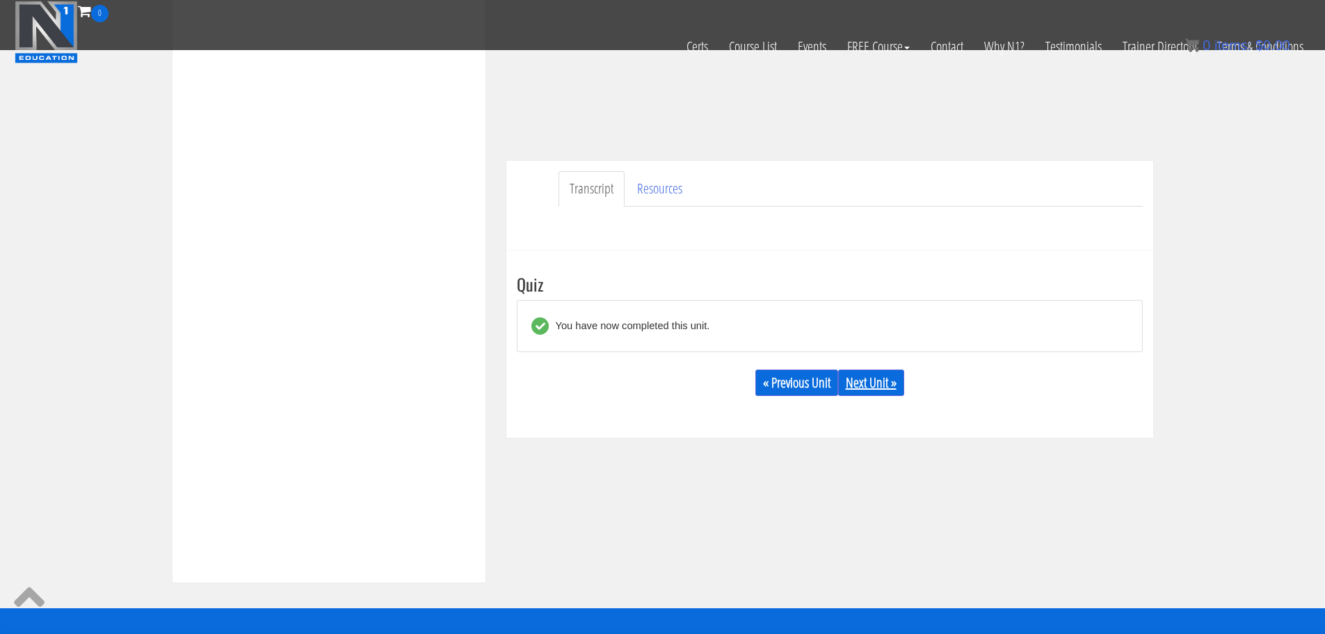
drag, startPoint x: 911, startPoint y: 384, endPoint x: 890, endPoint y: 383, distance: 20.2
click at [911, 385] on div "« Previous Unit Next Unit »" at bounding box center [830, 382] width 626 height 47
click at [886, 382] on link "Next Unit »" at bounding box center [871, 382] width 66 height 26
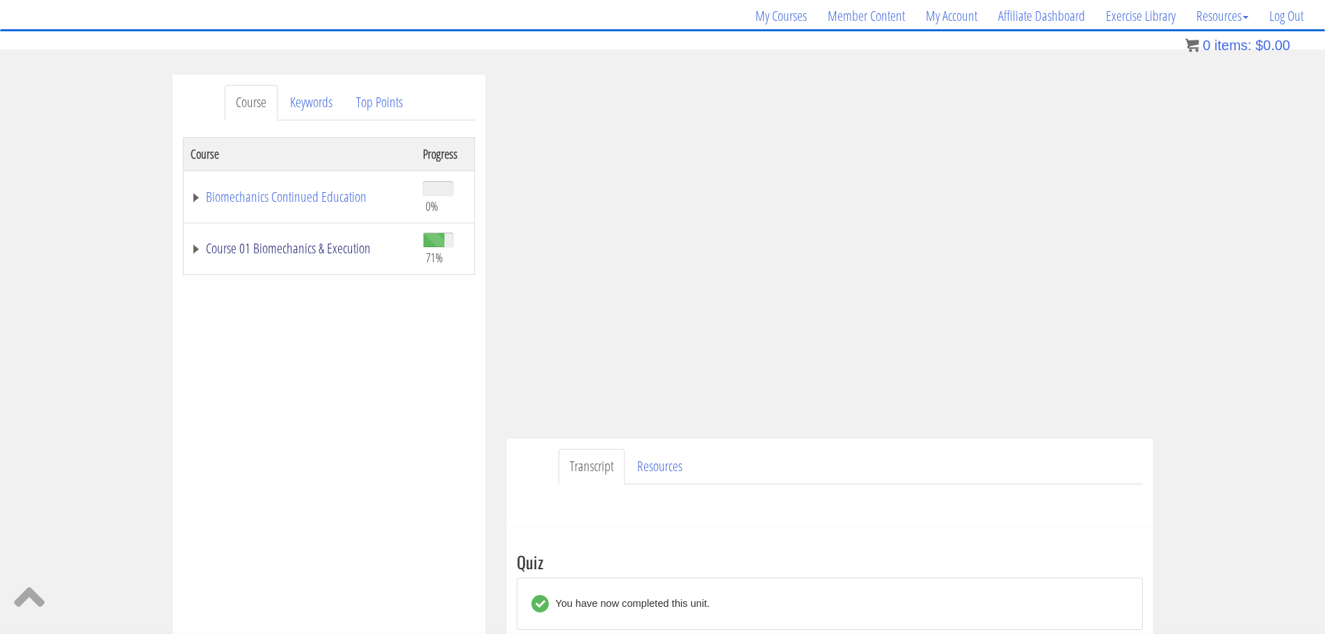
scroll to position [109, 0]
click at [291, 248] on link "Course 01 Biomechanics & Execution" at bounding box center [300, 248] width 218 height 14
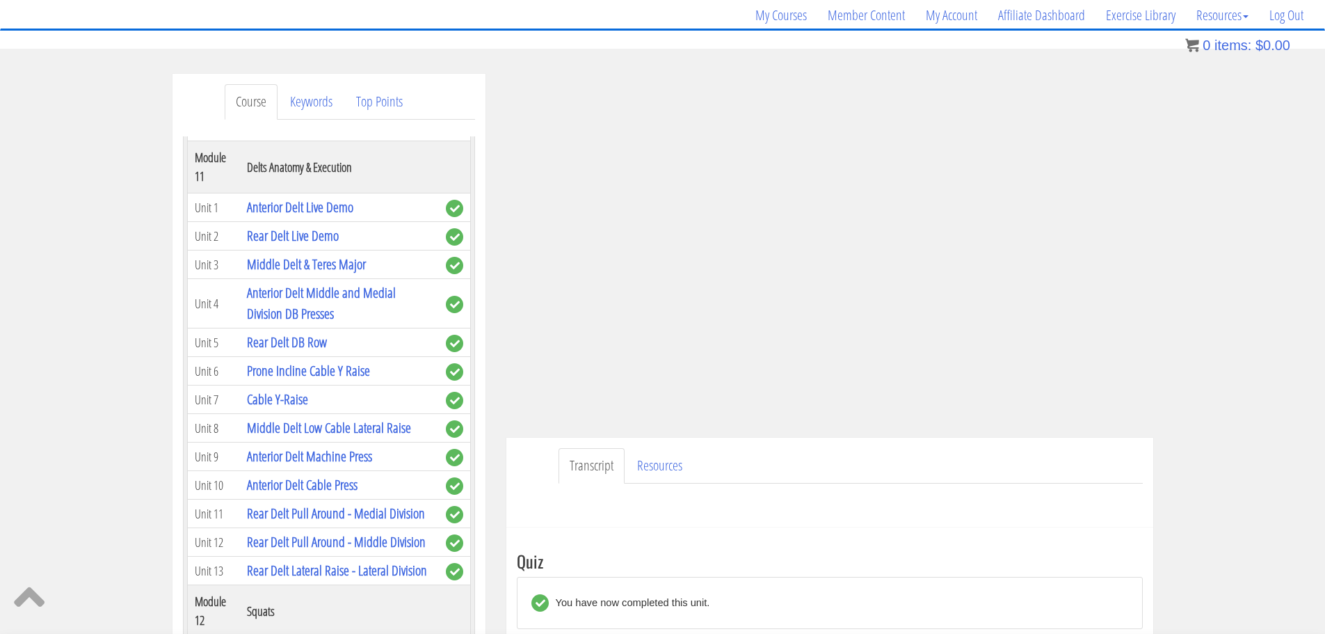
scroll to position [3339, 0]
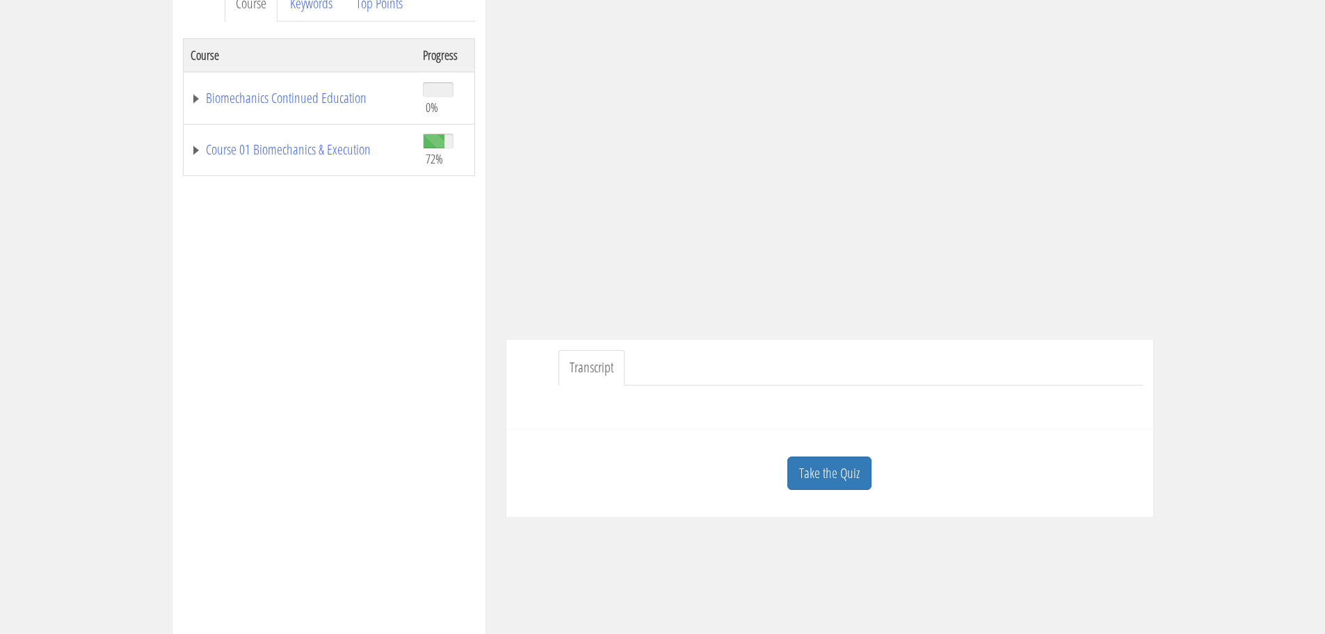
scroll to position [223, 0]
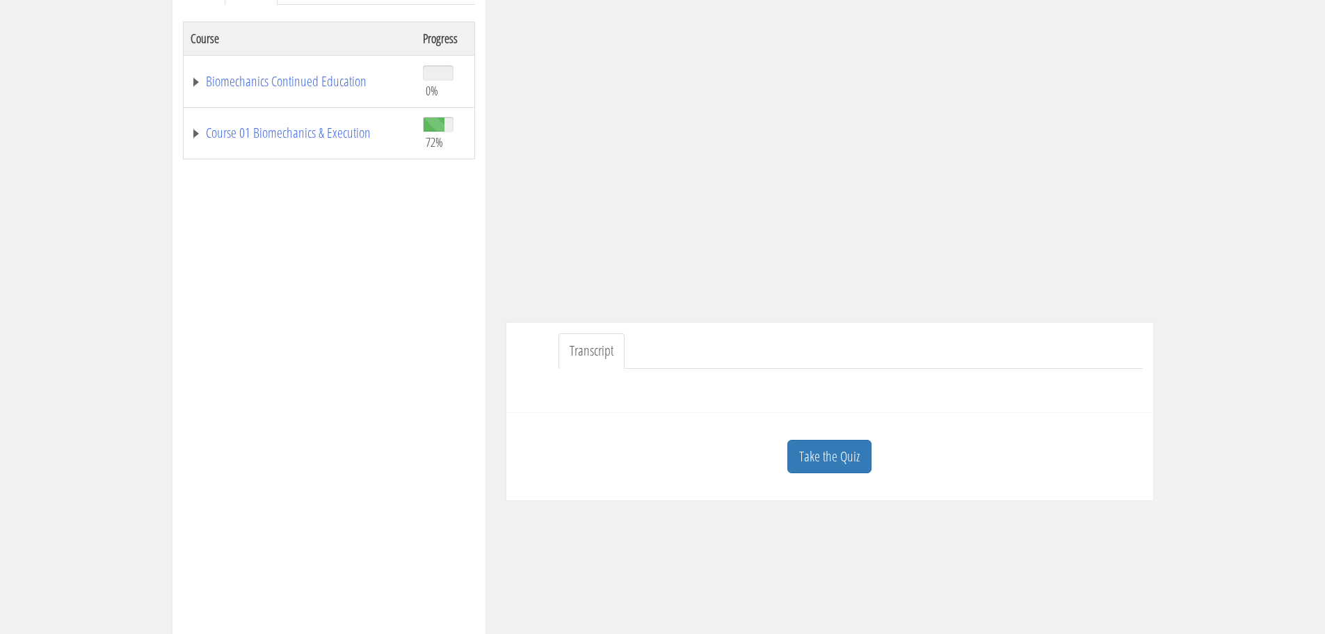
drag, startPoint x: 837, startPoint y: 451, endPoint x: 856, endPoint y: 462, distance: 21.5
click at [838, 451] on link "Take the Quiz" at bounding box center [829, 457] width 84 height 34
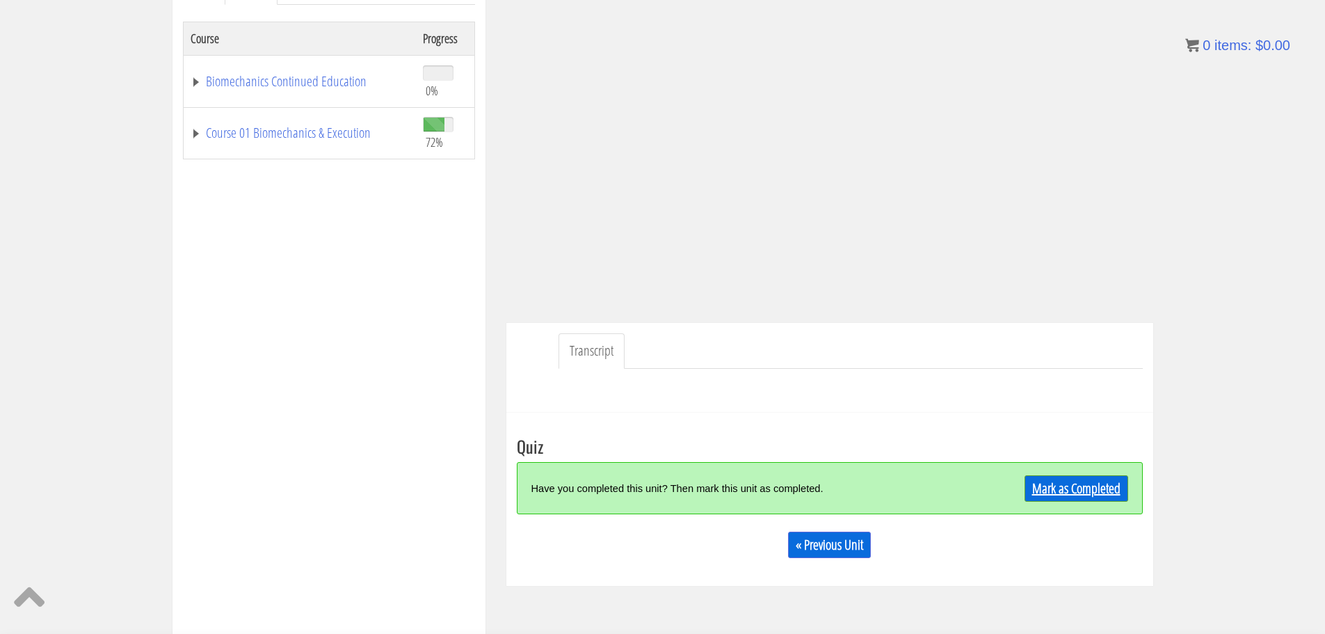
click at [1045, 488] on link "Mark as Completed" at bounding box center [1077, 488] width 104 height 26
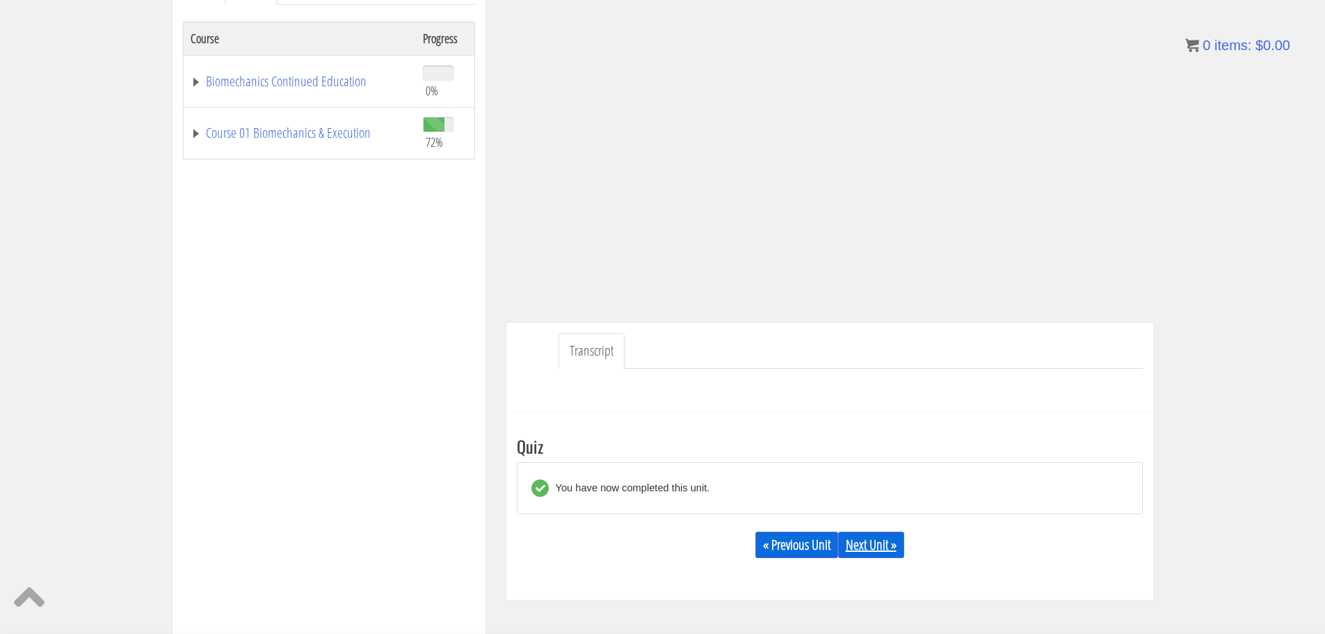
click at [870, 552] on link "Next Unit »" at bounding box center [871, 544] width 66 height 26
click at [876, 548] on link "Next Unit »" at bounding box center [871, 544] width 66 height 26
click at [293, 134] on link "Course 01 Biomechanics & Execution" at bounding box center [300, 133] width 218 height 14
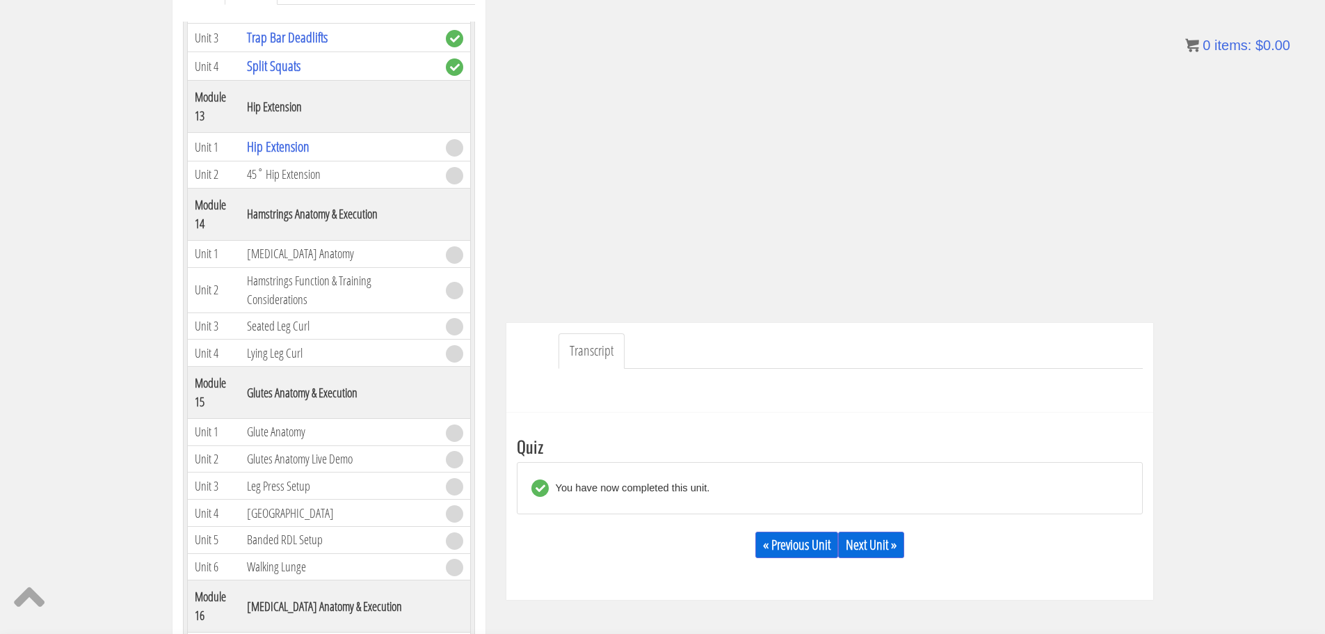
scroll to position [3409, 0]
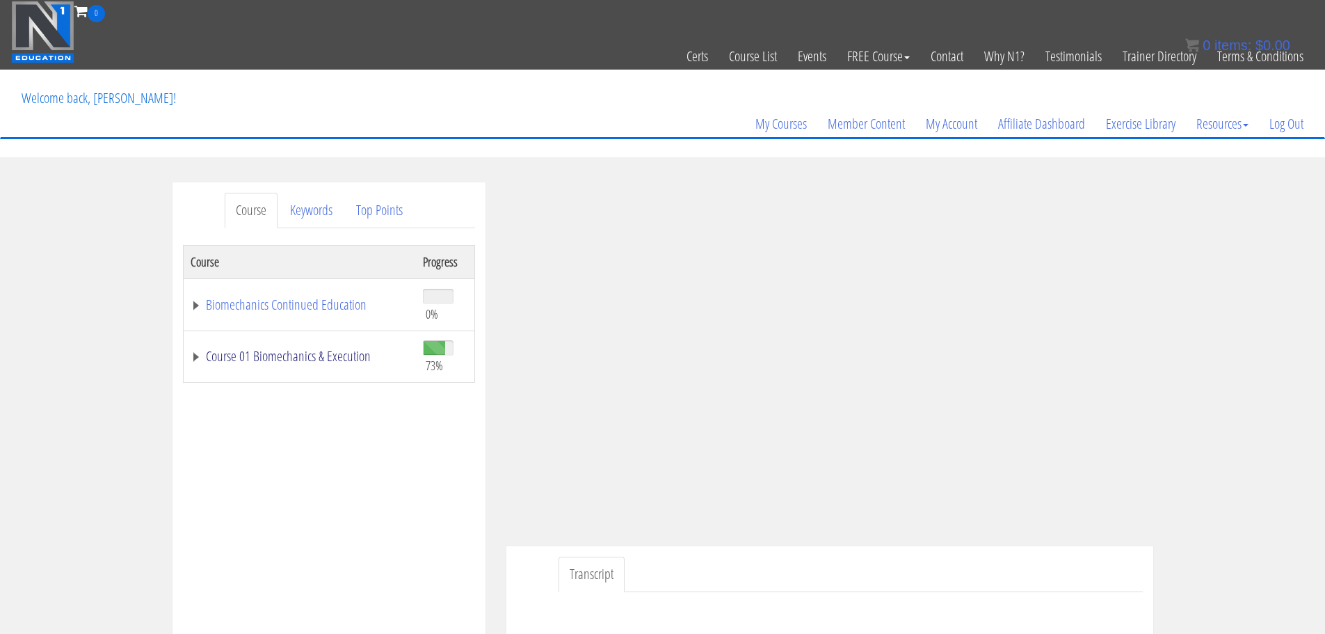
click at [343, 351] on link "Course 01 Biomechanics & Execution" at bounding box center [300, 356] width 218 height 14
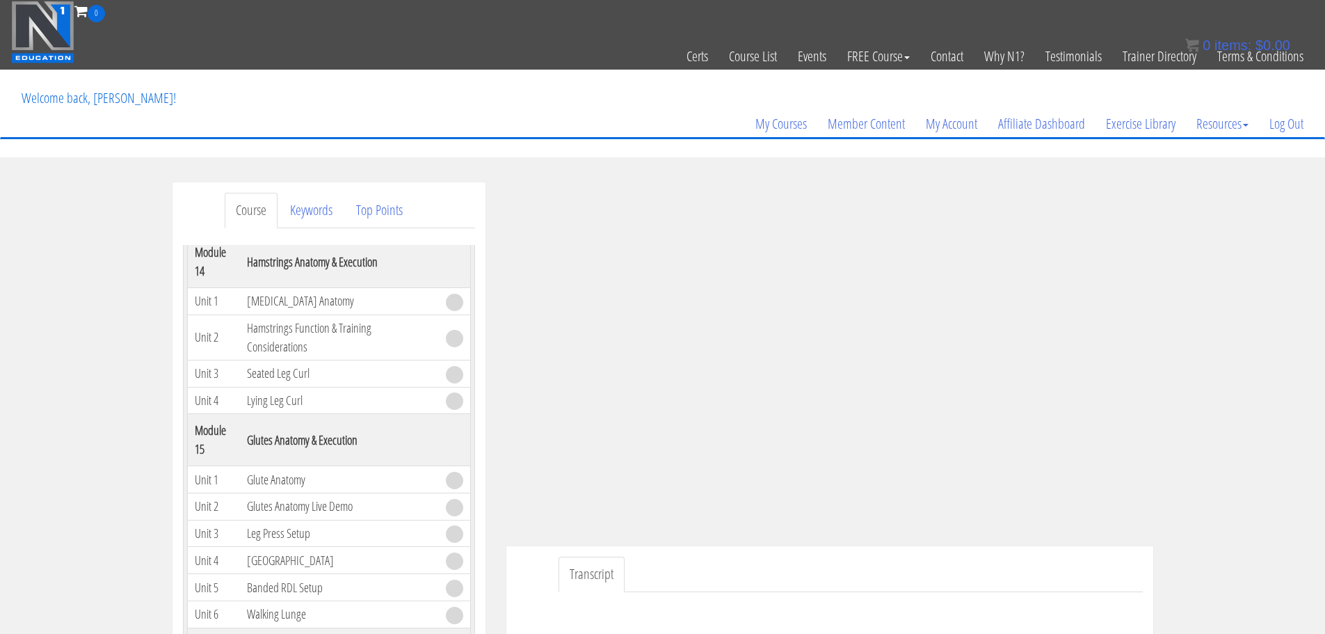
scroll to position [204, 0]
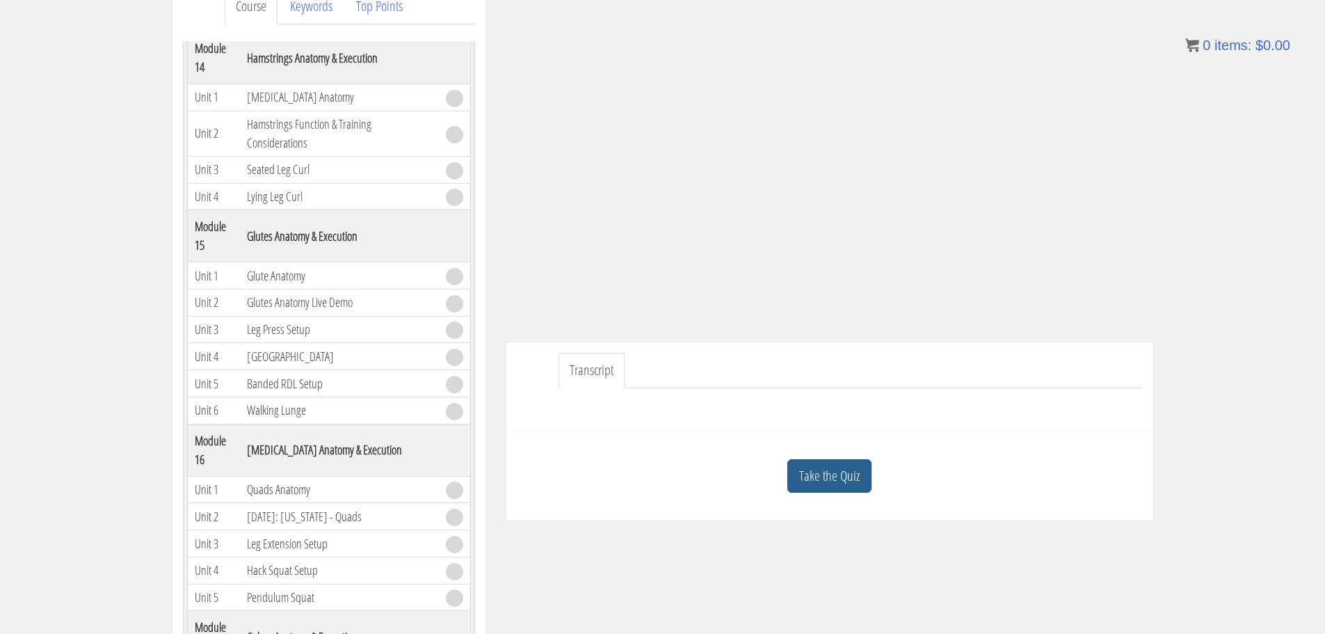
click at [852, 465] on link "Take the Quiz" at bounding box center [829, 476] width 84 height 34
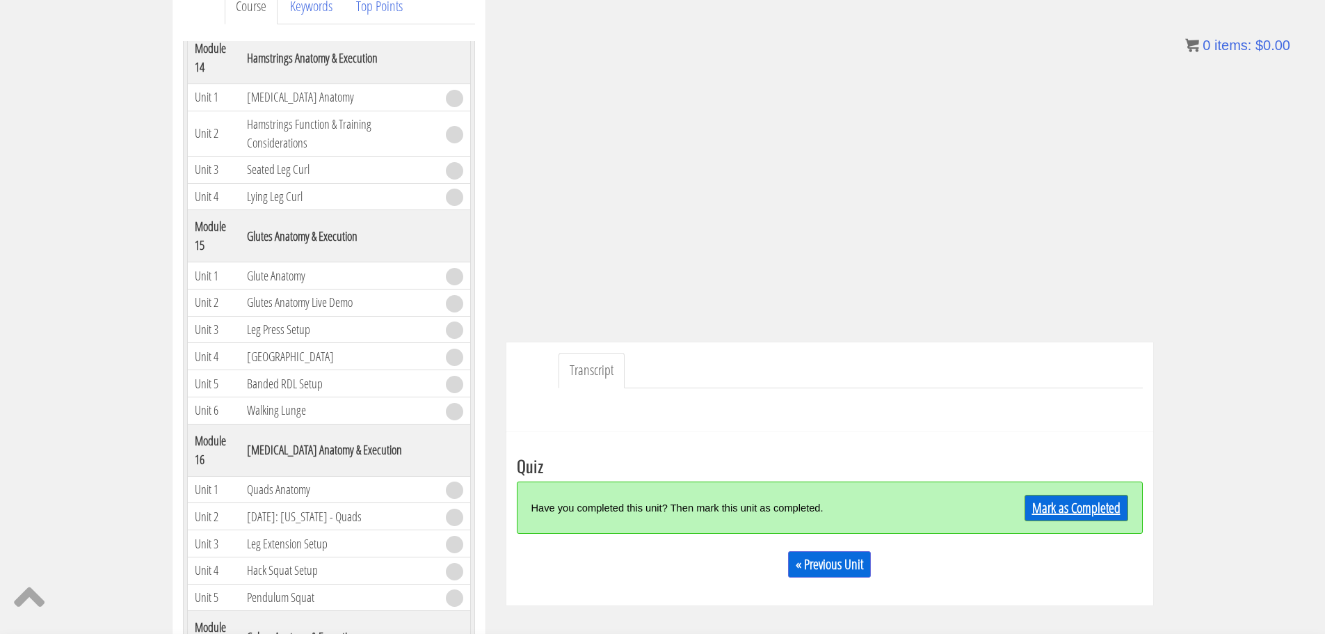
click at [1074, 497] on link "Mark as Completed" at bounding box center [1077, 508] width 104 height 26
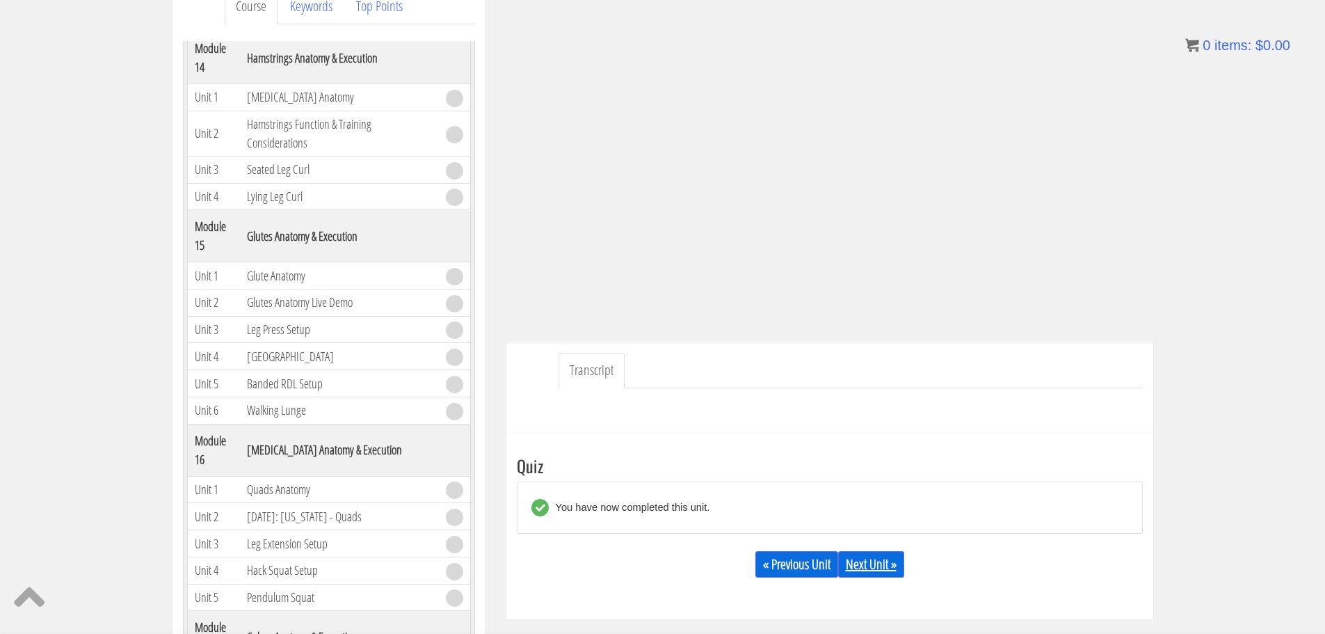
click at [890, 564] on link "Next Unit »" at bounding box center [871, 564] width 66 height 26
click at [874, 559] on link "Next Unit »" at bounding box center [871, 564] width 66 height 26
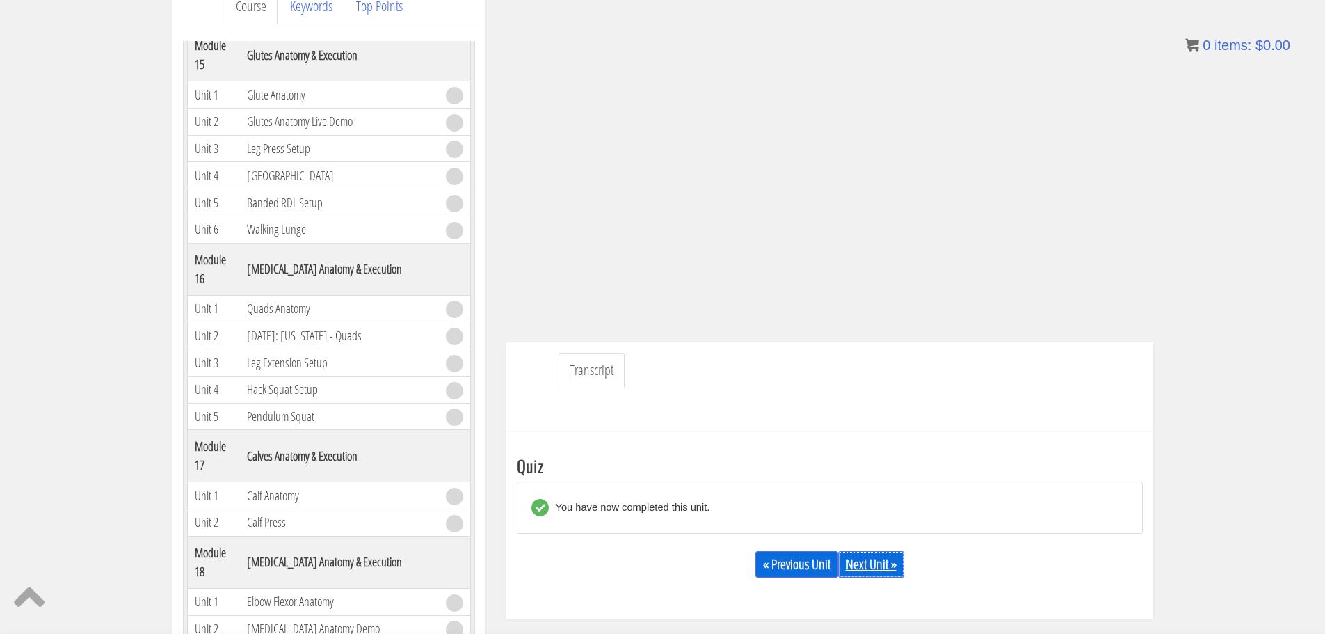
scroll to position [3863, 0]
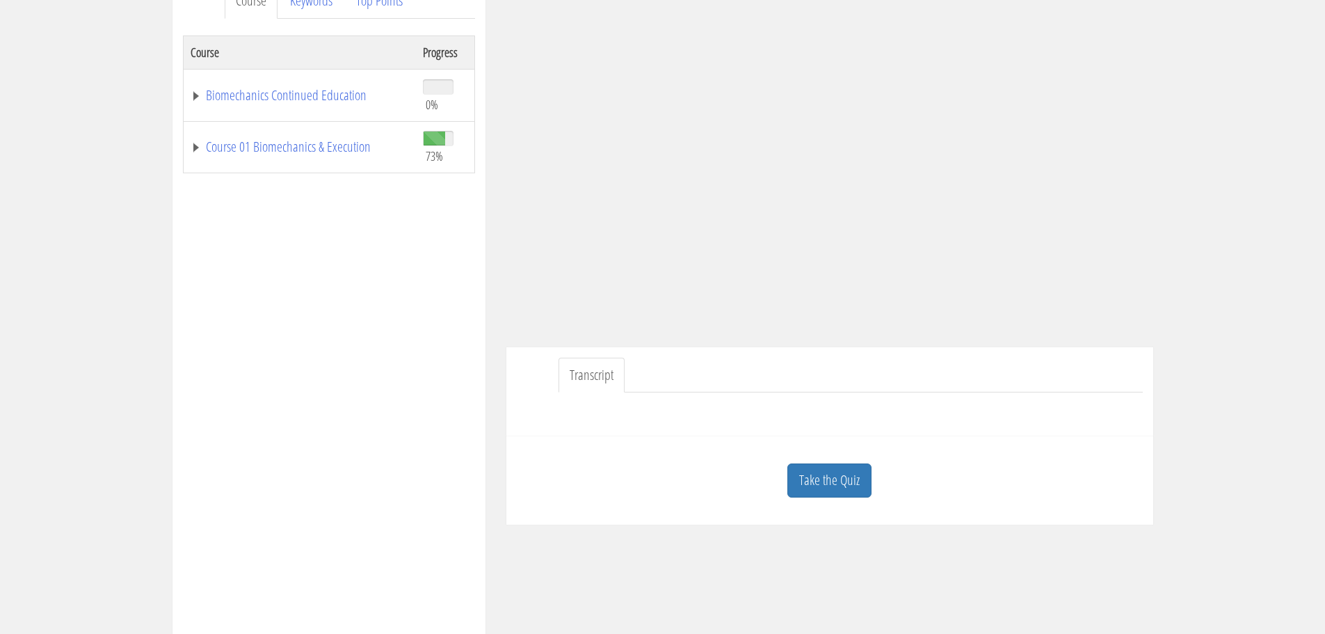
scroll to position [278, 0]
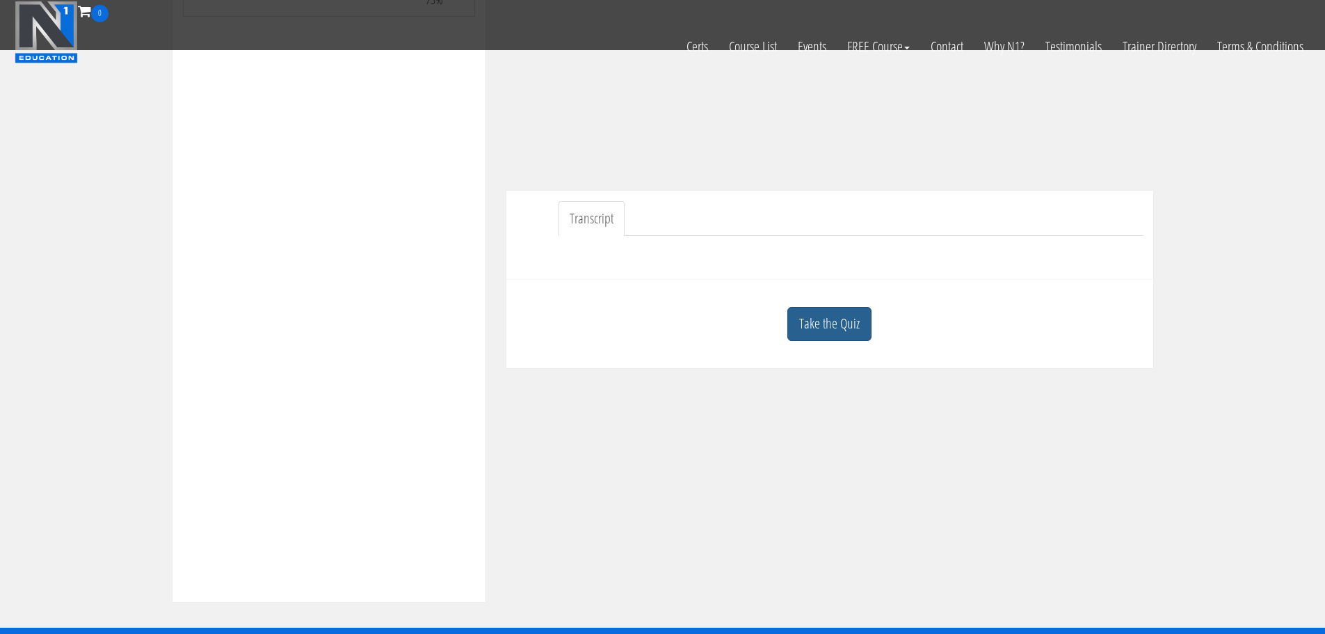
click at [843, 319] on link "Take the Quiz" at bounding box center [829, 324] width 84 height 34
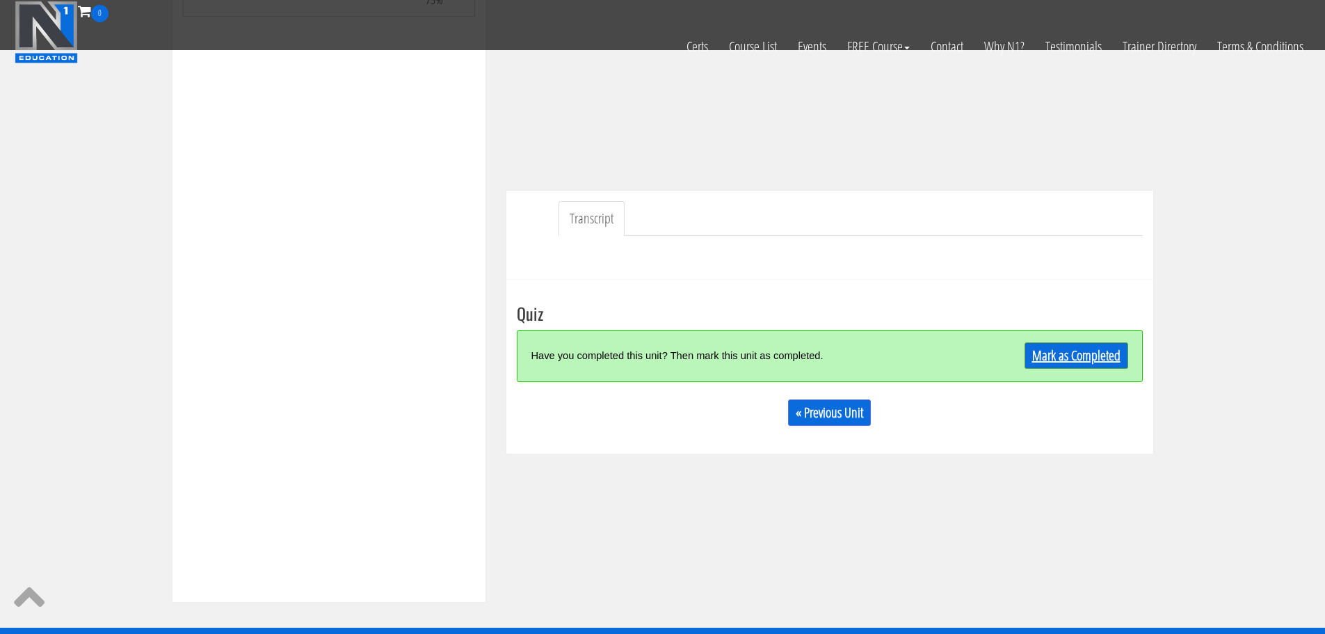
click at [1065, 350] on link "Mark as Completed" at bounding box center [1077, 355] width 104 height 26
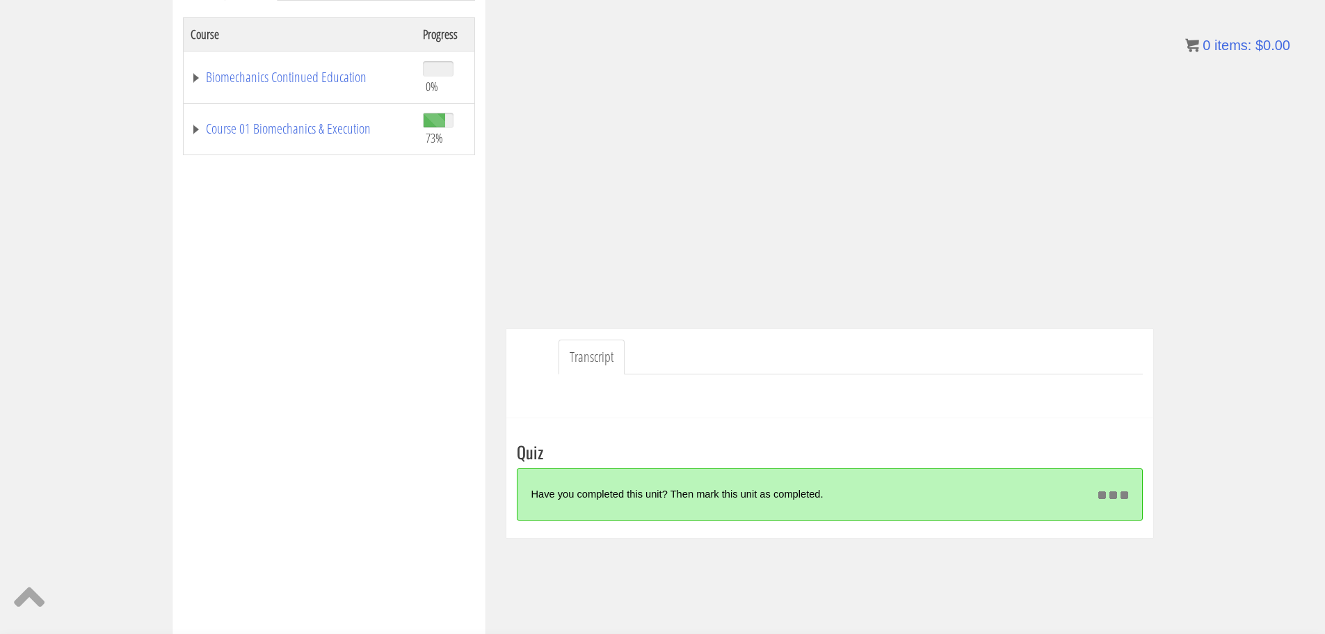
scroll to position [228, 0]
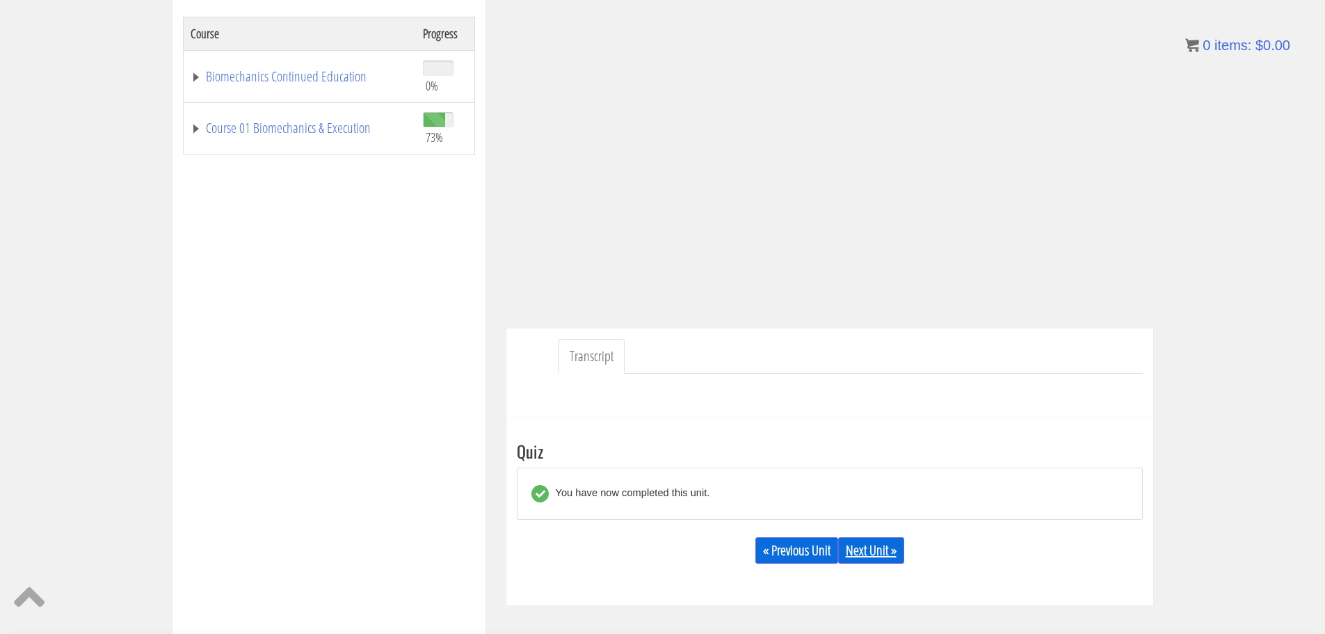
click at [879, 546] on link "Next Unit »" at bounding box center [871, 550] width 66 height 26
